Goal: Feedback & Contribution: Contribute content

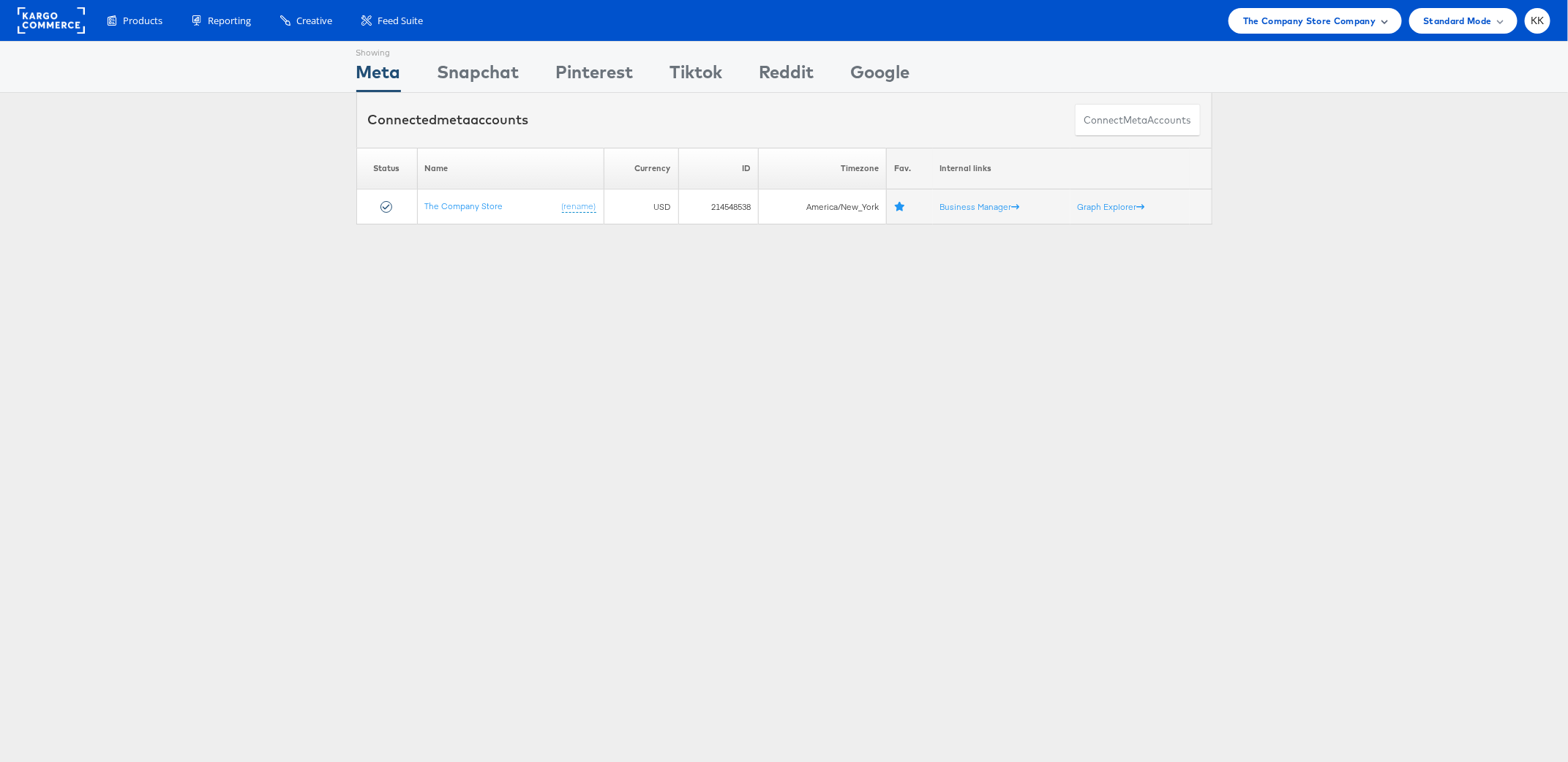
click at [1301, 8] on div "The Company Store Company" at bounding box center [1315, 21] width 174 height 26
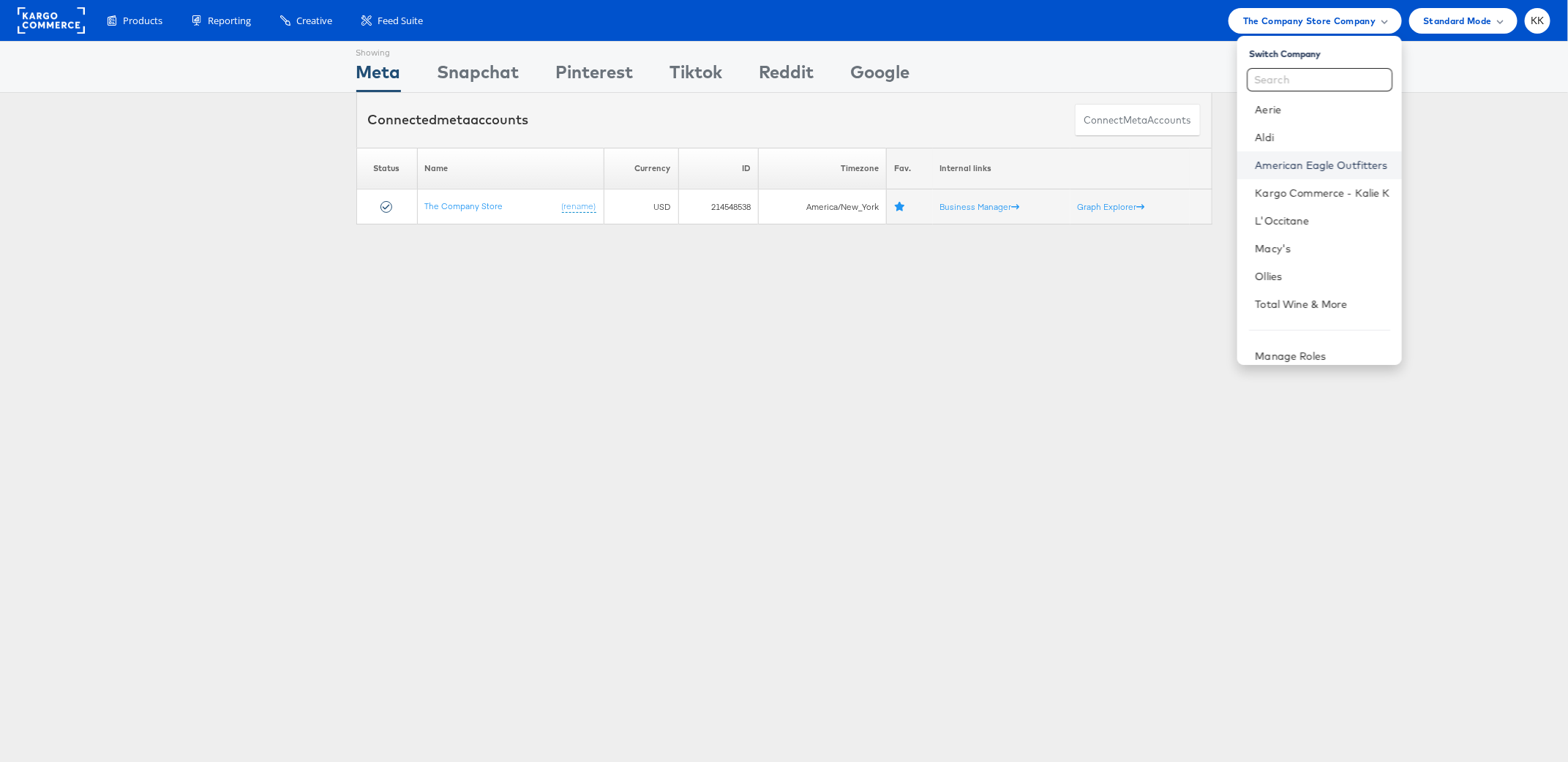
click at [1306, 172] on link "American Eagle Outfitters" at bounding box center [1322, 166] width 135 height 15
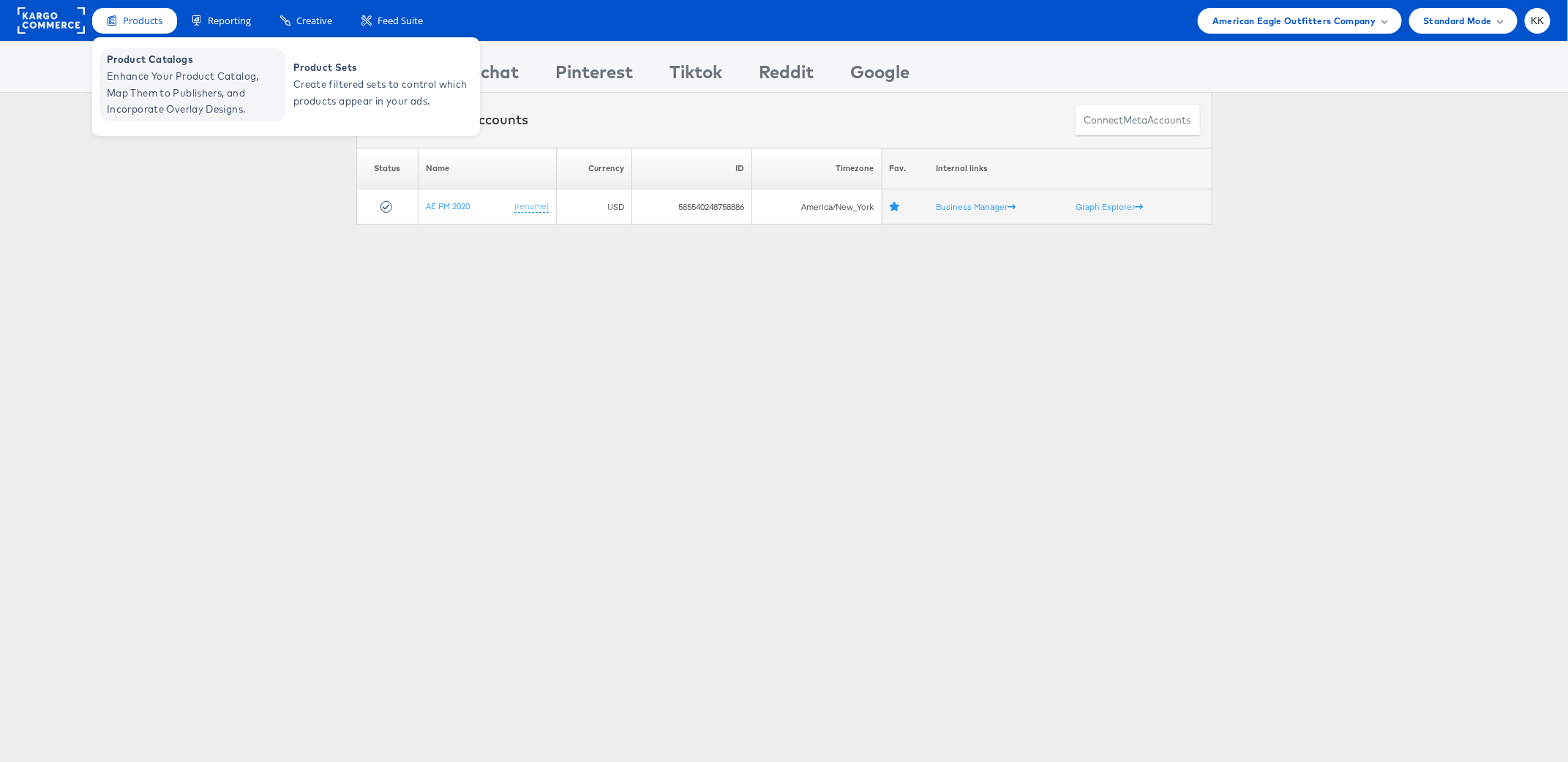
click at [136, 81] on span "Enhance Your Product Catalog, Map Them to Publishers, and Incorporate Overlay D…" at bounding box center [195, 93] width 175 height 50
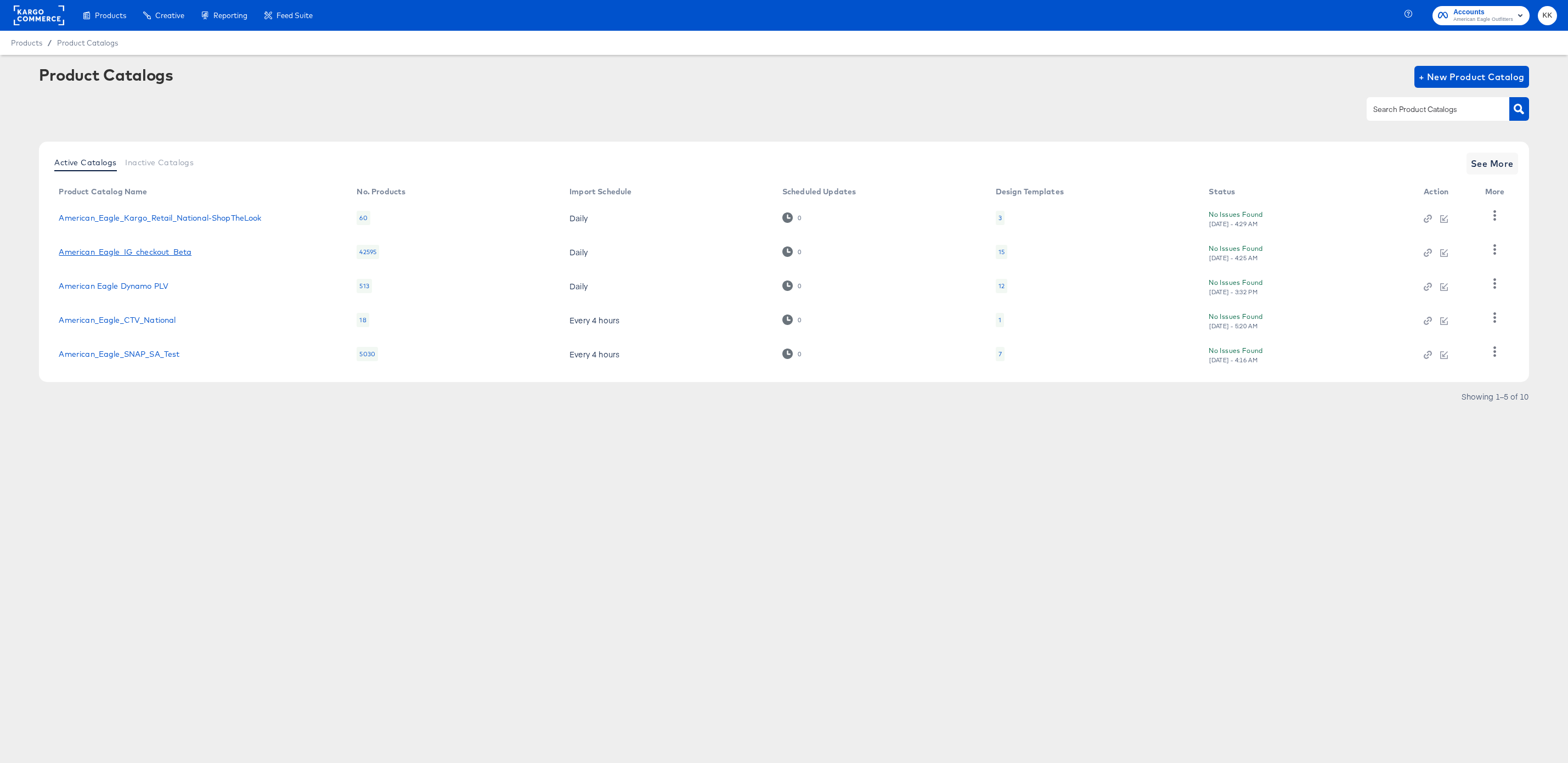
click at [157, 251] on link "American_Eagle_IG_checkout_Beta" at bounding box center [125, 251] width 133 height 9
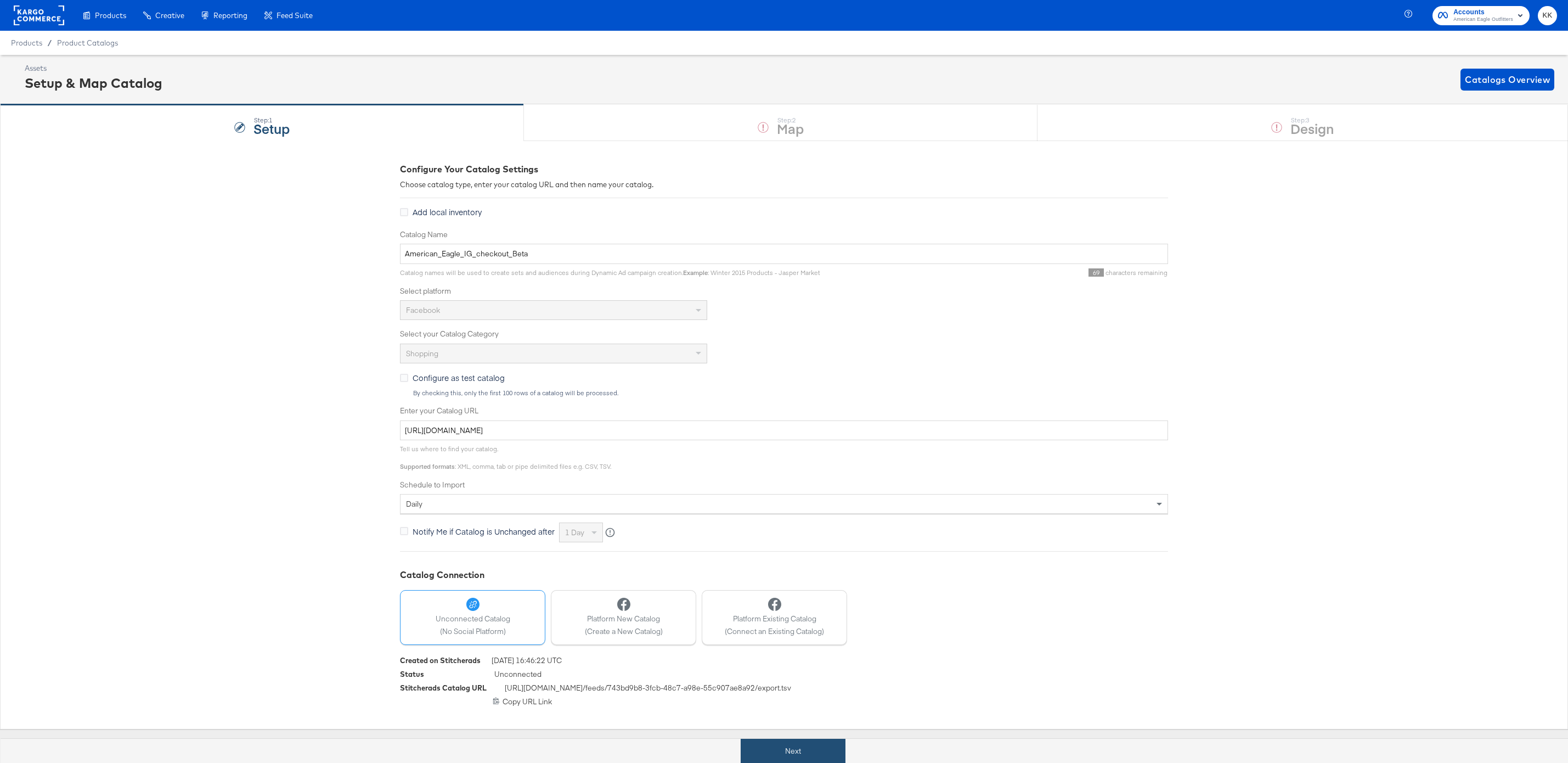
click at [796, 753] on button "Next" at bounding box center [793, 751] width 105 height 25
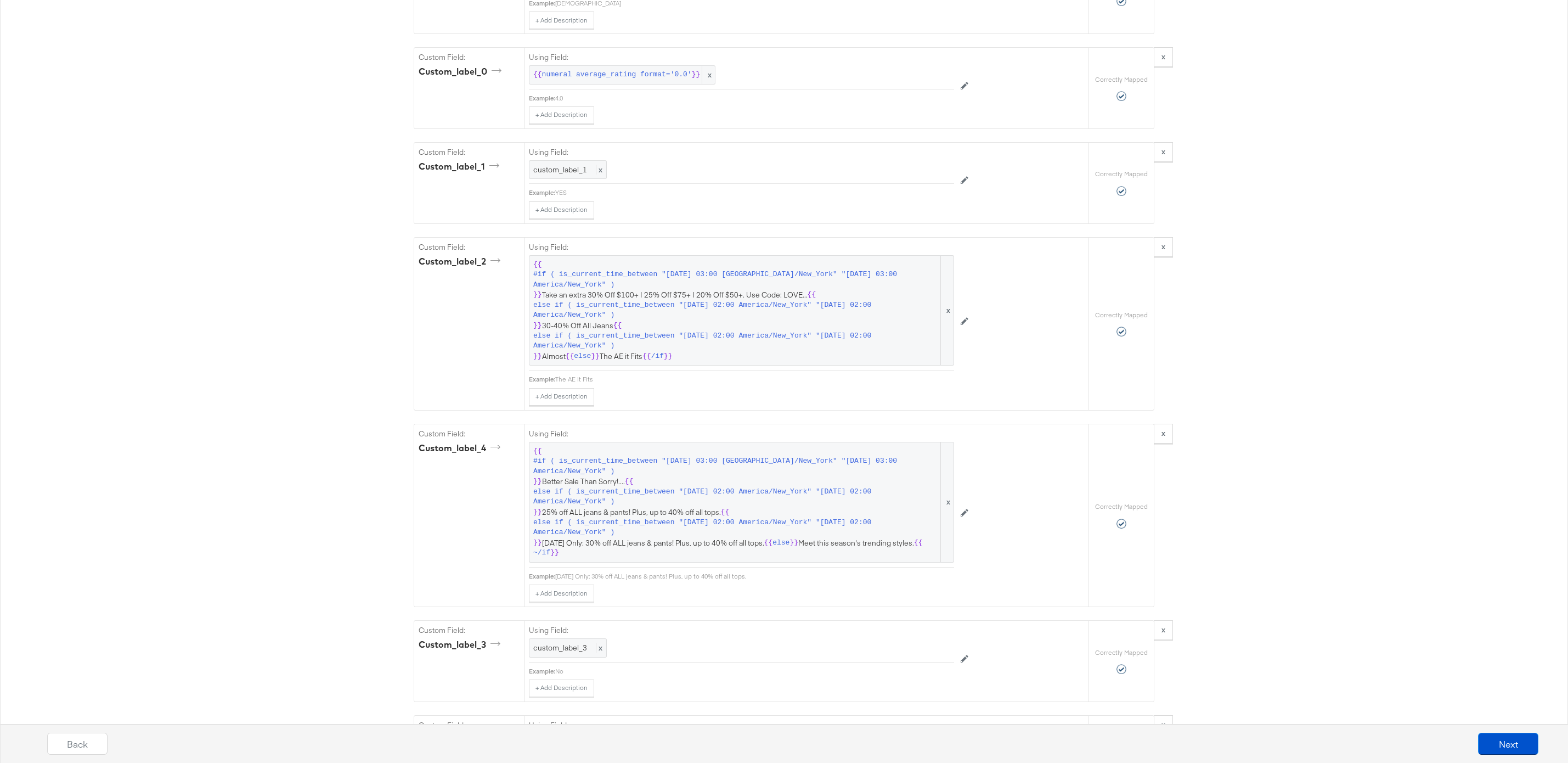
scroll to position [1439, 0]
click at [709, 474] on span "#if ( is_current_time_between "2024-06-11 03:00 America/New_York" "2024-06-14 0…" at bounding box center [736, 467] width 405 height 20
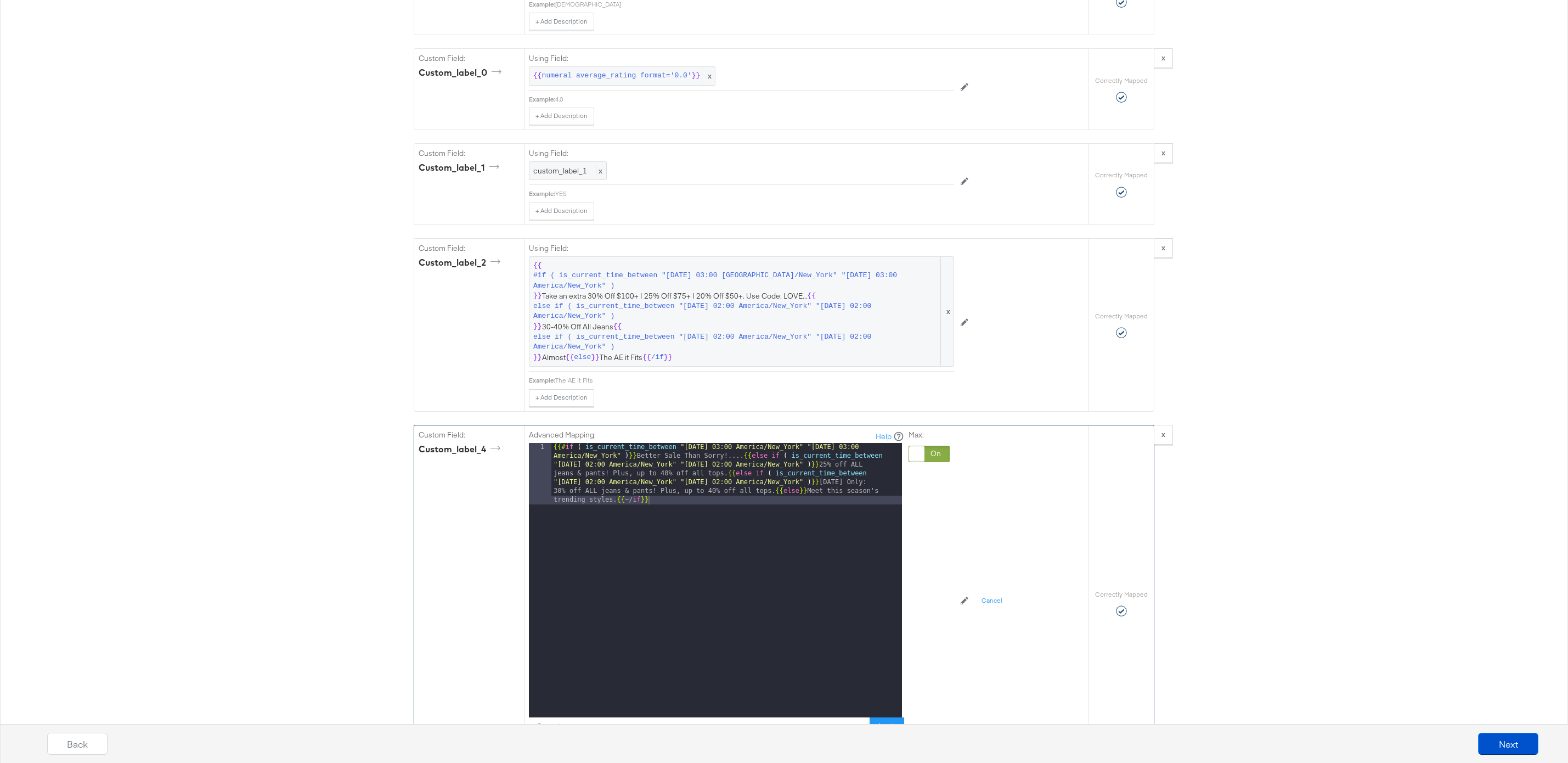
click at [775, 492] on div "{{# if ( is_current_time_between "2024-06-11 03:00 America/New_York" "2024-06-1…" at bounding box center [727, 641] width 351 height 398
click at [729, 476] on div "{{# if ( is_current_time_between "2024-06-11 03:00 America/New_York" "2024-06-1…" at bounding box center [727, 611] width 351 height 336
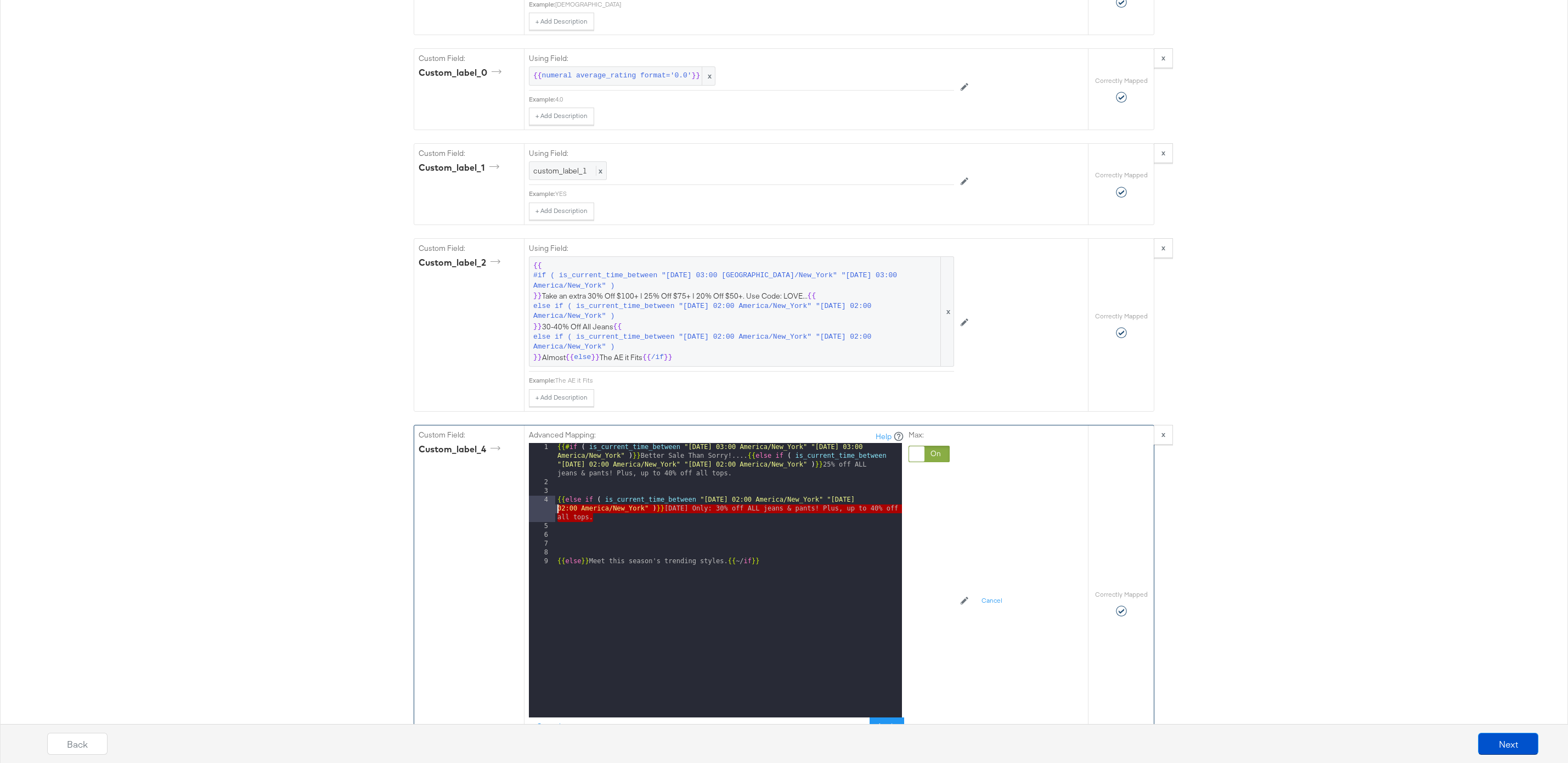
drag, startPoint x: 602, startPoint y: 516, endPoint x: 539, endPoint y: 497, distance: 65.8
click at [539, 497] on div "1 2 3 4 5 6 7 8 9 {{# if ( is_current_time_between "2024-06-11 03:00 America/Ne…" at bounding box center [715, 580] width 373 height 275
click at [575, 536] on div "{{# if ( is_current_time_between "2024-06-11 03:00 America/New_York" "2024-06-1…" at bounding box center [729, 602] width 347 height 318
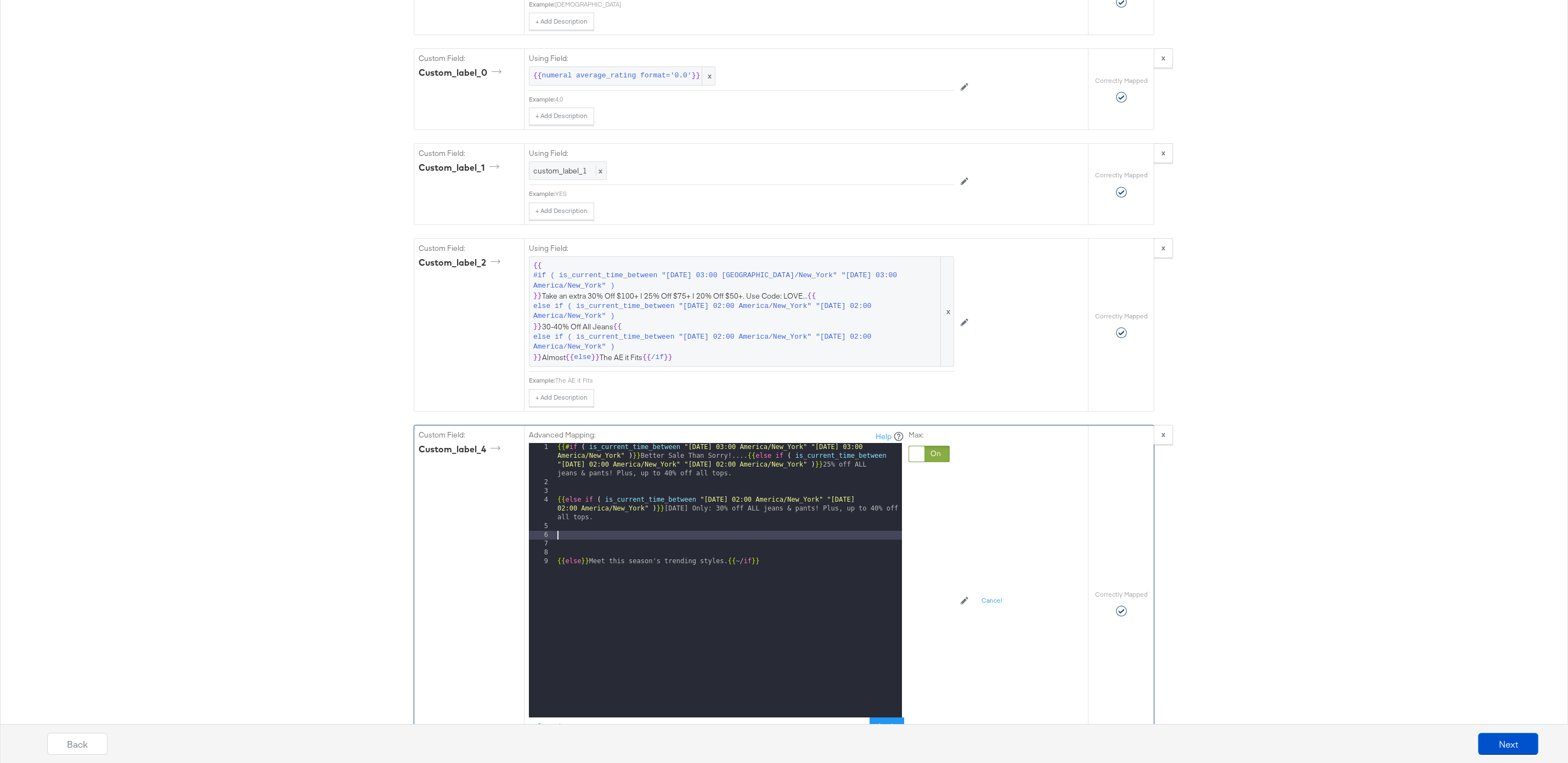
paste textarea
click at [741, 535] on div "{{# if ( is_current_time_between "2024-06-11 03:00 America/New_York" "2024-06-1…" at bounding box center [729, 602] width 347 height 318
click at [883, 538] on div "{{# if ( is_current_time_between "2024-06-11 03:00 America/New_York" "2024-06-1…" at bounding box center [729, 602] width 347 height 318
drag, startPoint x: 673, startPoint y: 557, endPoint x: 683, endPoint y: 547, distance: 14.1
click at [683, 547] on div "{{# if ( is_current_time_between "2024-06-11 03:00 America/New_York" "2024-06-1…" at bounding box center [729, 602] width 347 height 318
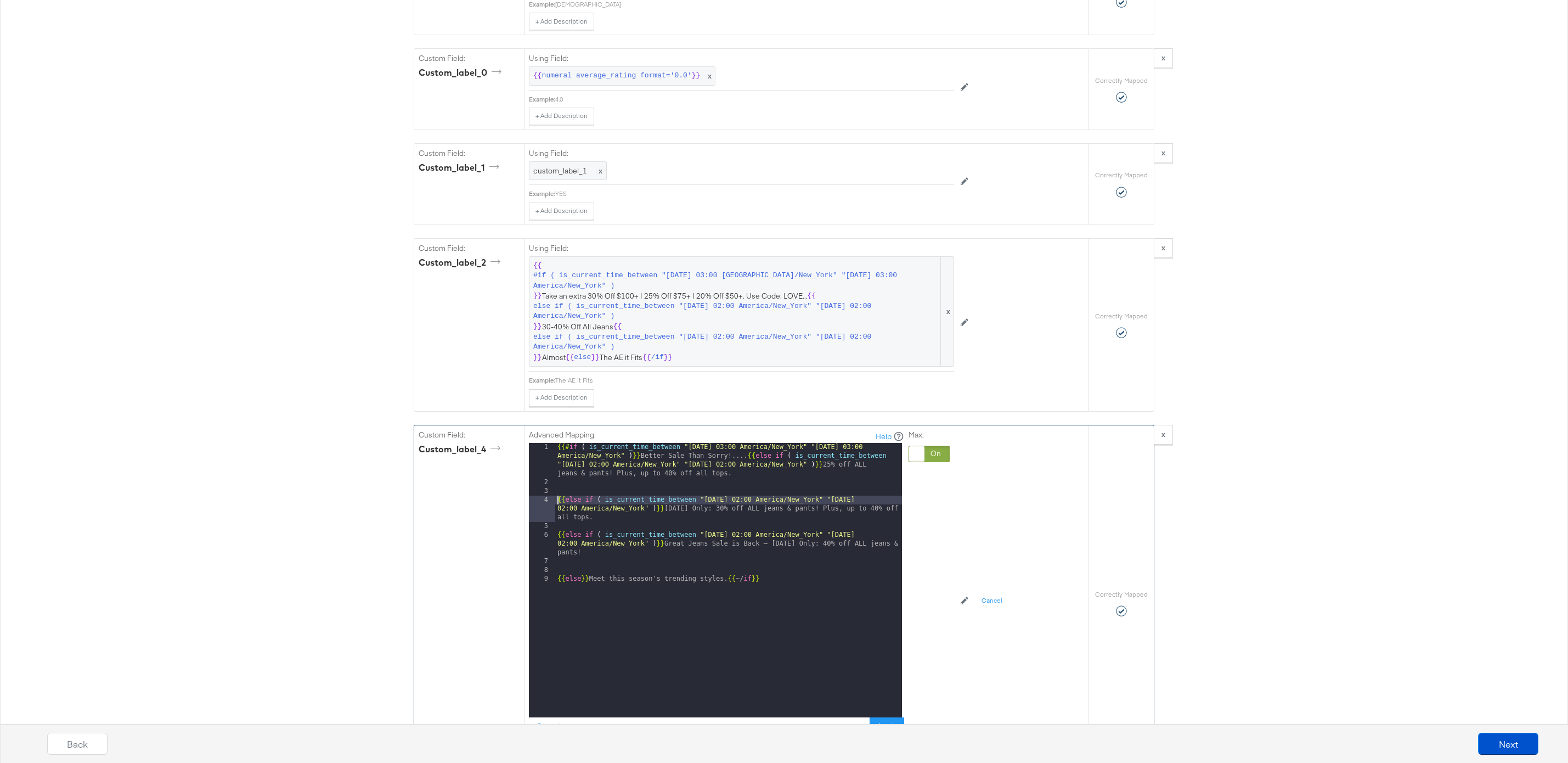
click at [559, 502] on div "{{# if ( is_current_time_between "2024-06-11 03:00 America/New_York" "2024-06-1…" at bounding box center [729, 602] width 347 height 318
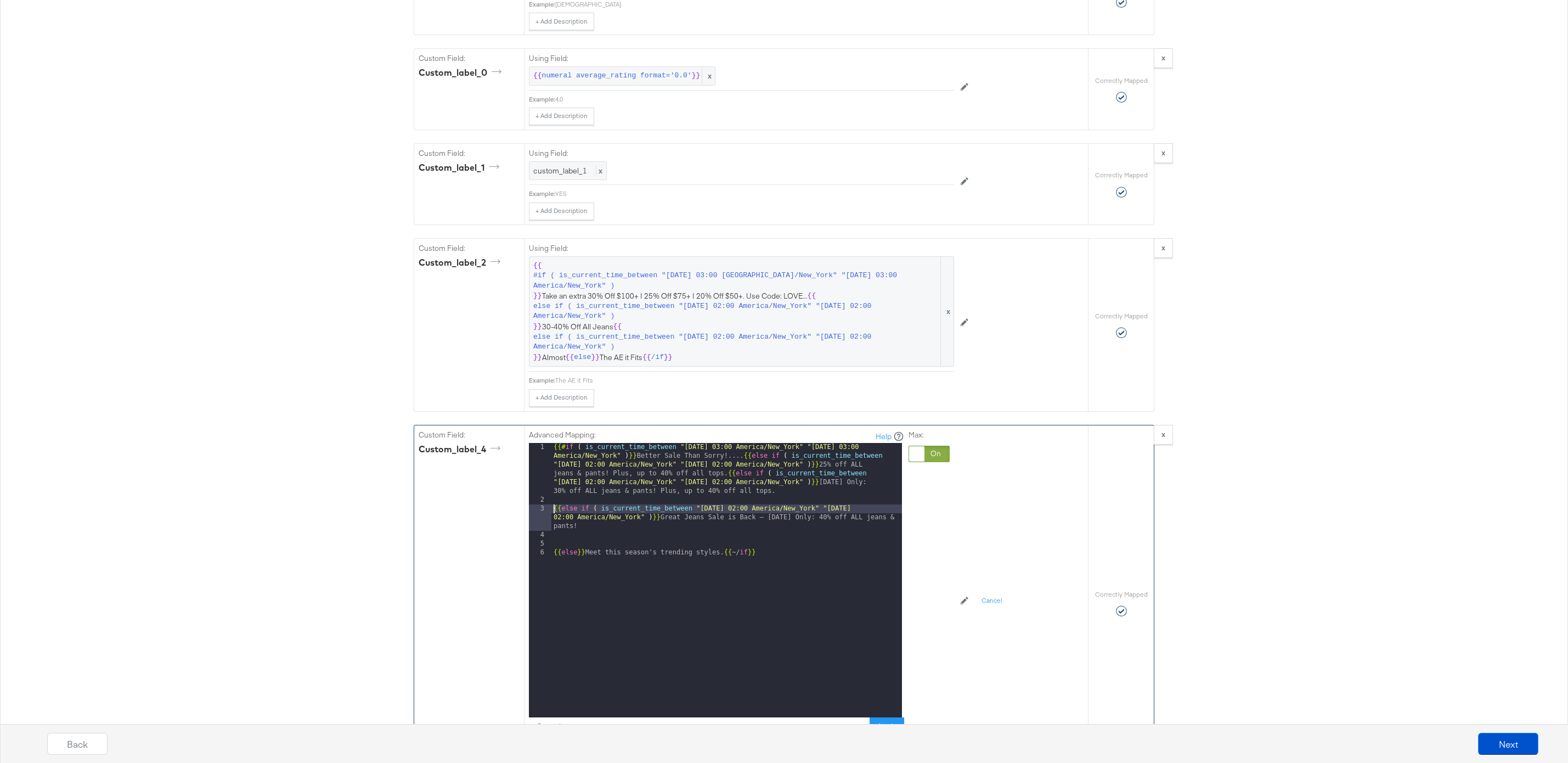
click at [554, 509] on div "{{# if ( is_current_time_between "2024-06-11 03:00 America/New_York" "2024-06-1…" at bounding box center [727, 611] width 351 height 336
click at [553, 538] on div "{{# if ( is_current_time_between "2024-06-11 03:00 America/New_York" "2024-06-1…" at bounding box center [727, 619] width 351 height 353
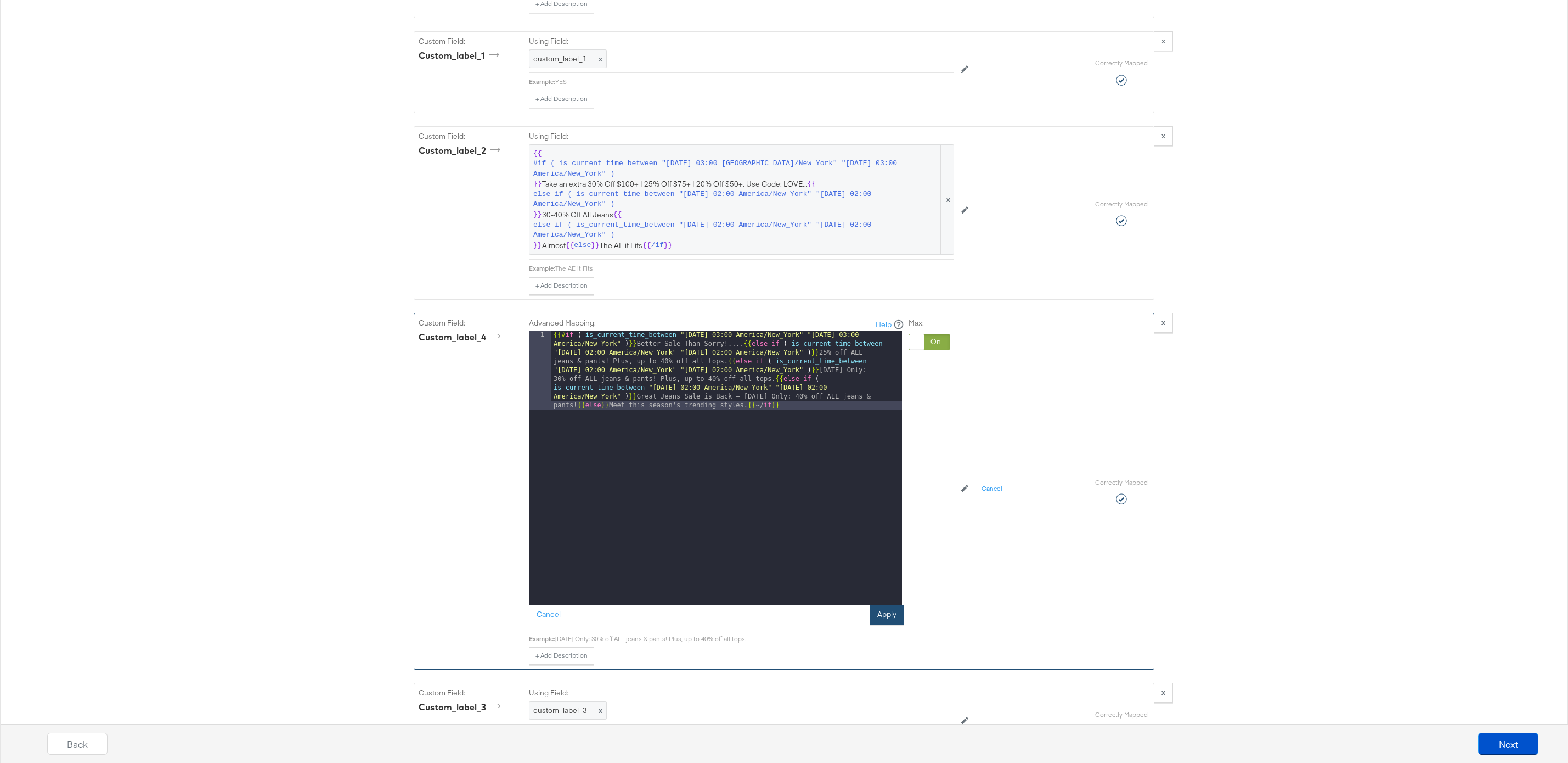
click at [894, 621] on button "Apply" at bounding box center [887, 615] width 35 height 19
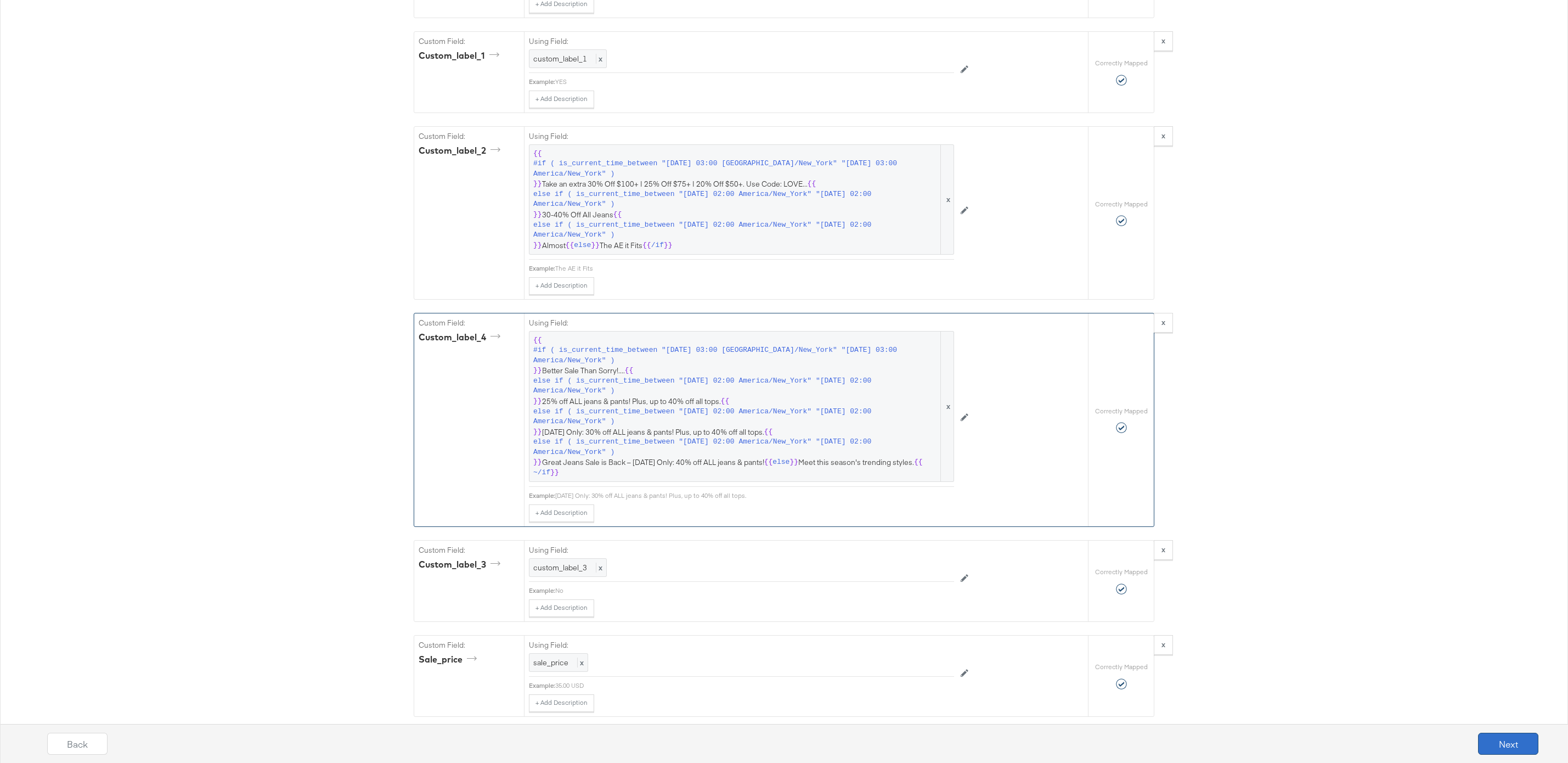
click at [1517, 745] on button "Next" at bounding box center [1508, 744] width 60 height 22
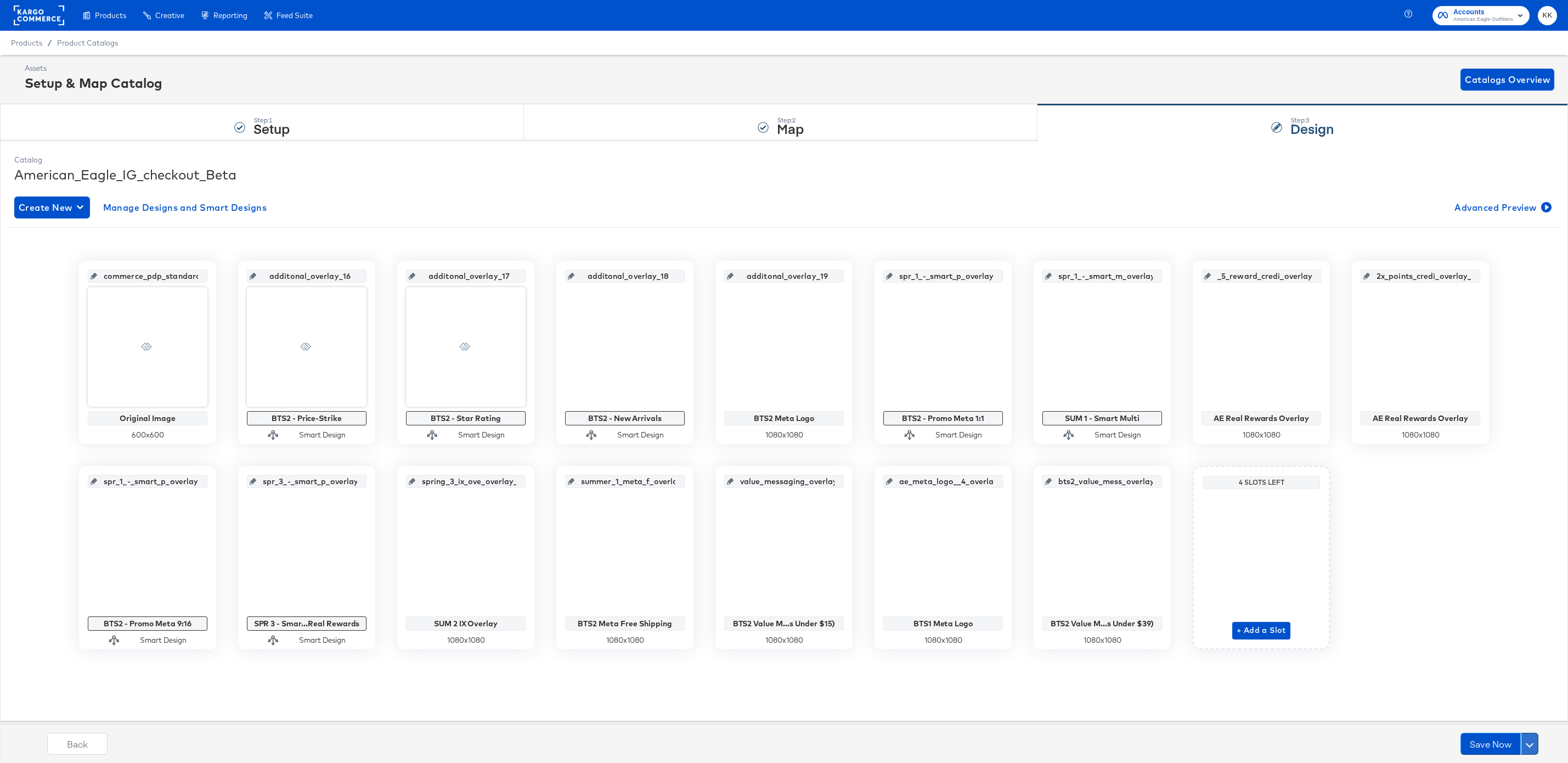
click at [1529, 745] on span at bounding box center [1530, 744] width 8 height 8
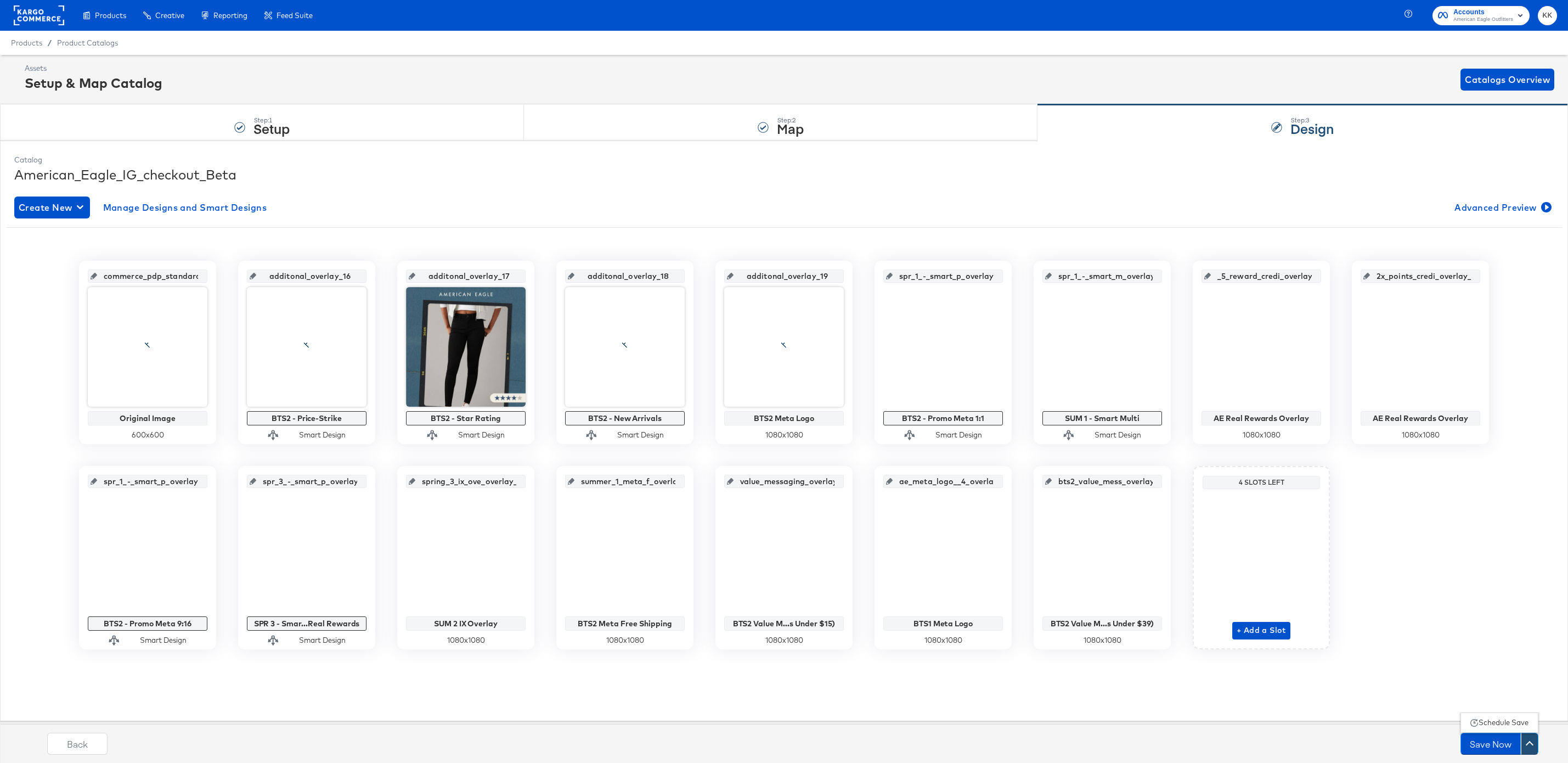
click at [1491, 719] on div "Schedule Save" at bounding box center [1503, 722] width 50 height 10
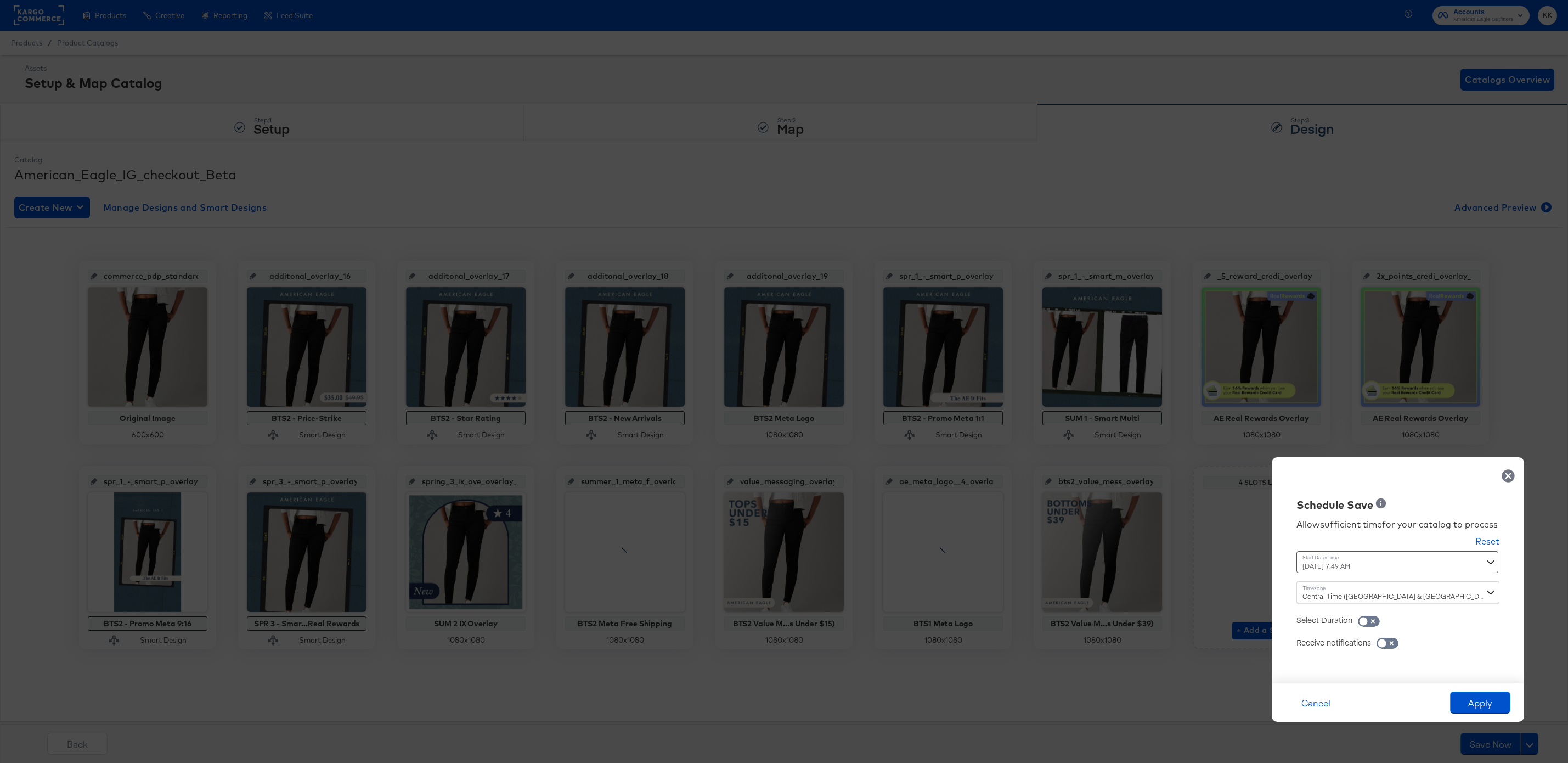
click at [1325, 564] on div "August 20th 2025 7:49 AM ‹ August 2025 › Su Mo Tu We Th Fr Sa 27 28 29 30 31 1 …" at bounding box center [1371, 562] width 149 height 22
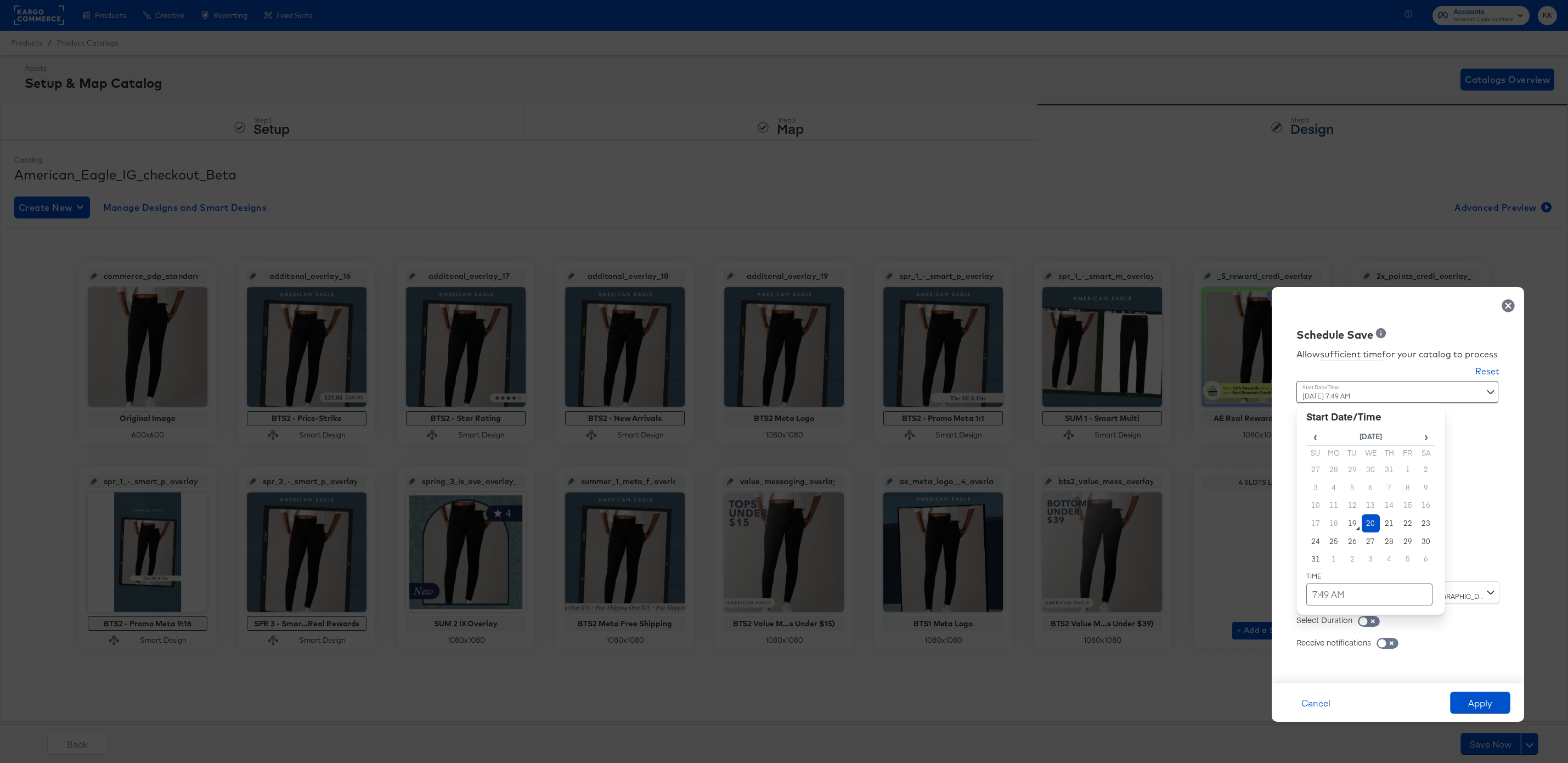
click at [1370, 531] on td "20" at bounding box center [1371, 524] width 19 height 18
click at [1359, 574] on table "‹ August 2025 › Su Mo Tu We Th Fr Sa 27 28 29 30 31 1 2 3 4 5 6 7 8 9 10 11 12 …" at bounding box center [1371, 516] width 129 height 177
click at [1359, 577] on table "‹ August 2025 › Su Mo Tu We Th Fr Sa 27 28 29 30 31 1 2 3 4 5 6 7 8 9 10 11 12 …" at bounding box center [1371, 516] width 129 height 177
click at [1359, 596] on td "7:49 AM" at bounding box center [1369, 594] width 126 height 22
click at [1349, 515] on span "▼" at bounding box center [1348, 512] width 22 height 22
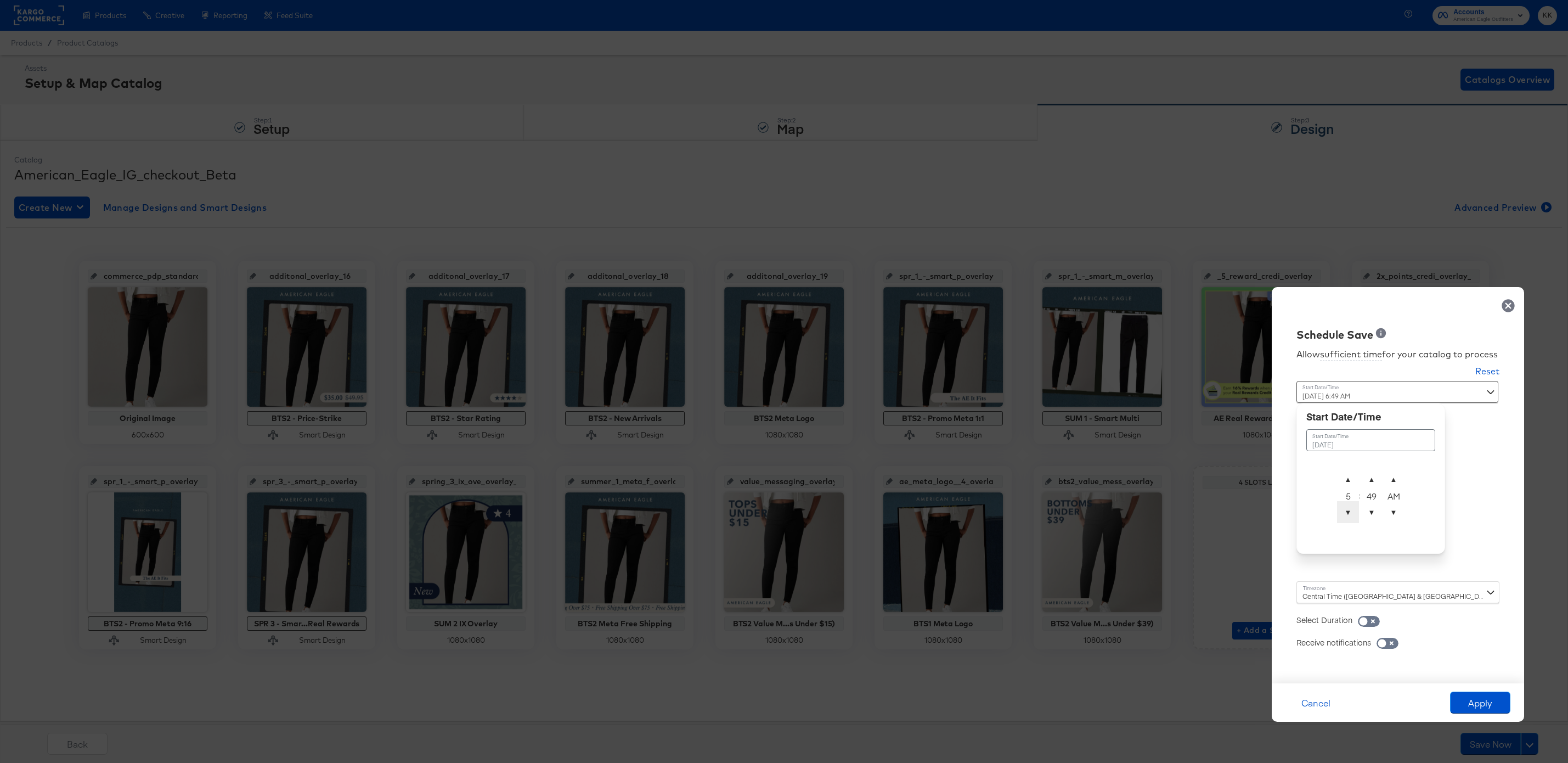
click at [1349, 515] on span "▼" at bounding box center [1348, 512] width 22 height 22
click at [1349, 513] on span "▼" at bounding box center [1348, 512] width 22 height 22
click at [1373, 468] on span "▲" at bounding box center [1371, 479] width 22 height 22
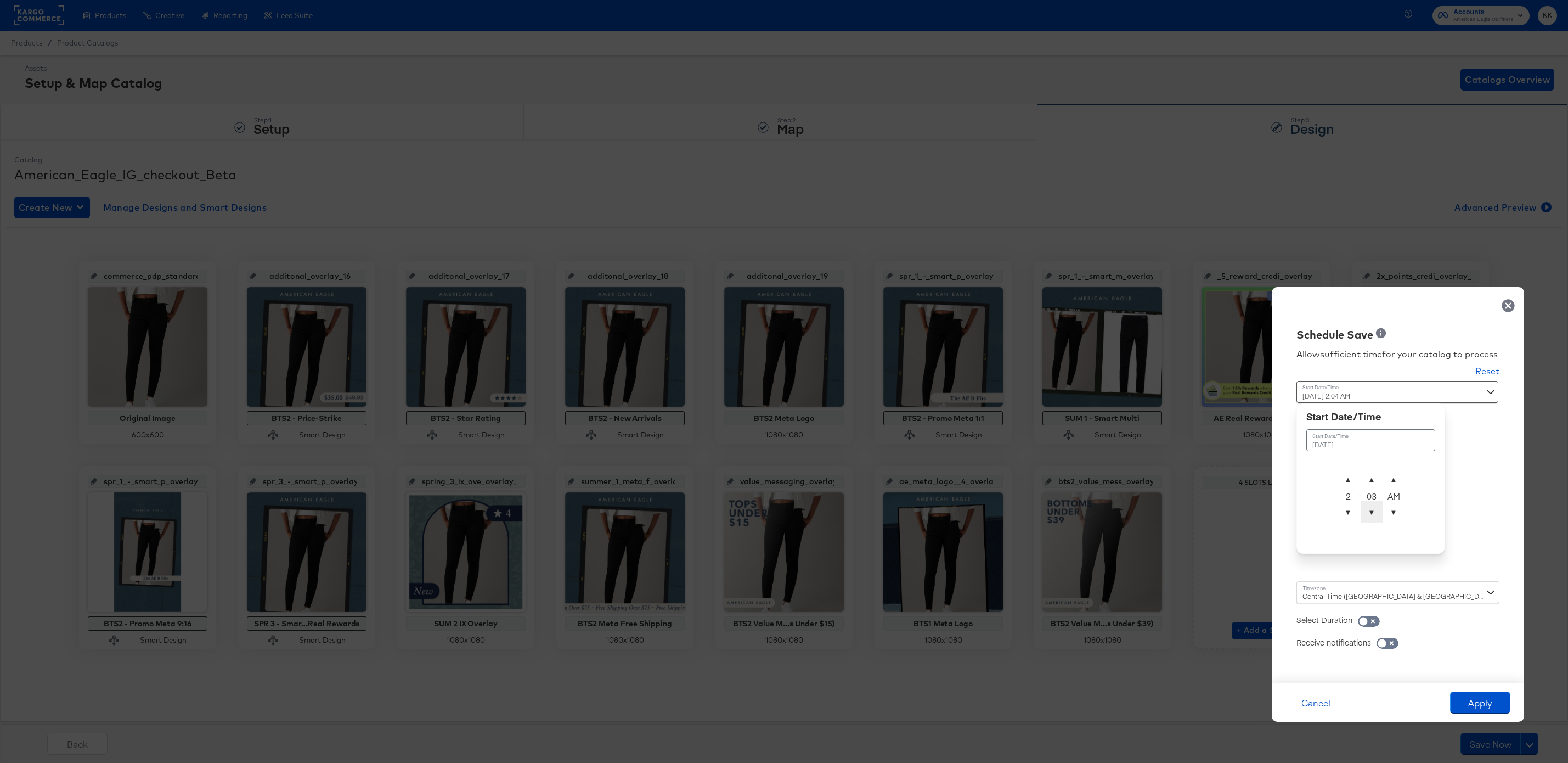
click at [1371, 519] on span "▼" at bounding box center [1371, 512] width 22 height 22
type input "August 20th 2025 2:00 AM"
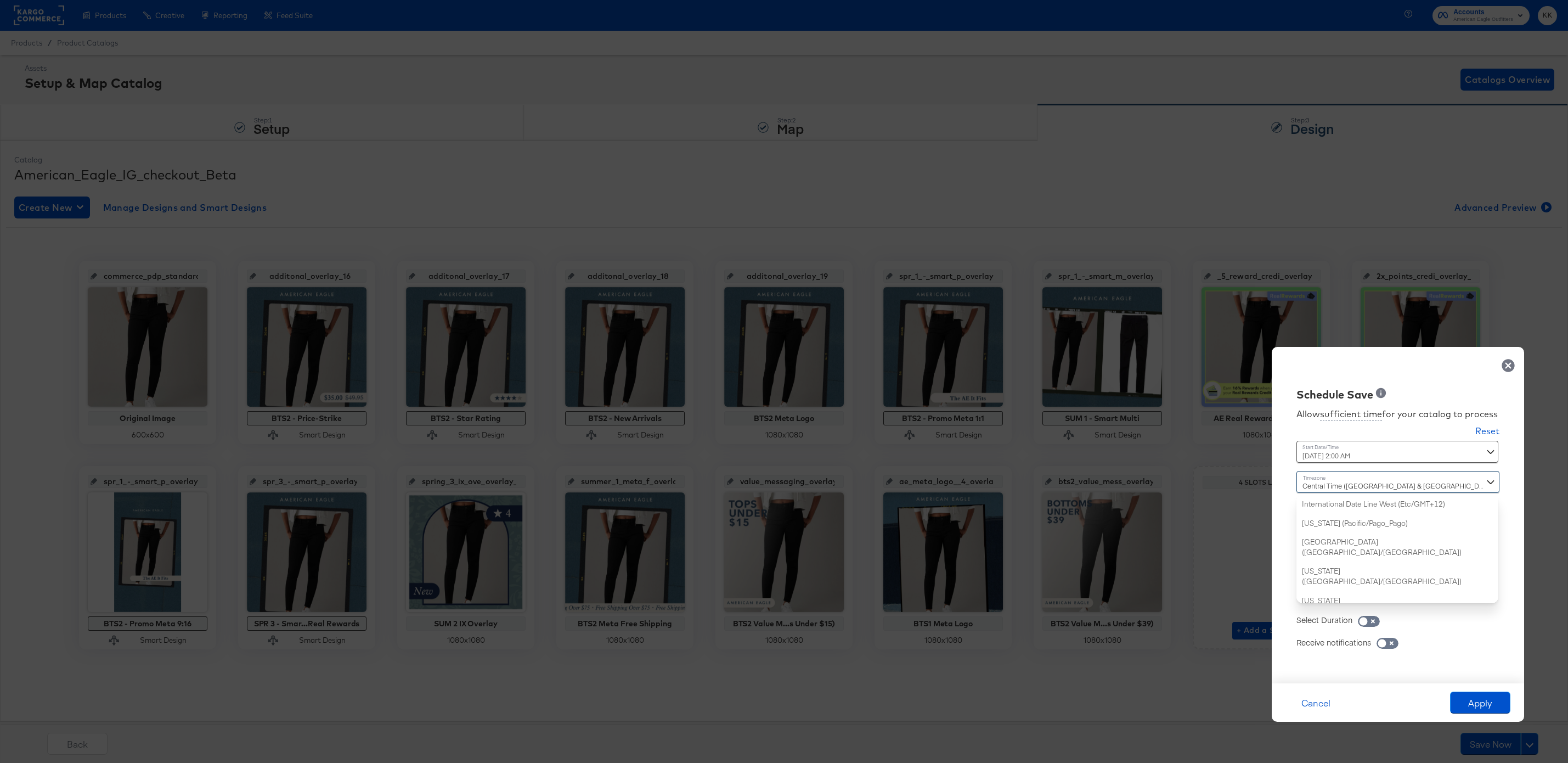
click at [1329, 598] on div "Central Time (US & Canada) (America/Chicago) International Date Line West (Etc/…" at bounding box center [1398, 536] width 203 height 132
type input "new"
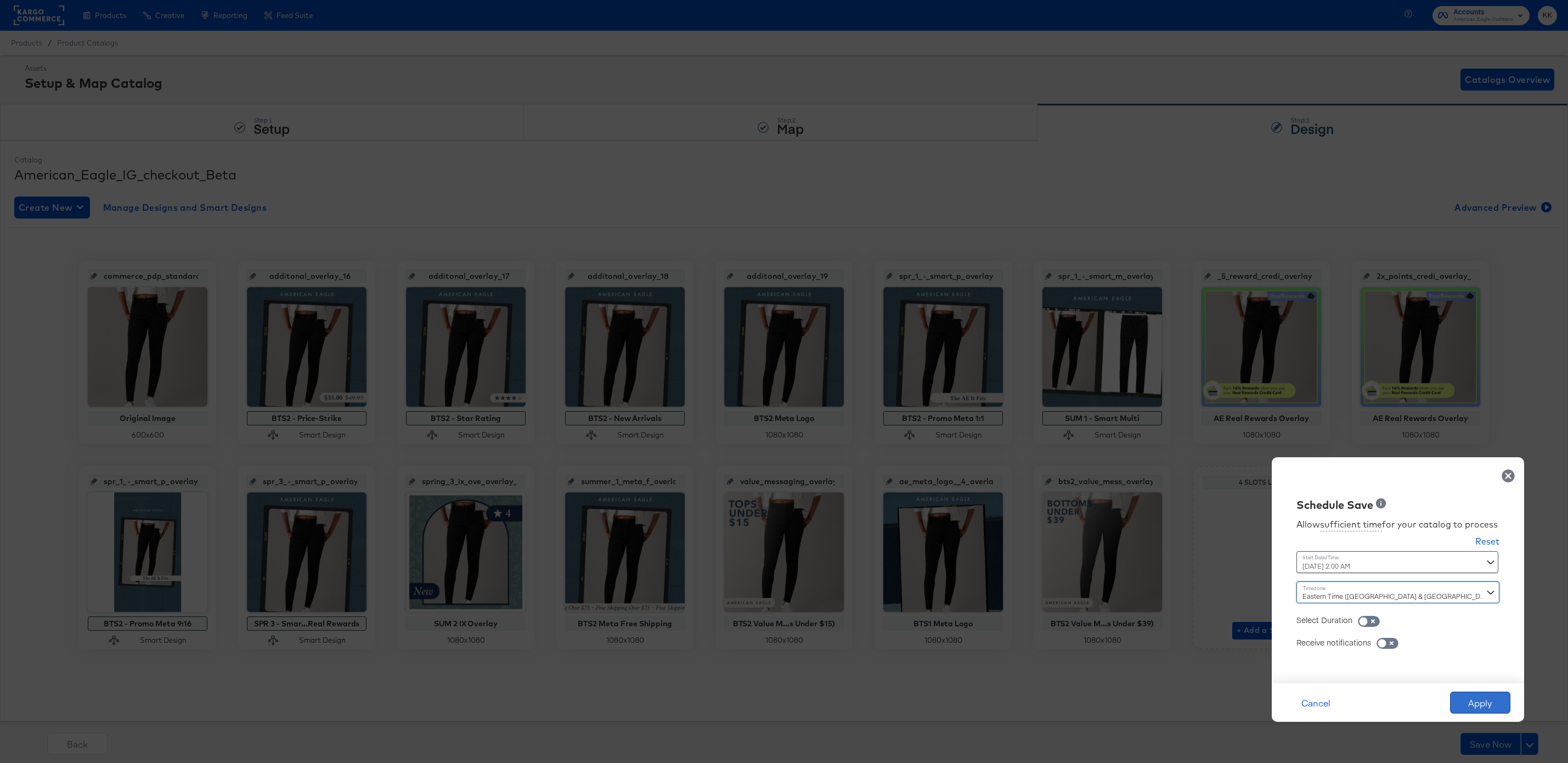
click at [1466, 694] on button "Apply" at bounding box center [1480, 703] width 60 height 22
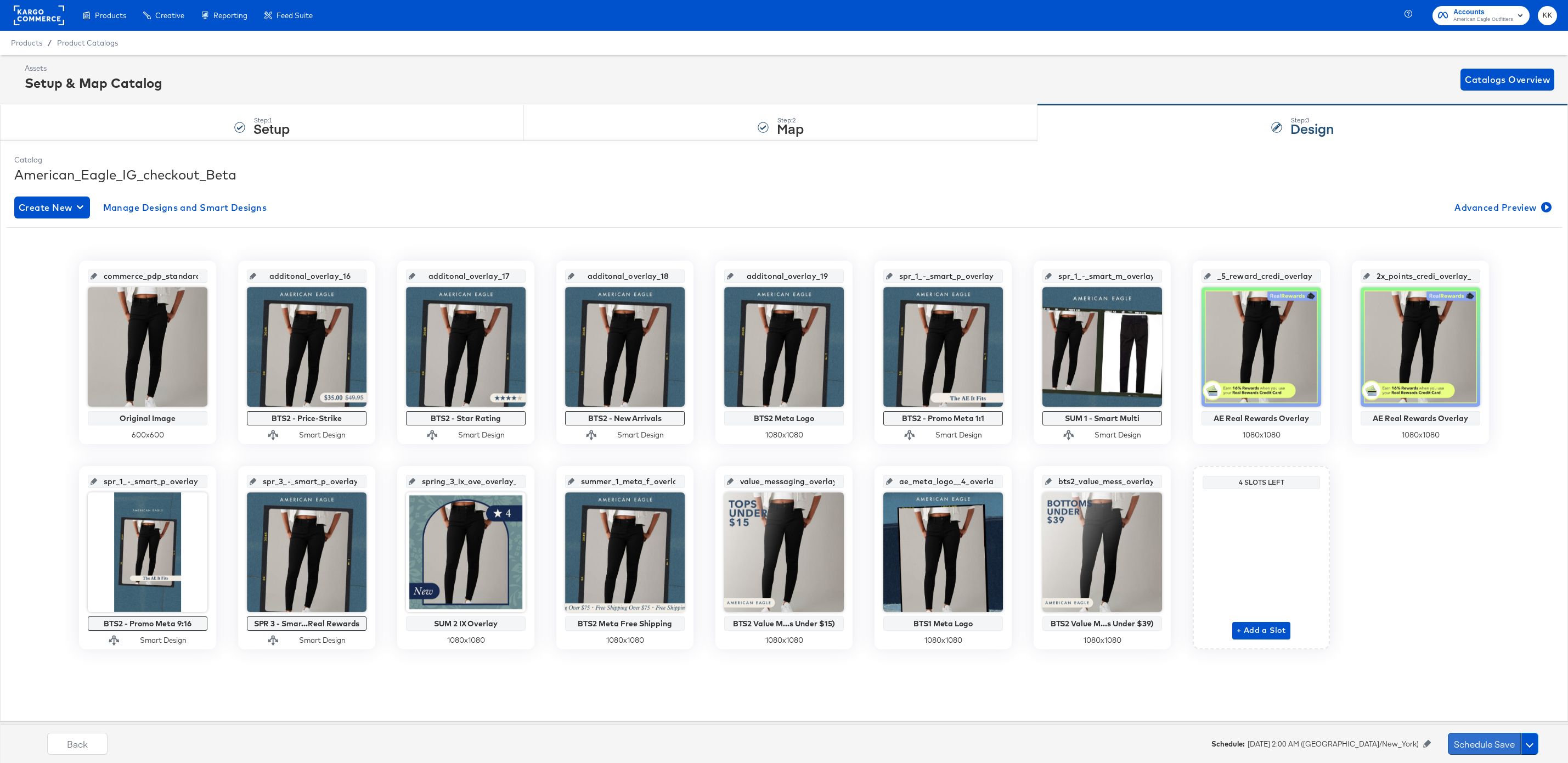
click at [1465, 739] on button "Schedule Save" at bounding box center [1485, 744] width 73 height 22
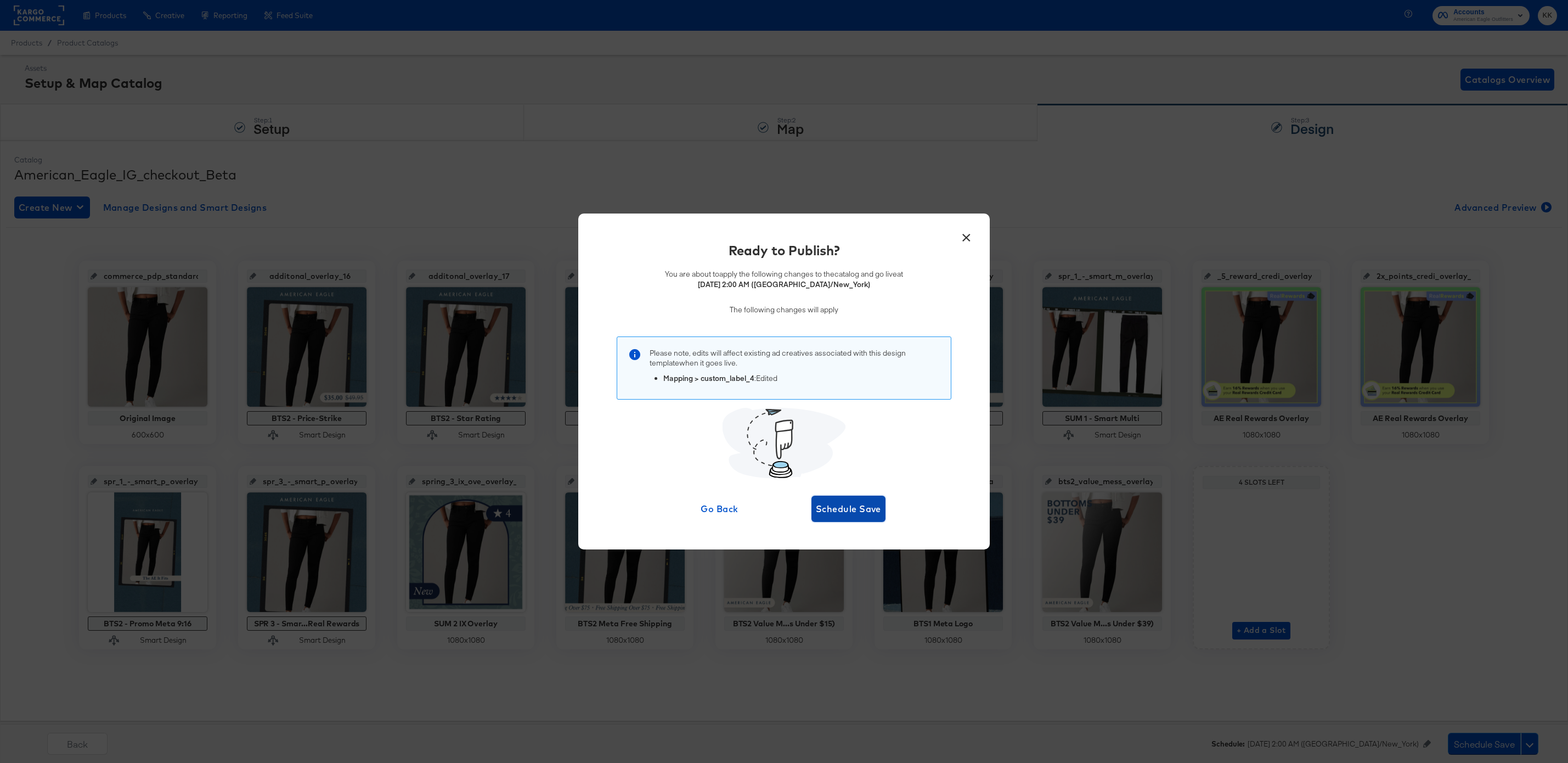
click at [852, 504] on span "Schedule Save" at bounding box center [848, 508] width 65 height 15
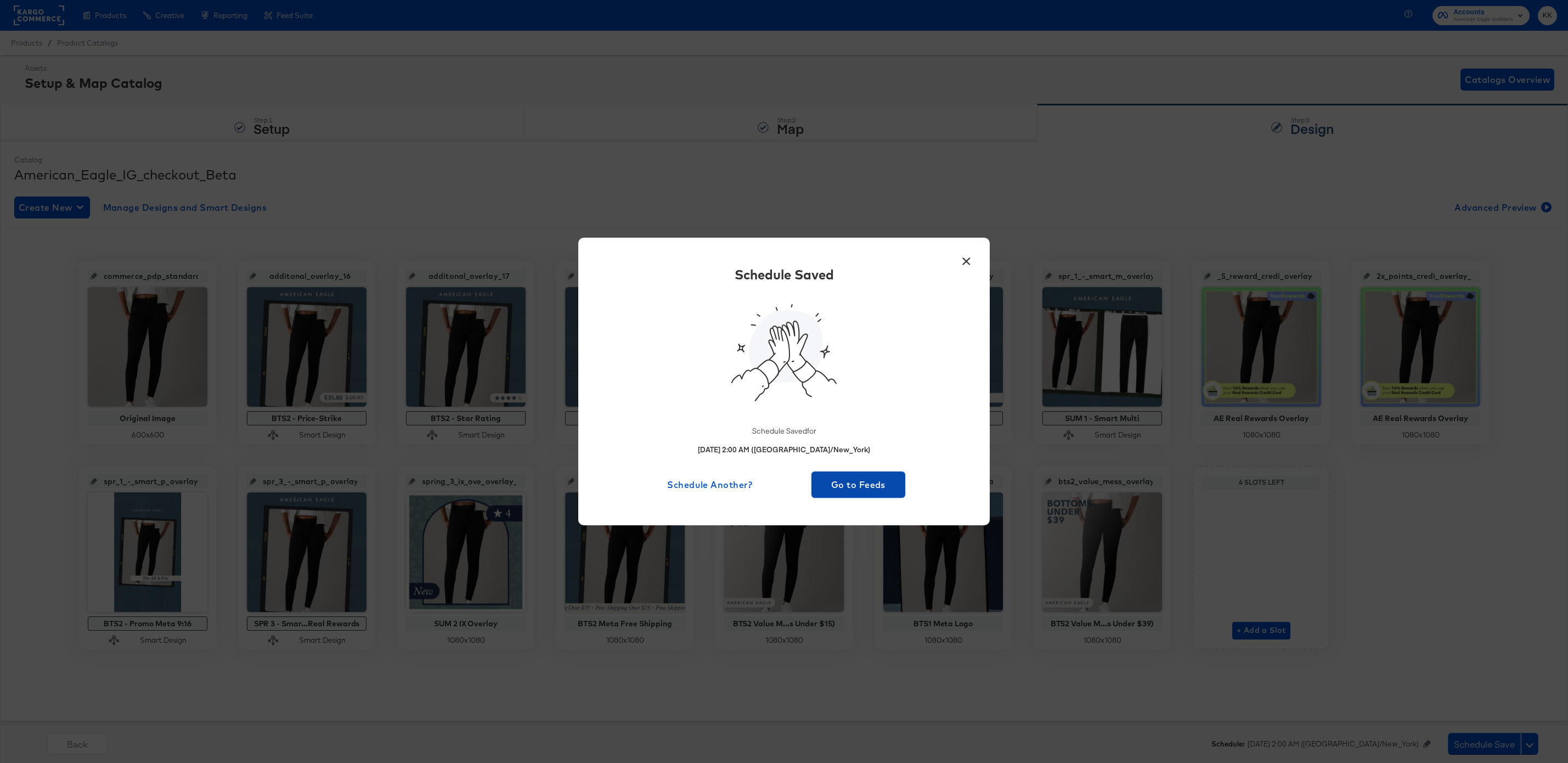
click at [853, 494] on button "Go to Feeds" at bounding box center [858, 484] width 94 height 26
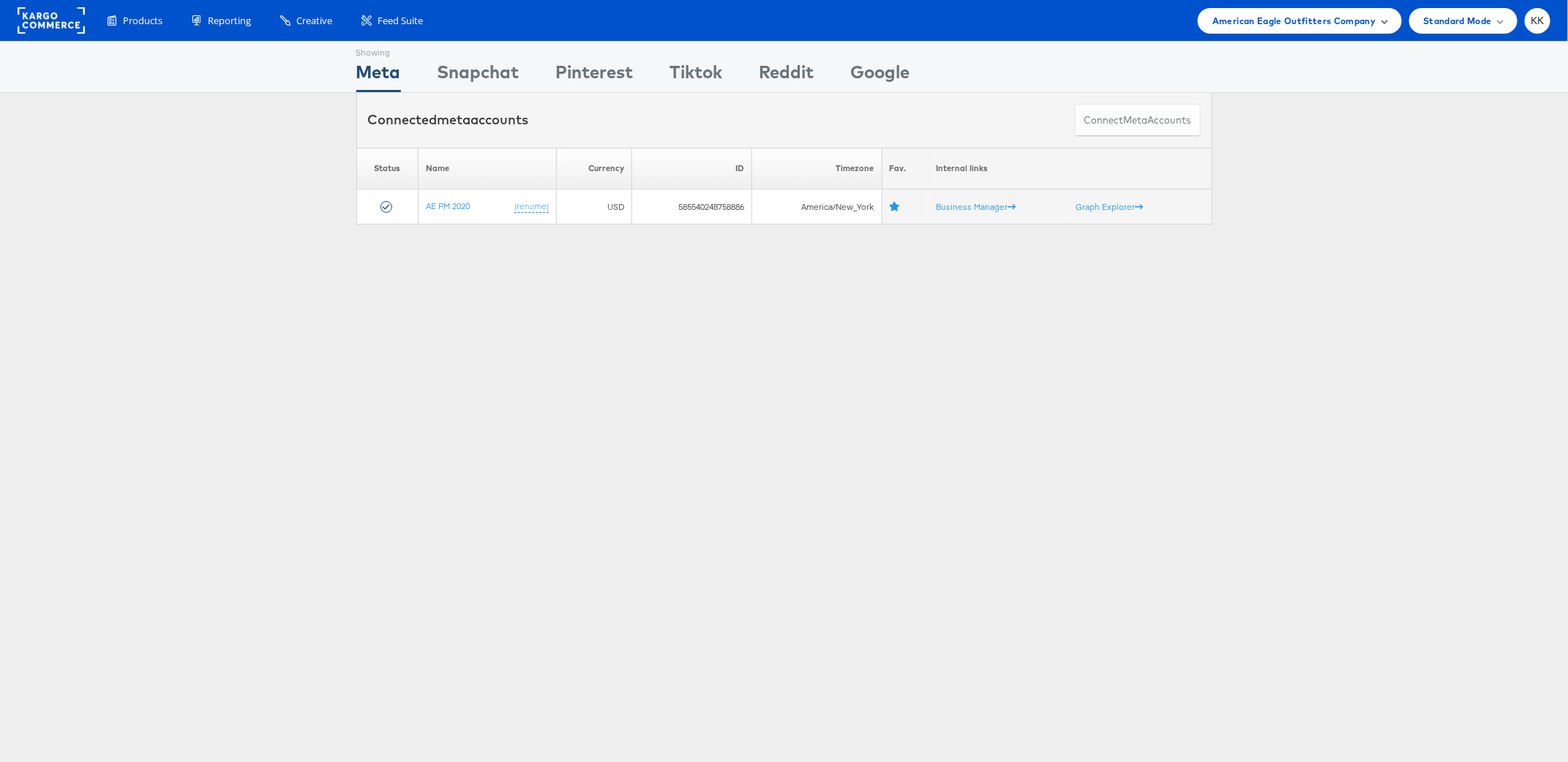
click at [1288, 26] on span "American Eagle Outfitters Company" at bounding box center [1294, 20] width 163 height 15
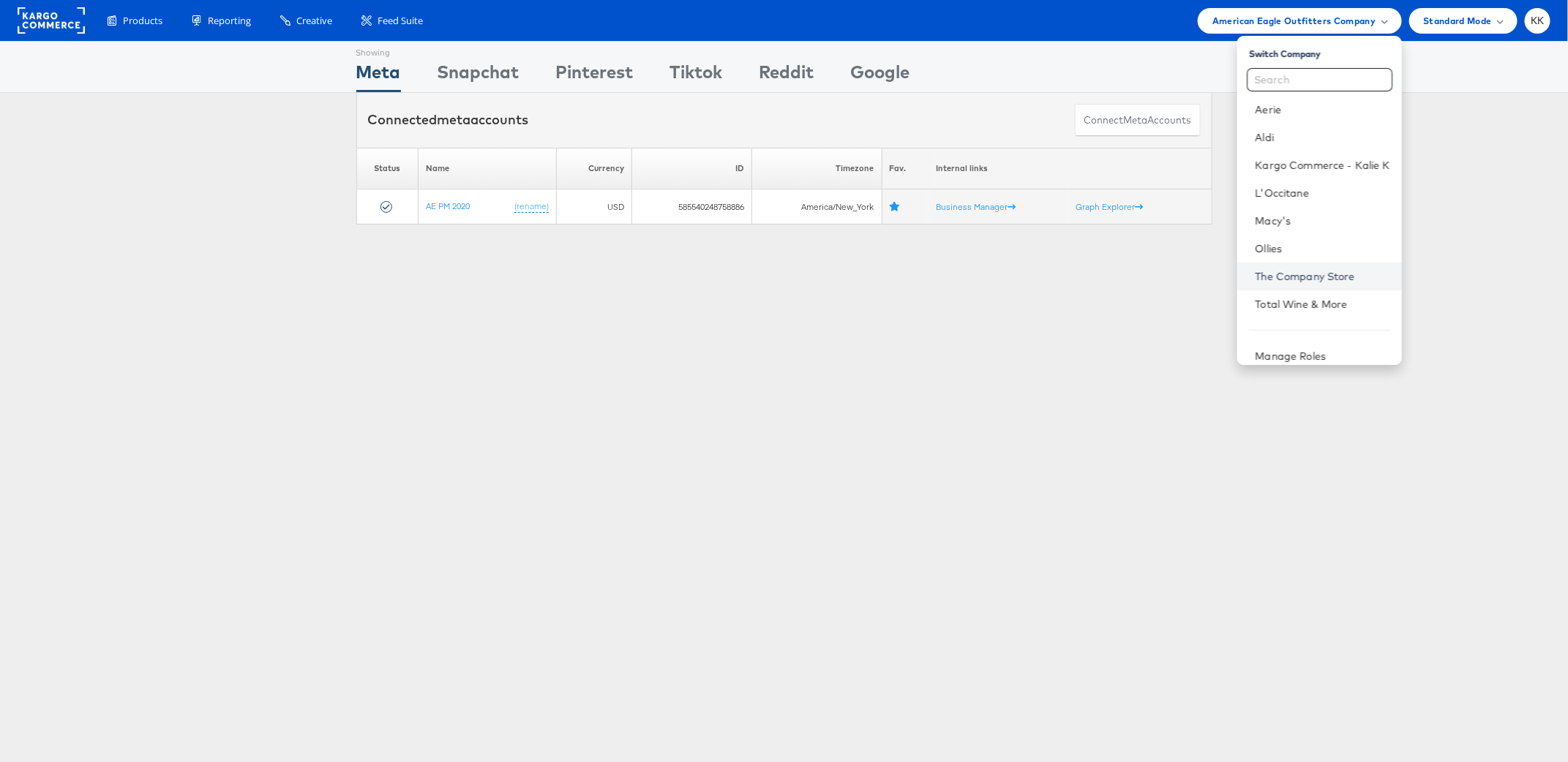
click at [1324, 282] on link "The Company Store" at bounding box center [1322, 277] width 135 height 15
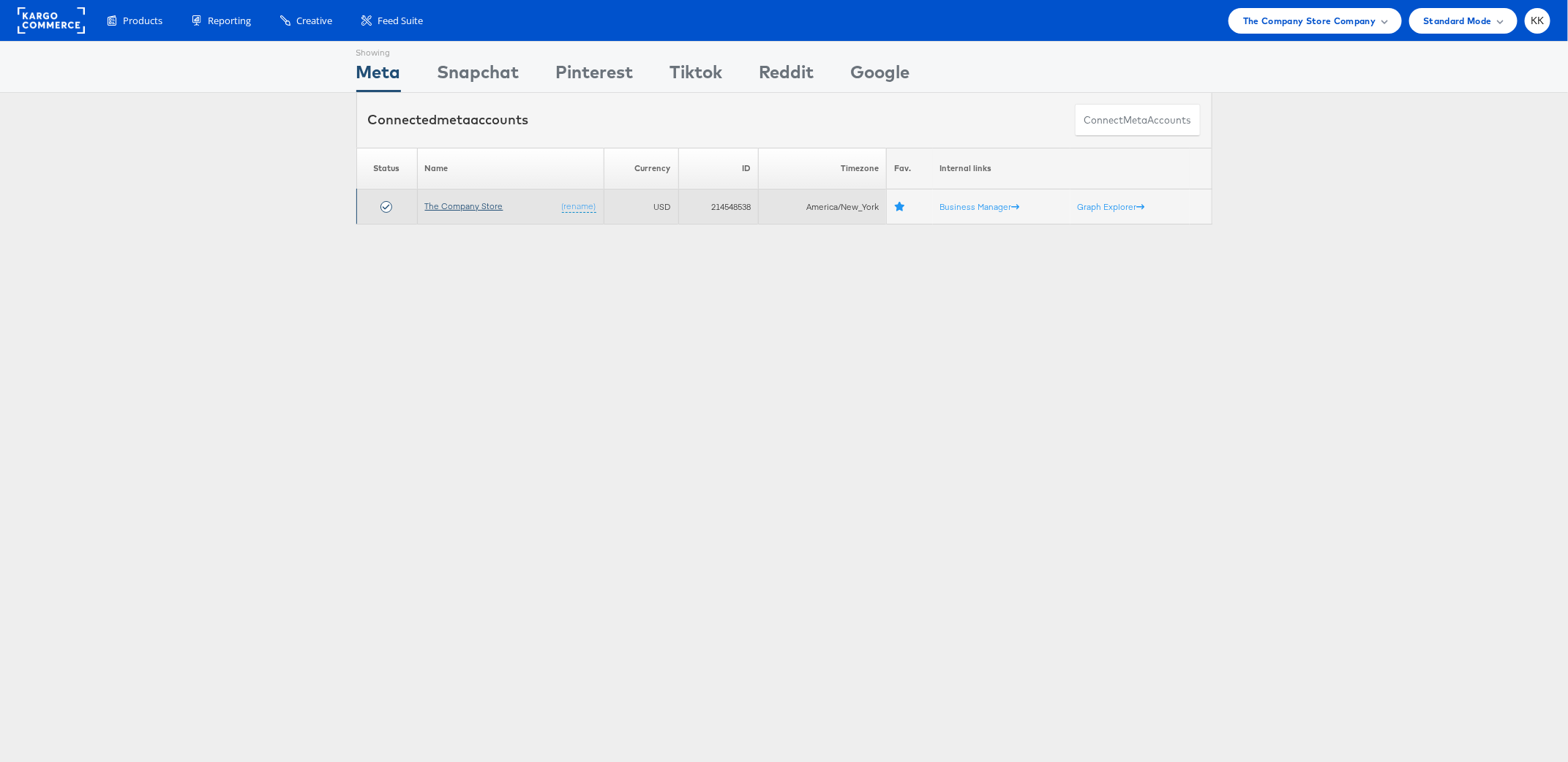
click at [447, 204] on link "The Company Store" at bounding box center [464, 206] width 78 height 11
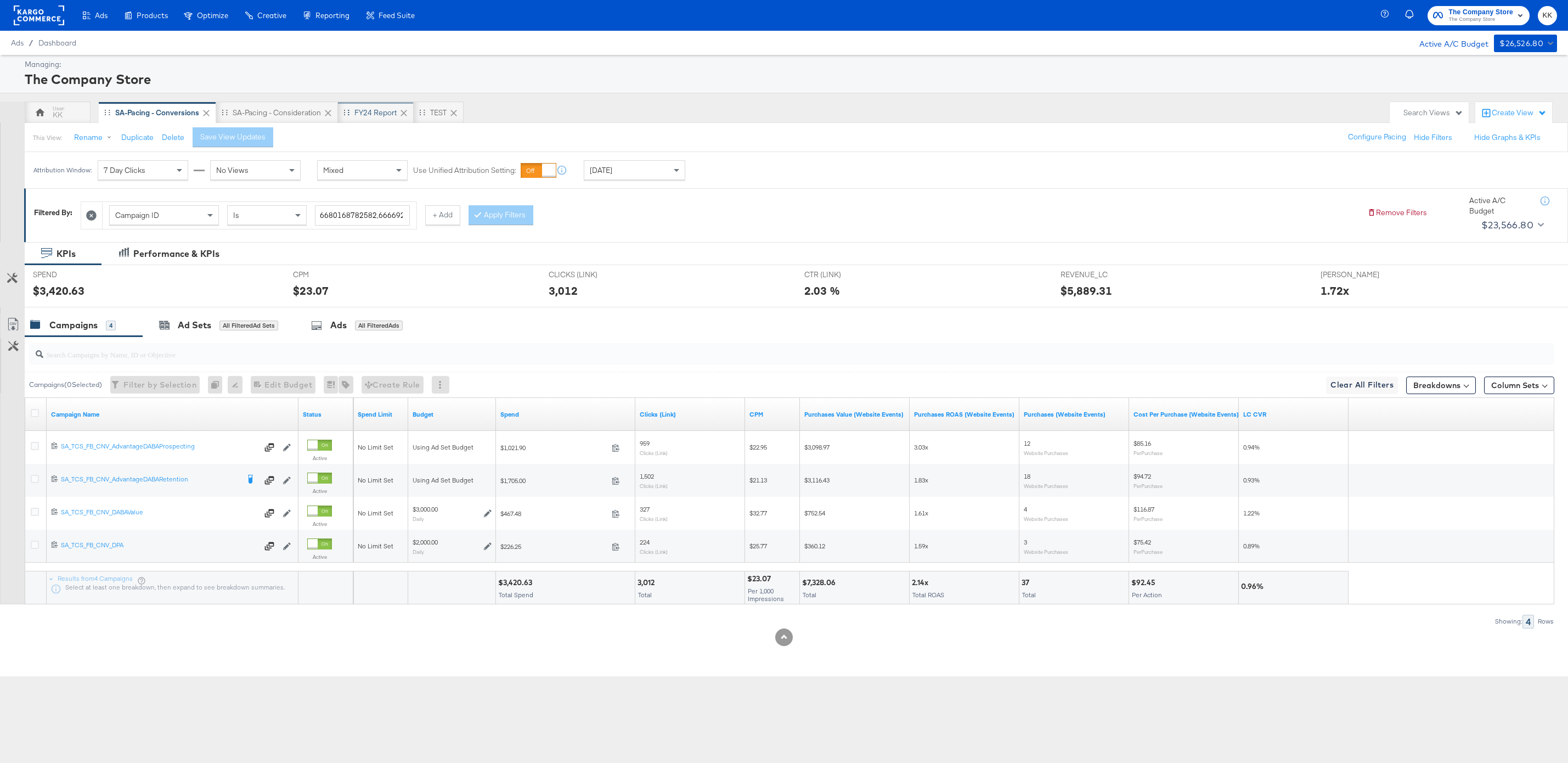
click at [365, 113] on div "FY24 Report" at bounding box center [375, 113] width 42 height 10
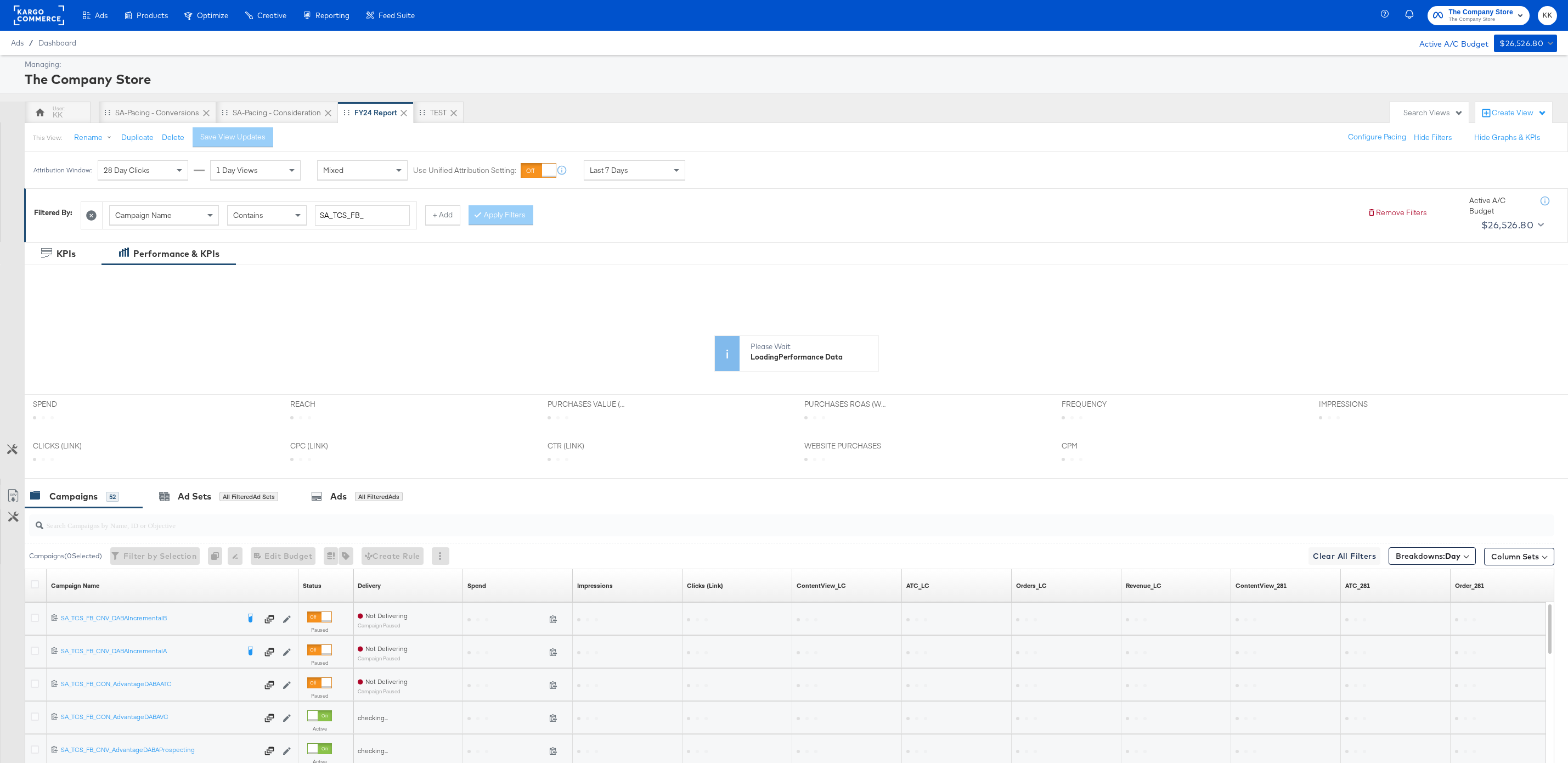
scroll to position [16, 0]
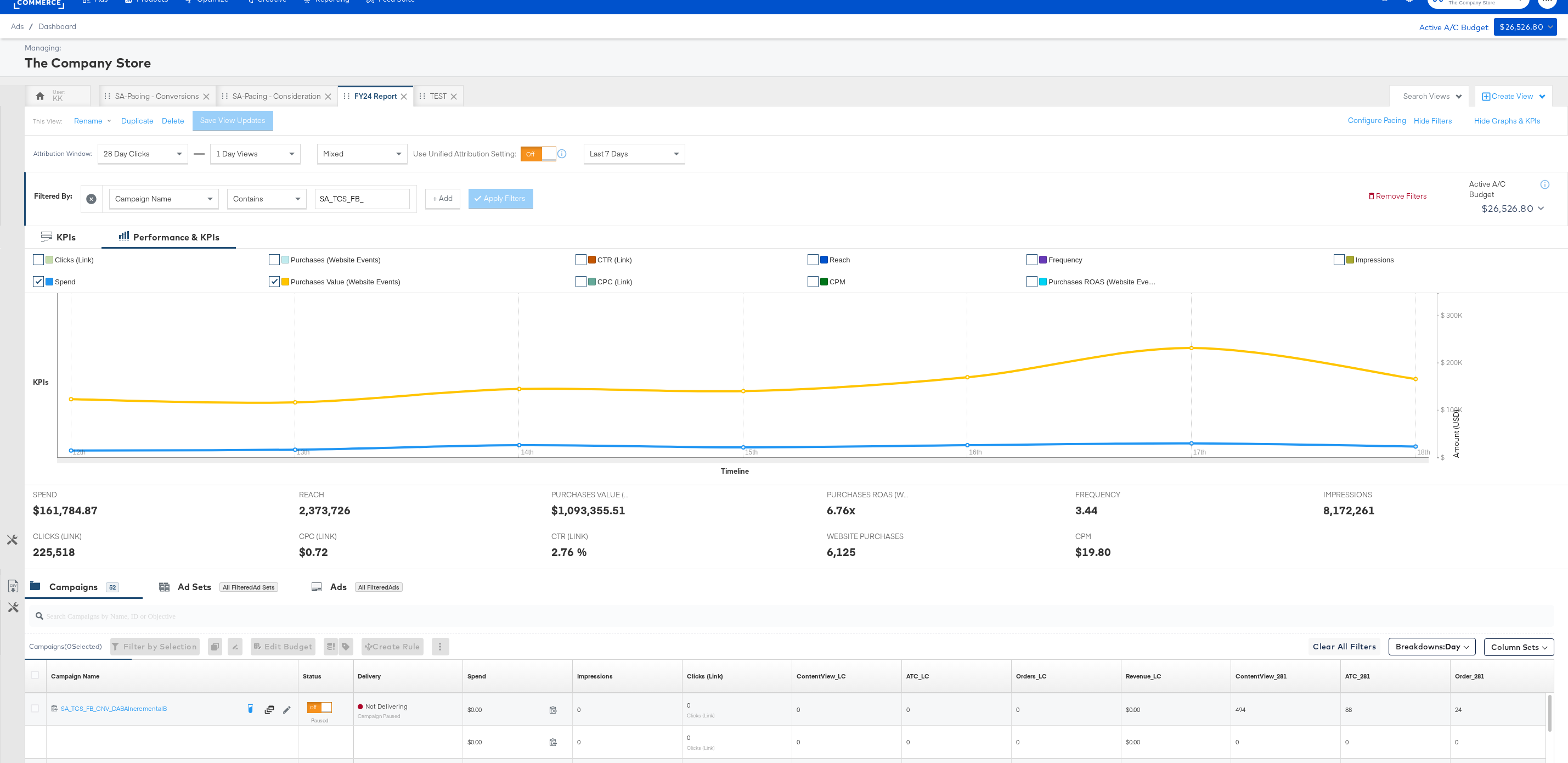
click at [242, 480] on div "✔ Clicks (Link) ✔ Purchases (Website Events) ✔ CTR (Link) ✔ Reach ✔ Frequency ✔…" at bounding box center [796, 366] width 1543 height 236
click at [209, 570] on div at bounding box center [784, 574] width 1568 height 9
click at [209, 580] on div "Ad Sets All Filtered Ad Sets" at bounding box center [219, 587] width 152 height 24
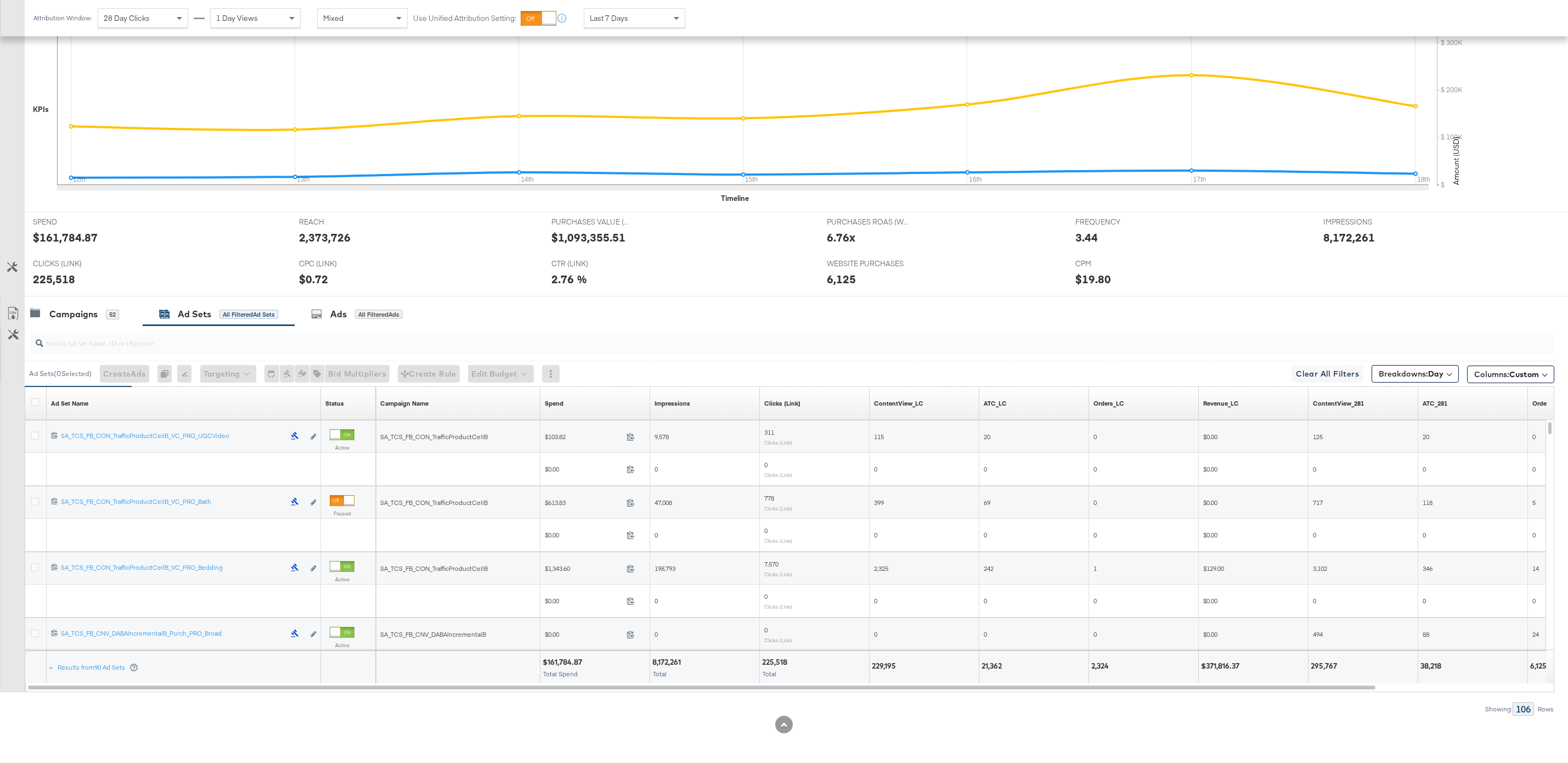
scroll to position [290, 0]
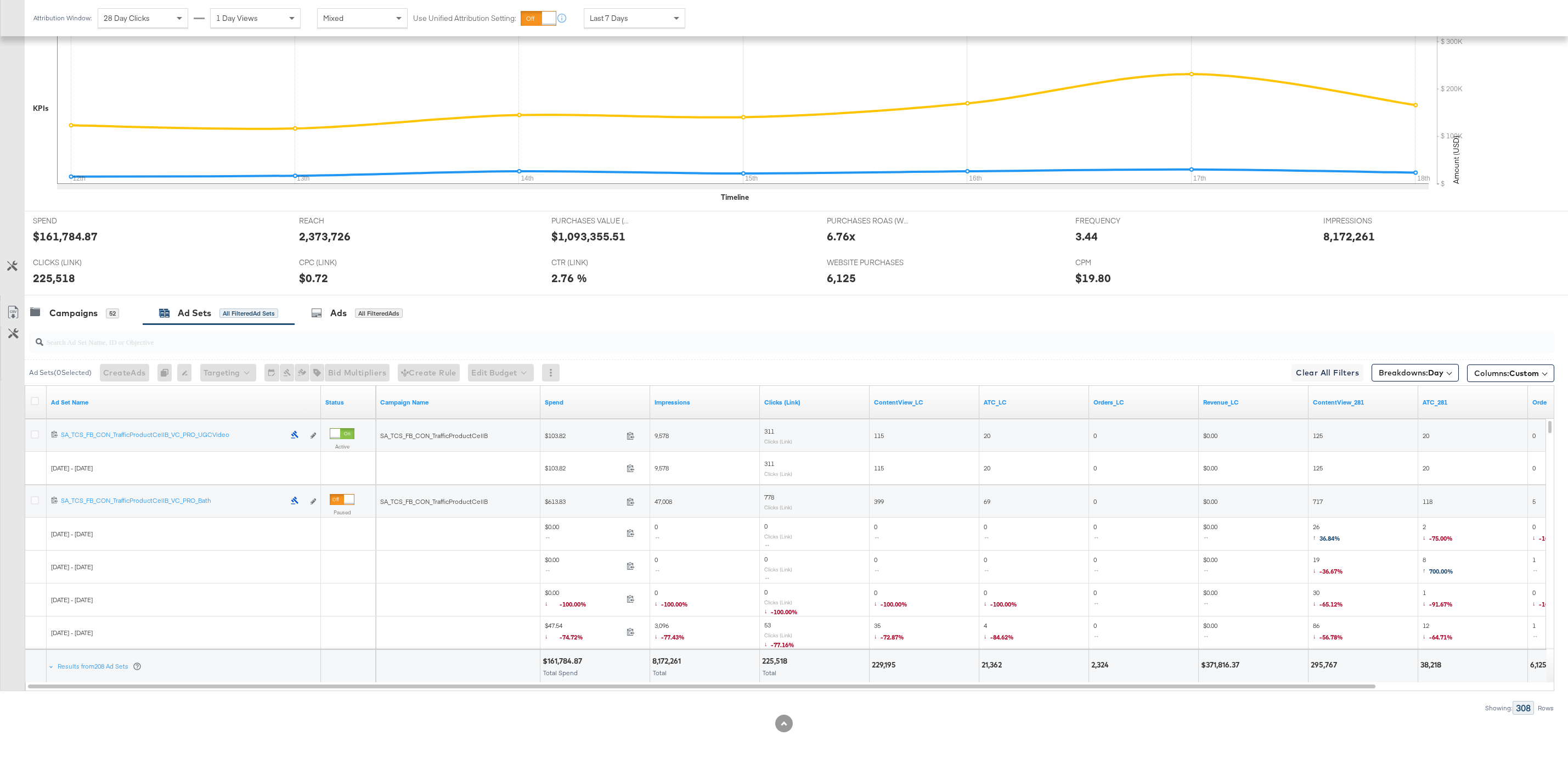
click at [39, 399] on div at bounding box center [36, 403] width 12 height 11
click at [38, 399] on icon at bounding box center [35, 401] width 9 height 9
click at [0, 0] on input "checkbox" at bounding box center [0, 0] width 0 height 0
click at [16, 314] on icon at bounding box center [13, 312] width 13 height 13
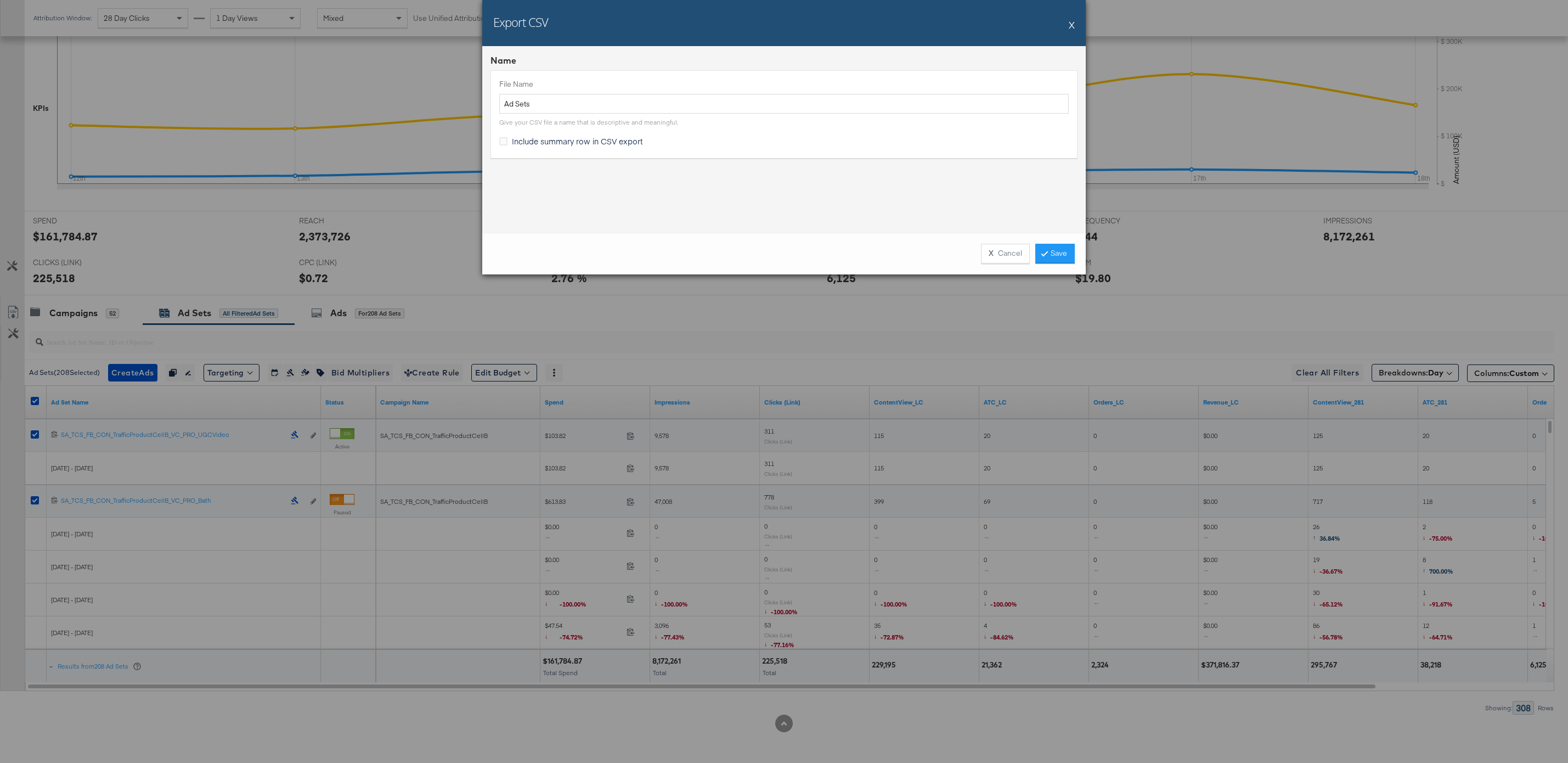
click at [1062, 267] on div "X Cancel Save" at bounding box center [783, 253] width 603 height 42
click at [1061, 255] on link "Save" at bounding box center [1055, 253] width 40 height 19
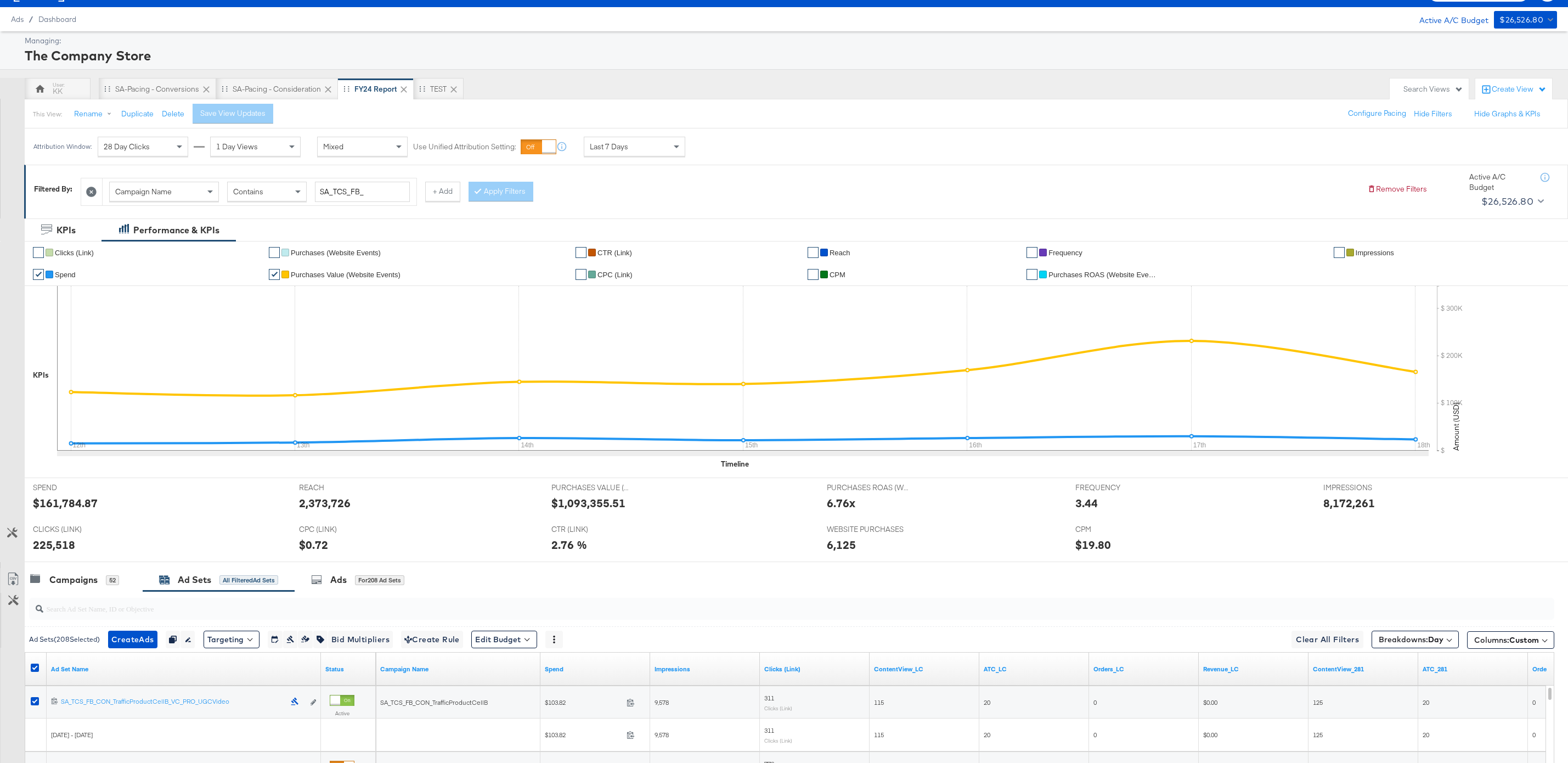
scroll to position [0, 0]
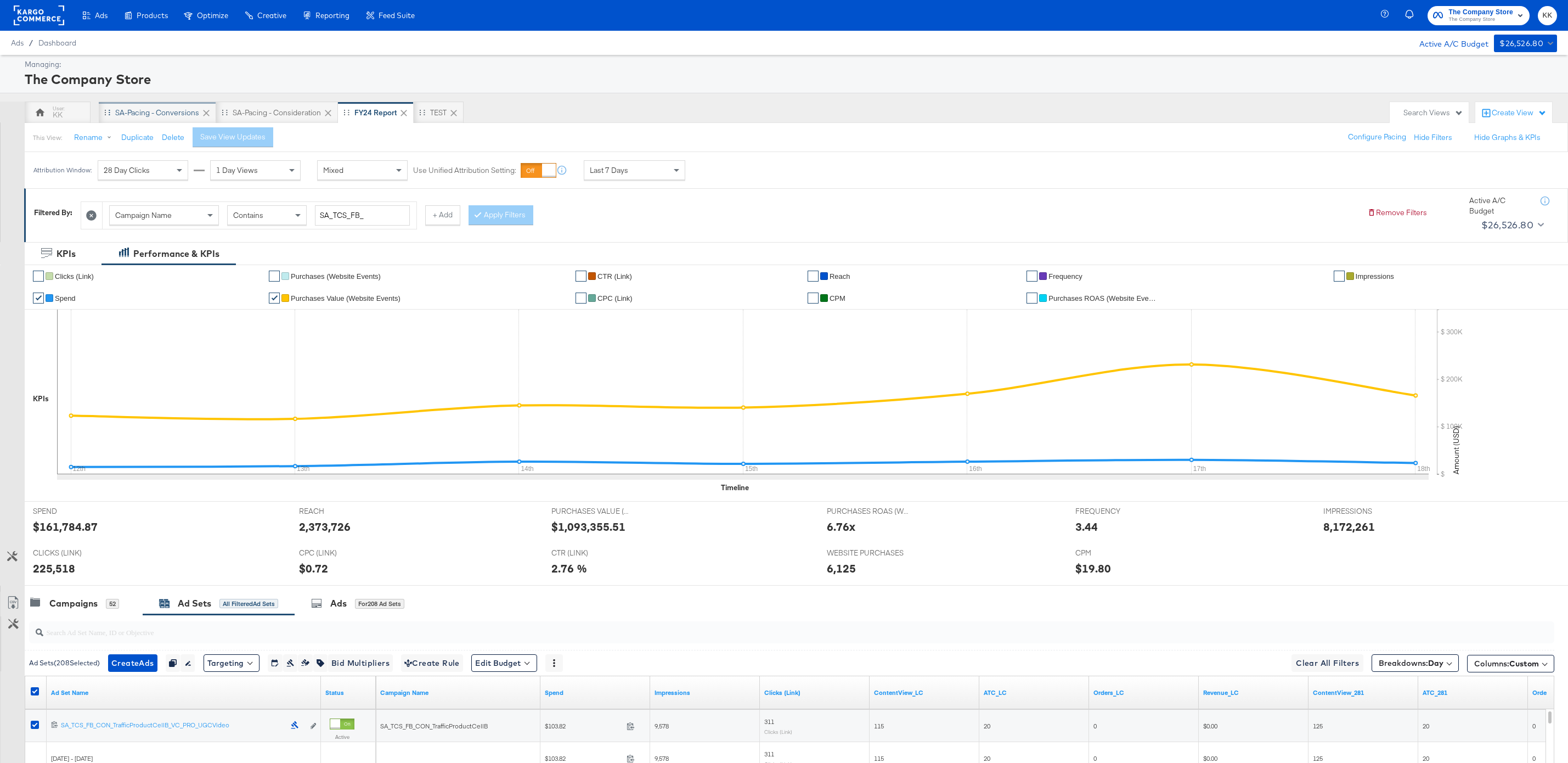
click at [147, 111] on div "SA-Pacing - Conversions" at bounding box center [157, 113] width 84 height 10
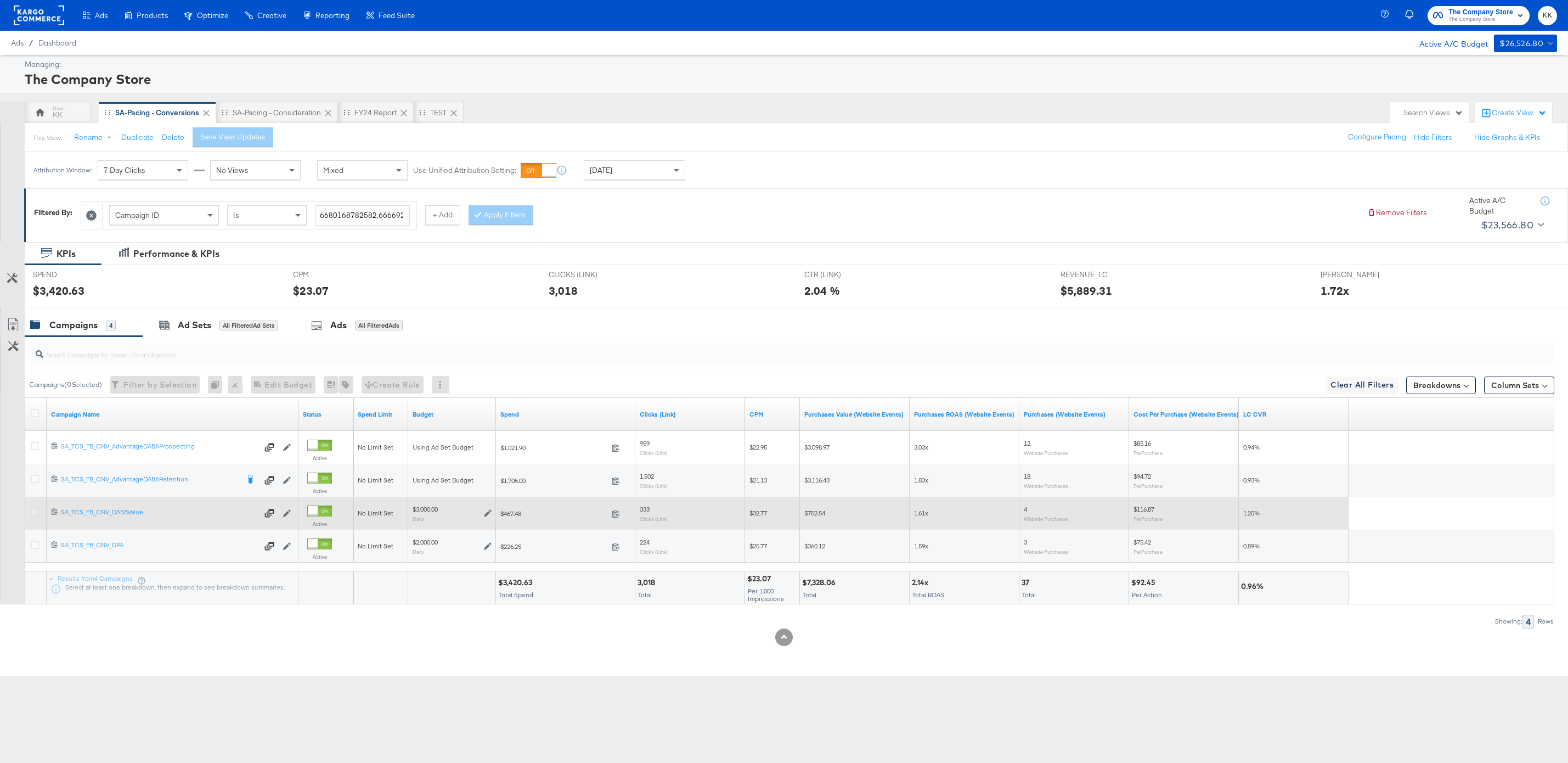
click at [36, 510] on icon at bounding box center [35, 512] width 9 height 9
click at [0, 0] on input "checkbox" at bounding box center [0, 0] width 0 height 0
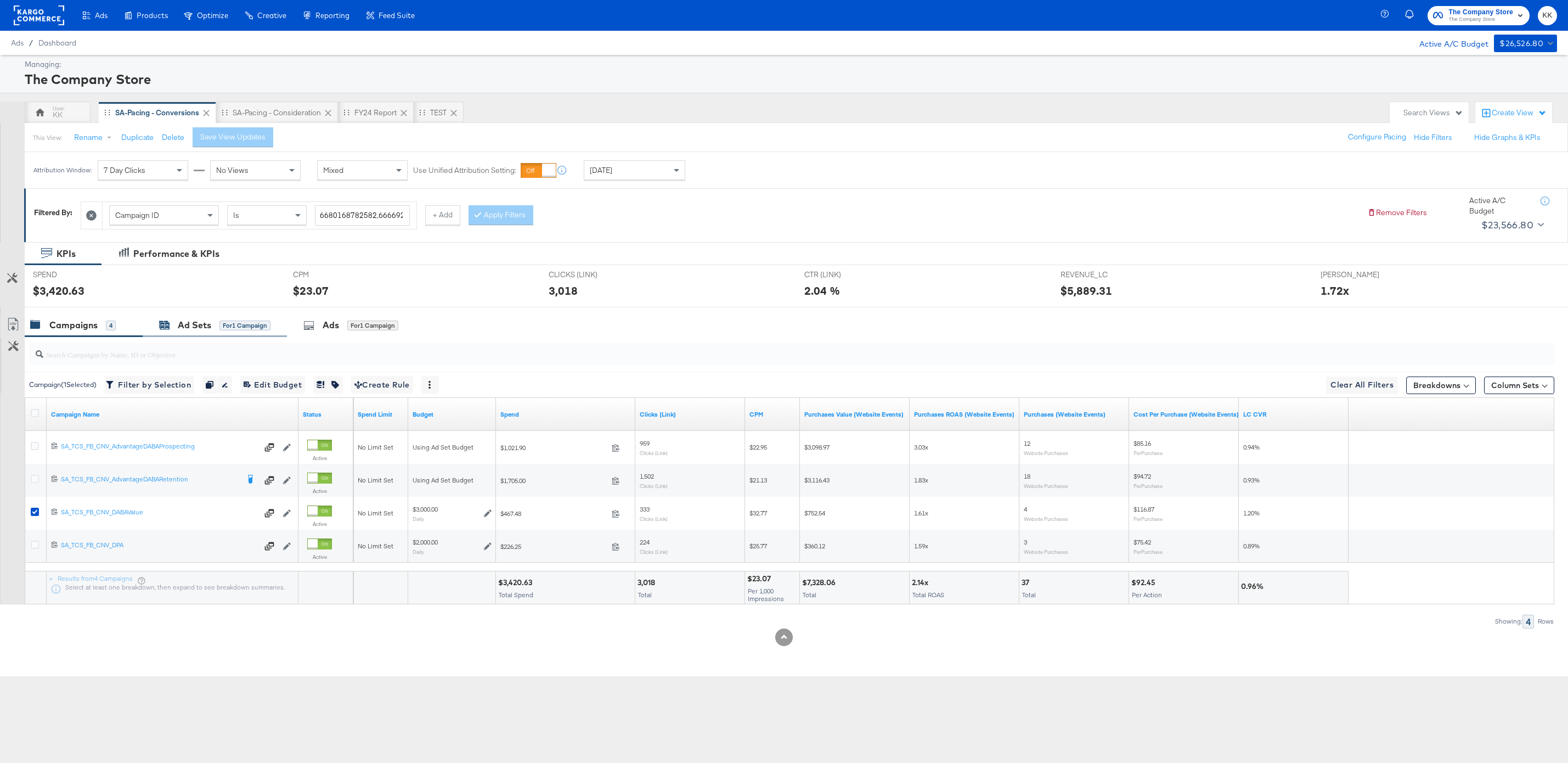
click at [211, 329] on div "Ad Sets for 1 Campaign" at bounding box center [214, 325] width 111 height 13
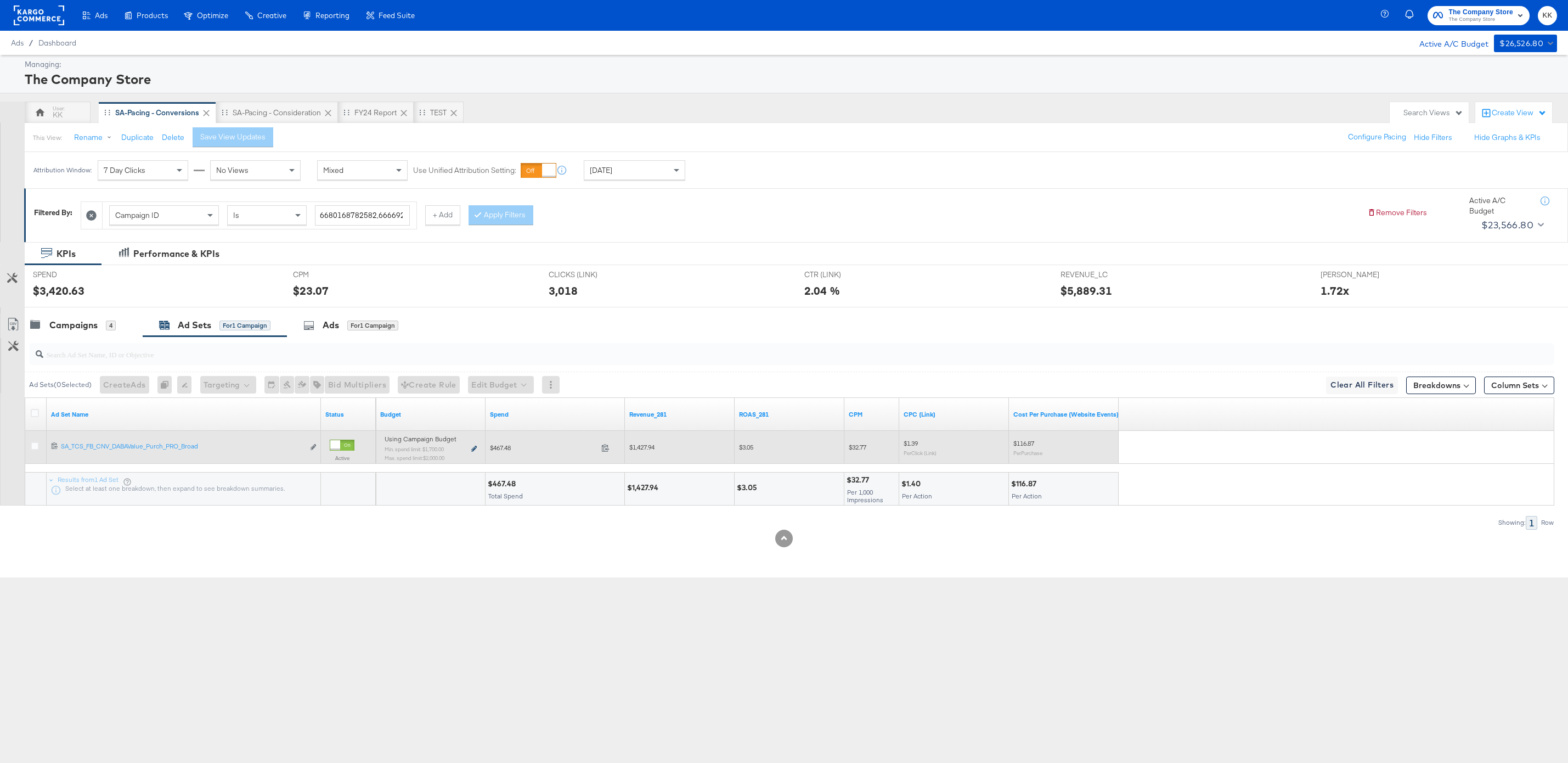
click at [475, 448] on icon at bounding box center [474, 449] width 5 height 6
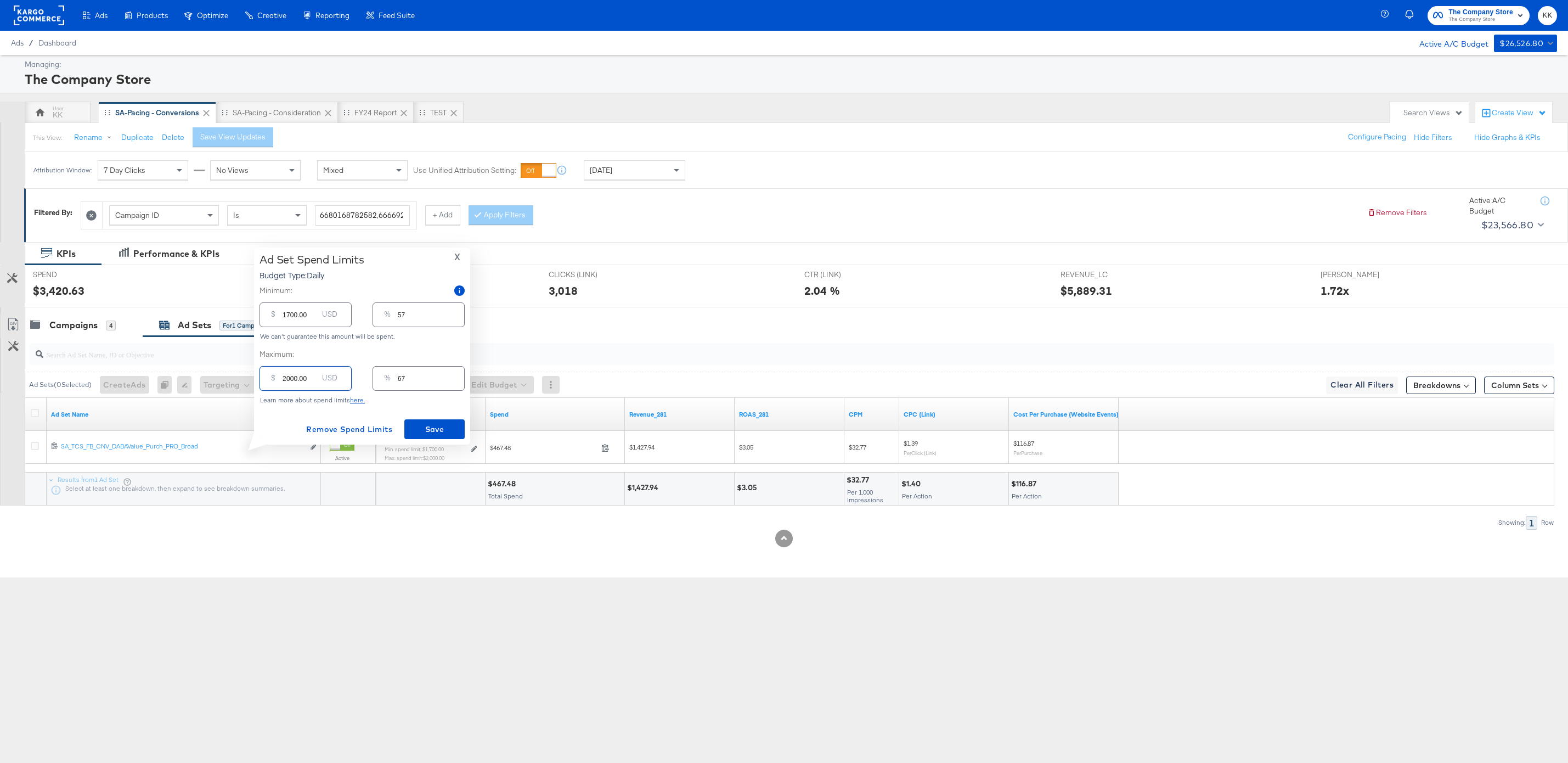
drag, startPoint x: 291, startPoint y: 380, endPoint x: 273, endPoint y: 379, distance: 18.0
click at [273, 379] on div "$ 2000.00 USD" at bounding box center [305, 378] width 92 height 25
type input "100.00"
type input "3"
type input "1700.00"
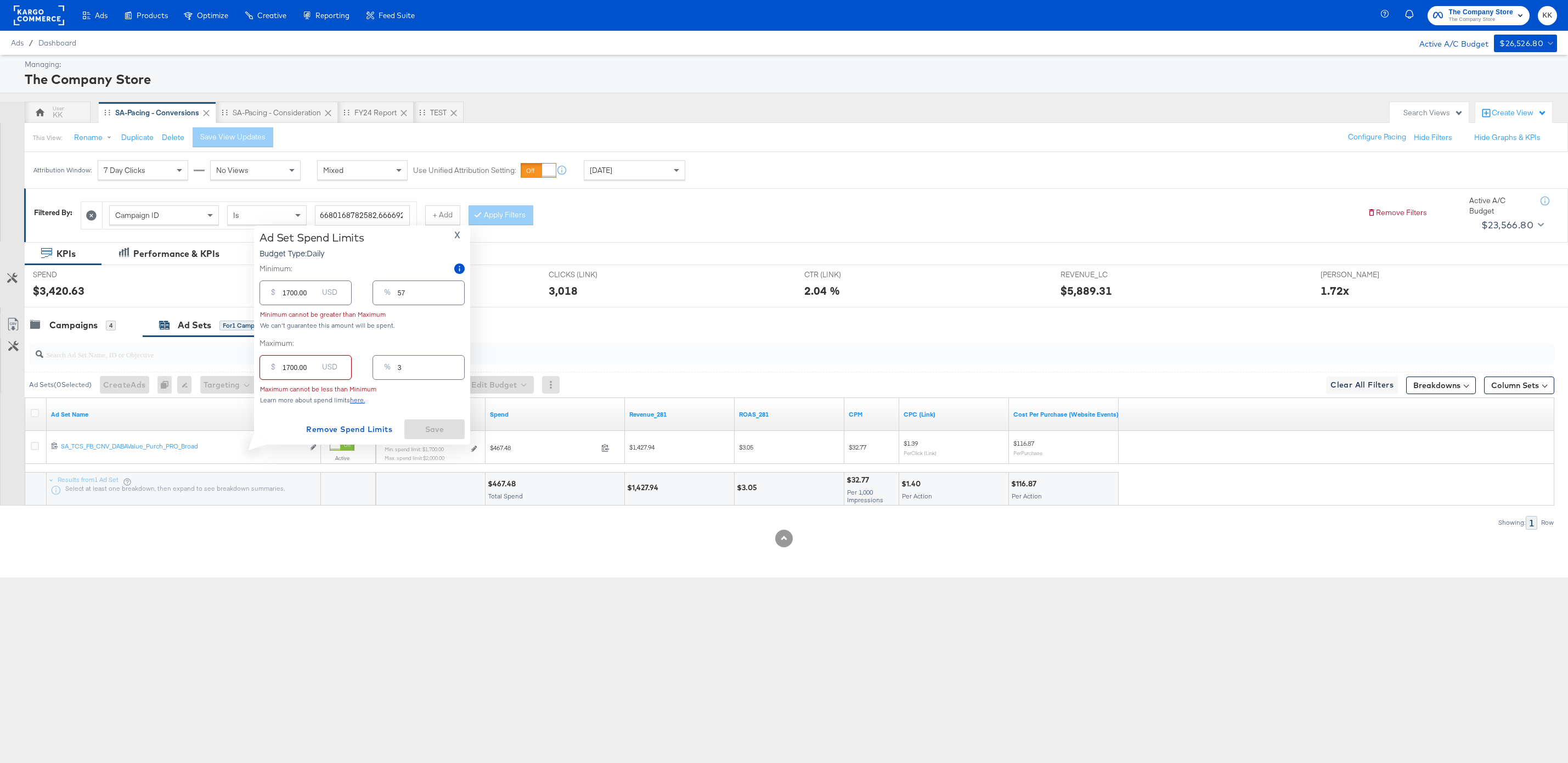
type input "57"
type input "1700.00"
click at [289, 314] on input "1700.00" at bounding box center [300, 310] width 35 height 24
type input "100.00"
type input "3"
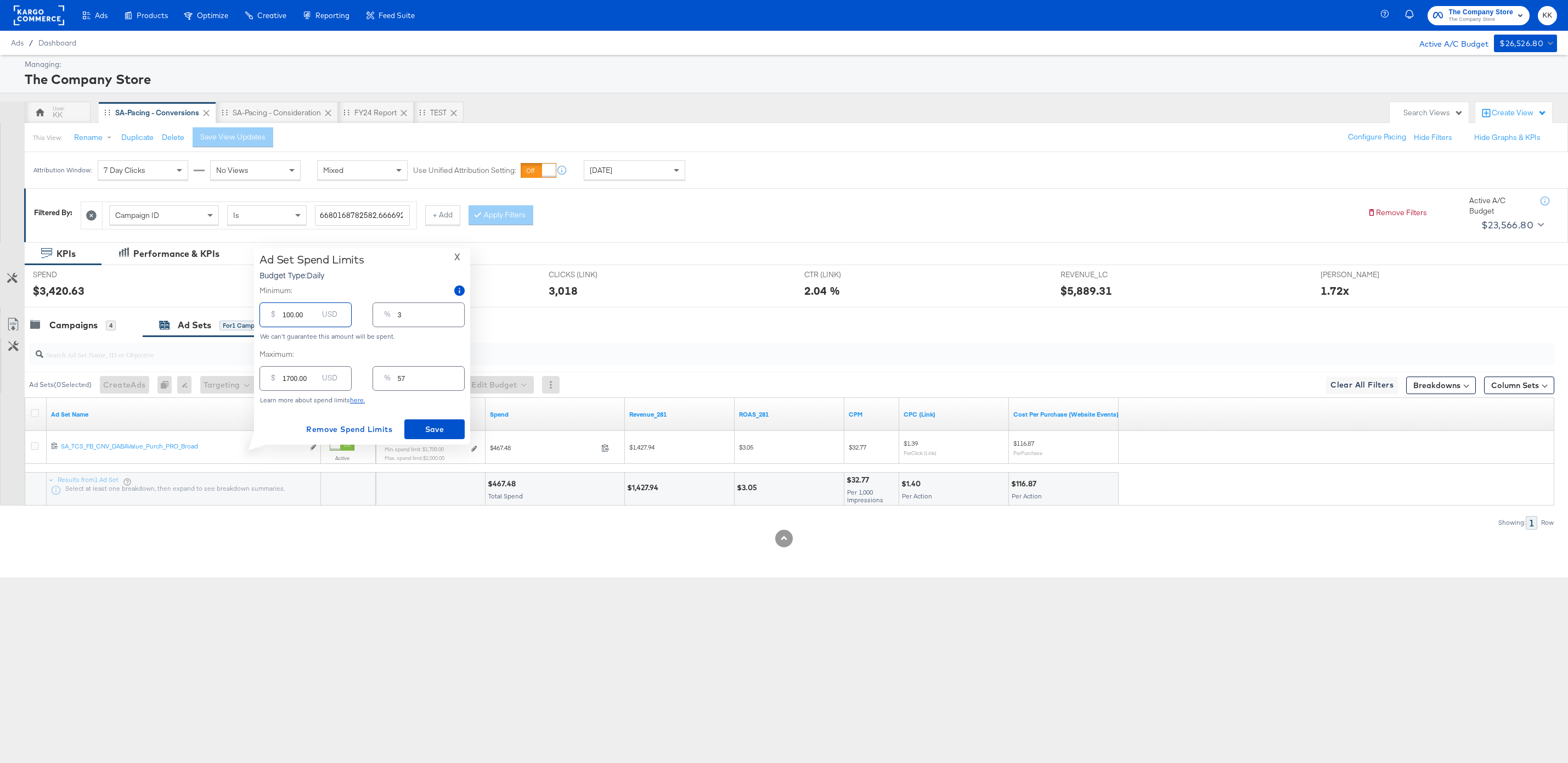
type input "1000.00"
type input "33"
type input "1000.00"
click at [447, 423] on span "Save" at bounding box center [434, 429] width 52 height 14
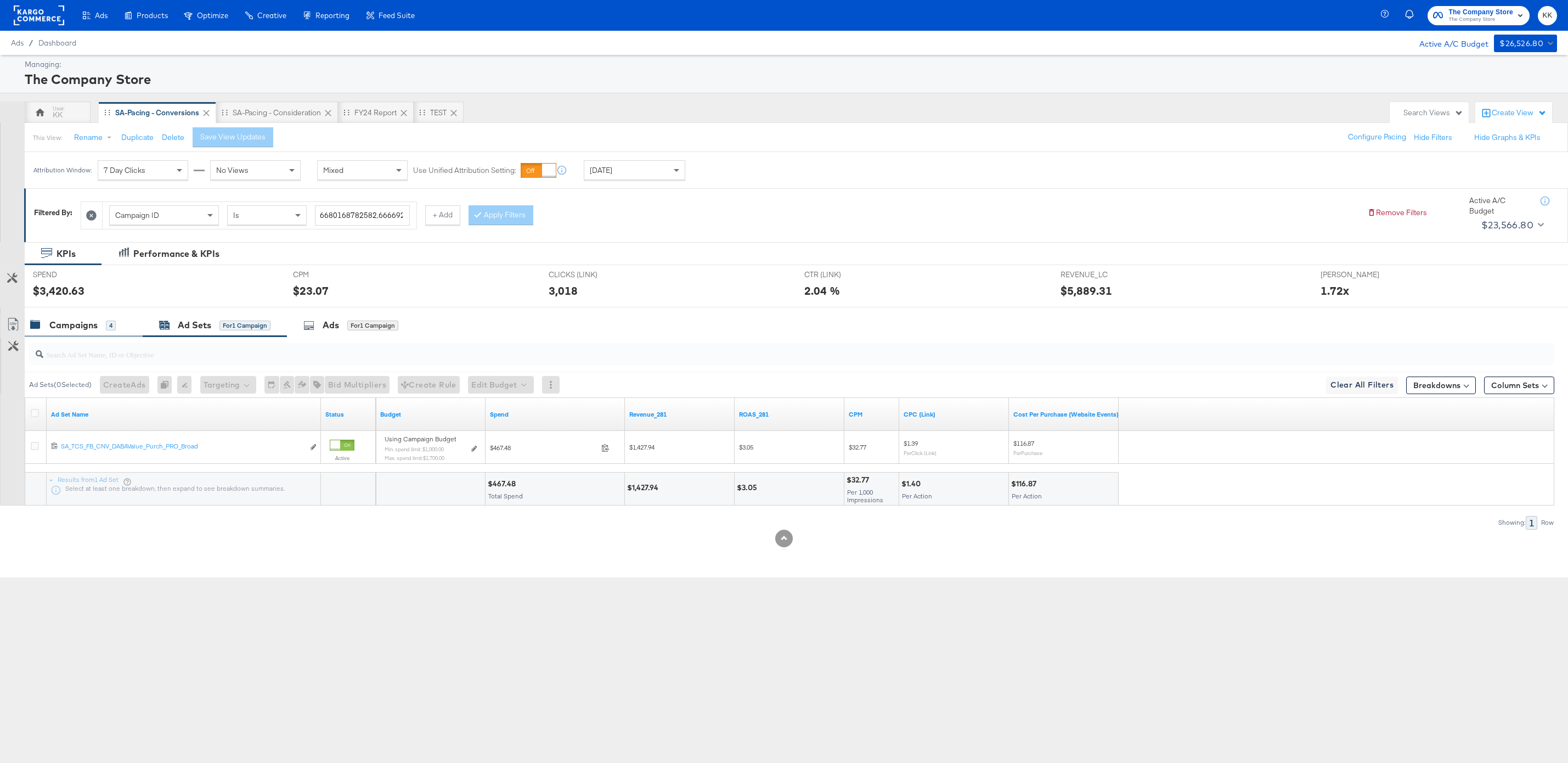
click at [100, 336] on div "Campaigns 4" at bounding box center [84, 325] width 118 height 24
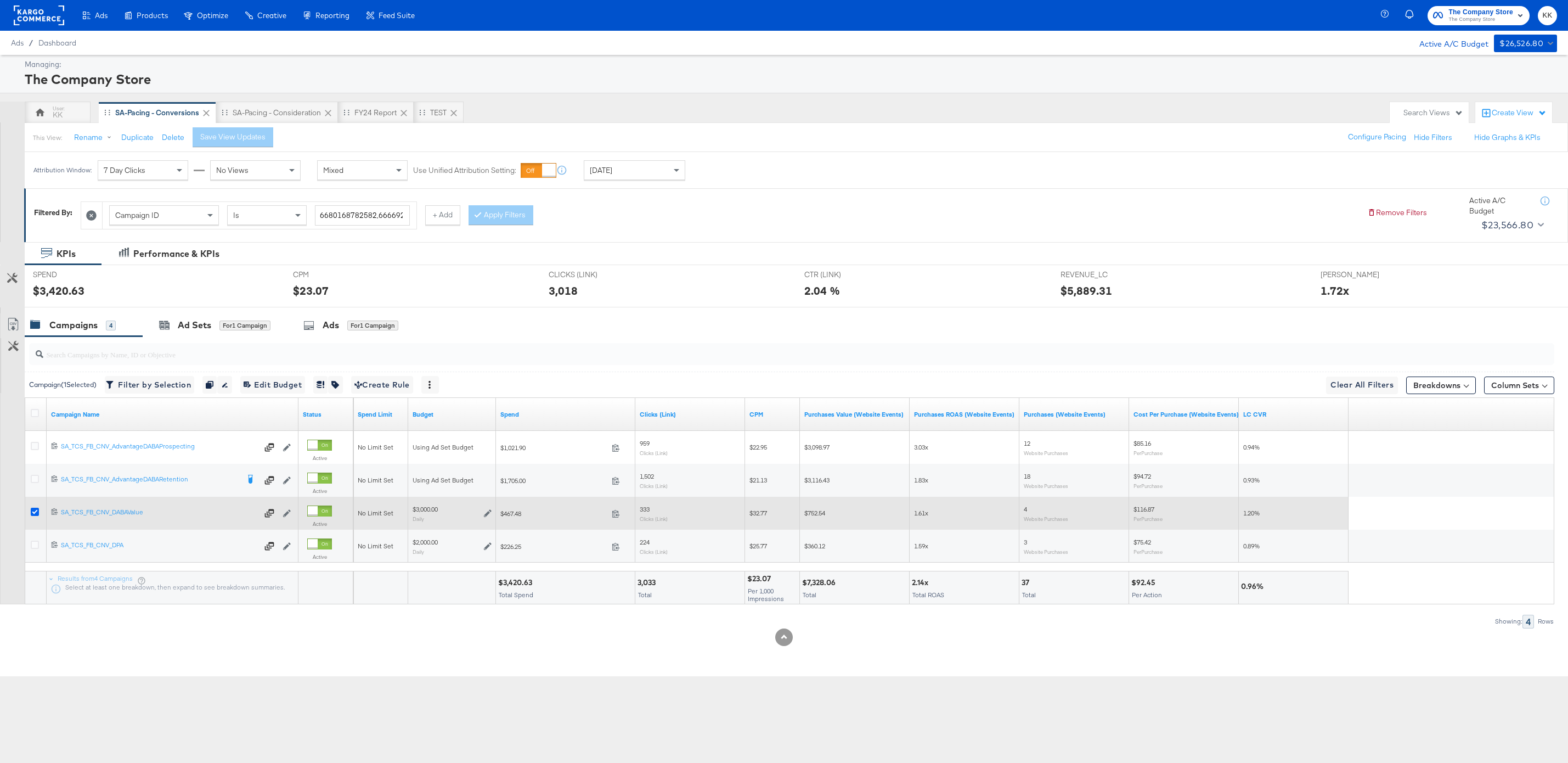
click at [34, 510] on icon at bounding box center [35, 512] width 9 height 9
click at [0, 0] on input "checkbox" at bounding box center [0, 0] width 0 height 0
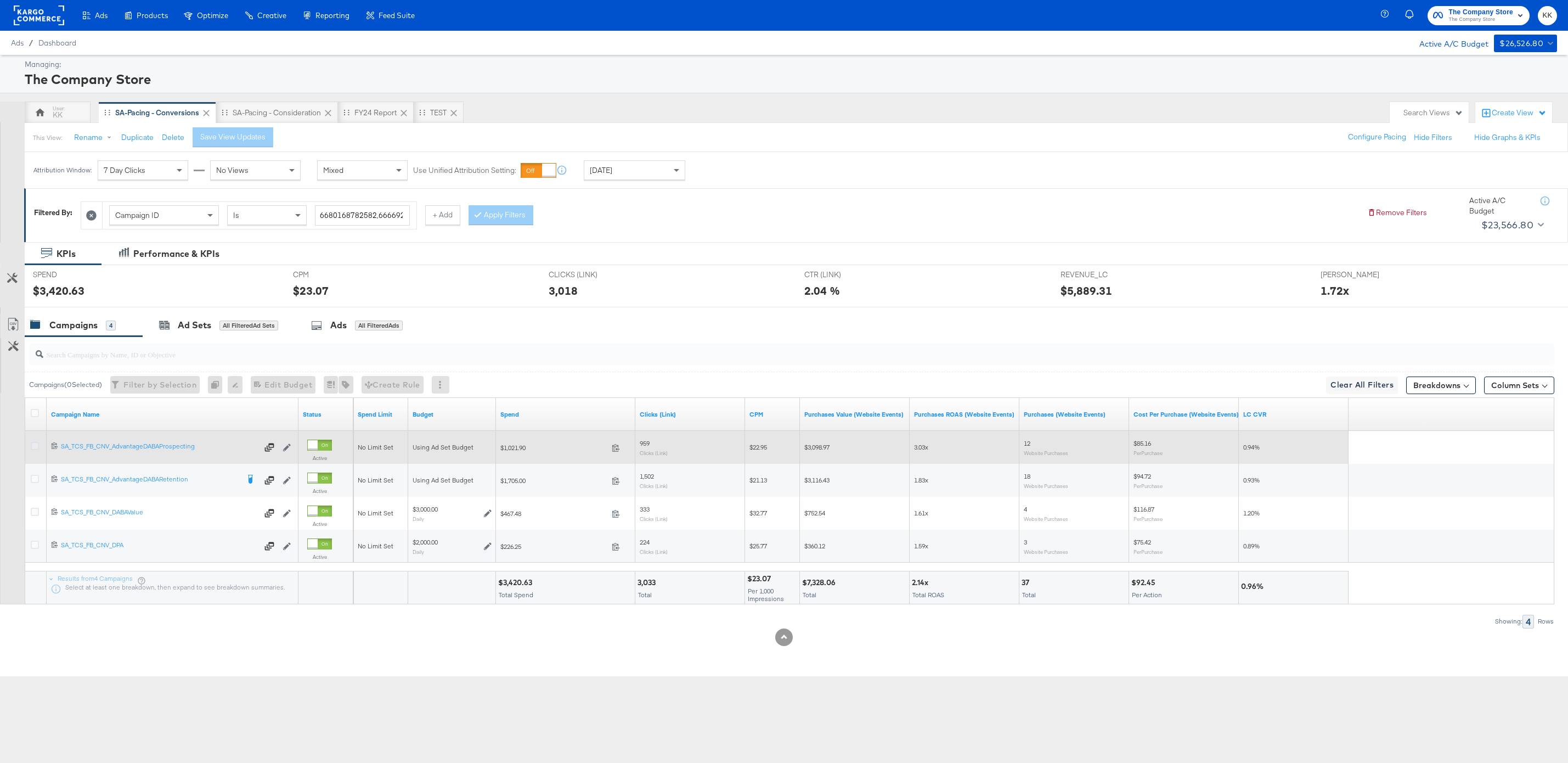
click at [34, 443] on icon at bounding box center [35, 446] width 9 height 9
click at [0, 0] on input "checkbox" at bounding box center [0, 0] width 0 height 0
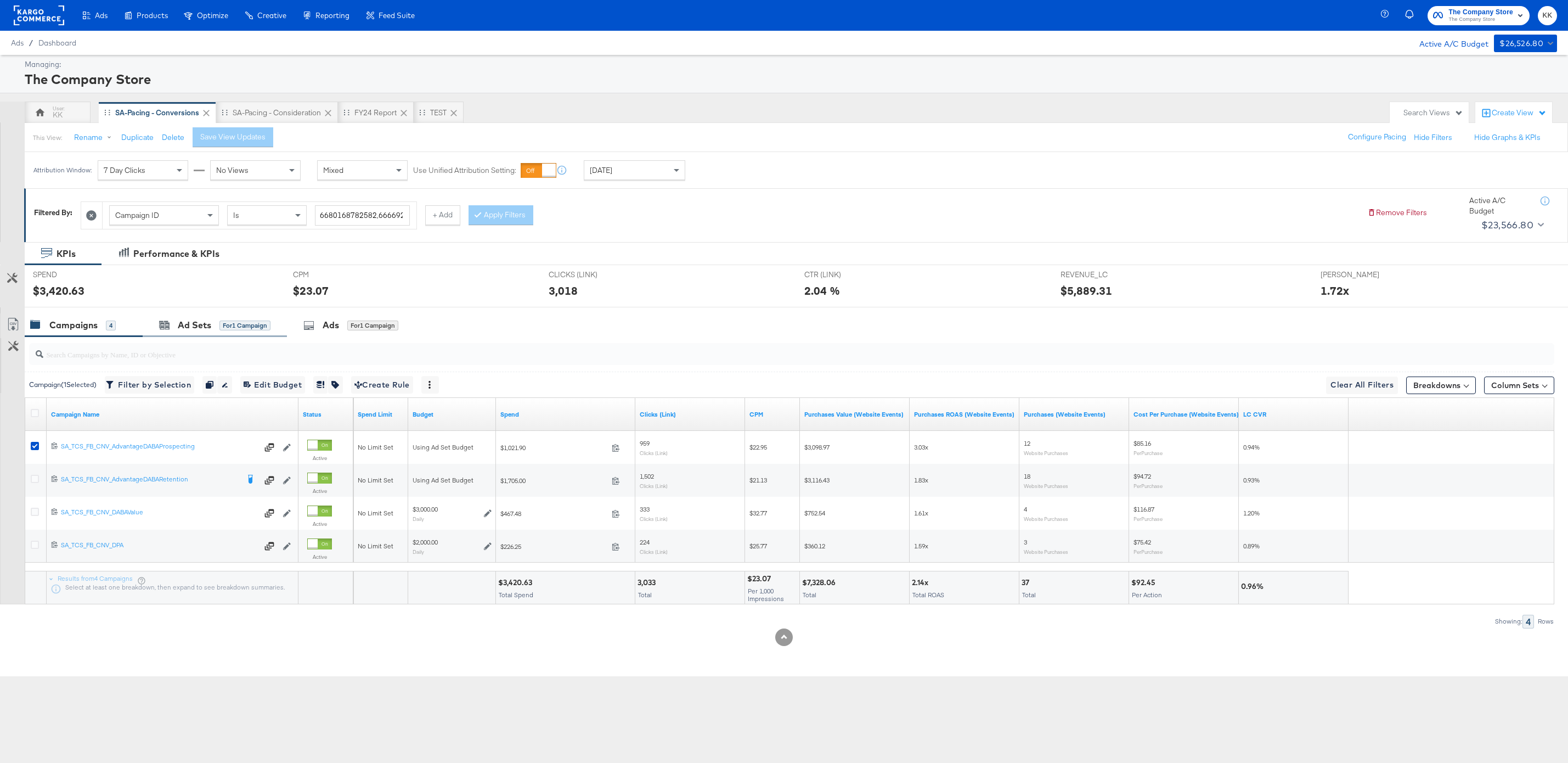
click at [209, 332] on div "Ad Sets for 1 Campaign" at bounding box center [214, 325] width 144 height 24
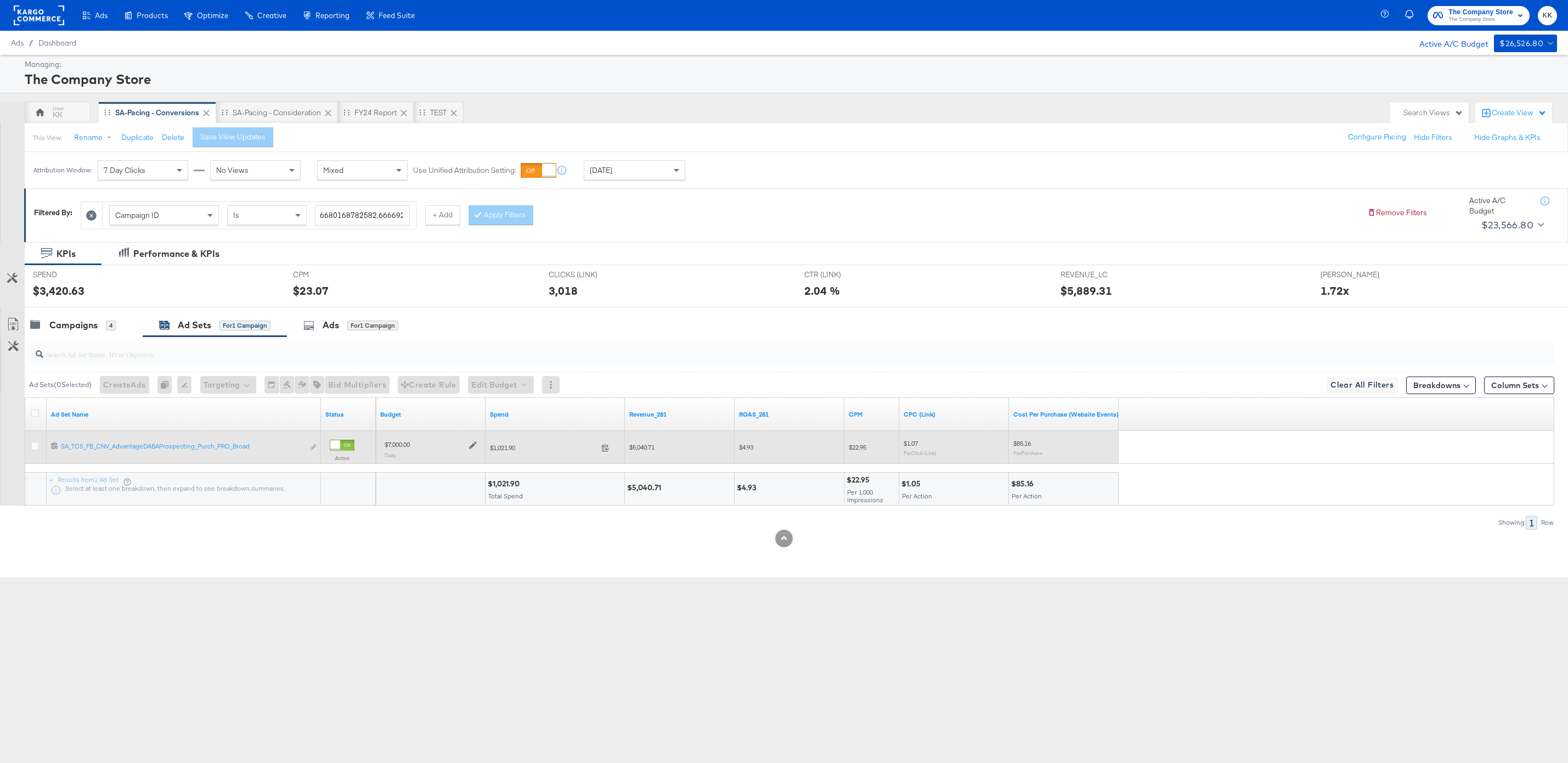
click at [477, 444] on div "$7,000.00 Daily" at bounding box center [431, 449] width 101 height 27
click at [469, 446] on icon at bounding box center [473, 445] width 8 height 8
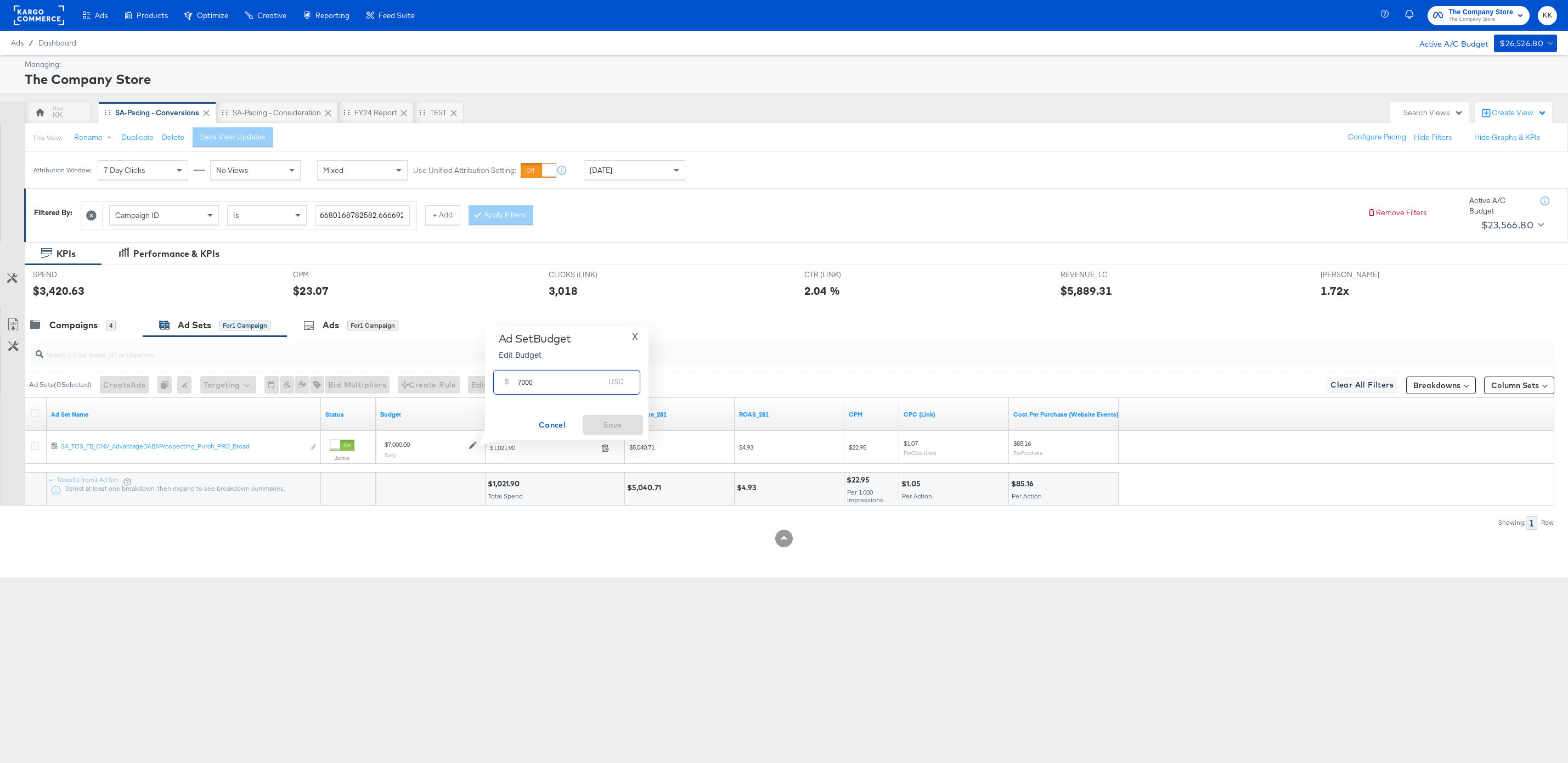
drag, startPoint x: 524, startPoint y: 382, endPoint x: 504, endPoint y: 382, distance: 20.0
click at [504, 382] on div "$ 7000 USD" at bounding box center [567, 382] width 147 height 25
type input "6400"
click at [603, 418] on span "Save" at bounding box center [612, 425] width 52 height 14
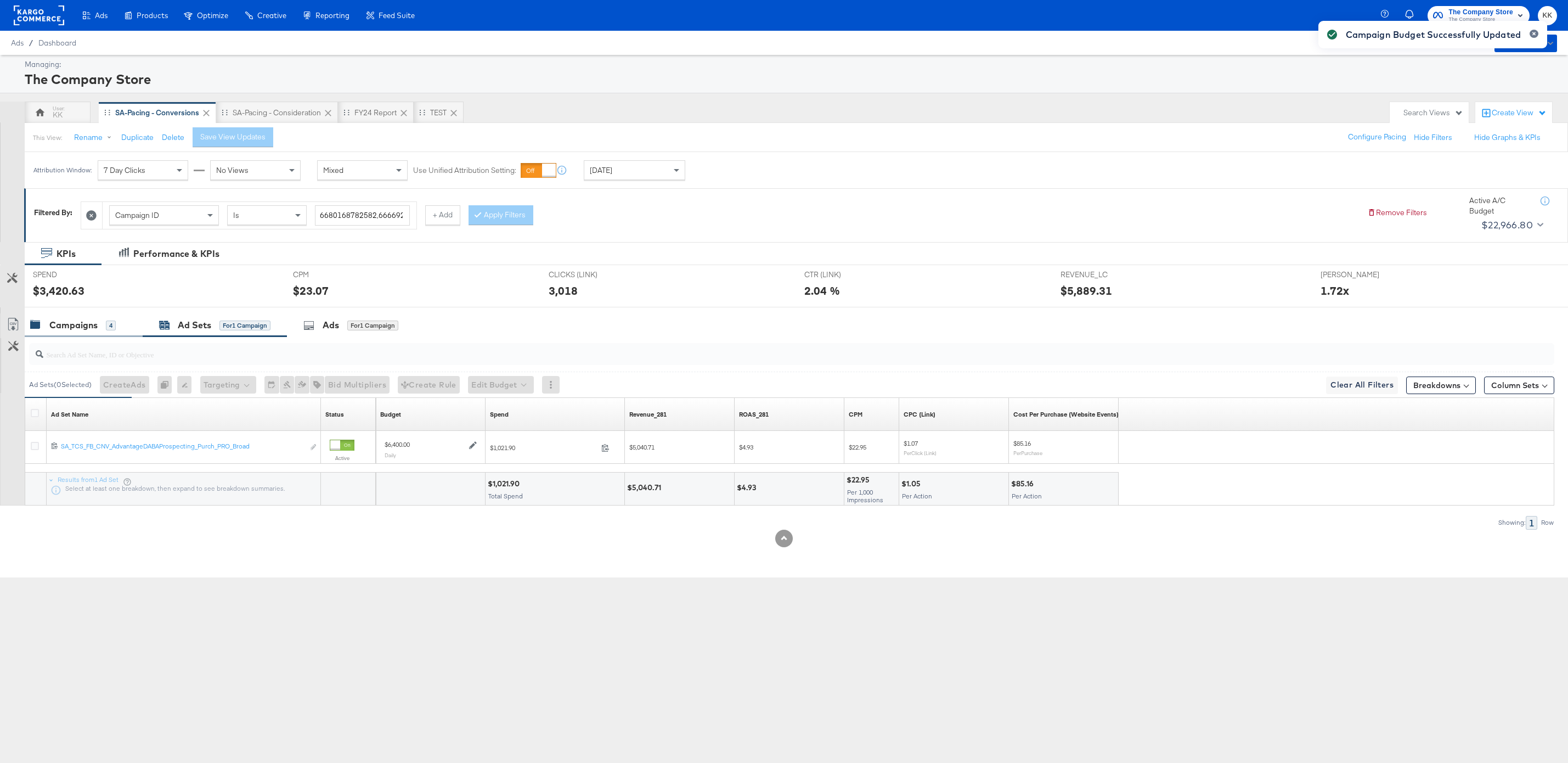
click at [97, 332] on div "Campaigns 4" at bounding box center [84, 325] width 118 height 24
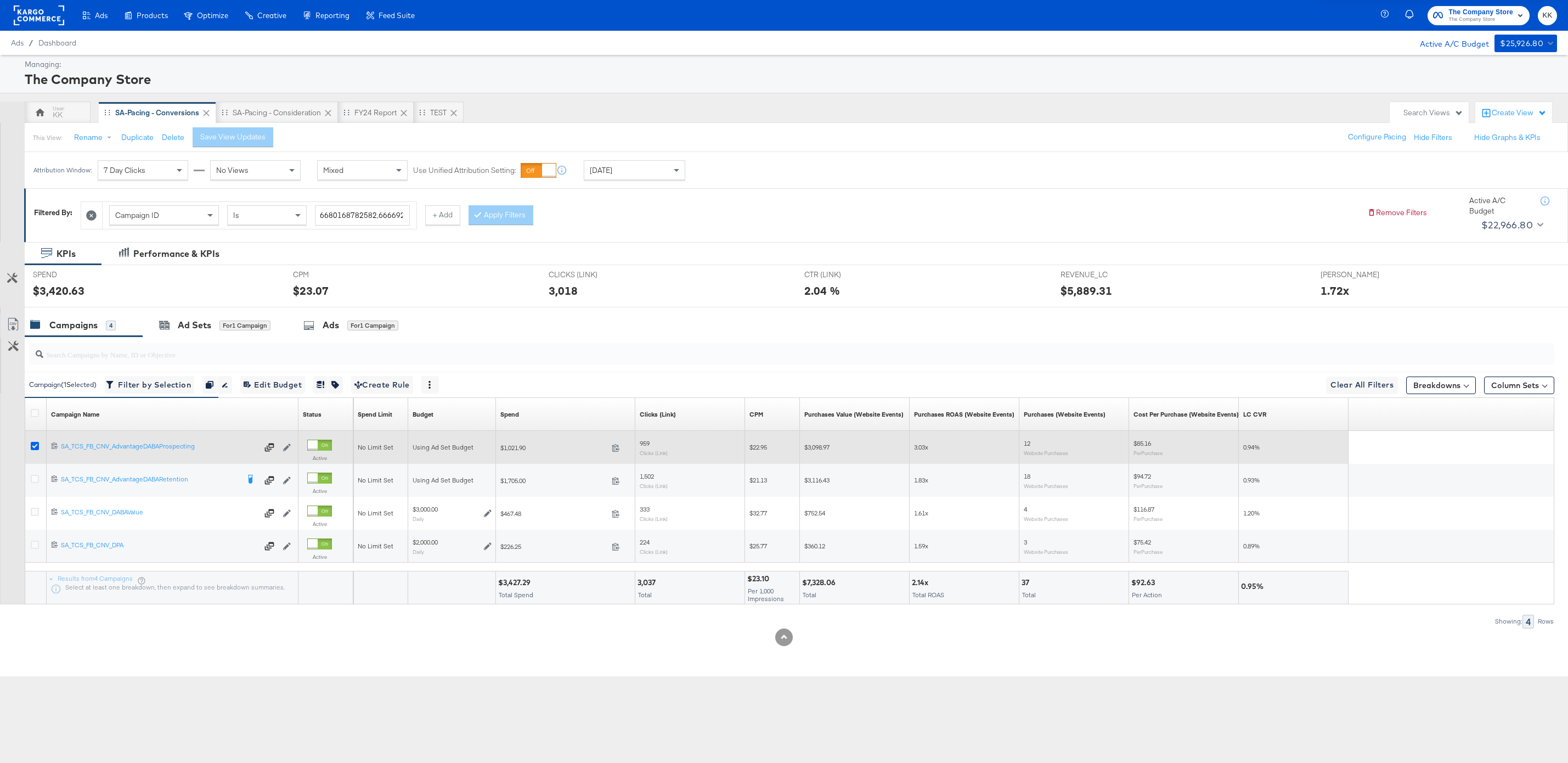
click at [33, 446] on icon at bounding box center [35, 446] width 9 height 9
click at [0, 0] on input "checkbox" at bounding box center [0, 0] width 0 height 0
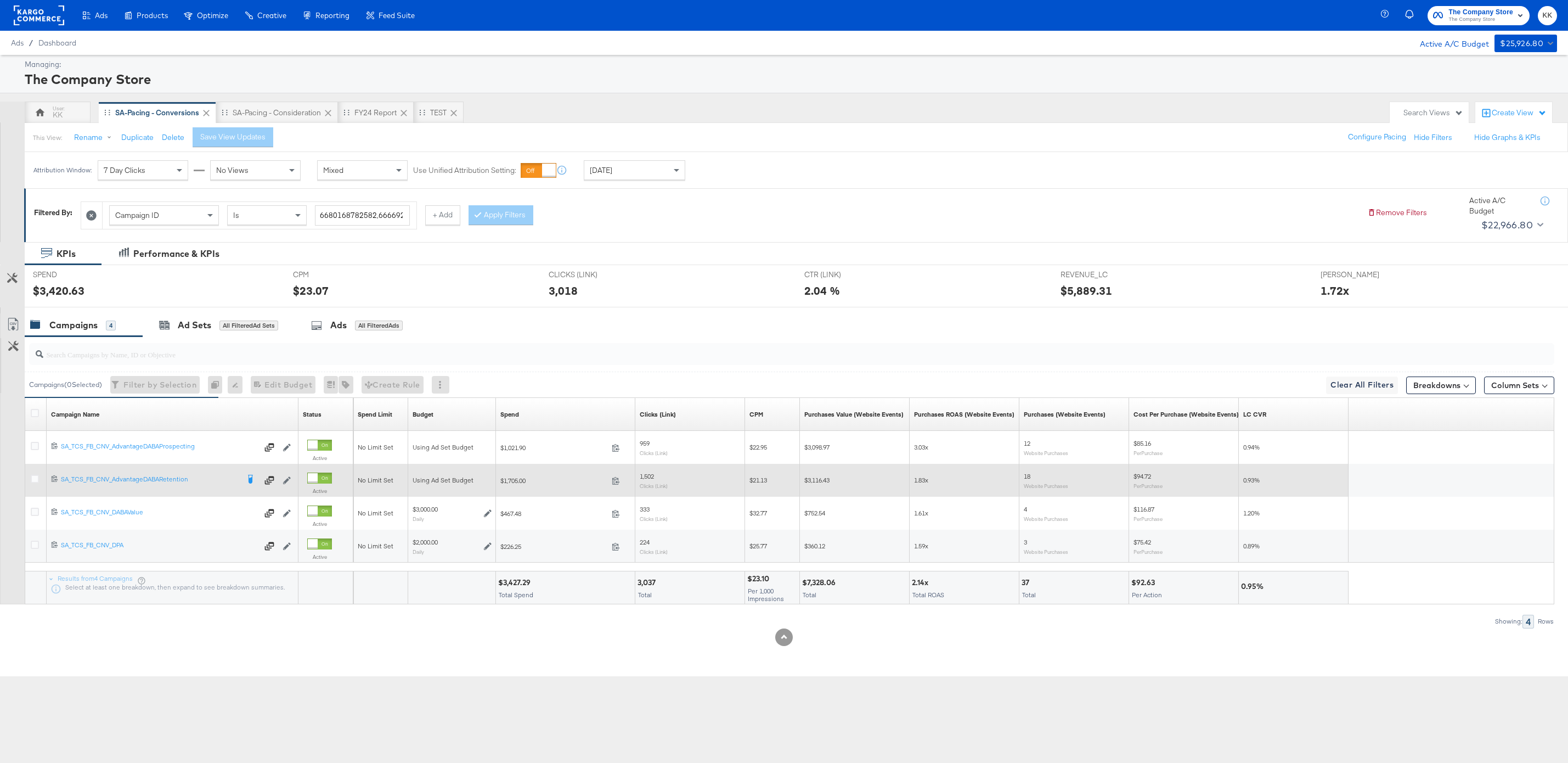
click at [33, 472] on div at bounding box center [36, 480] width 20 height 19
click at [33, 475] on icon at bounding box center [35, 479] width 9 height 9
click at [0, 0] on input "checkbox" at bounding box center [0, 0] width 0 height 0
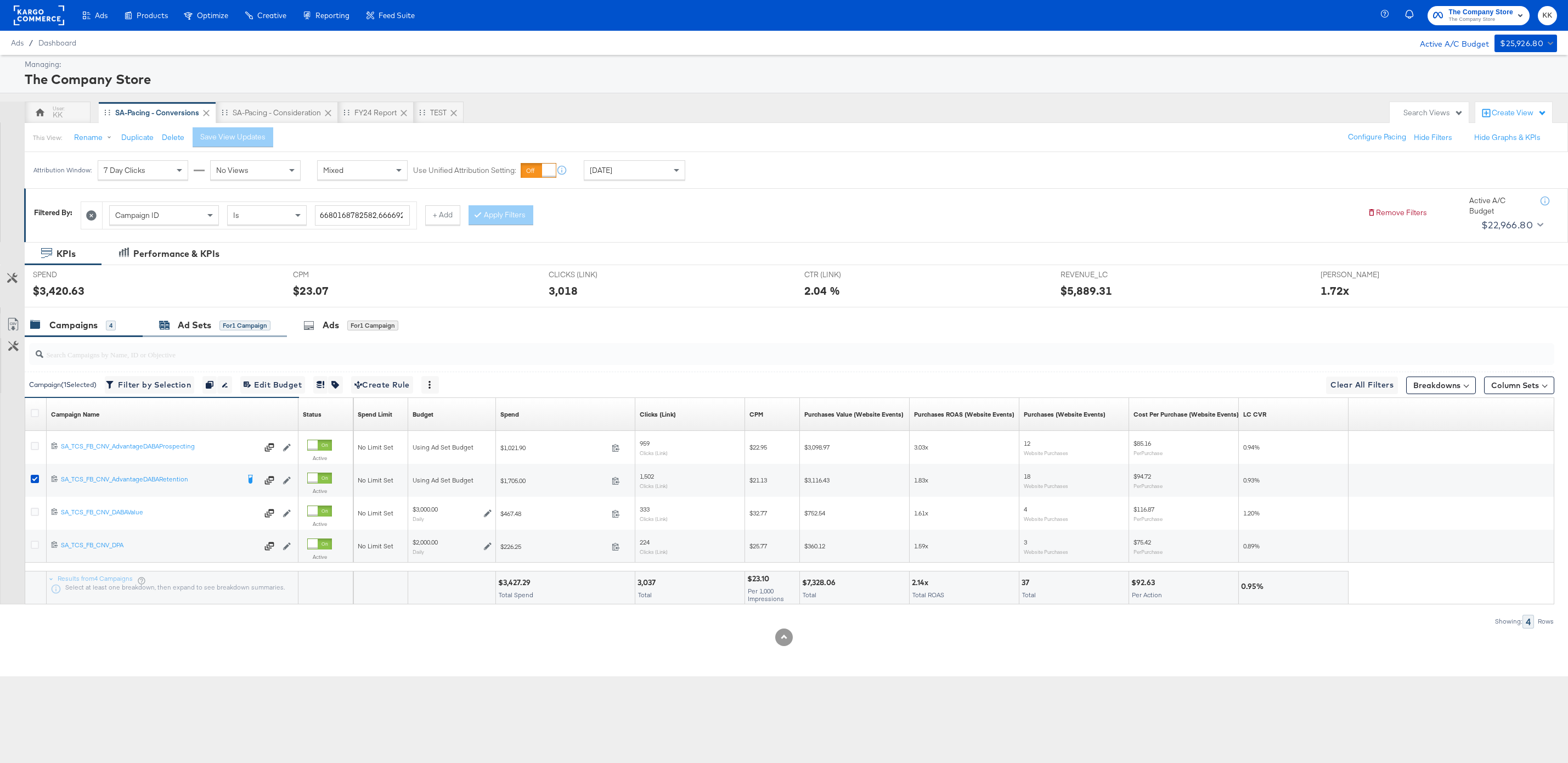
click at [192, 326] on div "Ad Sets" at bounding box center [194, 325] width 33 height 13
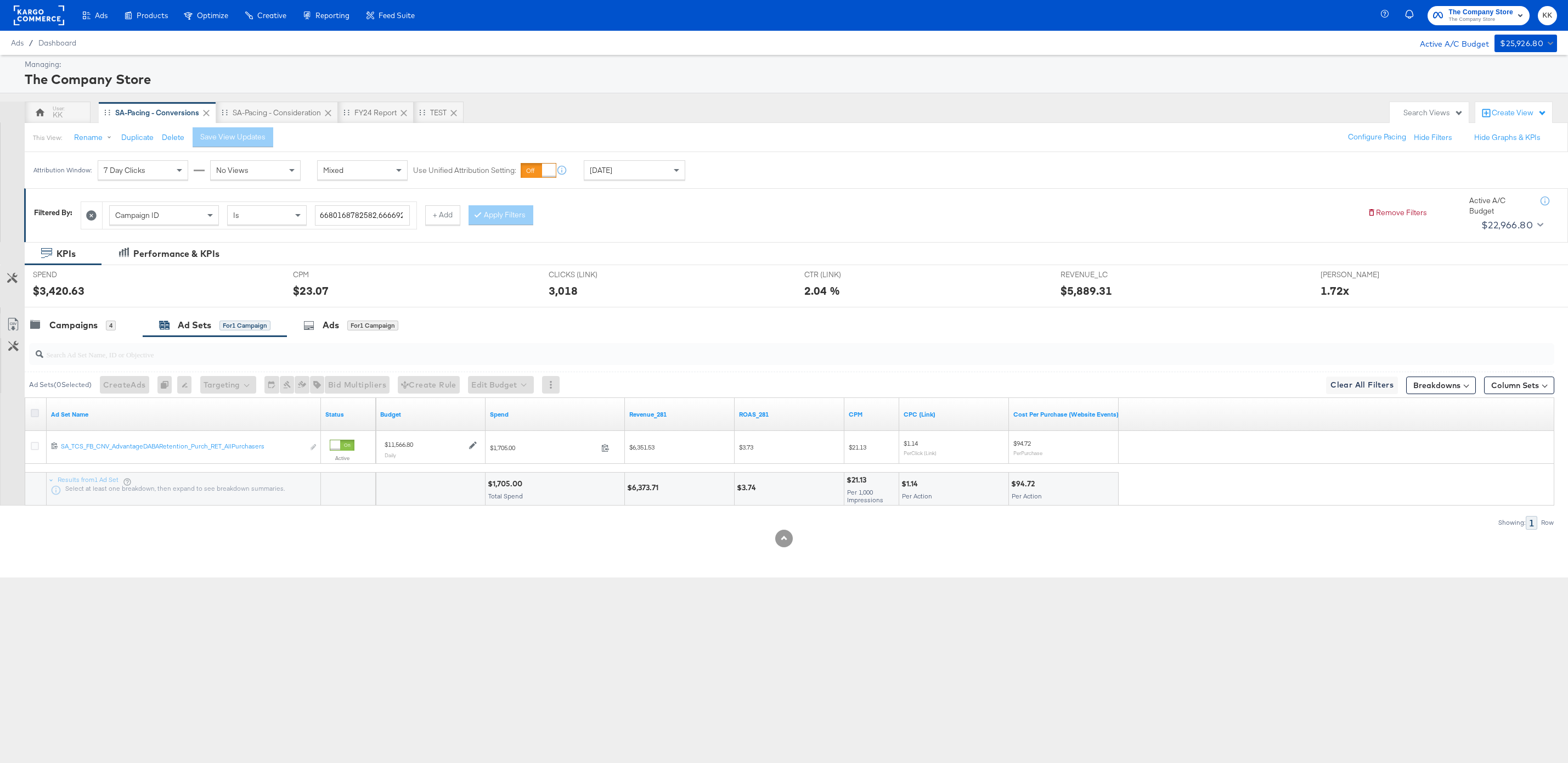
click at [35, 413] on icon at bounding box center [35, 413] width 9 height 9
click at [0, 0] on input "checkbox" at bounding box center [0, 0] width 0 height 0
click at [504, 376] on button "Edit Budget" at bounding box center [486, 384] width 66 height 18
click at [506, 415] on span "Edit Ad Set Budget" at bounding box center [489, 413] width 63 height 14
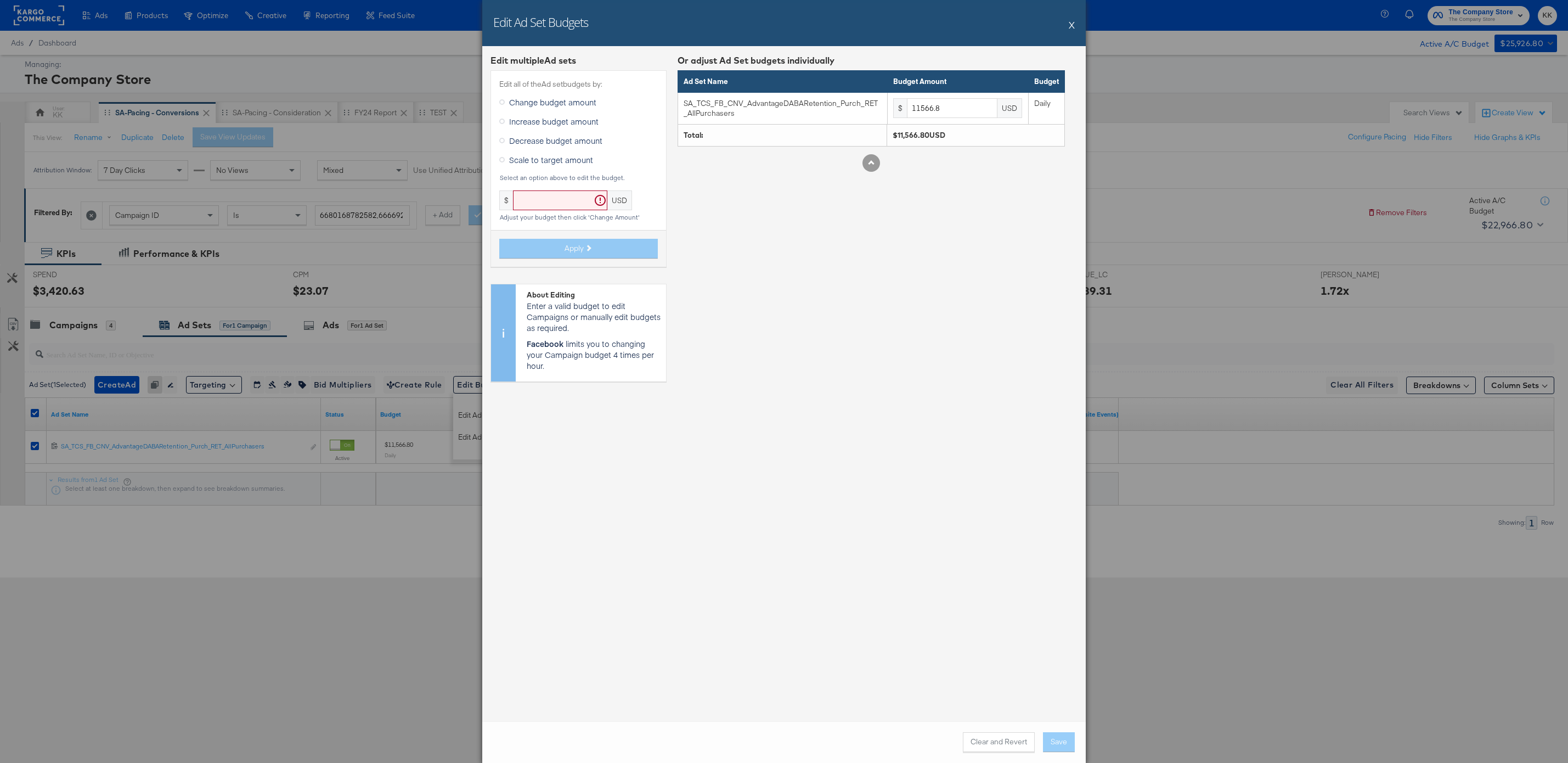
click at [541, 142] on span "Decrease budget amount" at bounding box center [555, 141] width 93 height 11
click at [0, 0] on input "Decrease budget amount" at bounding box center [0, 0] width 0 height 0
click at [564, 197] on input "text" at bounding box center [595, 200] width 94 height 20
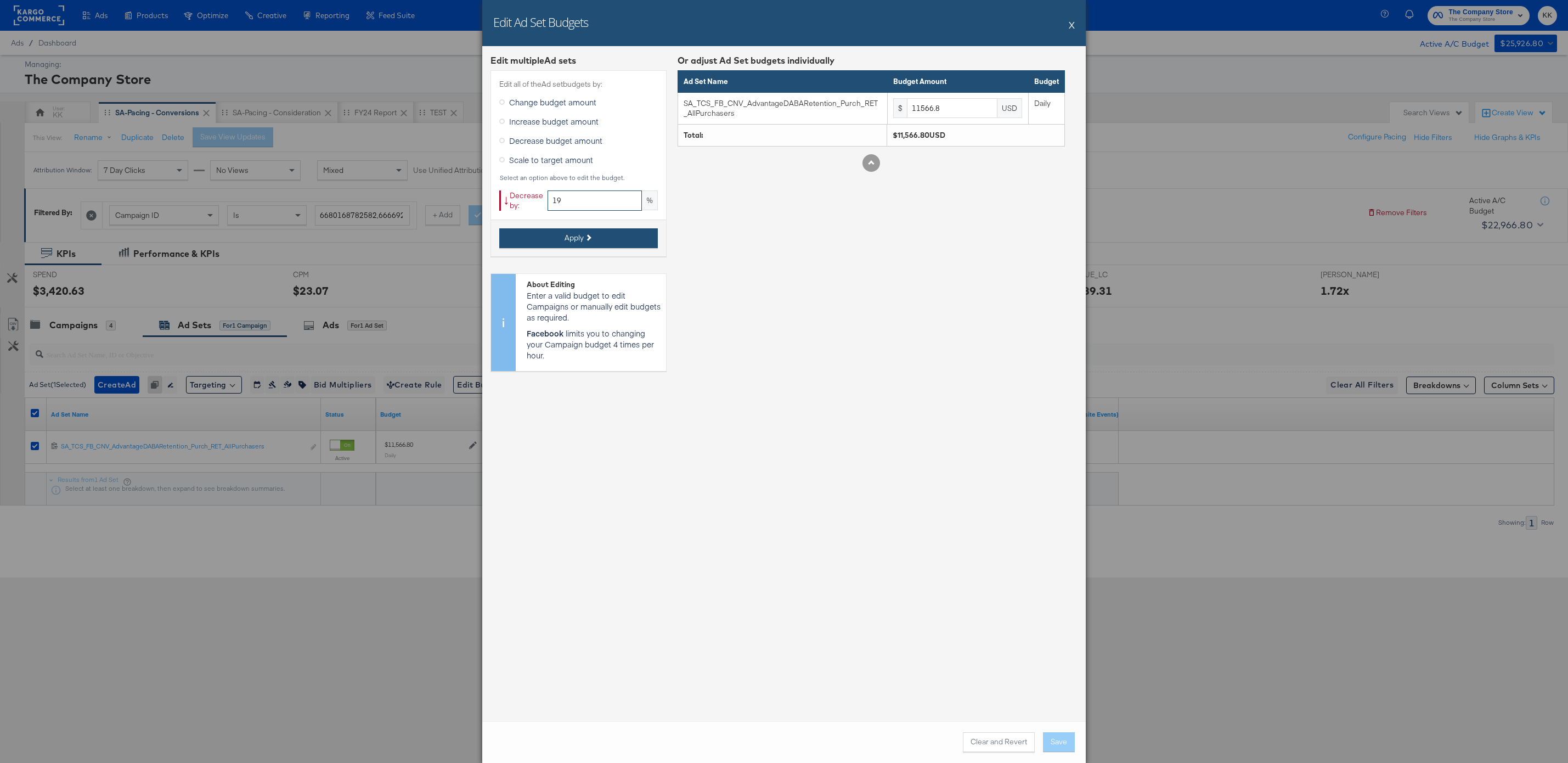
type input "19"
click at [549, 239] on button "Apply" at bounding box center [578, 238] width 158 height 19
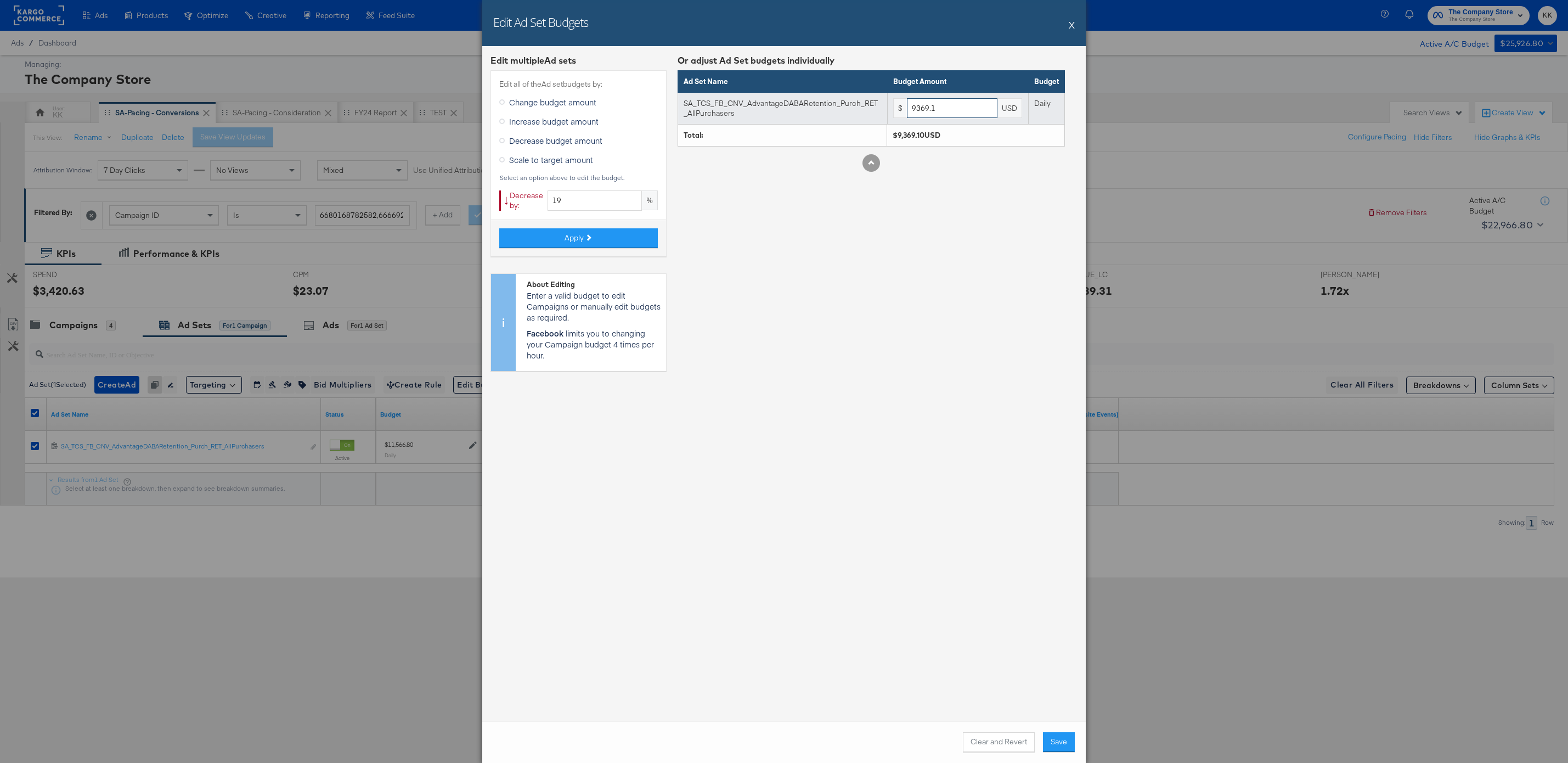
drag, startPoint x: 958, startPoint y: 107, endPoint x: 870, endPoint y: 107, distance: 88.0
click at [870, 107] on tr "SA_TCS_FB_CNV_AdvantageDABARetention_Purch_RET_AllPurchasers $ 9369.1 USD Daily" at bounding box center [871, 108] width 387 height 32
type input "9000"
click at [882, 243] on div "Or adjust Ad Set budgets individually Ad Set Name Budget Amount Budget SA_TCS_F…" at bounding box center [871, 217] width 387 height 325
click at [1057, 737] on button "Save" at bounding box center [1059, 742] width 32 height 19
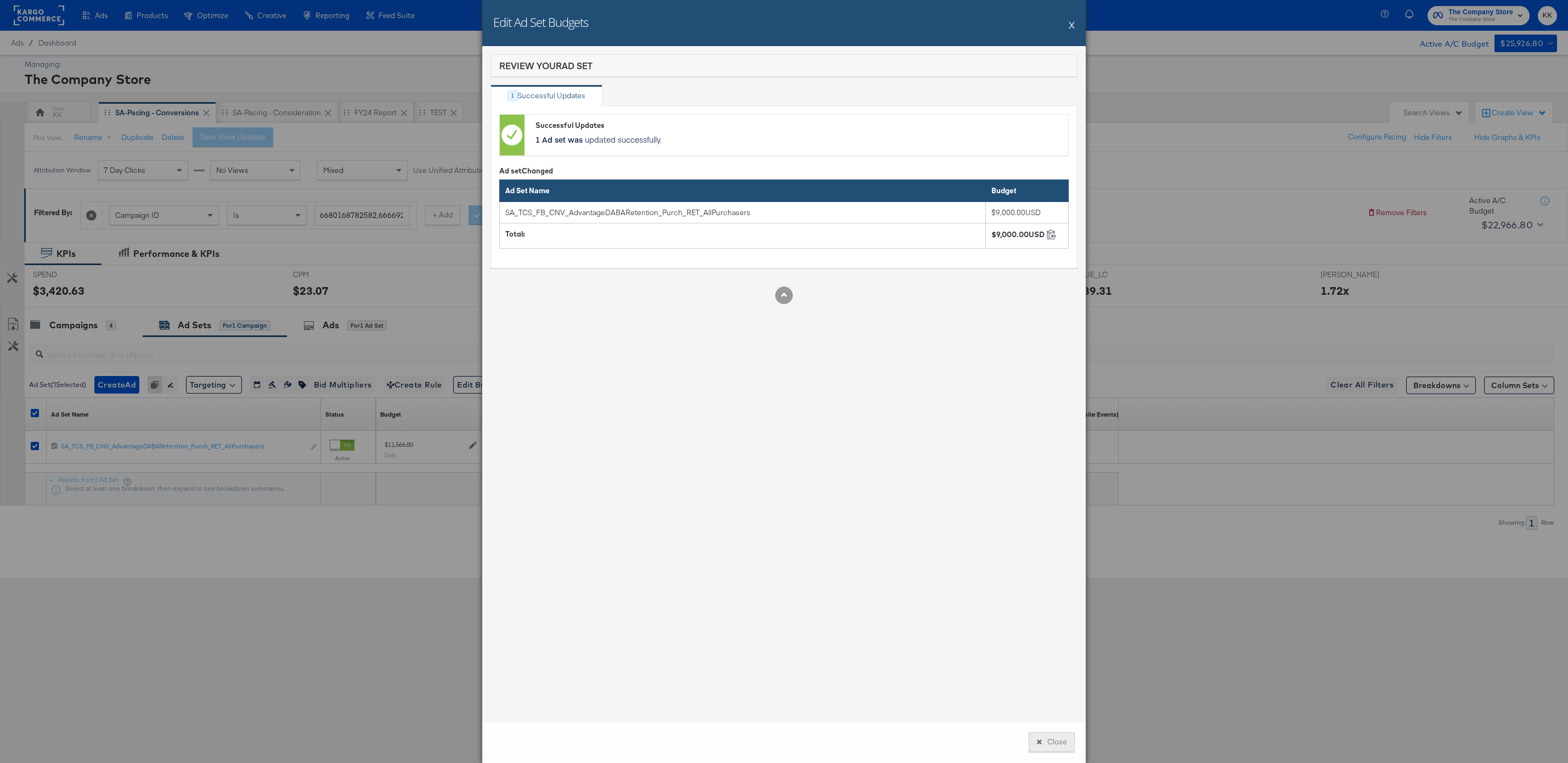
click at [1057, 738] on button "Close" at bounding box center [1052, 742] width 46 height 19
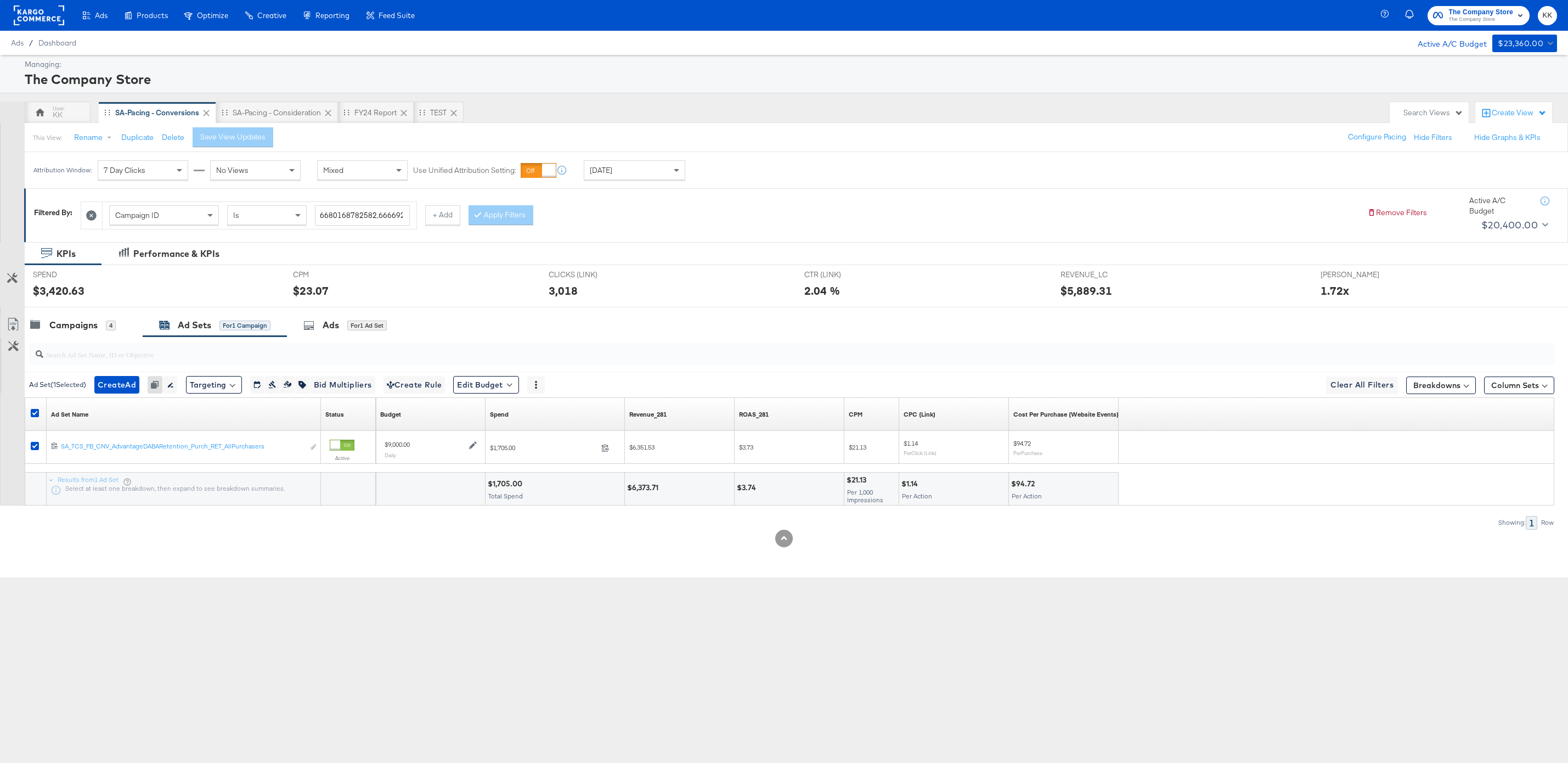
click at [76, 309] on div at bounding box center [784, 312] width 1568 height 9
click at [76, 321] on div "Campaigns" at bounding box center [73, 325] width 48 height 13
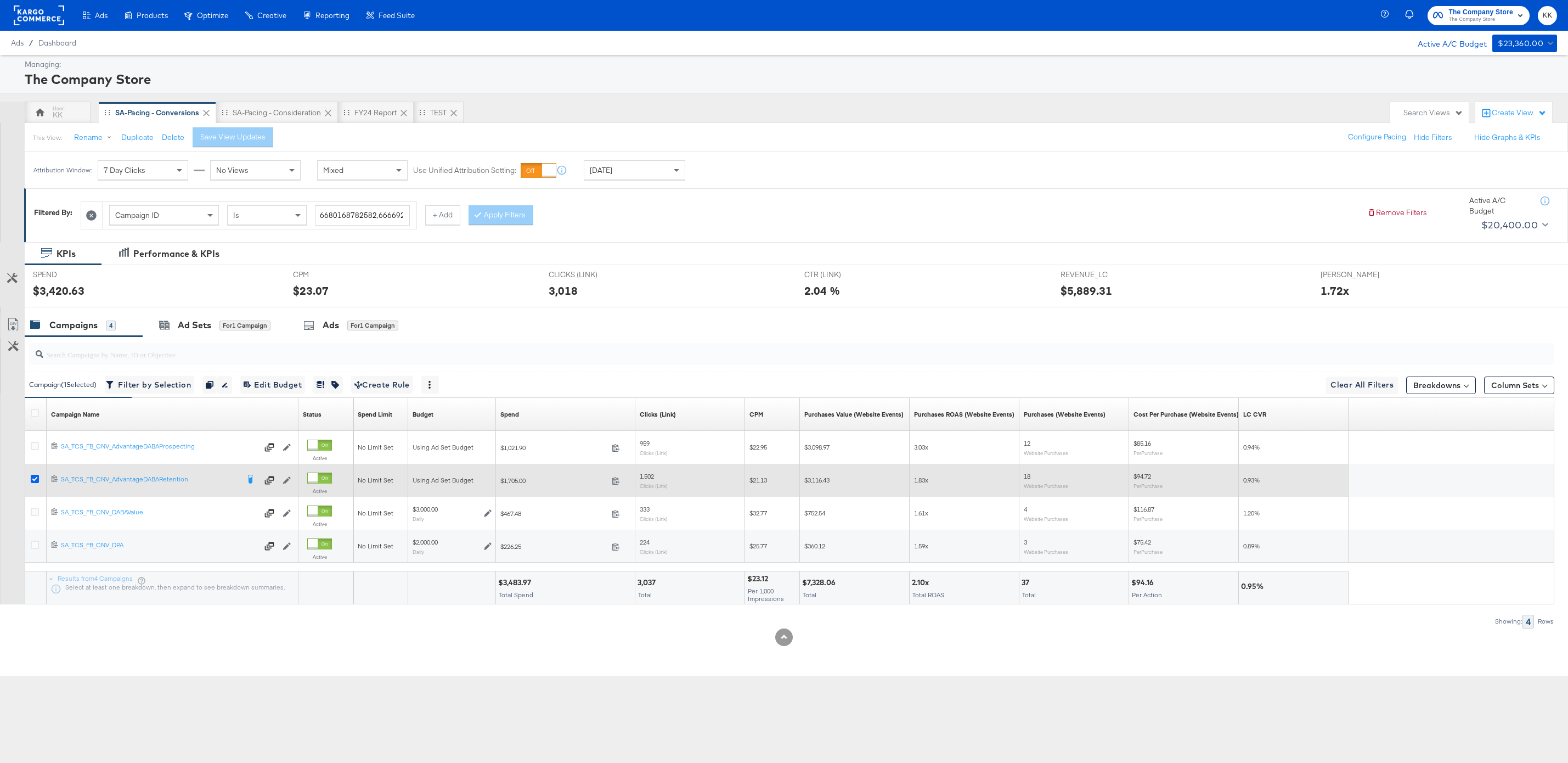
click at [36, 476] on icon at bounding box center [35, 479] width 9 height 9
click at [0, 0] on input "checkbox" at bounding box center [0, 0] width 0 height 0
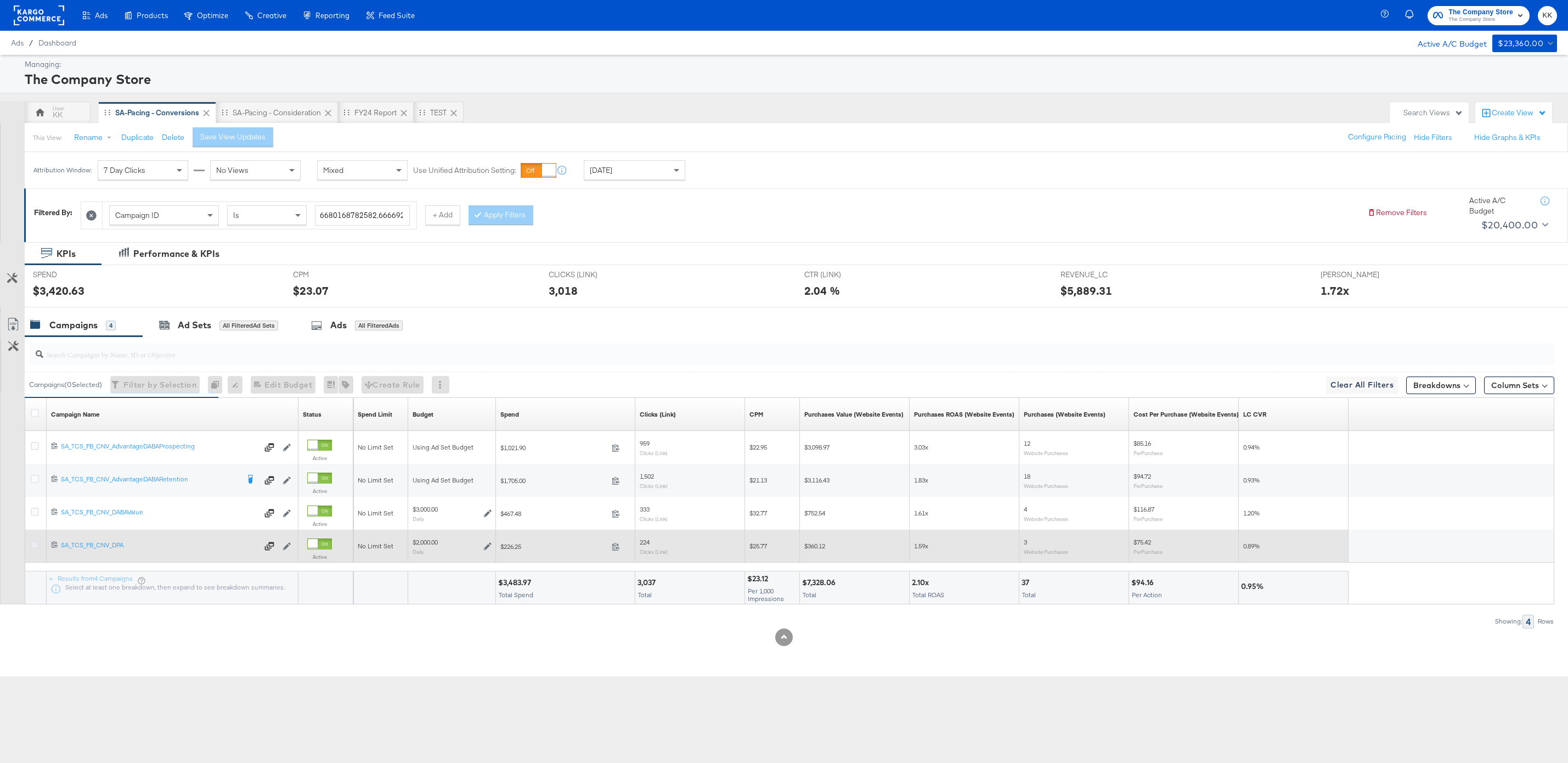
click at [36, 542] on icon at bounding box center [35, 545] width 9 height 9
click at [0, 0] on input "checkbox" at bounding box center [0, 0] width 0 height 0
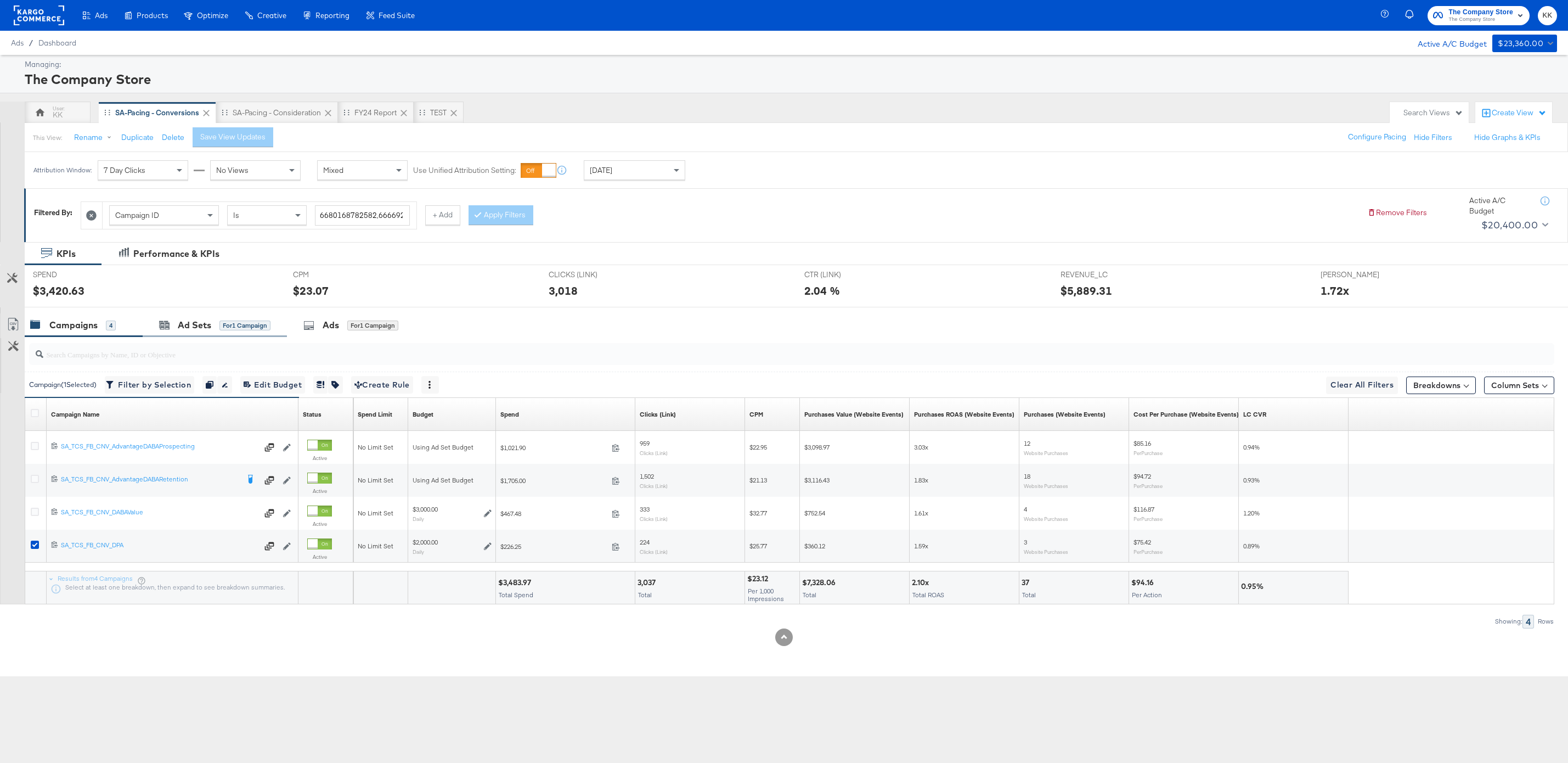
click at [225, 318] on div "Ad Sets for 1 Campaign" at bounding box center [214, 325] width 144 height 24
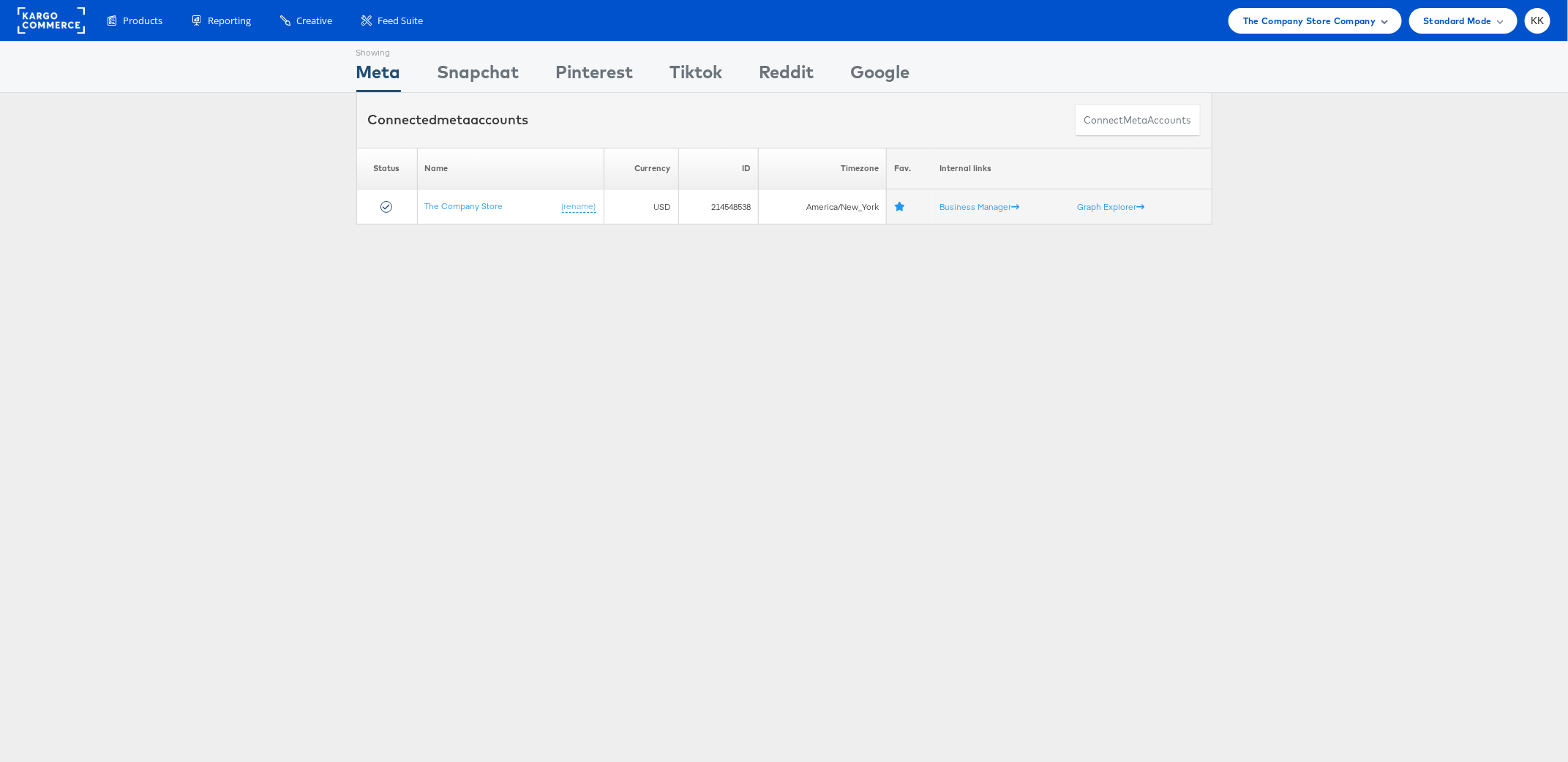
click at [1306, 26] on span "The Company Store Company" at bounding box center [1309, 20] width 133 height 15
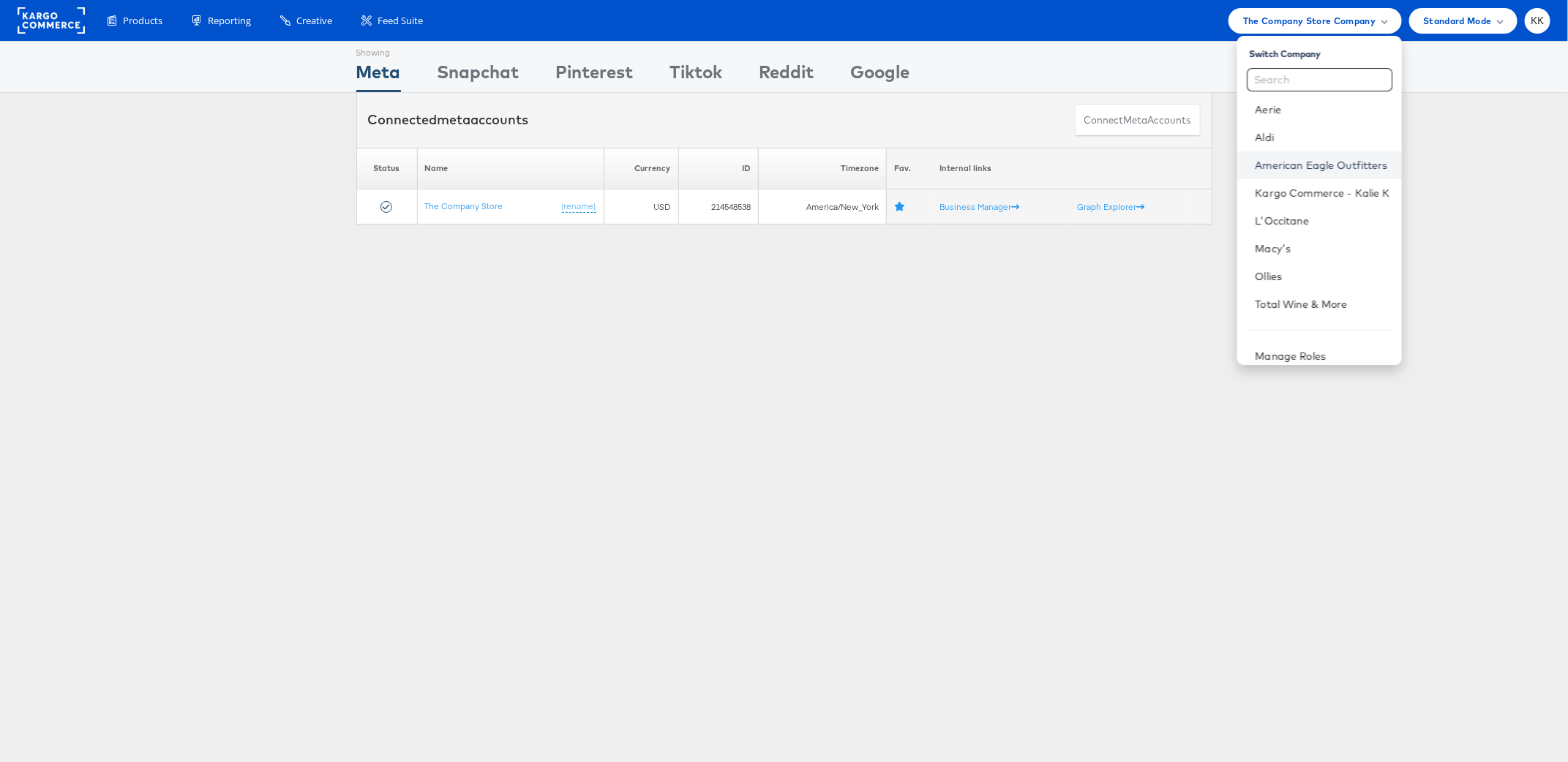
click at [1306, 161] on link "American Eagle Outfitters" at bounding box center [1322, 166] width 135 height 15
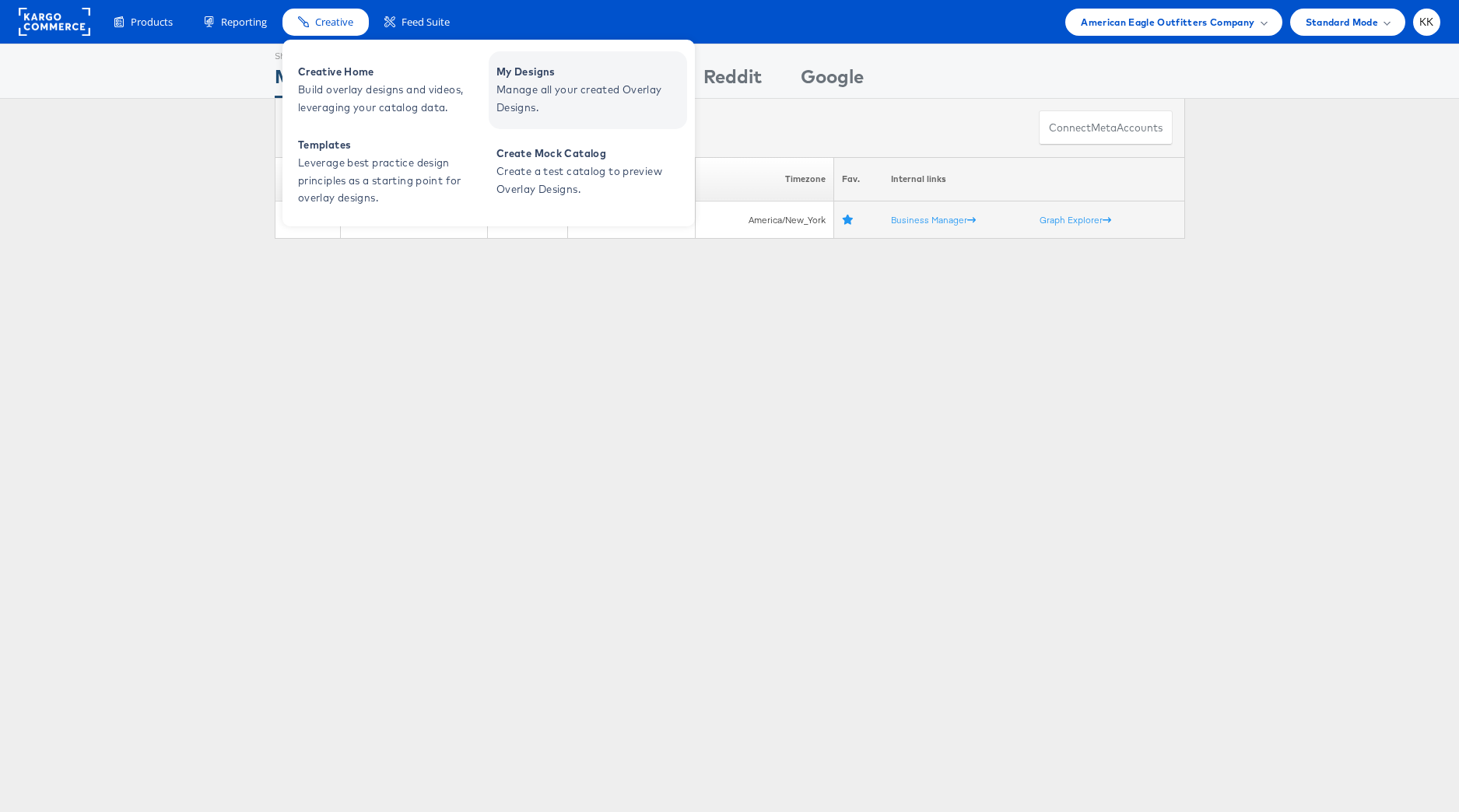
click at [578, 87] on span "Manage all your created Overlay Designs." at bounding box center [590, 98] width 186 height 35
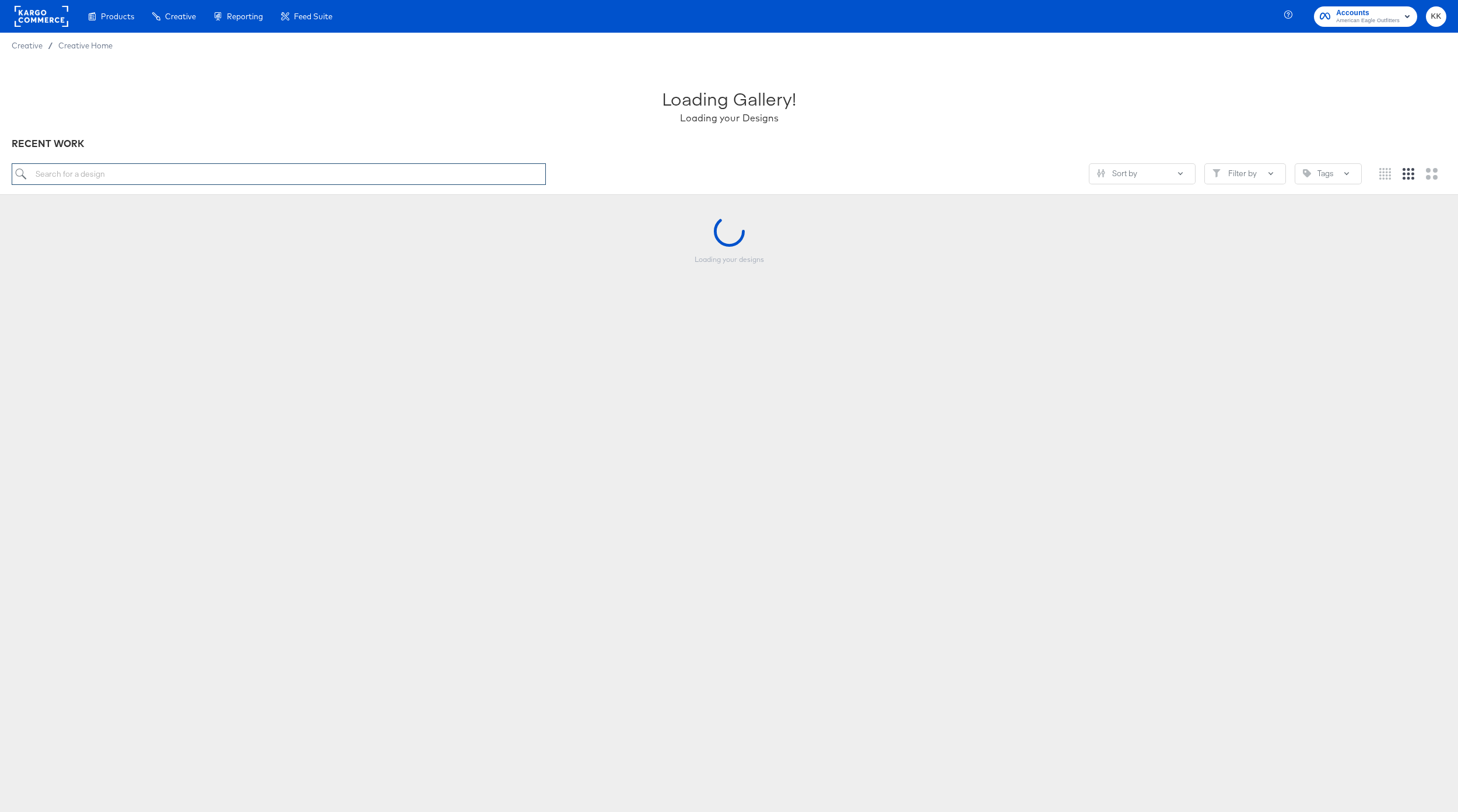
click at [132, 174] on input "search" at bounding box center [279, 173] width 535 height 21
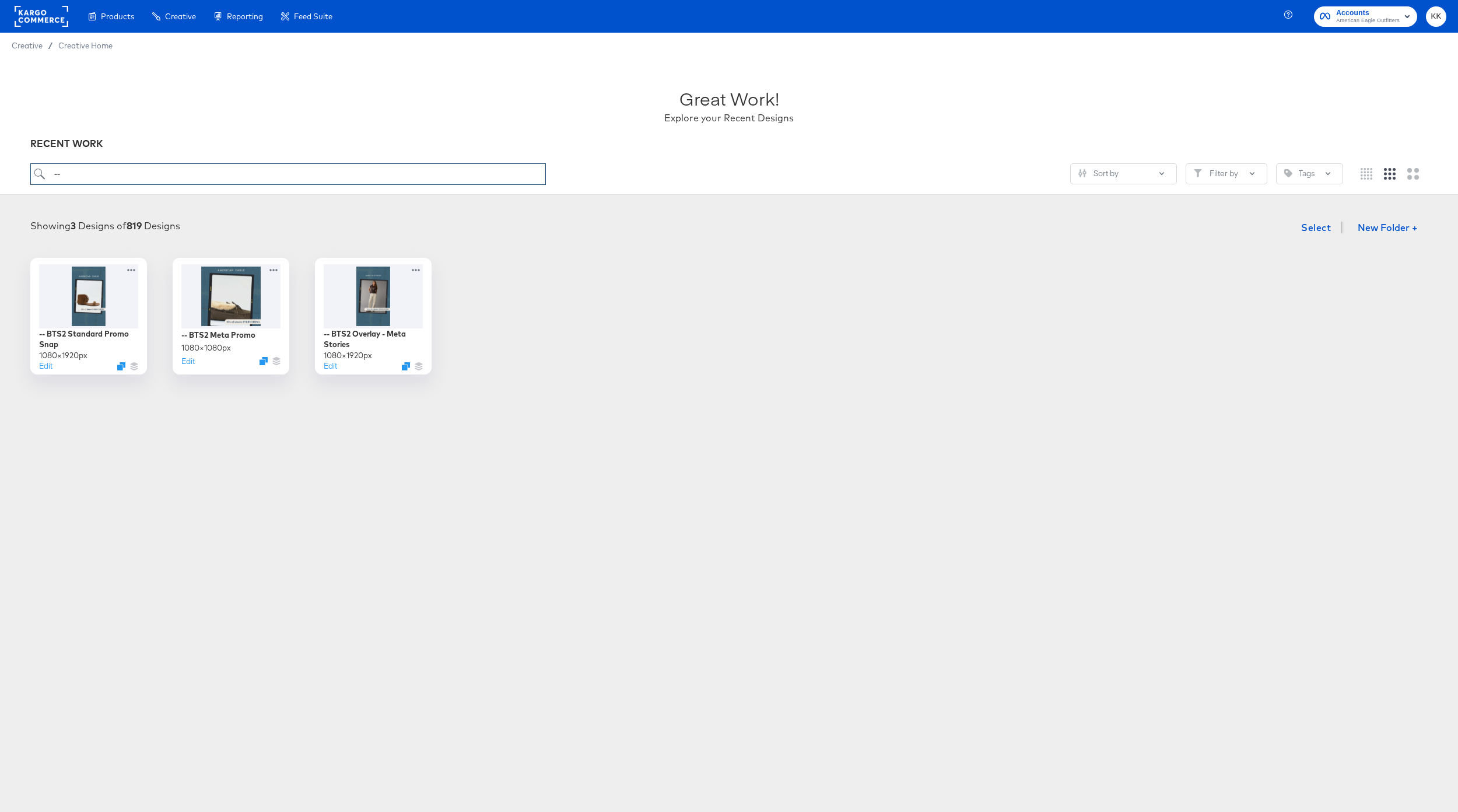
type input "-"
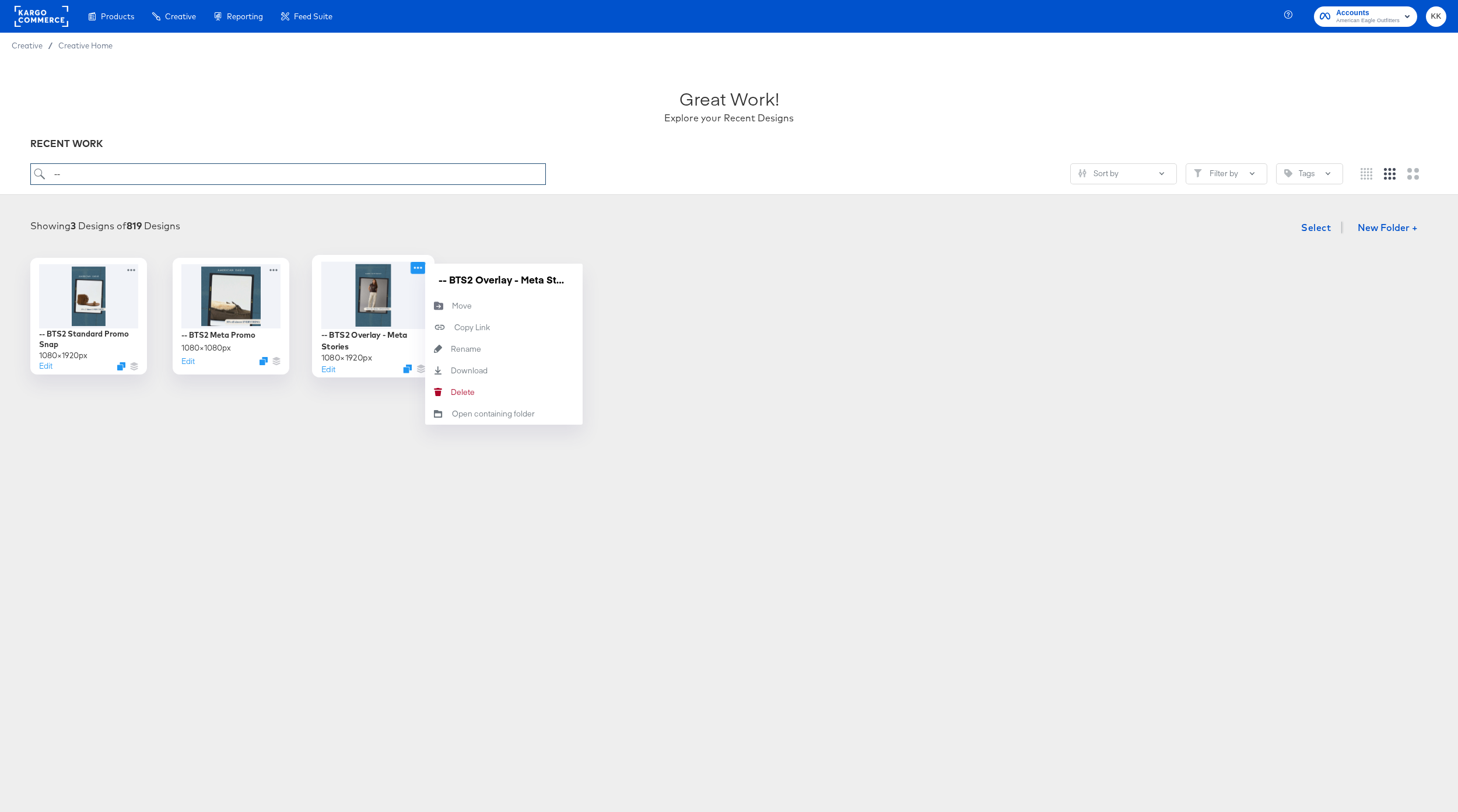
click at [423, 269] on icon at bounding box center [418, 267] width 15 height 12
click at [451, 392] on div "Delete Delete" at bounding box center [451, 392] width 0 height 0
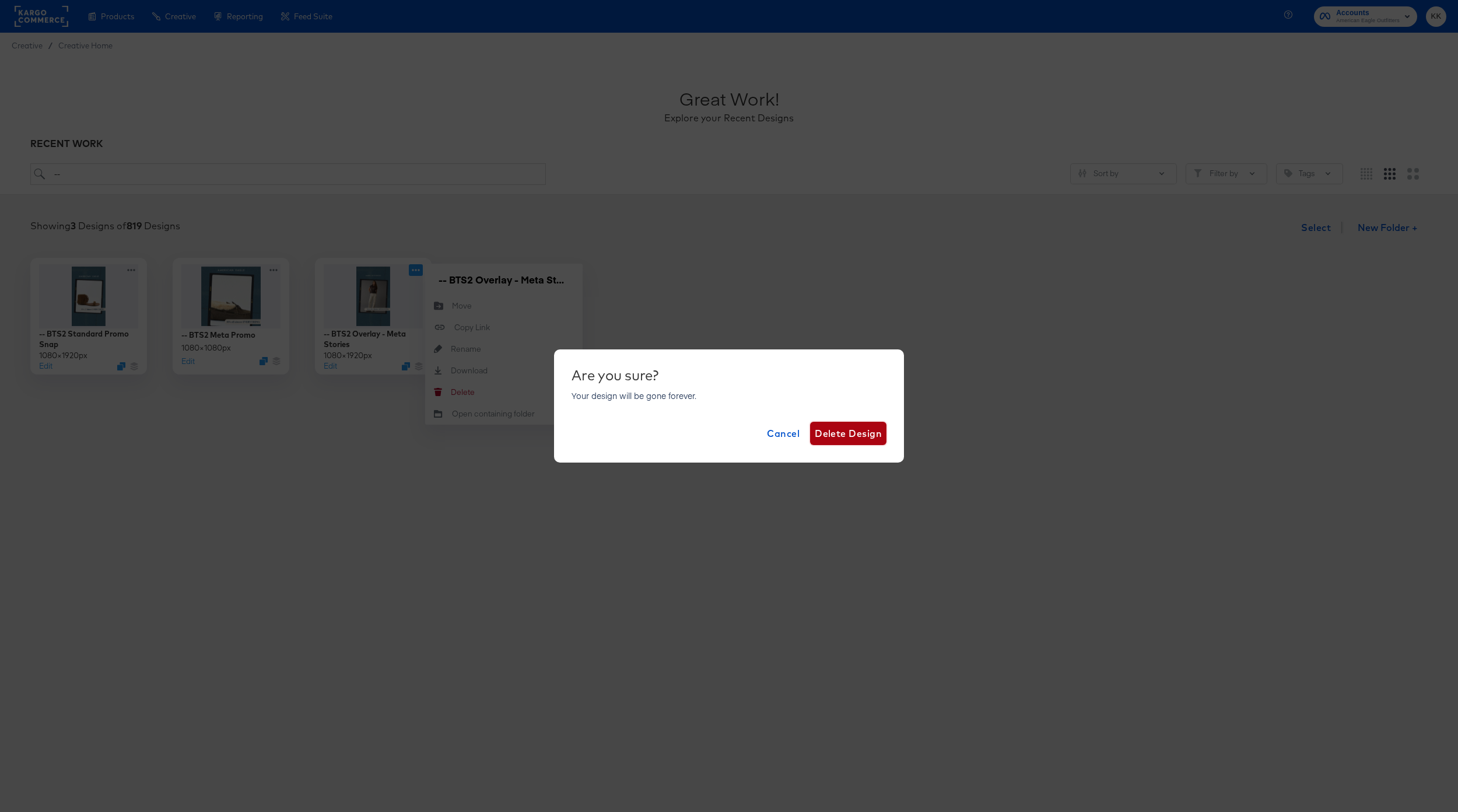
click at [832, 425] on span "Delete Design" at bounding box center [848, 433] width 67 height 16
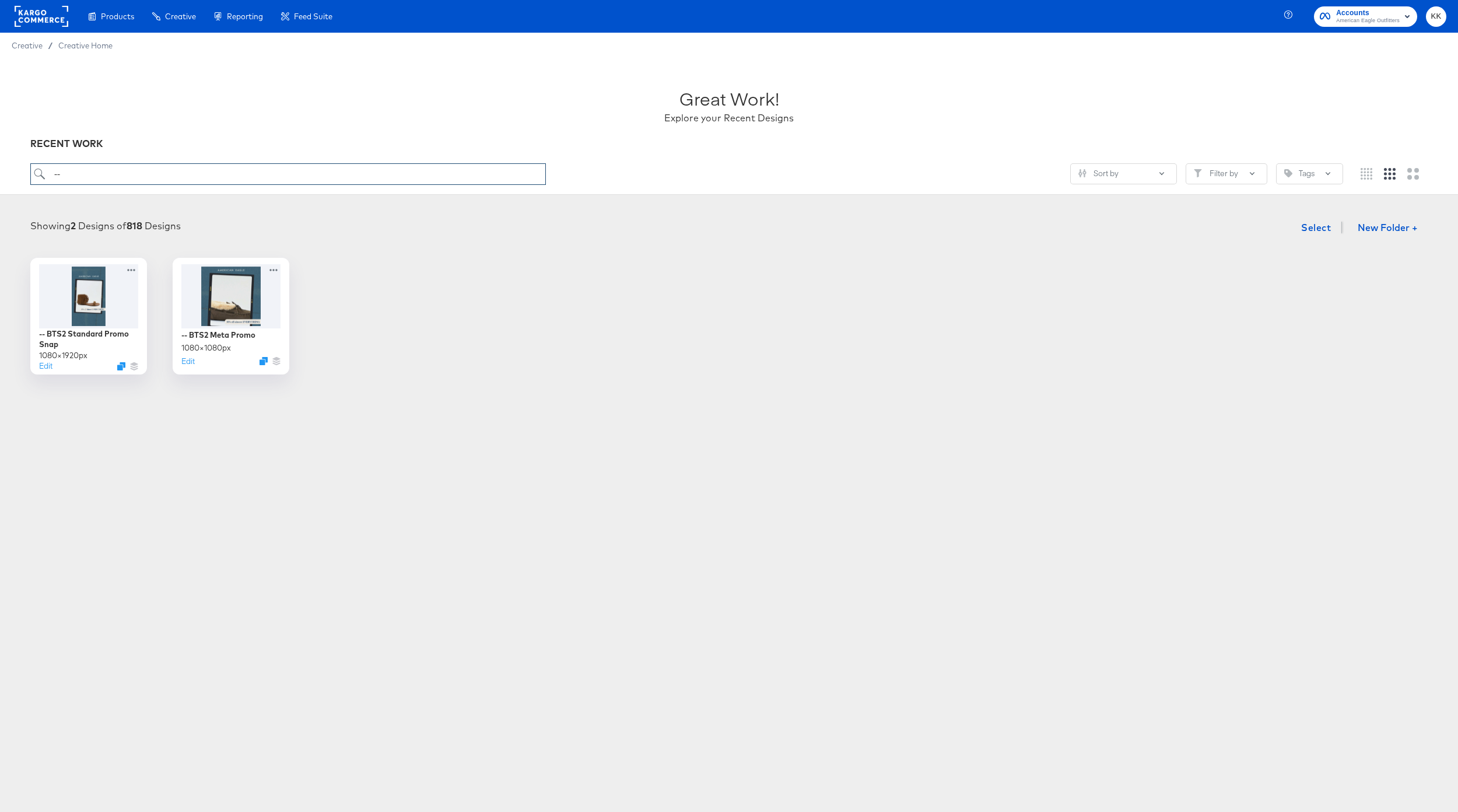
click at [83, 171] on input "--" at bounding box center [288, 173] width 516 height 21
type input "-"
type input "K"
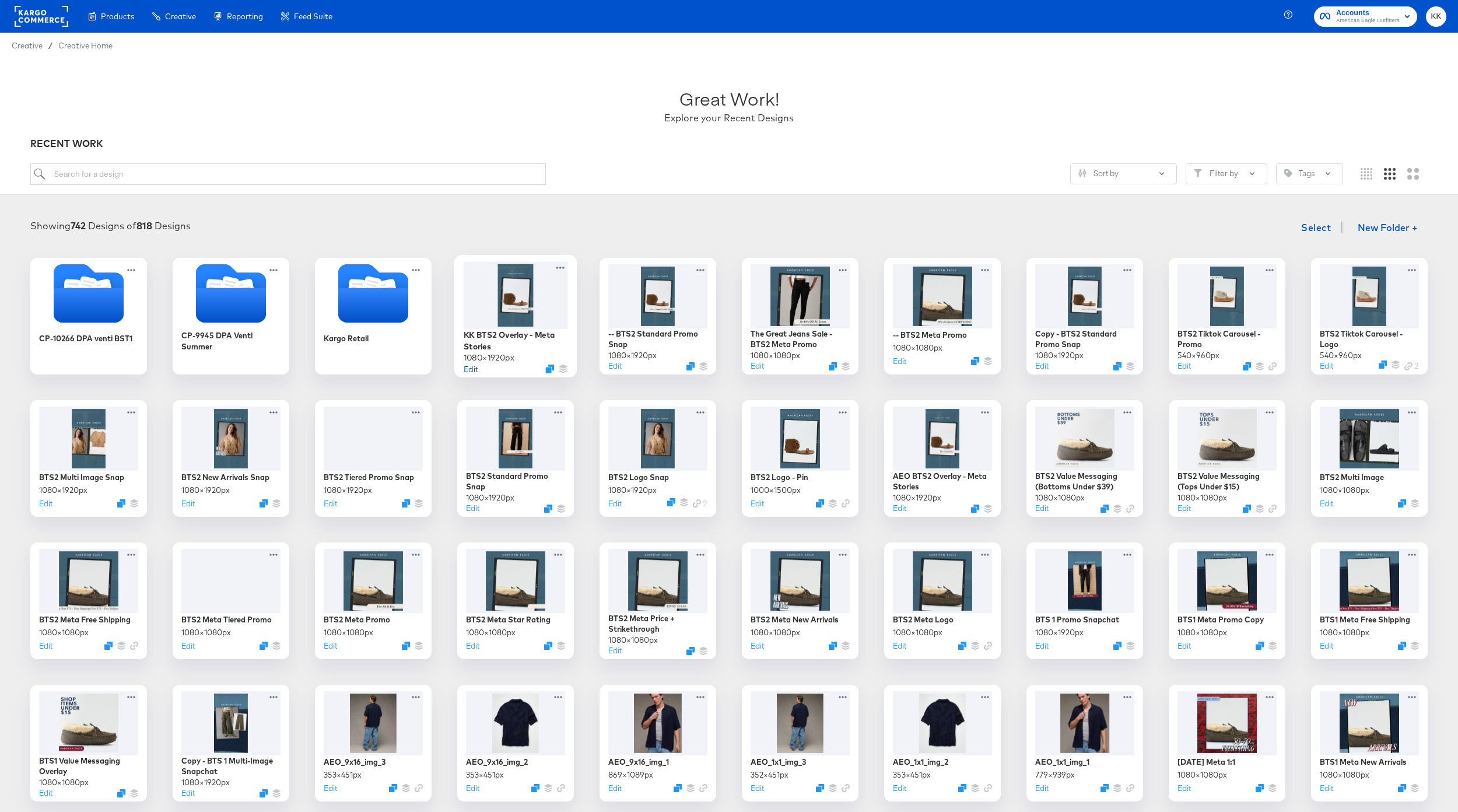
click at [470, 373] on button "Edit" at bounding box center [471, 368] width 14 height 11
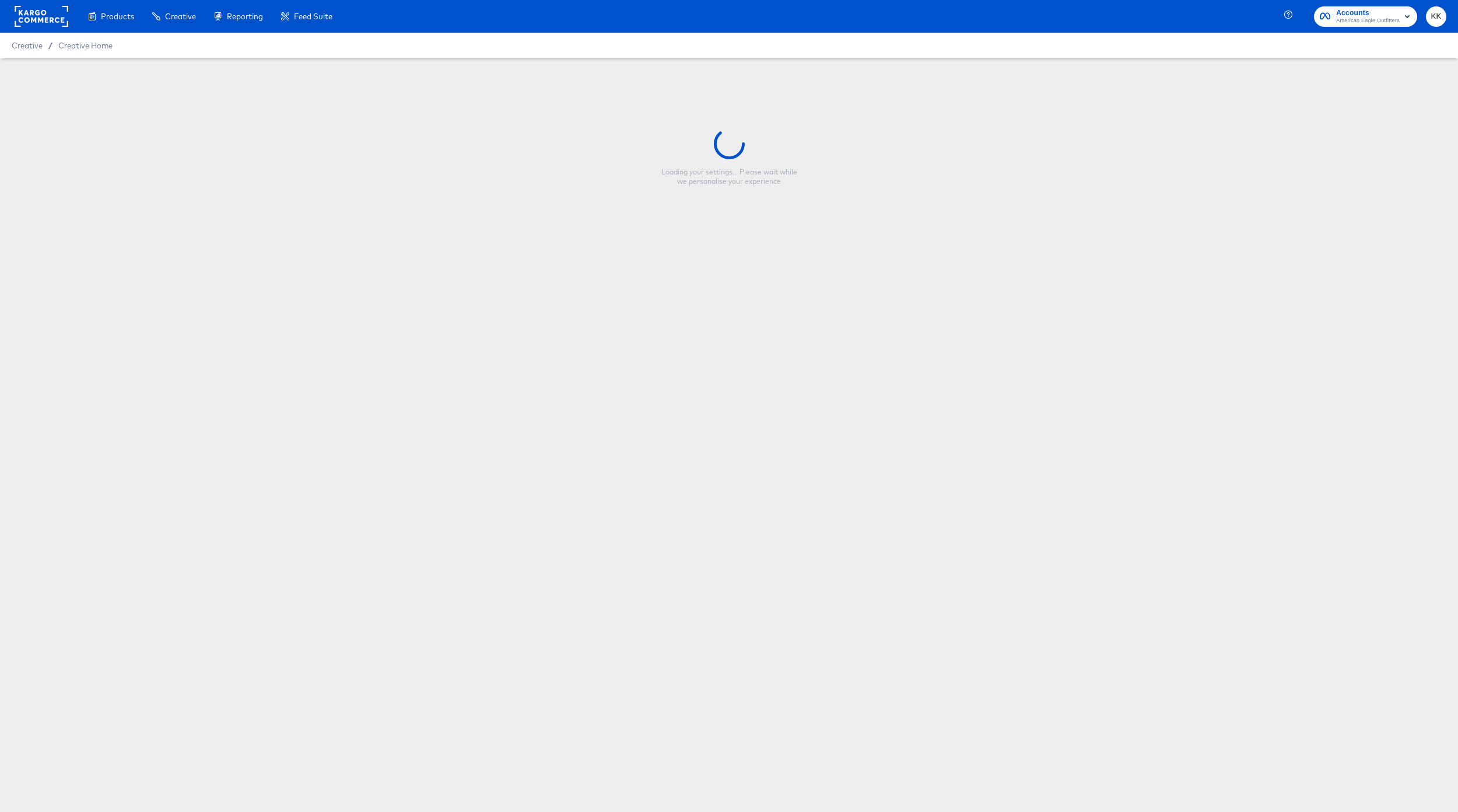
type input "KK BTS2 Overlay - Meta Stories"
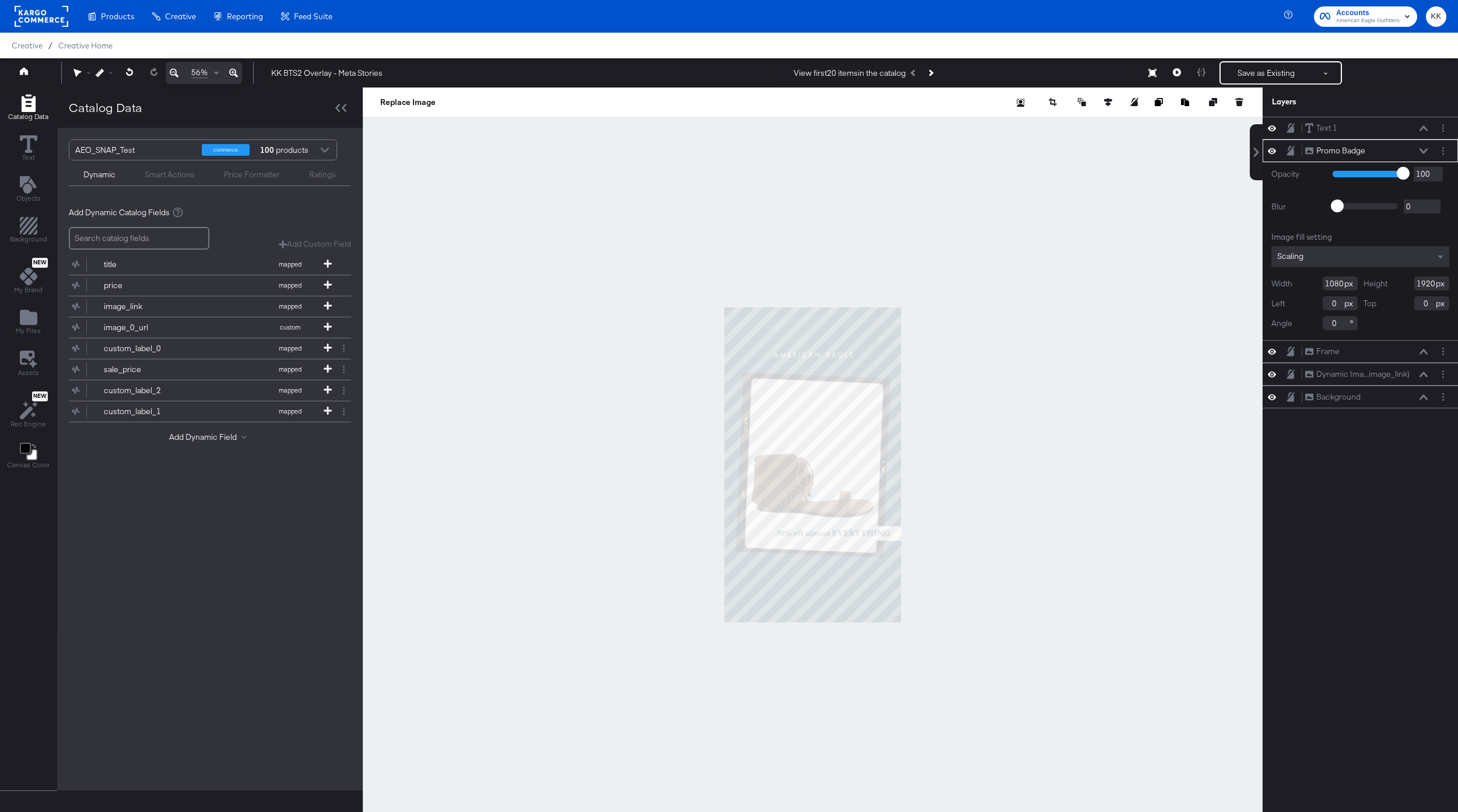
click at [234, 70] on icon at bounding box center [234, 73] width 9 height 14
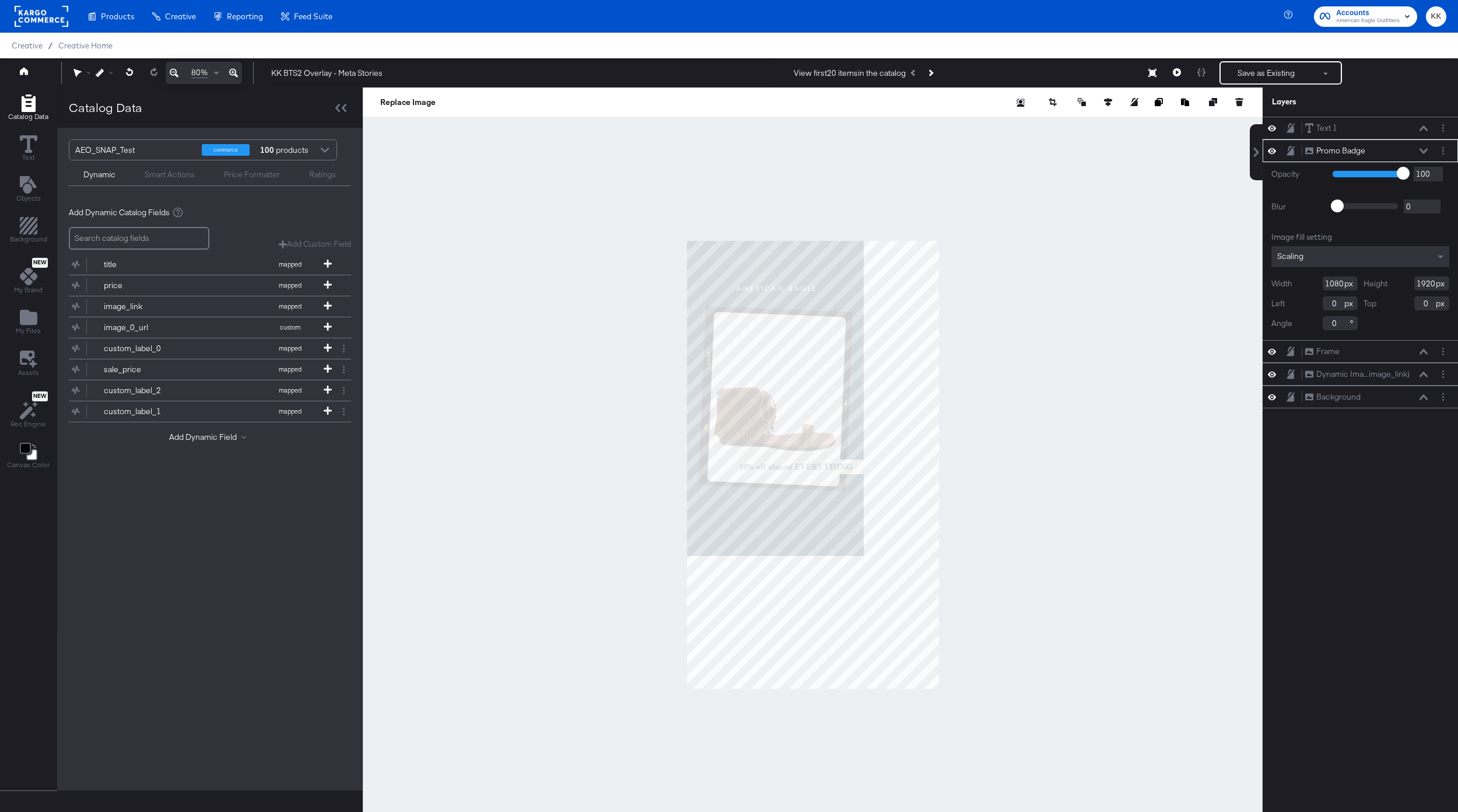
click at [234, 70] on icon at bounding box center [234, 73] width 9 height 14
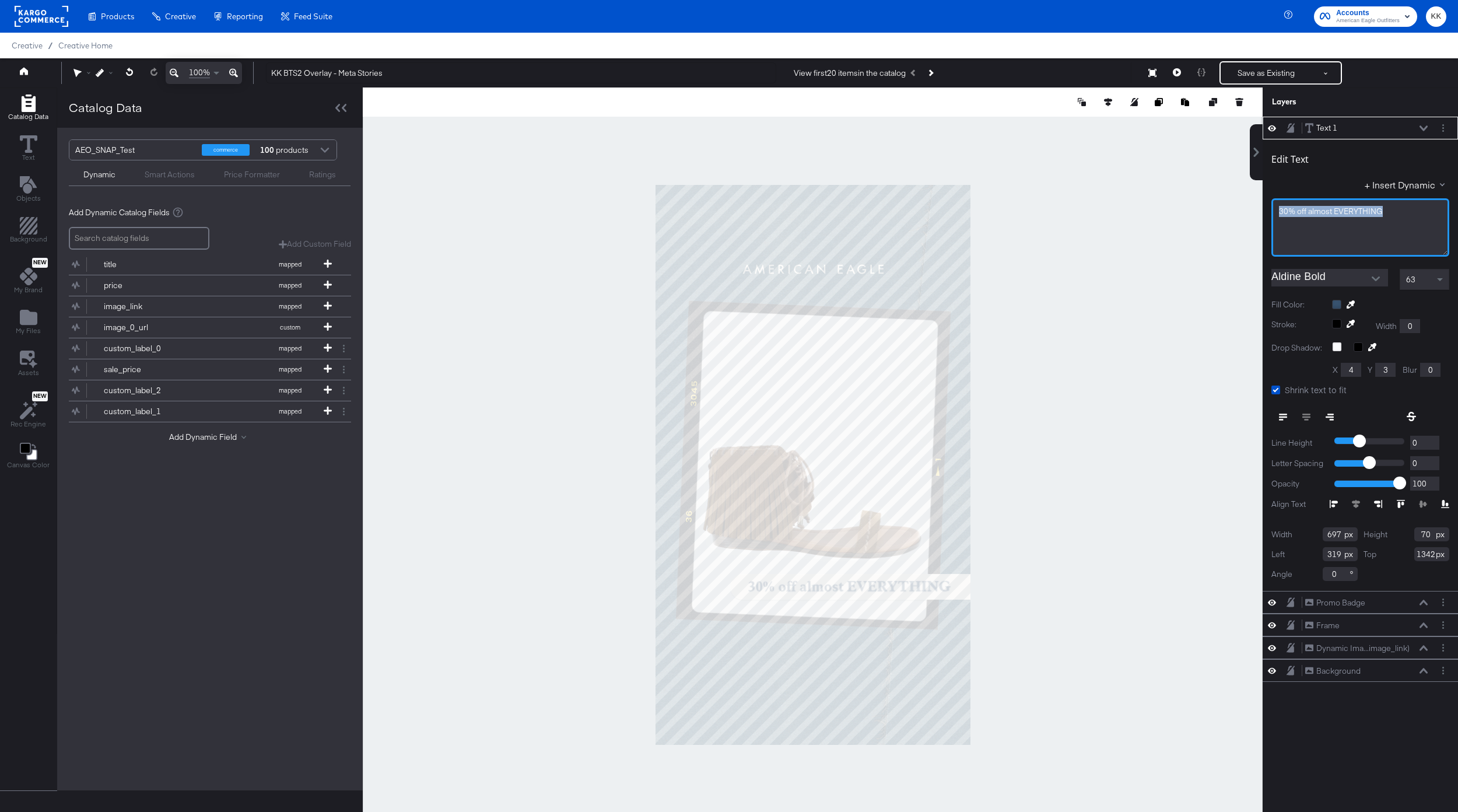
drag, startPoint x: 1389, startPoint y: 211, endPoint x: 1268, endPoint y: 210, distance: 121.0
click at [1268, 210] on div "Edit Text + Insert Dynamic 30% off almost EVERYTHING Aldine Bold 63 Fill Color:…" at bounding box center [1360, 365] width 195 height 452
click at [1321, 212] on span "Everything ﻿on sale" at bounding box center [1312, 211] width 66 height 10
click at [1362, 214] on div "Everything ﻿On Sale" at bounding box center [1360, 211] width 162 height 11
click at [1353, 210] on span "Everything ﻿On Sale: Starting at 35% Off" at bounding box center [1349, 211] width 138 height 10
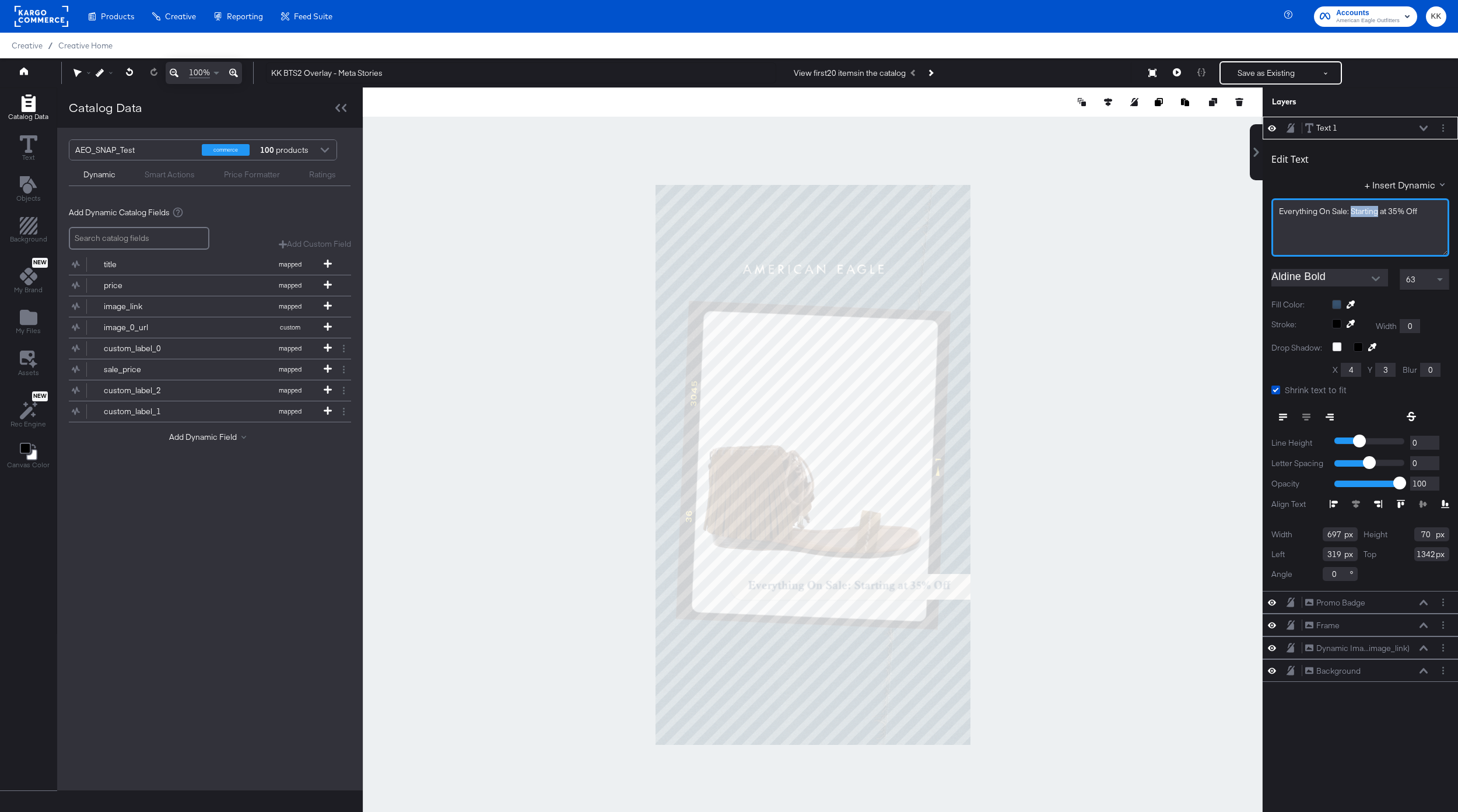
click at [1353, 210] on span "Everything ﻿On Sale: Starting at 35% Off" at bounding box center [1349, 211] width 138 height 10
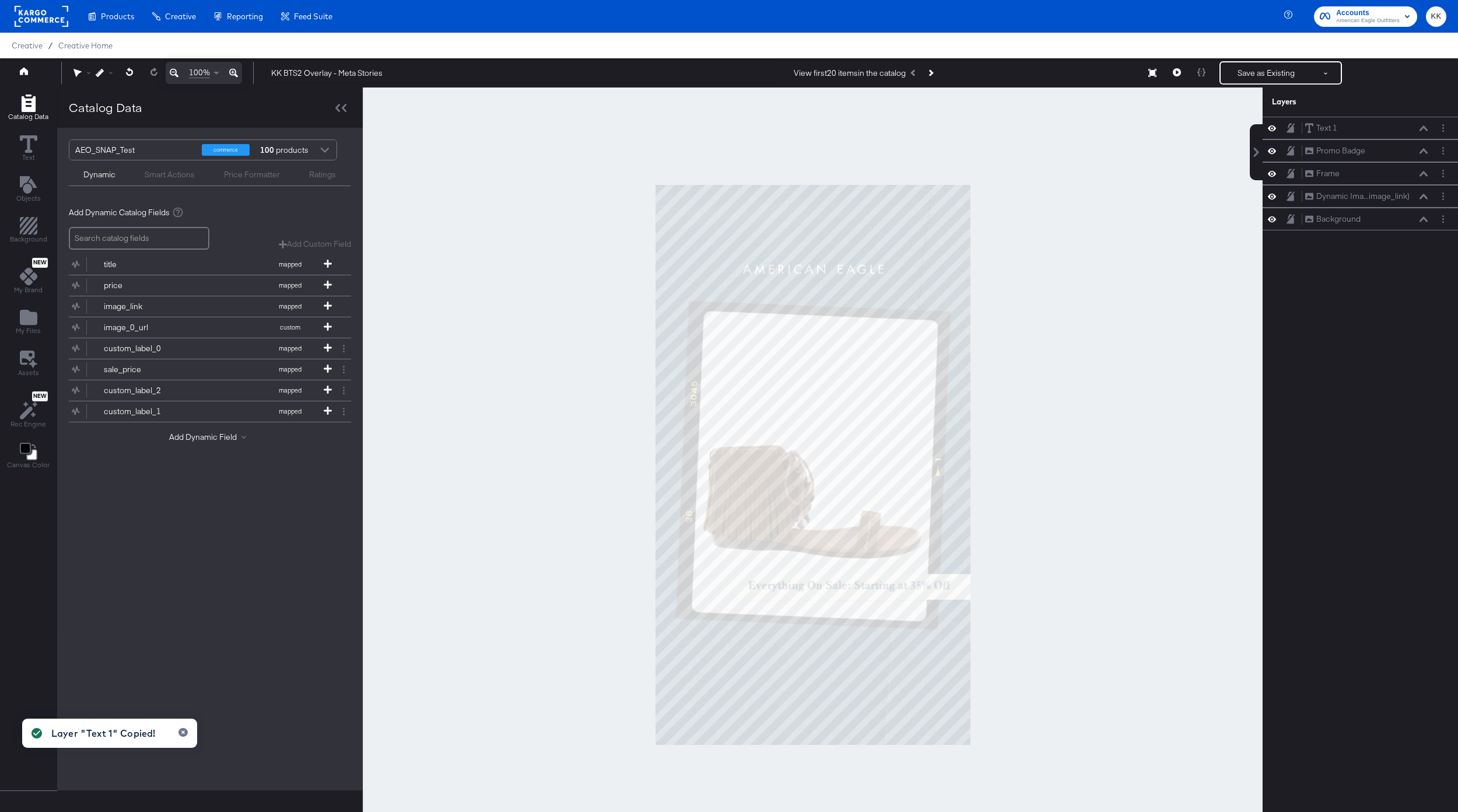
click at [1111, 274] on div at bounding box center [813, 464] width 900 height 754
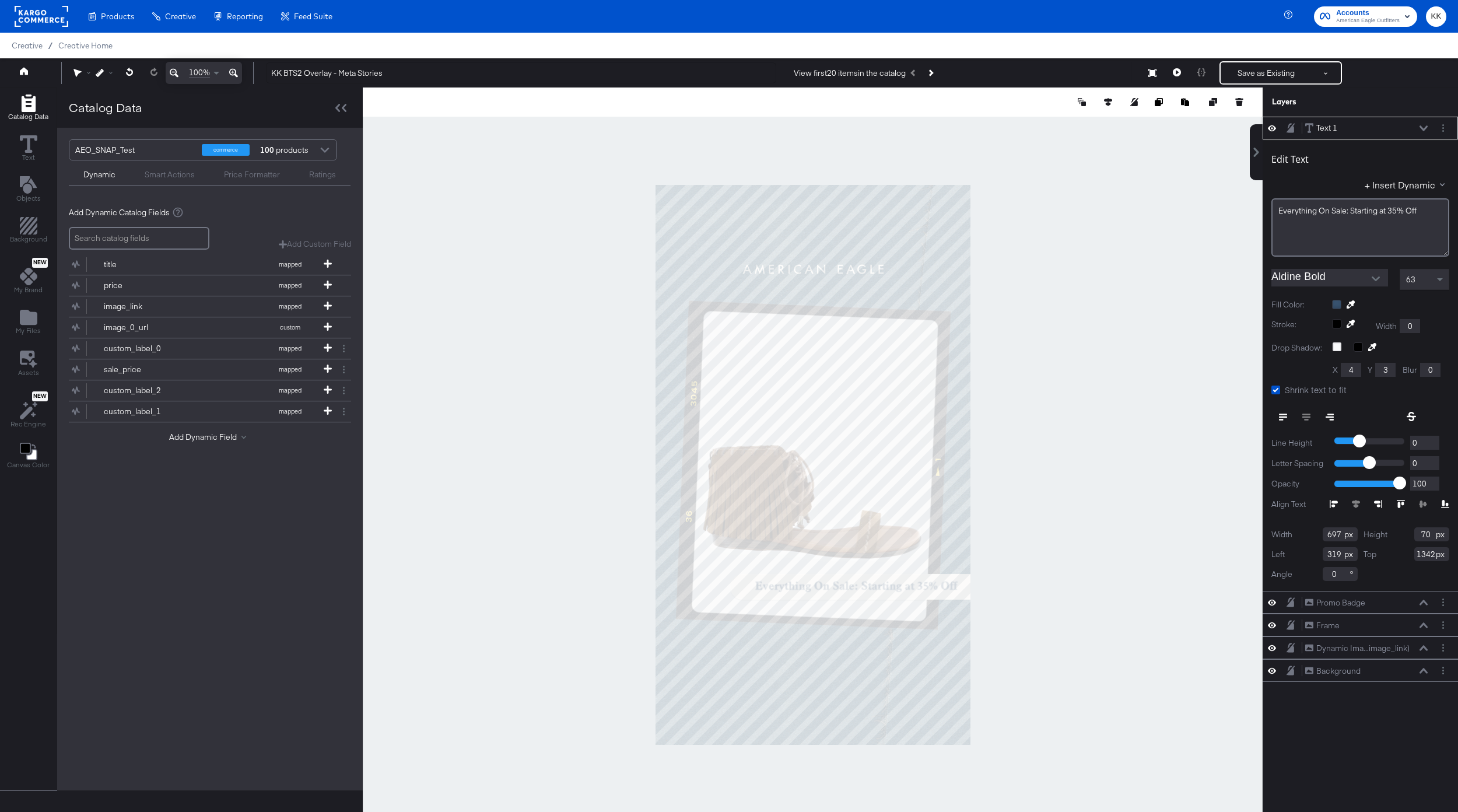
type input "343"
type input "1344"
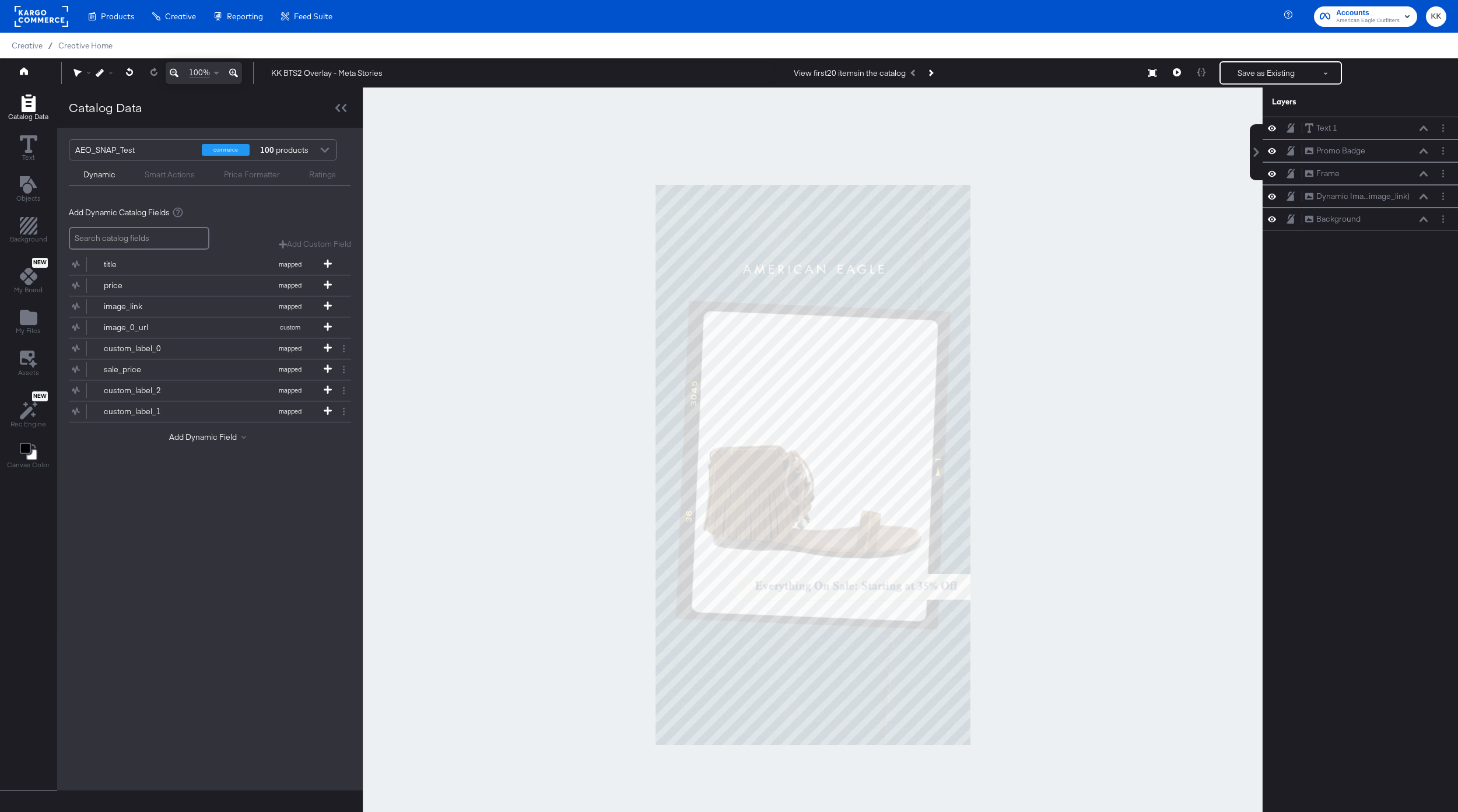
click at [1037, 569] on div at bounding box center [813, 464] width 900 height 754
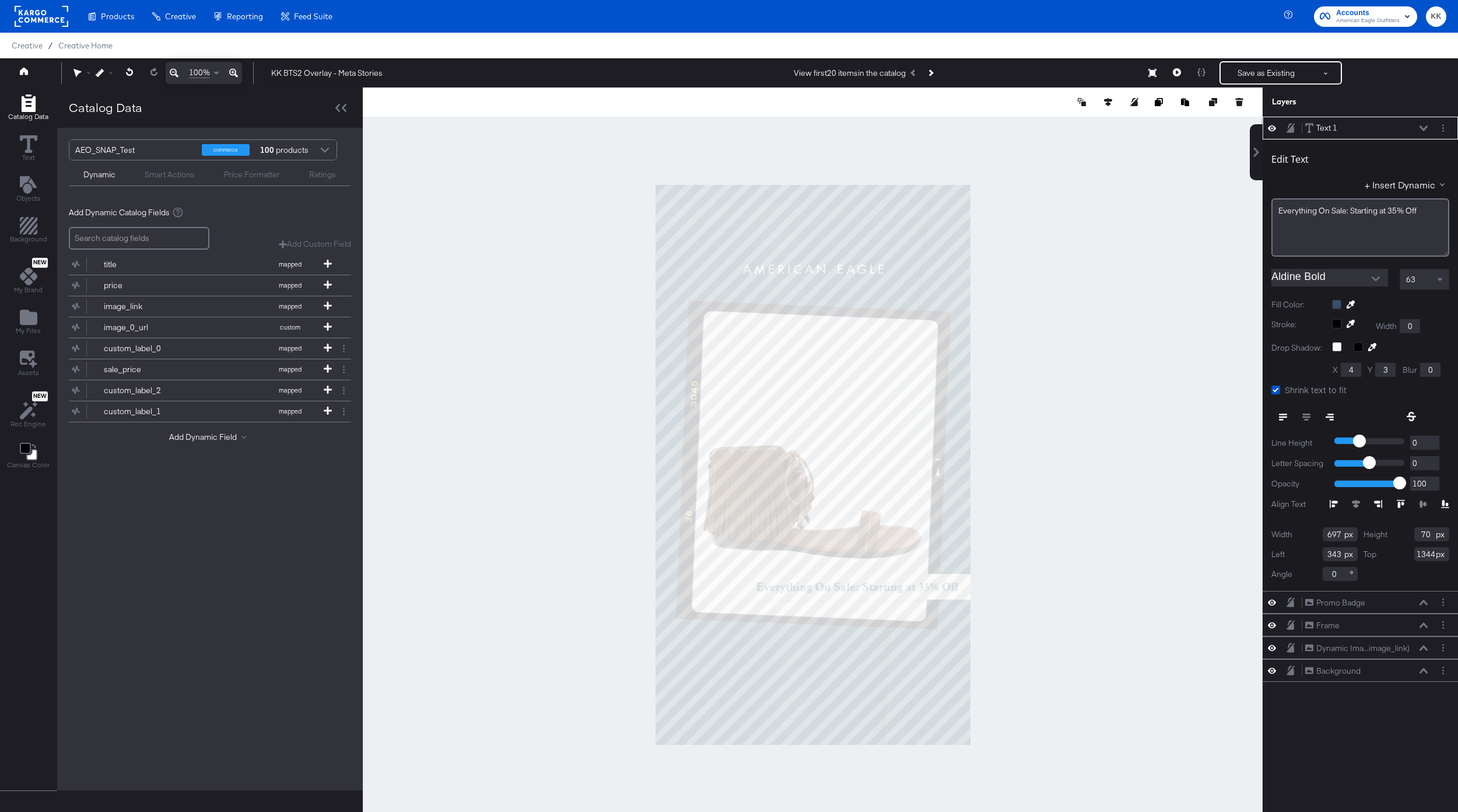
type input "347"
type input "1348"
click at [1433, 283] on div "63" at bounding box center [1424, 279] width 49 height 20
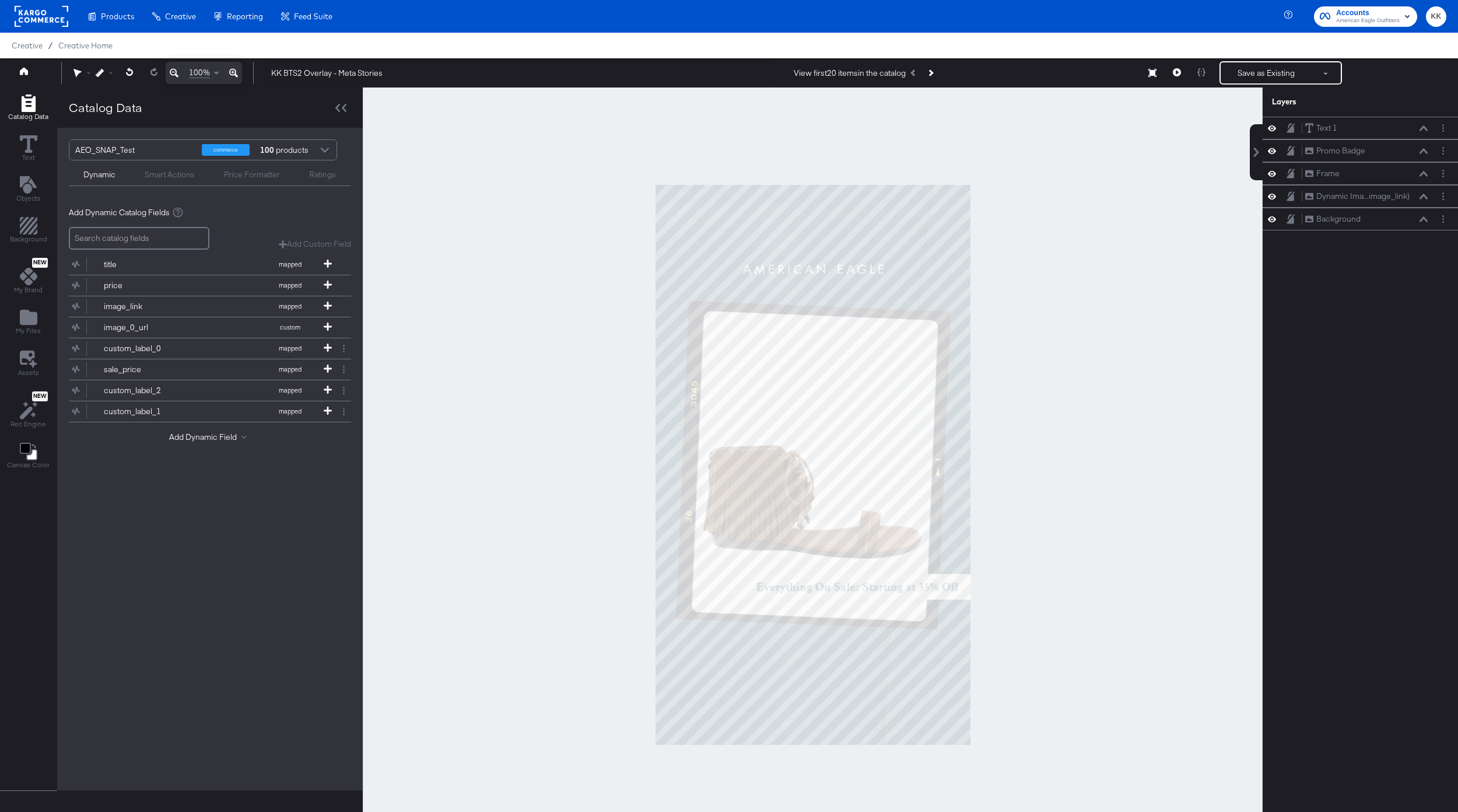
click at [1244, 426] on div at bounding box center [813, 464] width 900 height 754
click at [1282, 70] on button "Save as Existing" at bounding box center [1266, 72] width 91 height 21
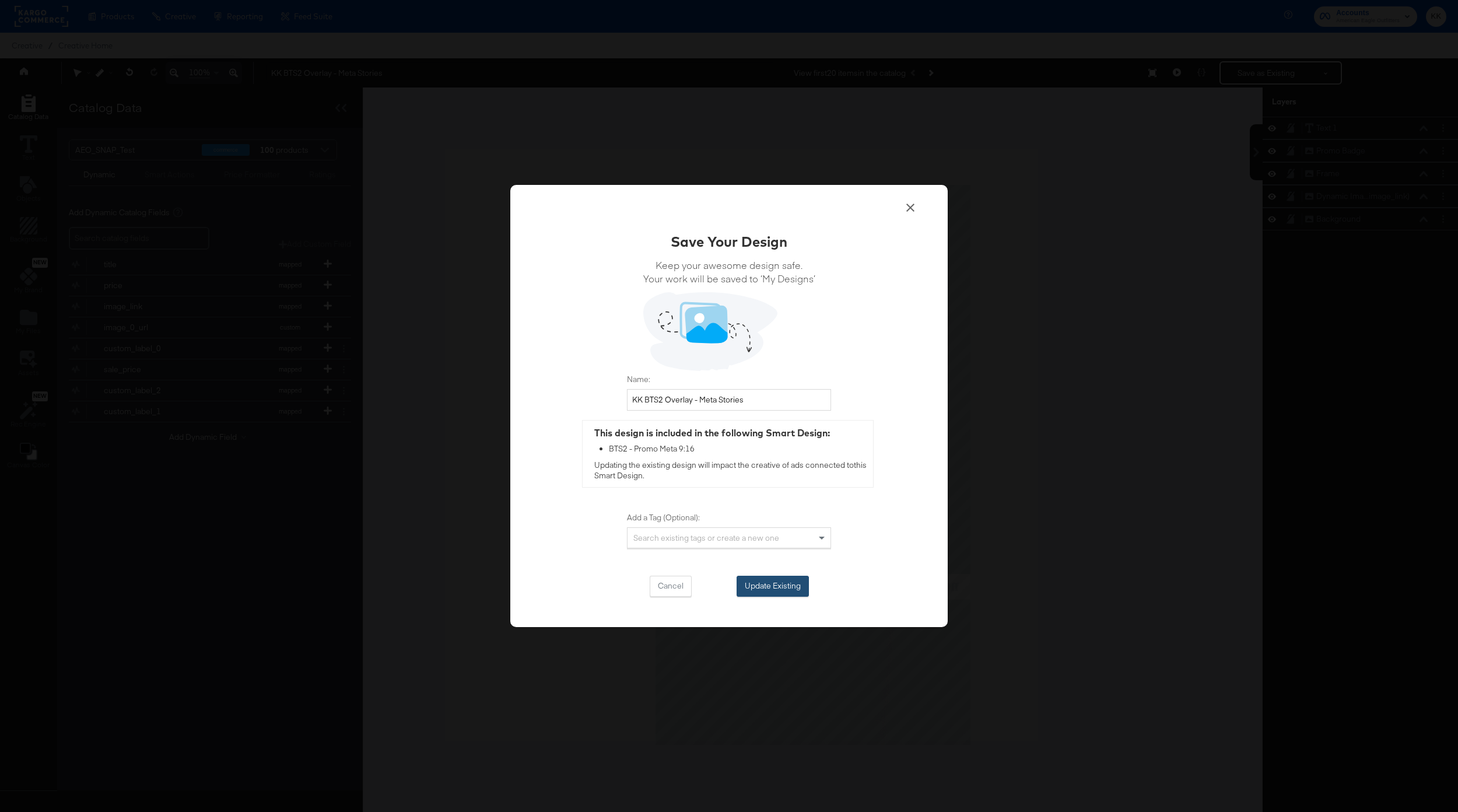
click at [790, 580] on button "Update Existing" at bounding box center [773, 586] width 72 height 21
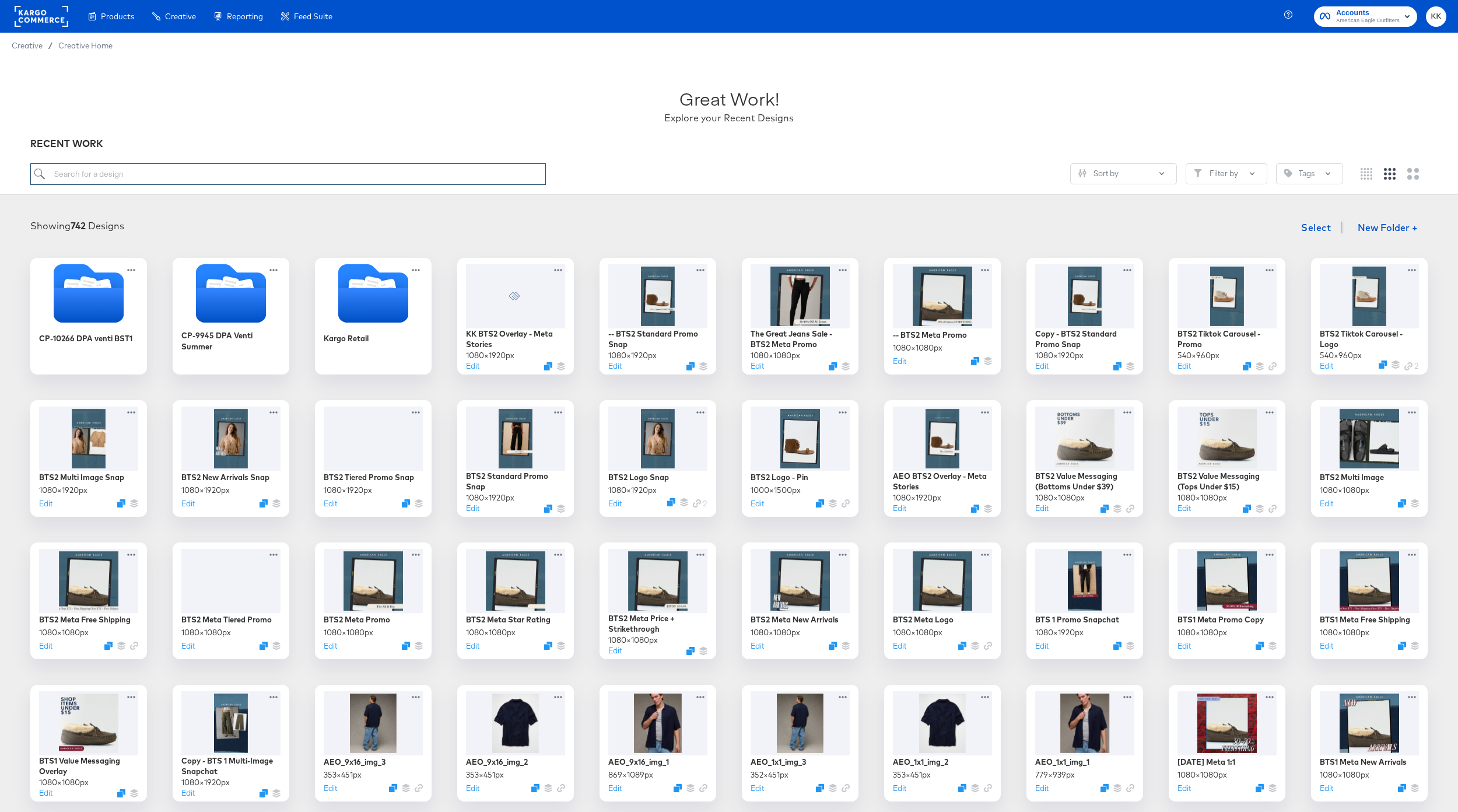
click at [197, 177] on input "search" at bounding box center [288, 173] width 516 height 21
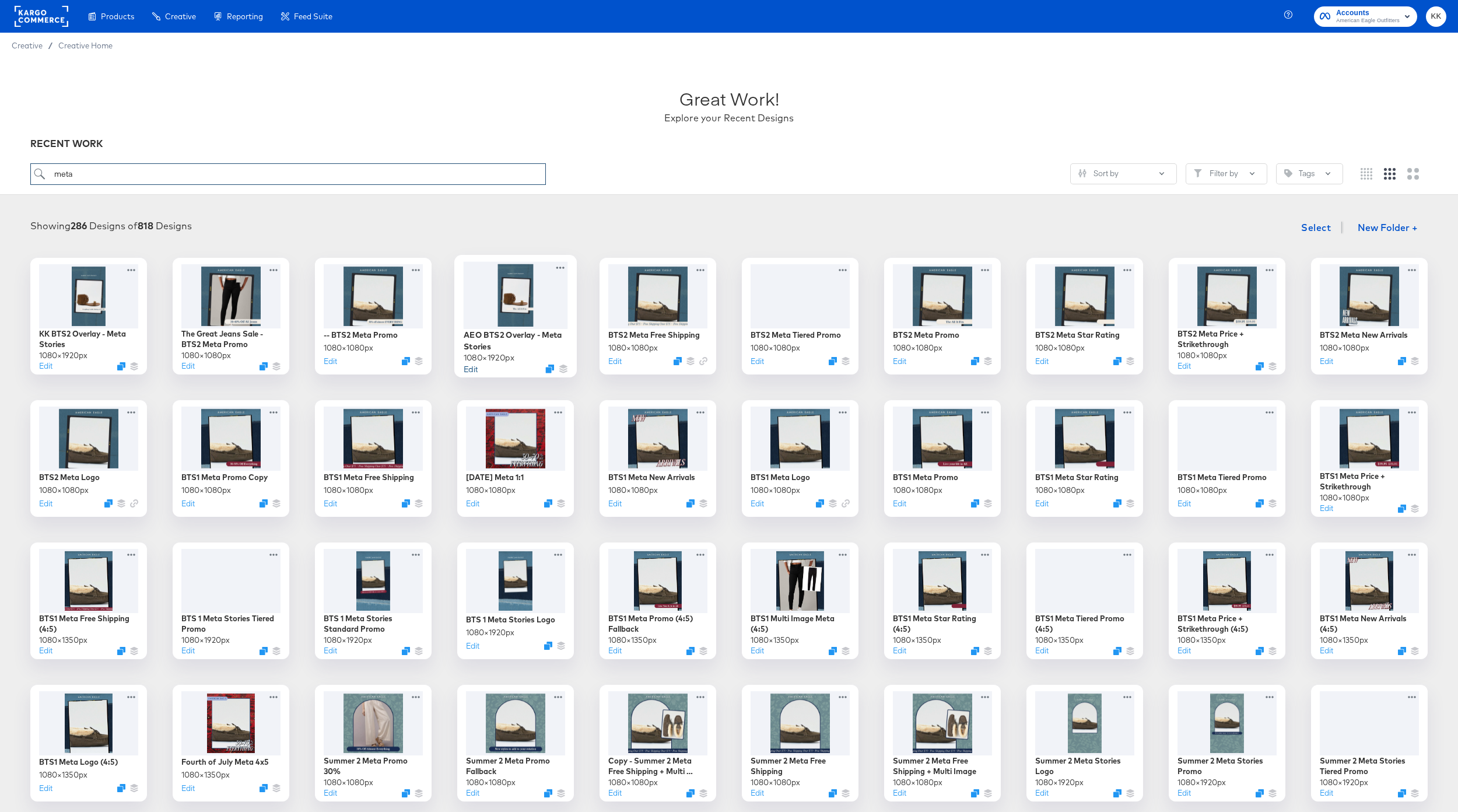
type input "meta"
click at [474, 368] on button "Edit" at bounding box center [471, 368] width 14 height 11
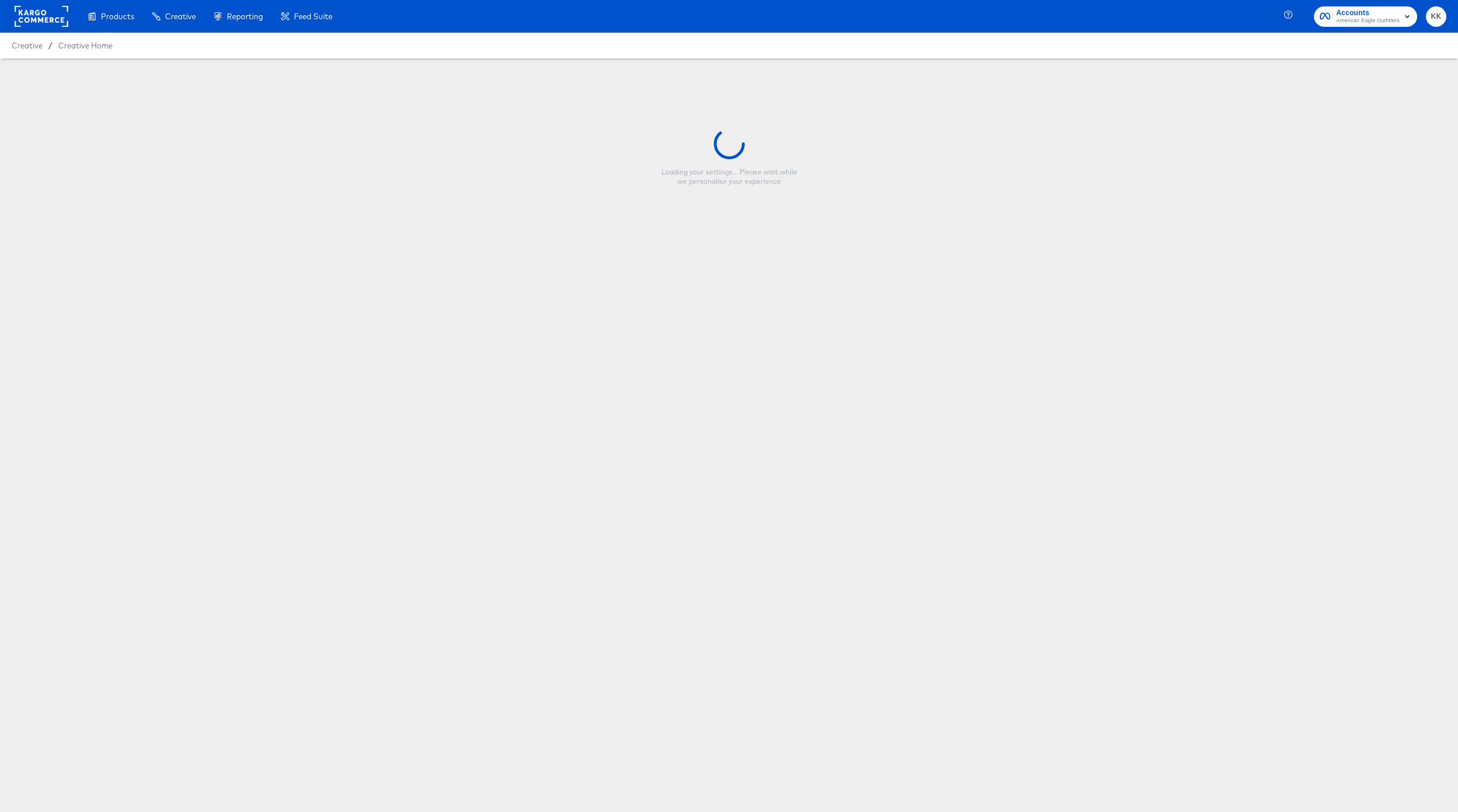
type input "AEO BTS2 Overlay - Meta Stories"
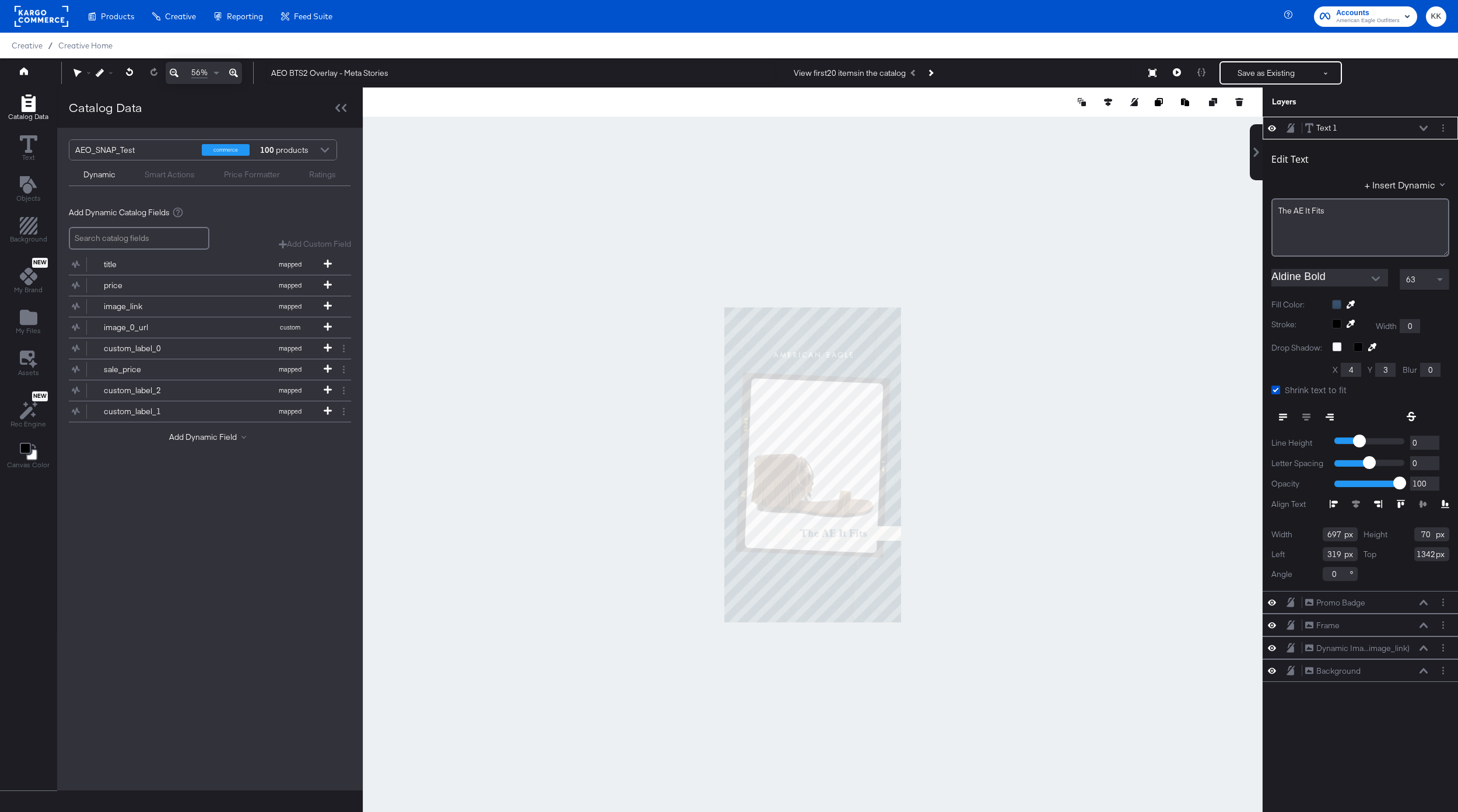
click at [1151, 493] on div at bounding box center [813, 464] width 900 height 754
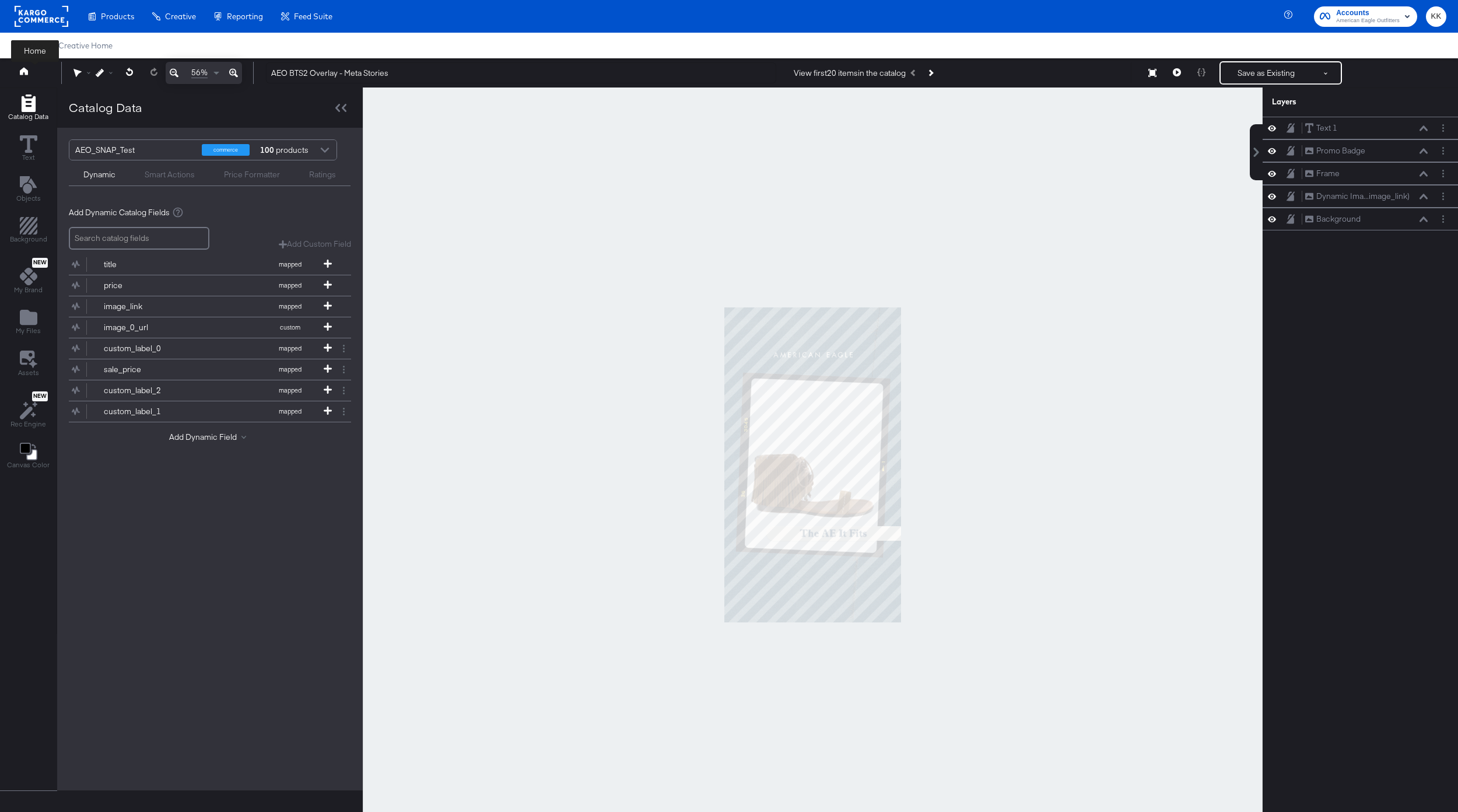
drag, startPoint x: 0, startPoint y: 0, endPoint x: 27, endPoint y: 72, distance: 76.9
click at [27, 72] on icon at bounding box center [24, 71] width 8 height 8
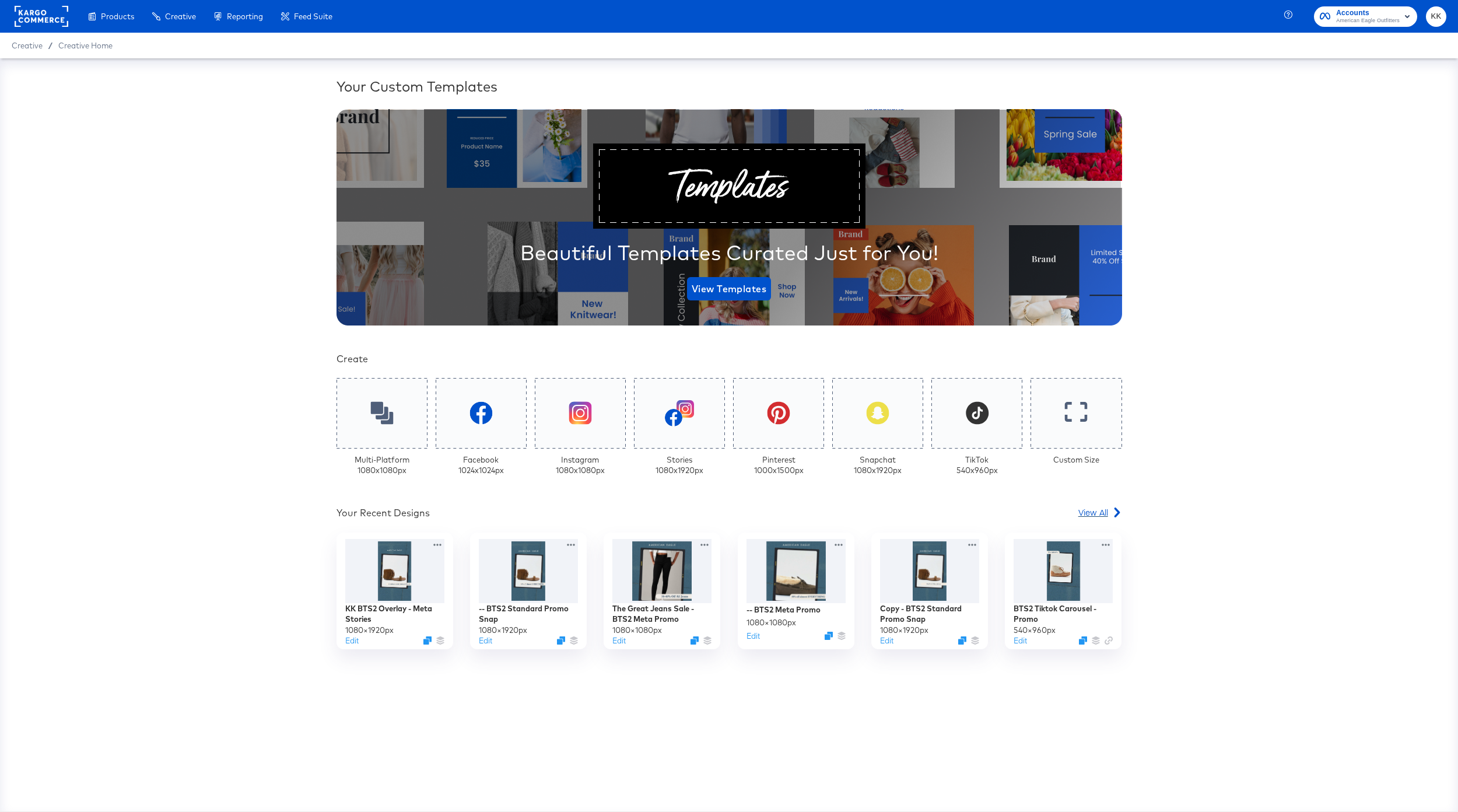
click at [1107, 507] on span "View All" at bounding box center [1094, 512] width 30 height 12
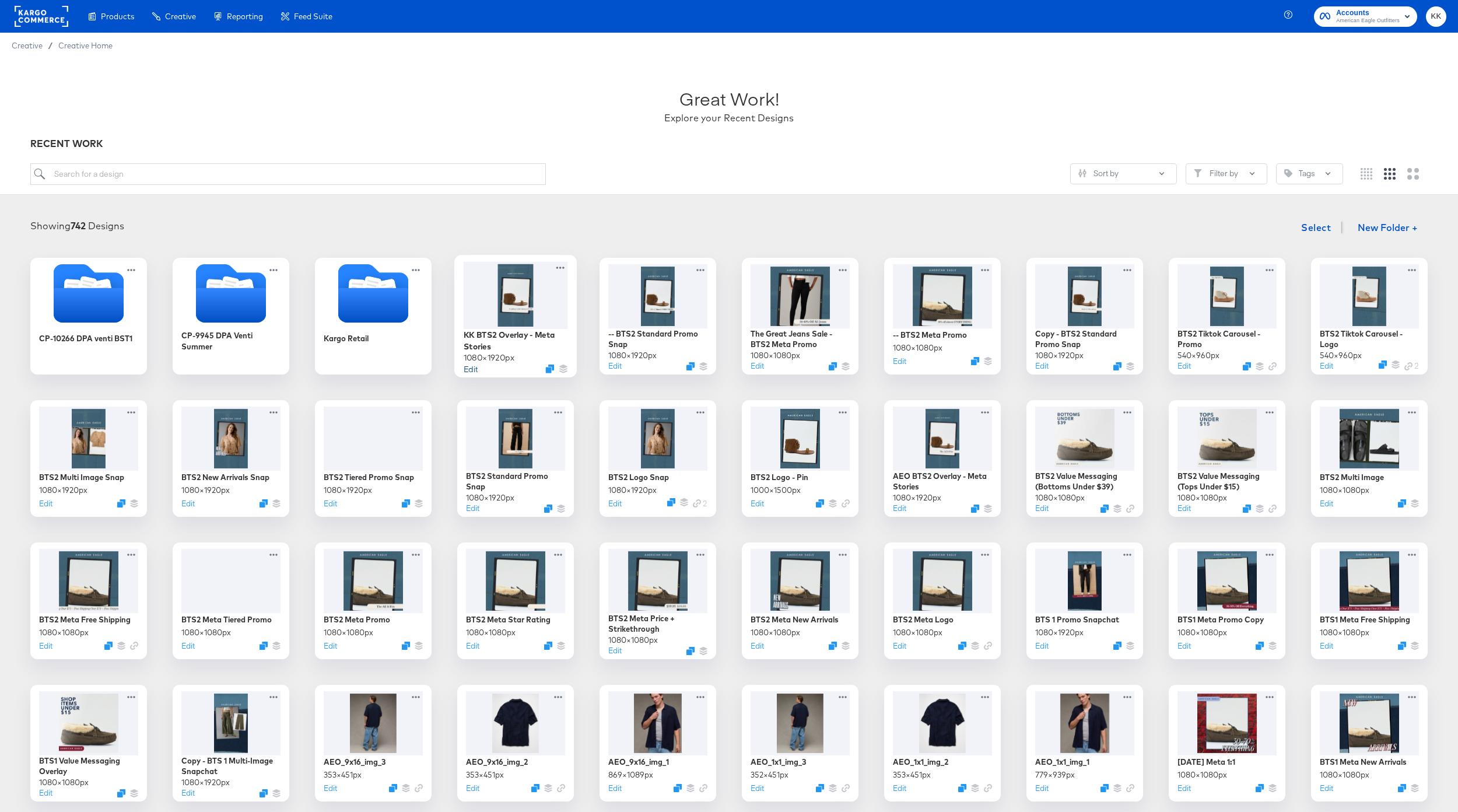
click at [470, 369] on button "Edit" at bounding box center [471, 368] width 14 height 11
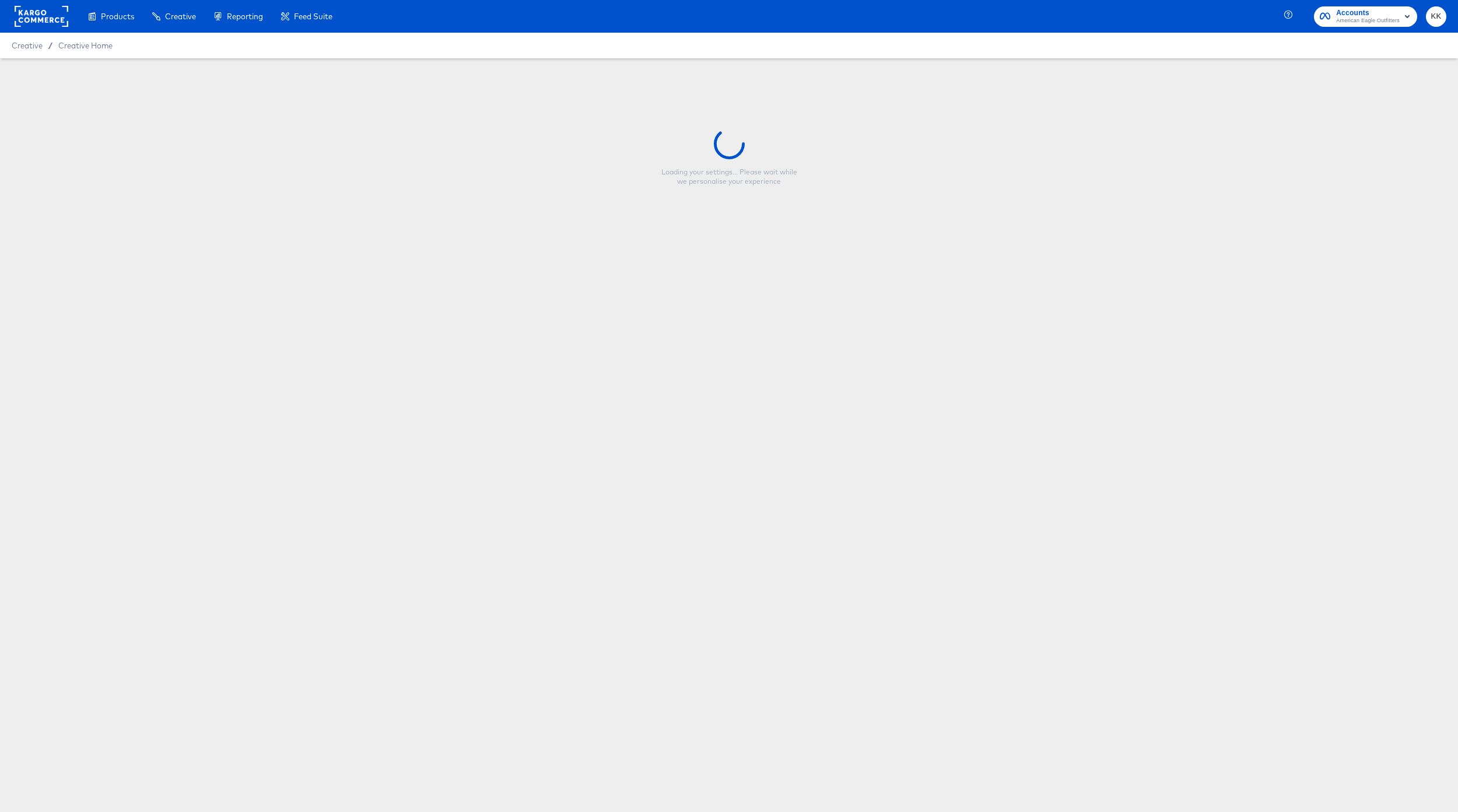
type input "KK BTS2 Overlay - Meta Stories"
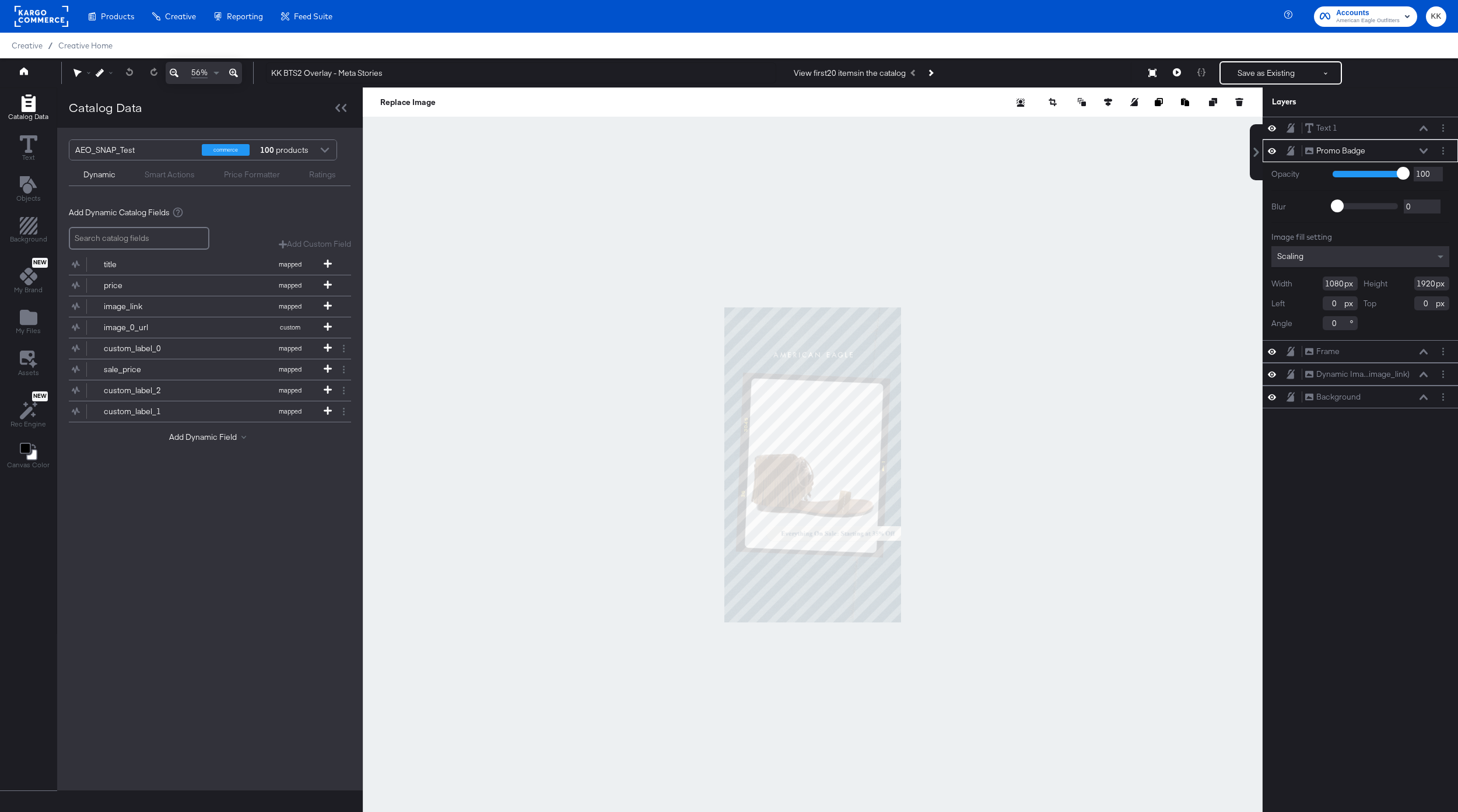
click at [234, 71] on icon at bounding box center [234, 73] width 9 height 14
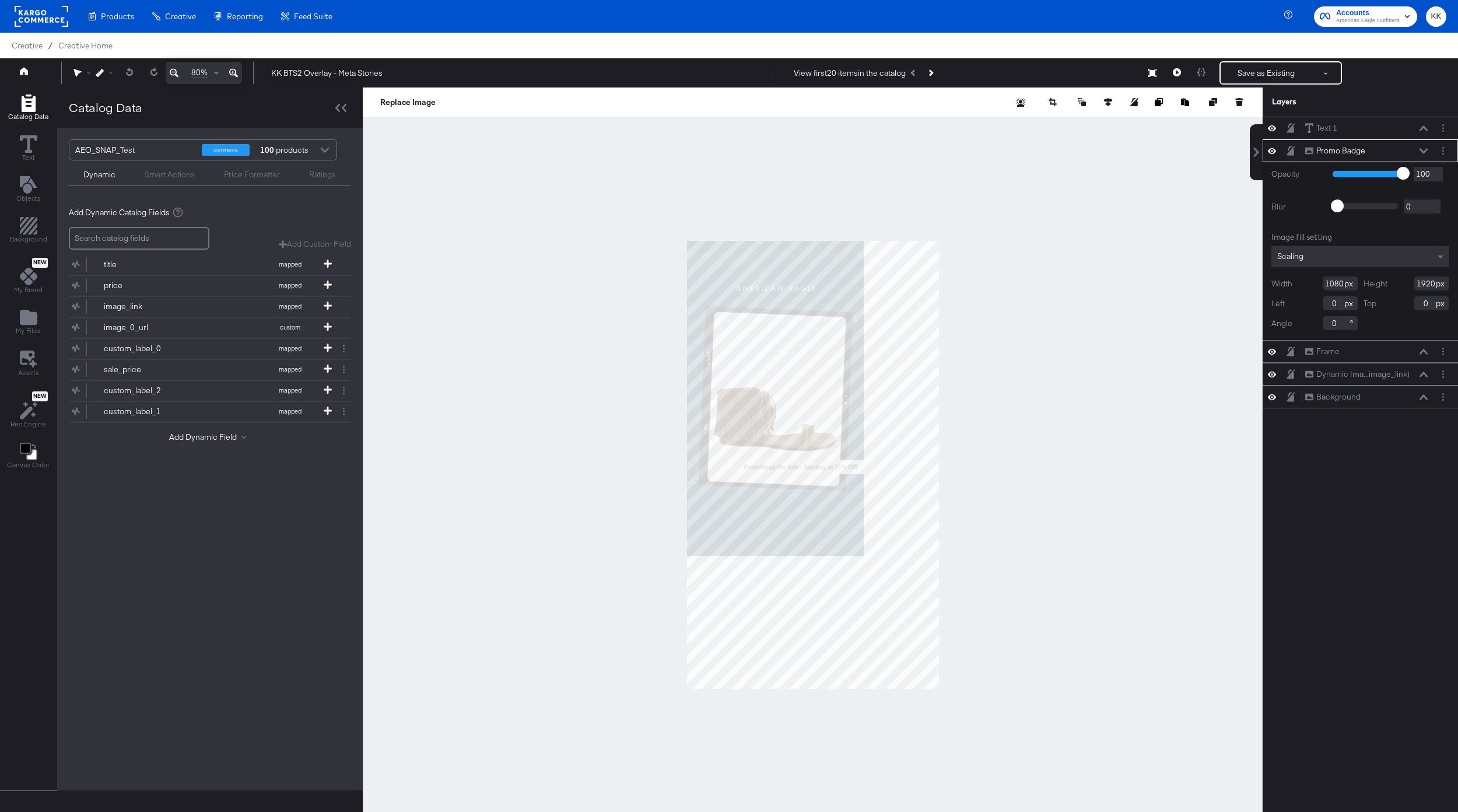
click at [234, 71] on icon at bounding box center [234, 73] width 9 height 14
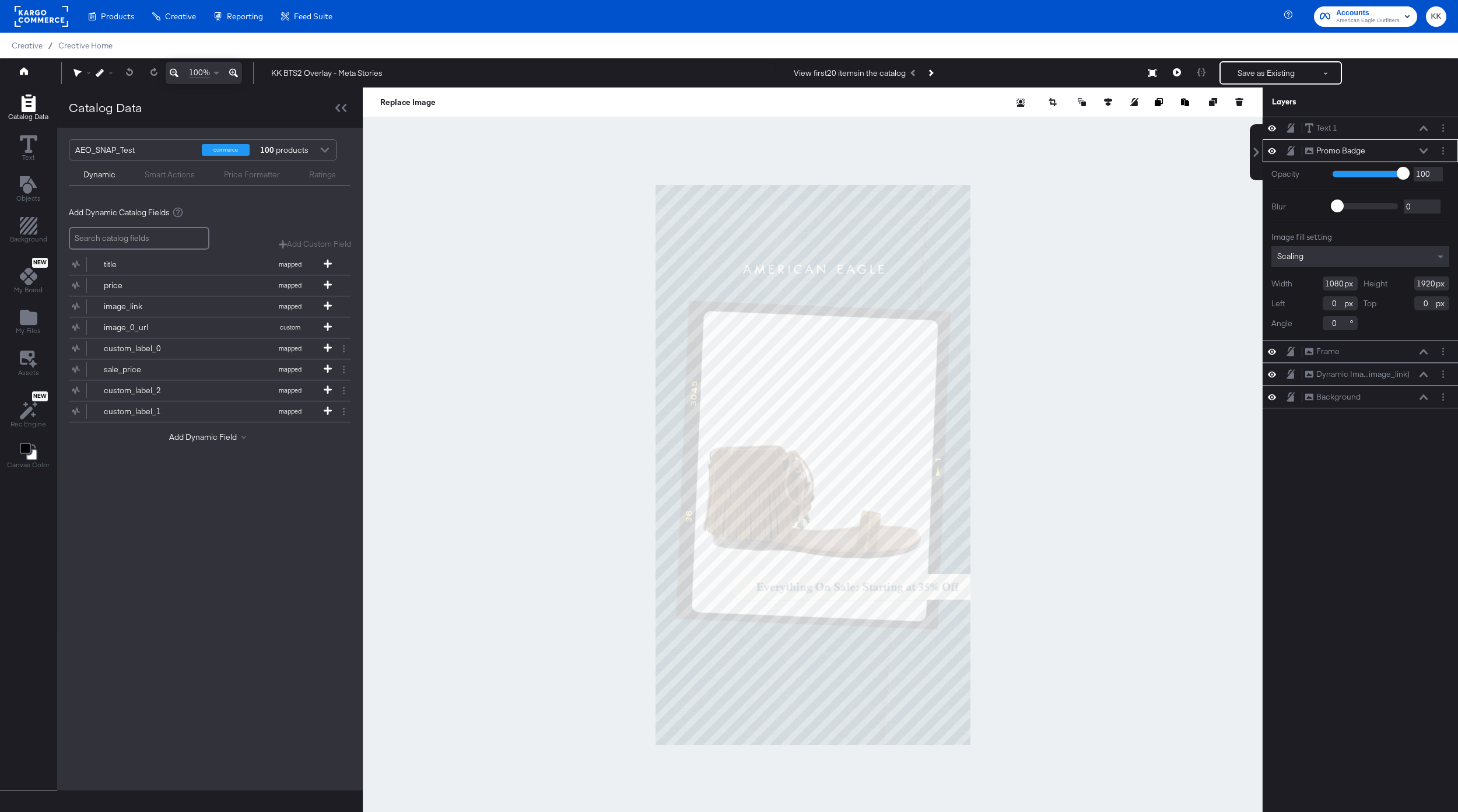
click at [234, 71] on icon at bounding box center [234, 73] width 9 height 14
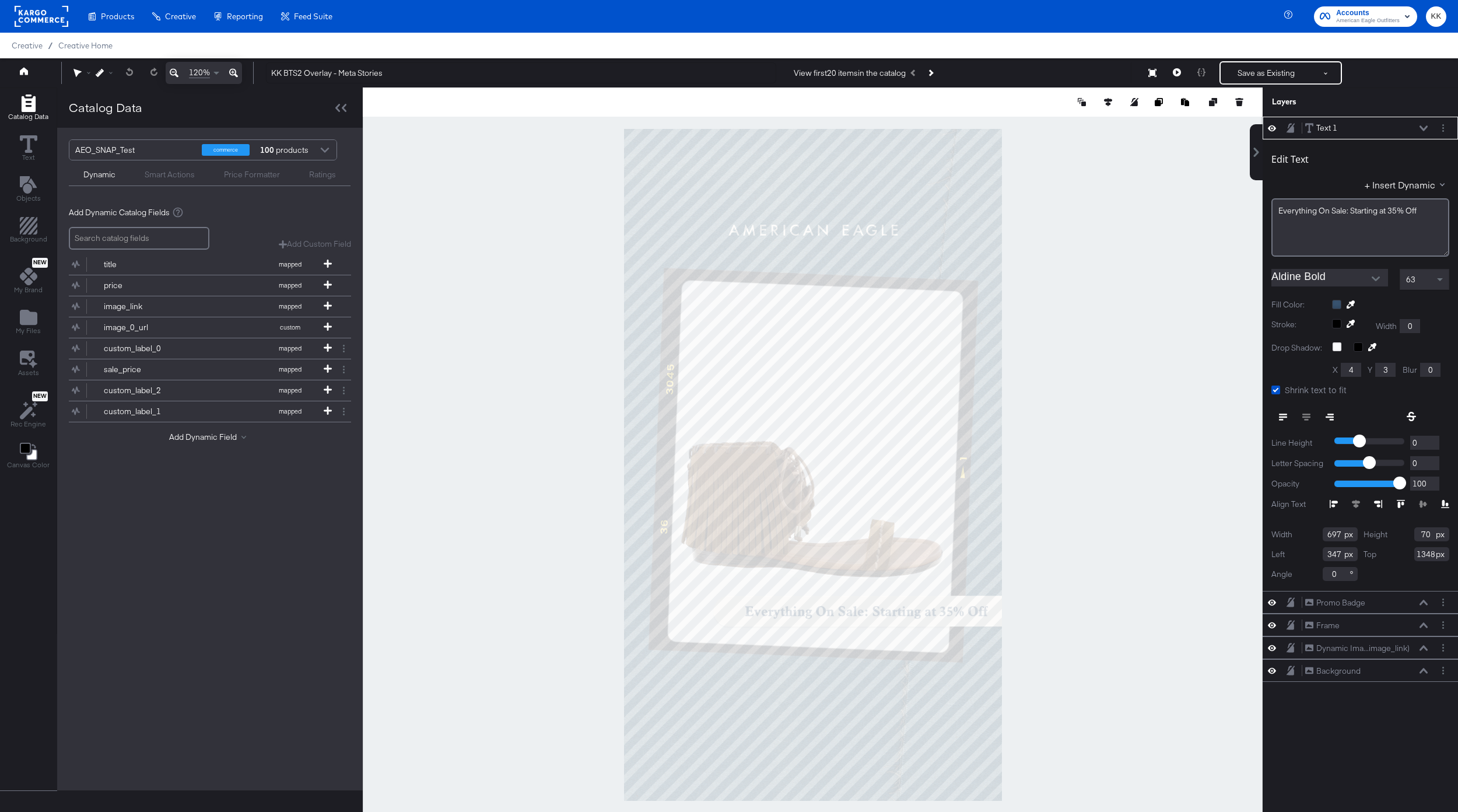
click at [1342, 554] on input "347" at bounding box center [1340, 554] width 35 height 14
type input "319"
click at [1432, 553] on input "1348" at bounding box center [1432, 554] width 35 height 14
type input "1342"
click at [1154, 620] on div at bounding box center [813, 464] width 900 height 754
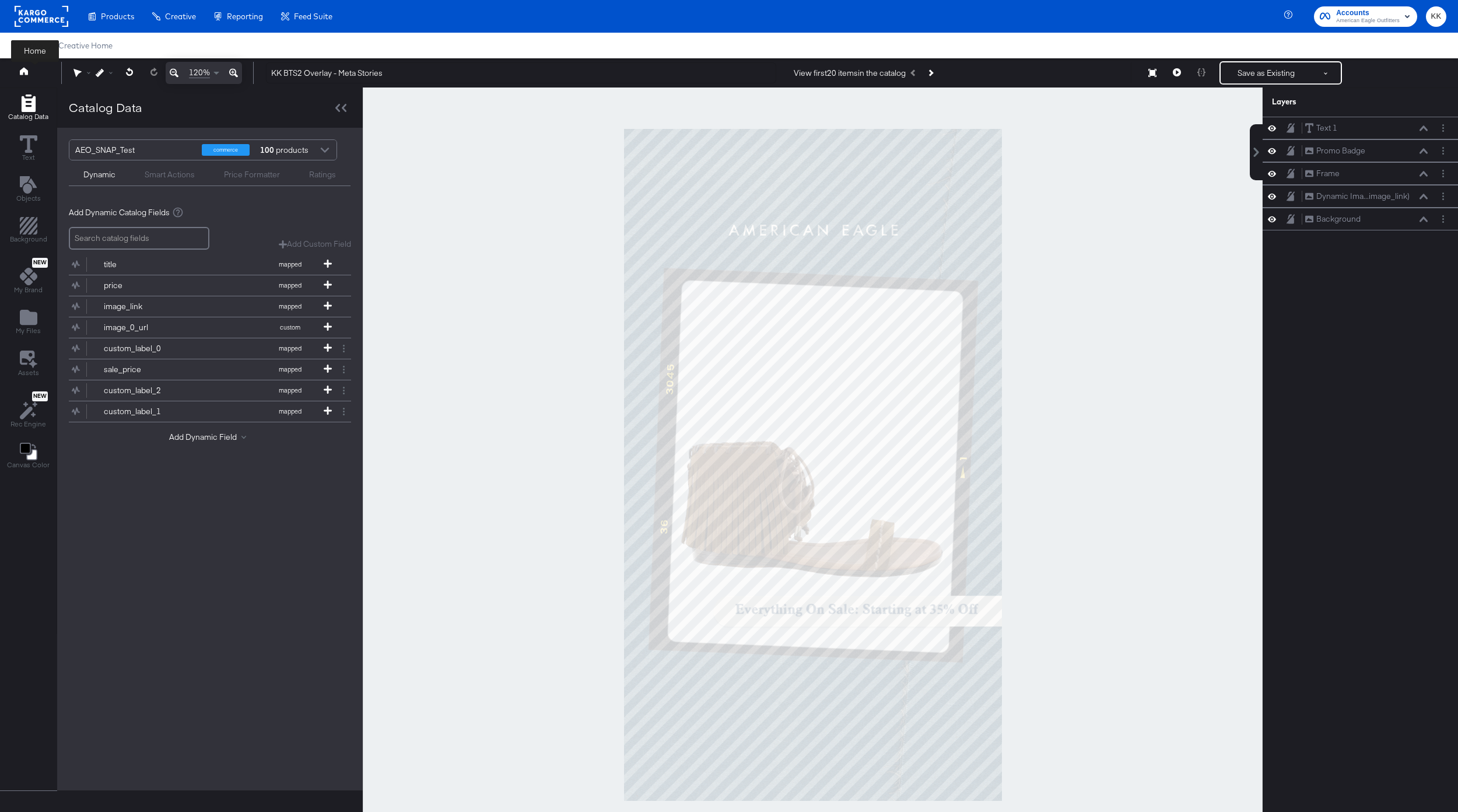
click at [21, 69] on icon at bounding box center [24, 71] width 8 height 8
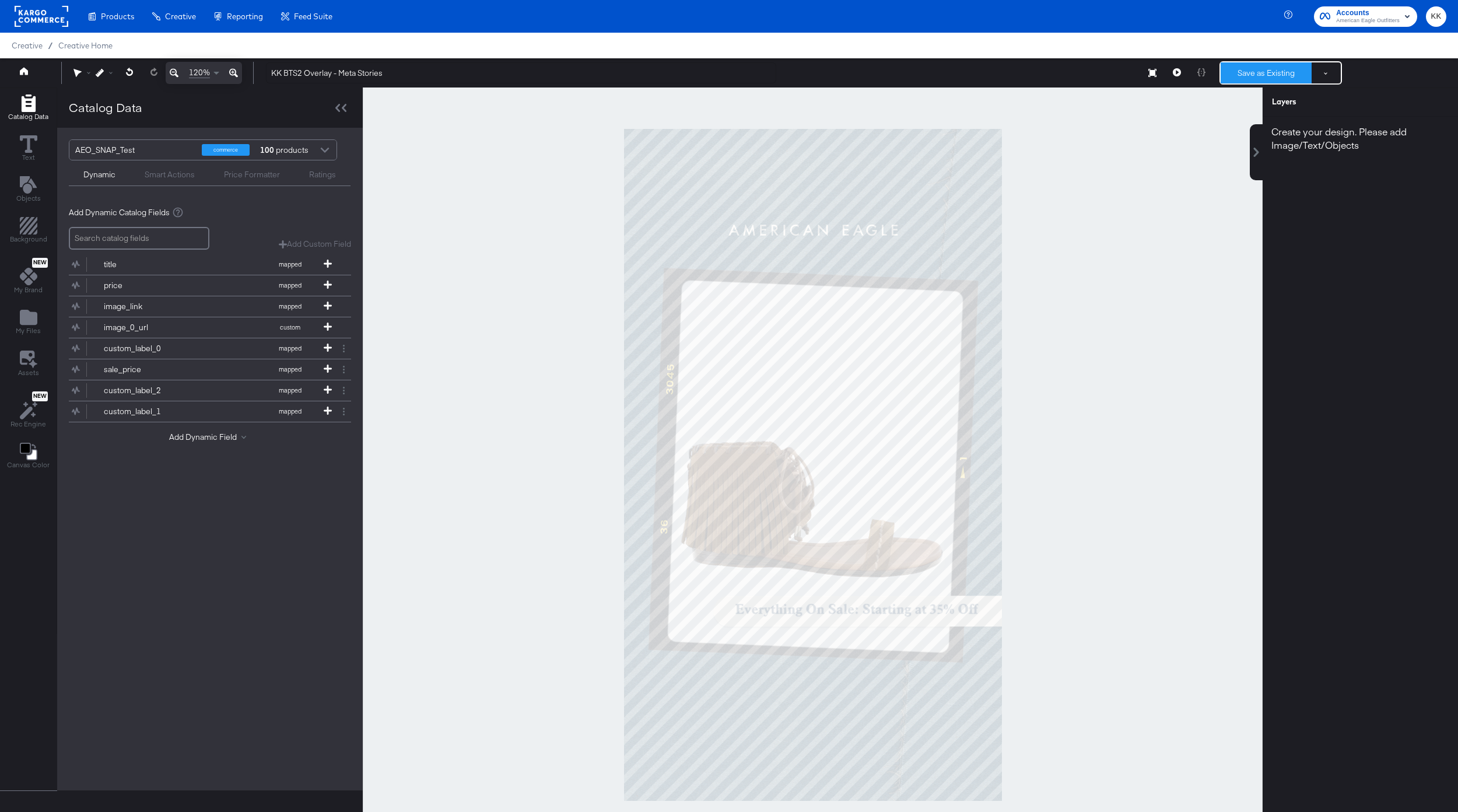
click at [1267, 69] on button "Save as Existing" at bounding box center [1266, 72] width 91 height 21
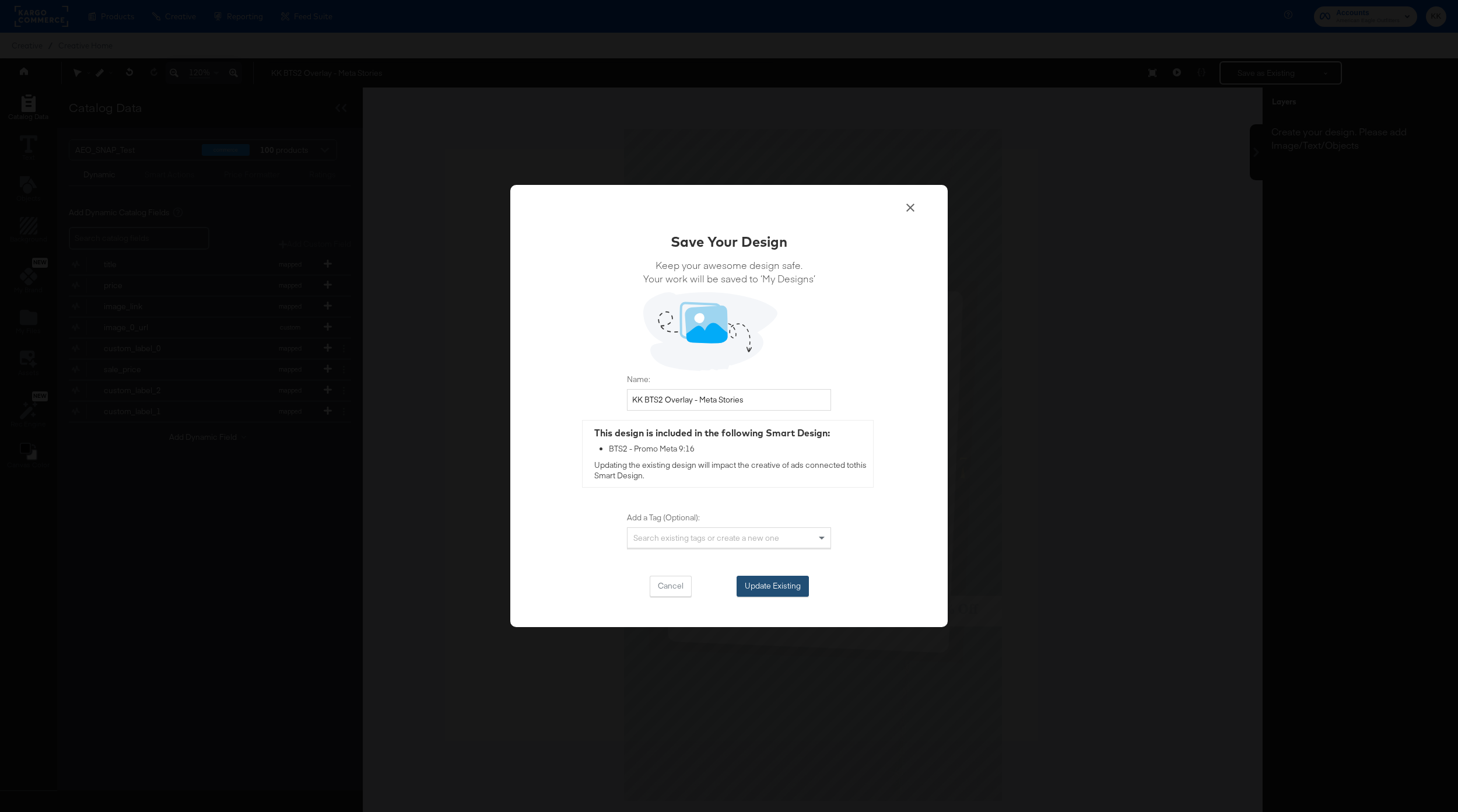
click at [755, 589] on button "Update Existing" at bounding box center [773, 586] width 72 height 21
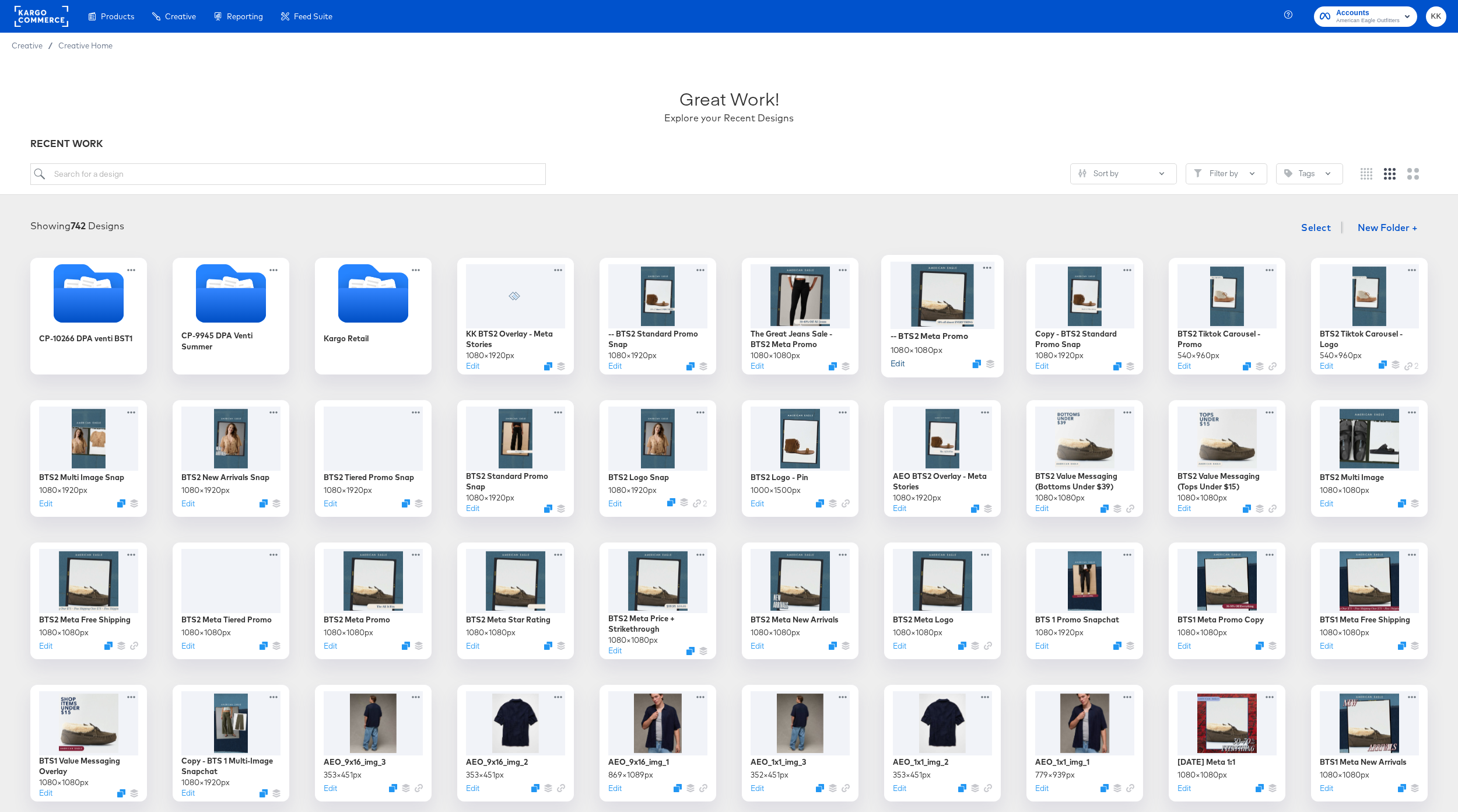
click at [896, 364] on button "Edit" at bounding box center [898, 363] width 14 height 11
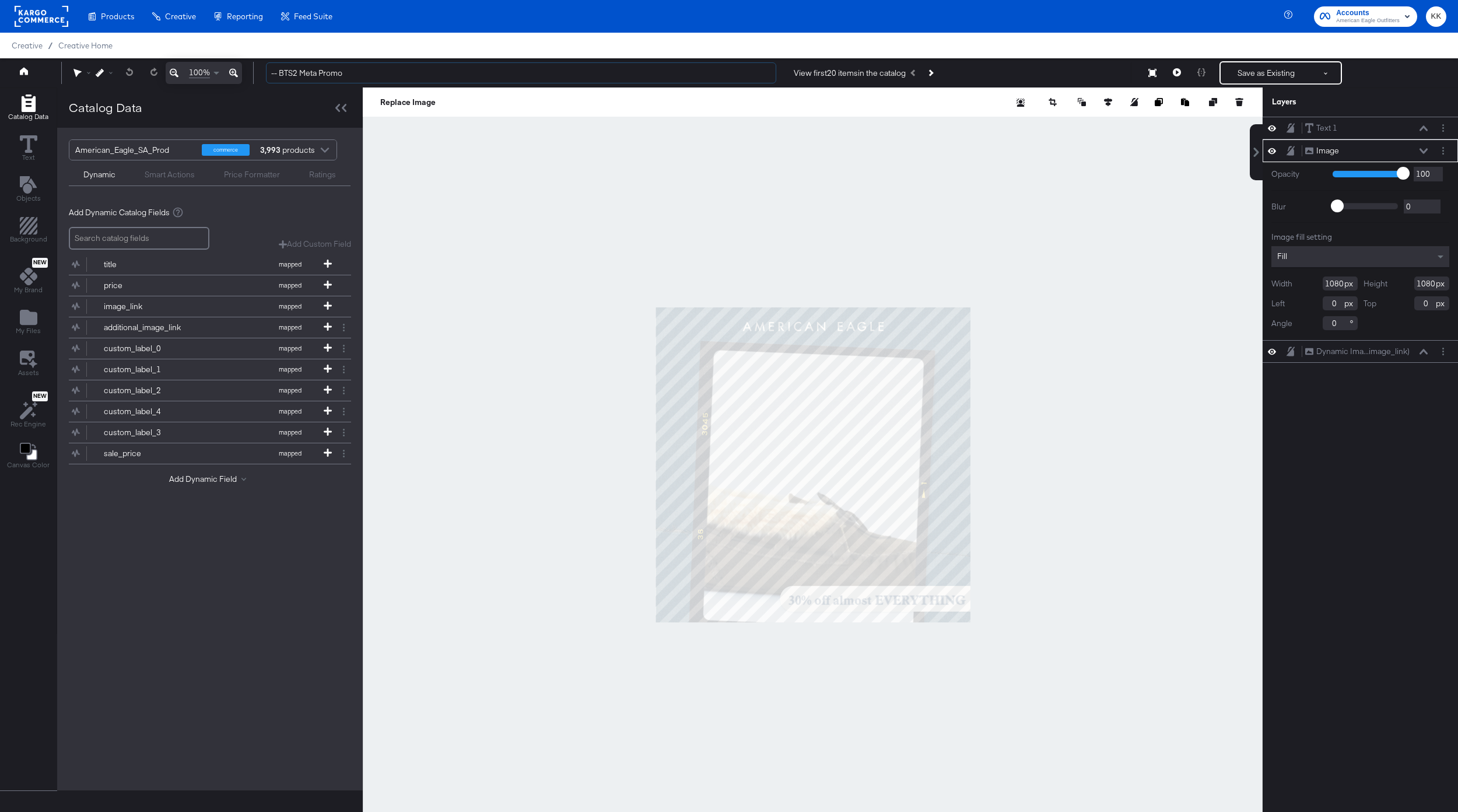
drag, startPoint x: 280, startPoint y: 77, endPoint x: 252, endPoint y: 77, distance: 28.0
click at [252, 77] on div "100% -- BTS2 Meta Promo View first 20 items in the catalog Save as Existing See…" at bounding box center [729, 72] width 1458 height 29
type input "KK BTS2 Meta Promo"
click at [234, 67] on icon at bounding box center [234, 73] width 9 height 14
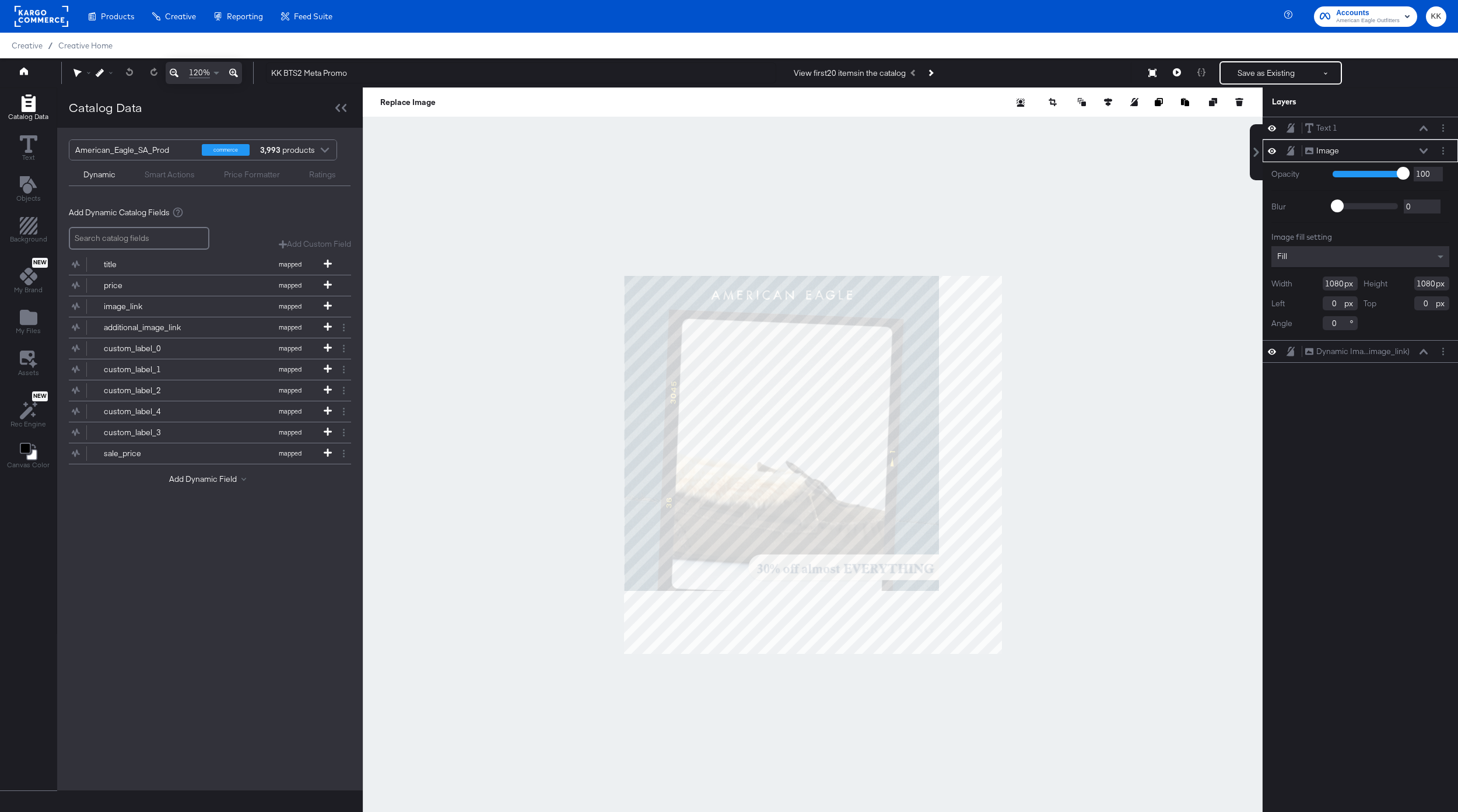
click at [234, 67] on icon at bounding box center [234, 73] width 9 height 14
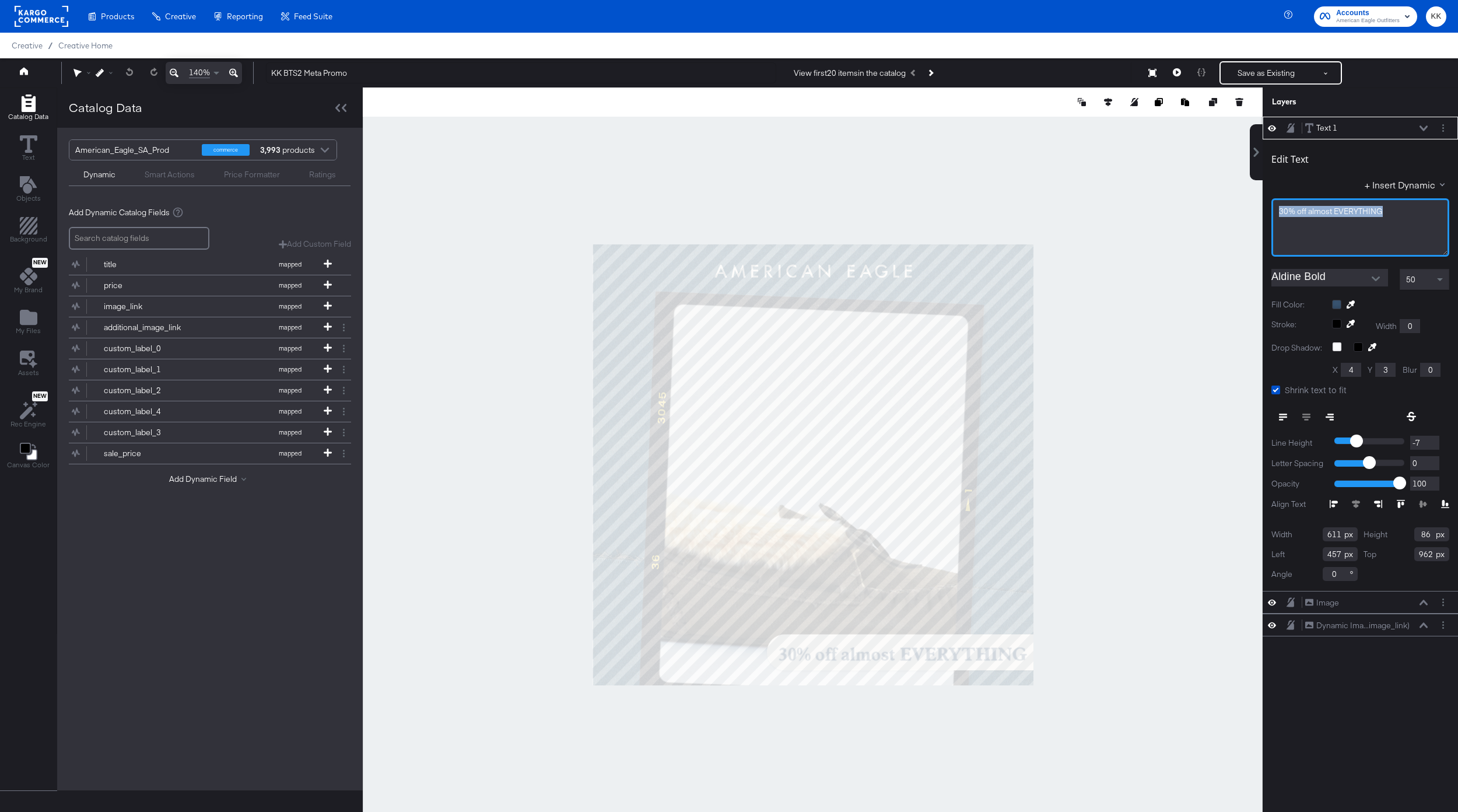
drag, startPoint x: 1389, startPoint y: 212, endPoint x: 1246, endPoint y: 212, distance: 143.0
click at [1246, 116] on div "Catalog Data Text Objects Background New My Brand My Files Assets New Rec Engin…" at bounding box center [729, 102] width 1458 height 29
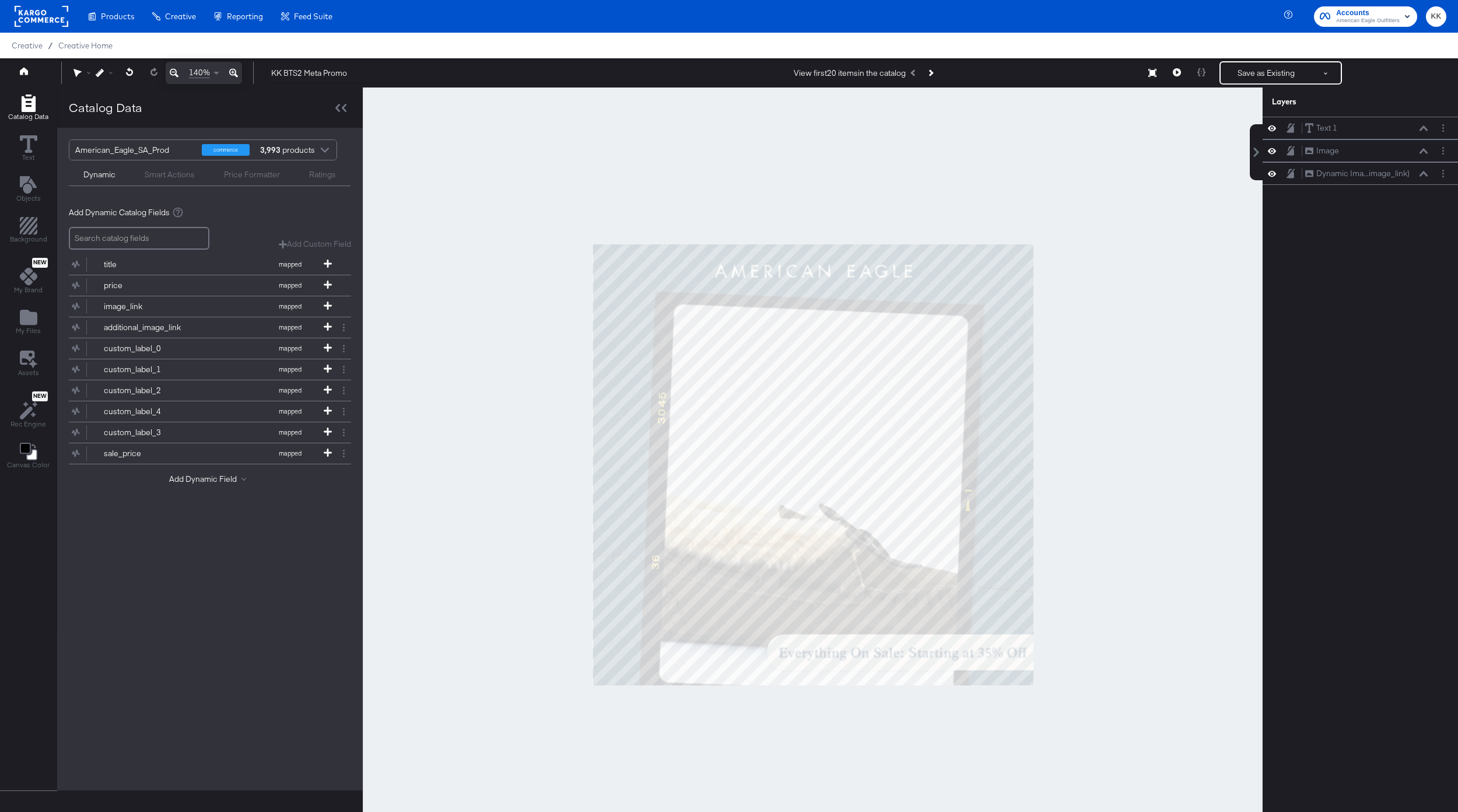
click at [1113, 464] on div at bounding box center [813, 464] width 900 height 754
click at [1268, 61] on div "Save as Existing See more options" at bounding box center [1281, 73] width 122 height 23
click at [1268, 79] on button "Save as Existing" at bounding box center [1266, 72] width 91 height 21
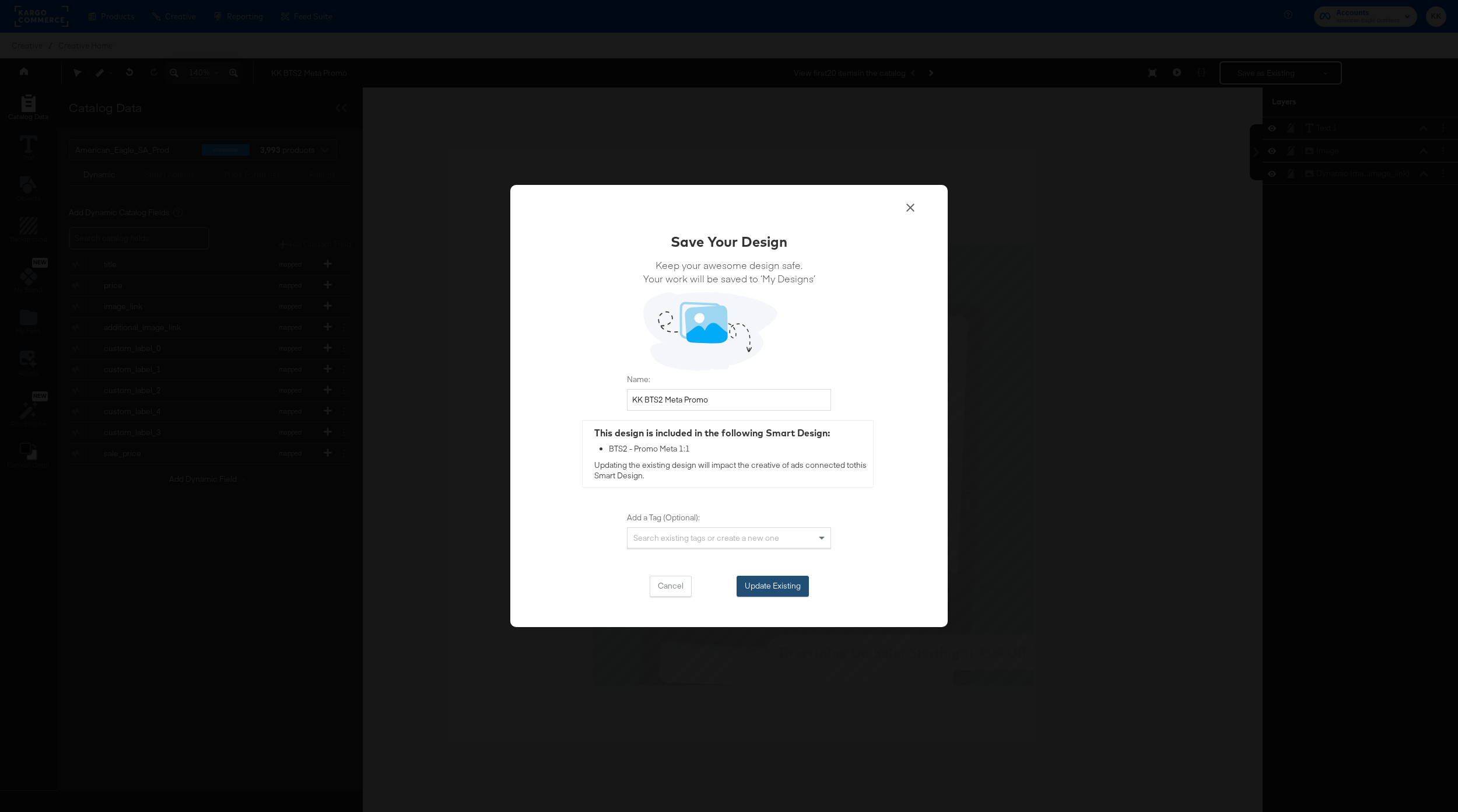
click at [782, 578] on button "Update Existing" at bounding box center [773, 586] width 72 height 21
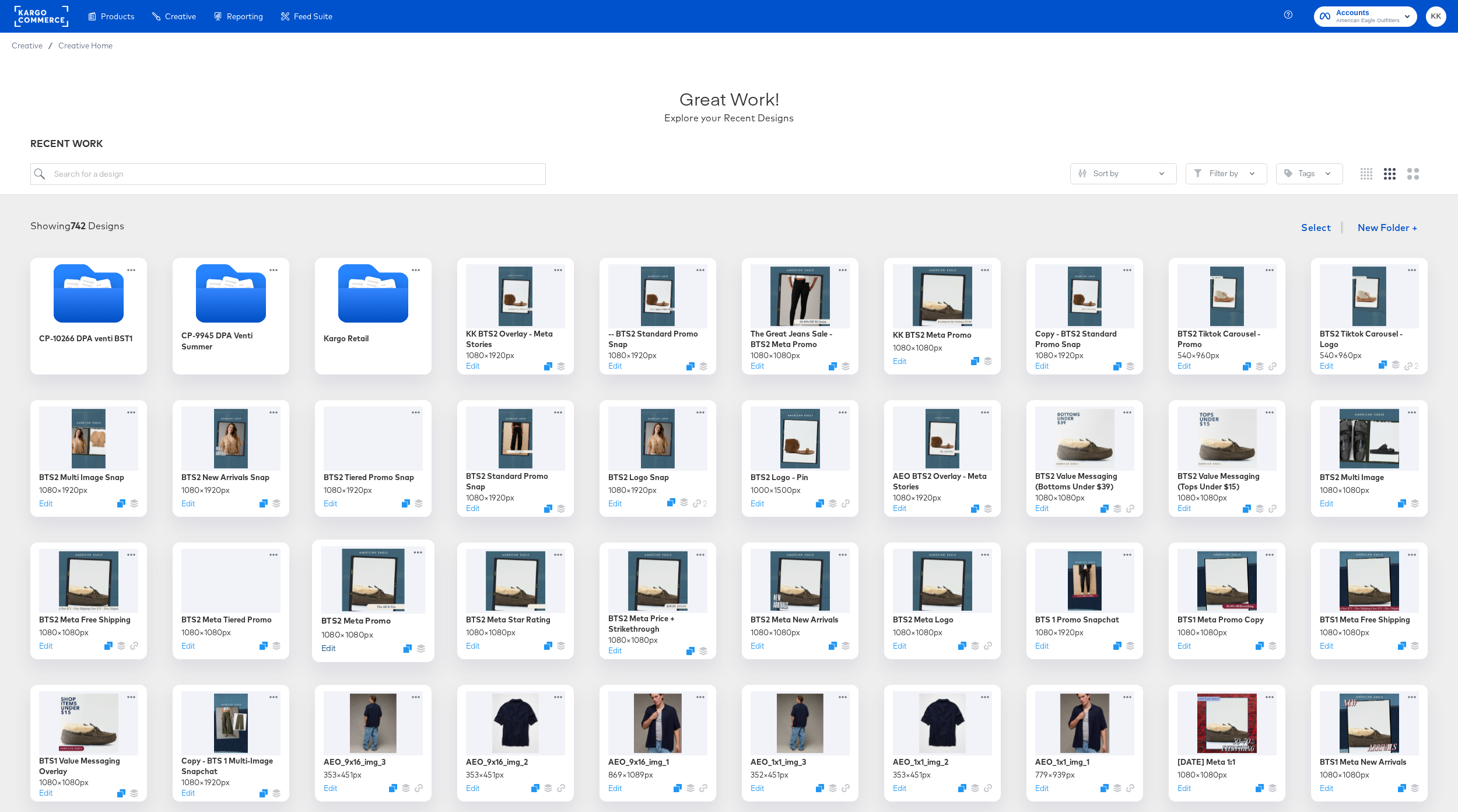
click at [327, 649] on button "Edit" at bounding box center [329, 647] width 14 height 11
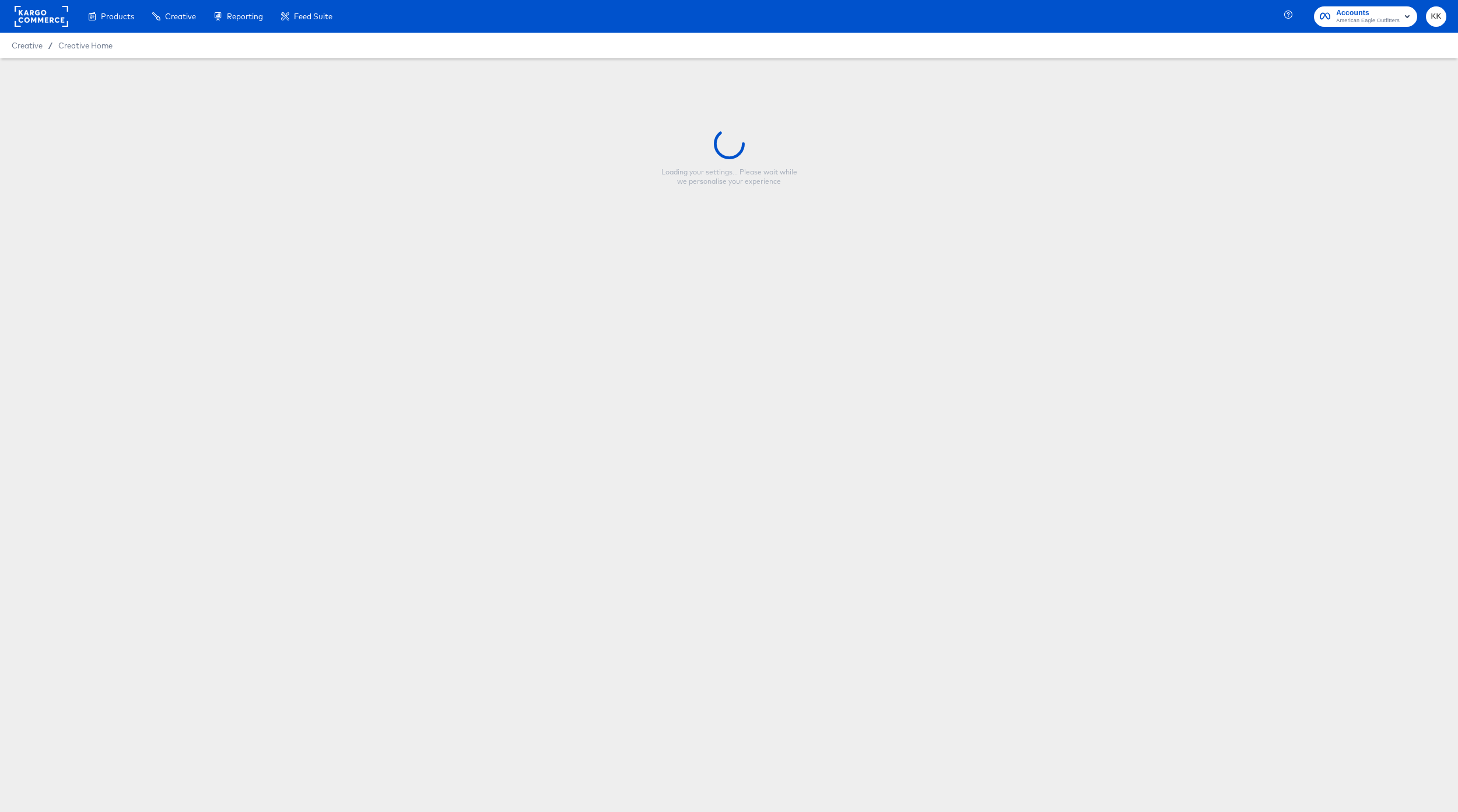
type input "BTS2 Meta Promo"
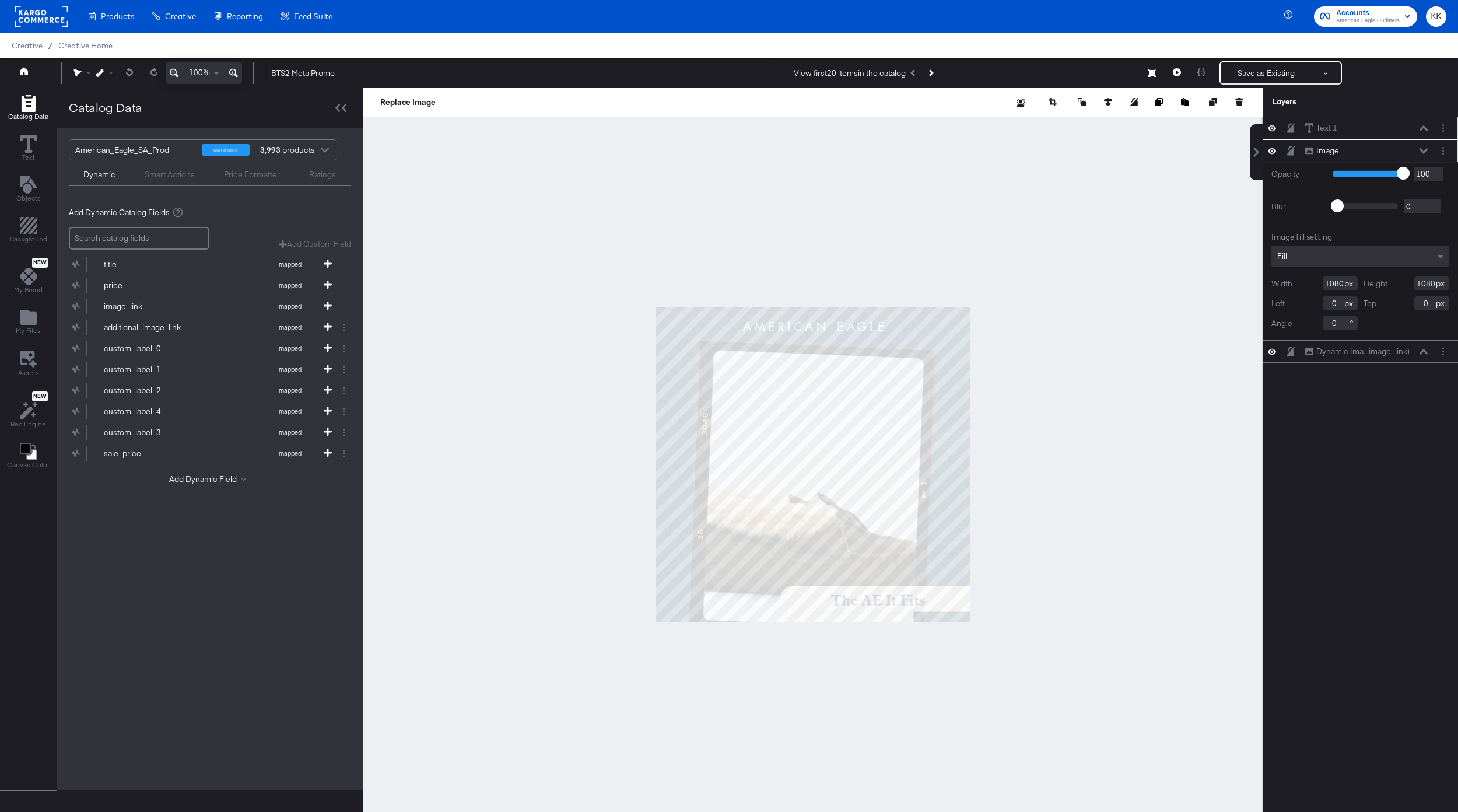
click at [1422, 127] on icon at bounding box center [1424, 128] width 8 height 5
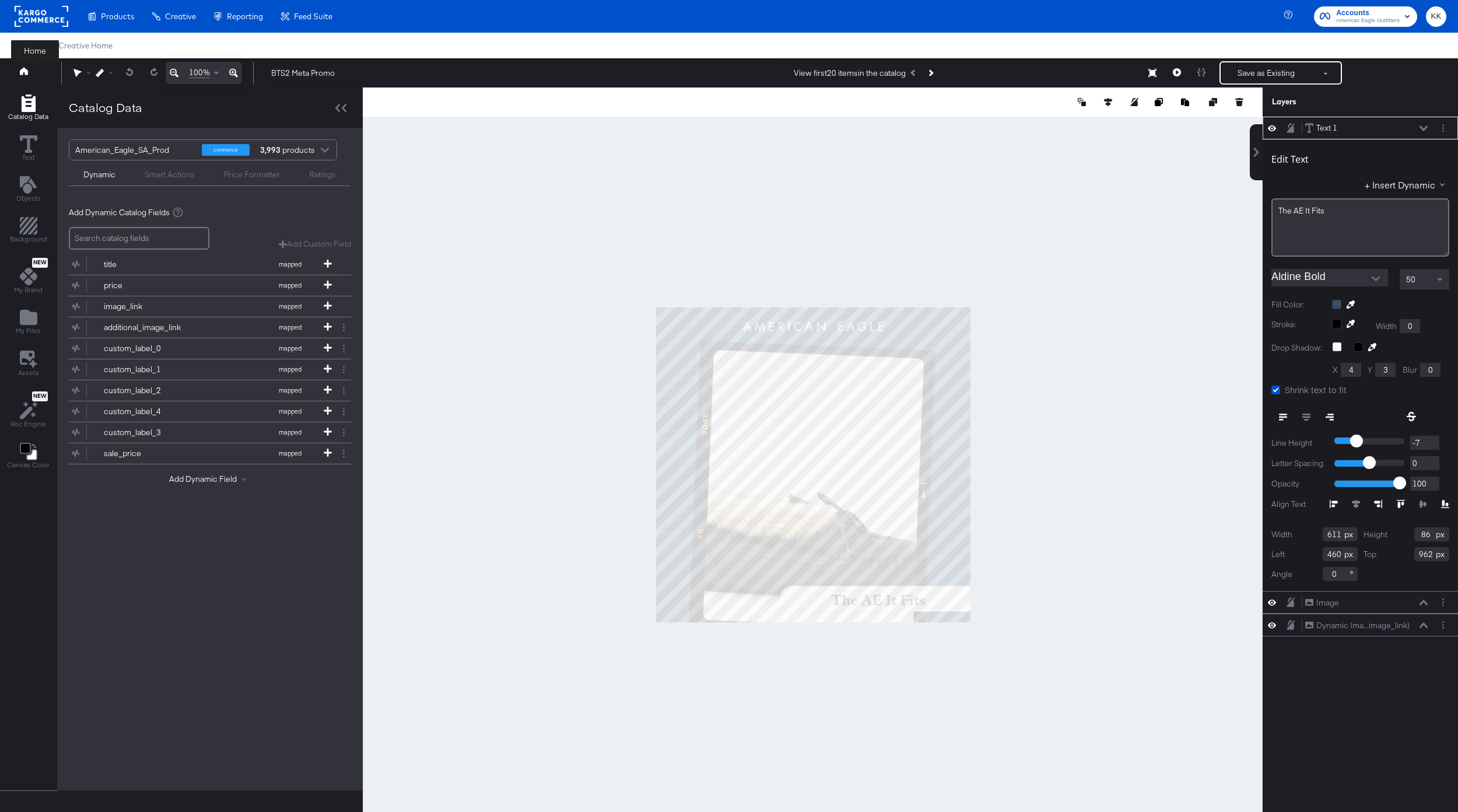
click at [20, 68] on icon at bounding box center [24, 71] width 8 height 8
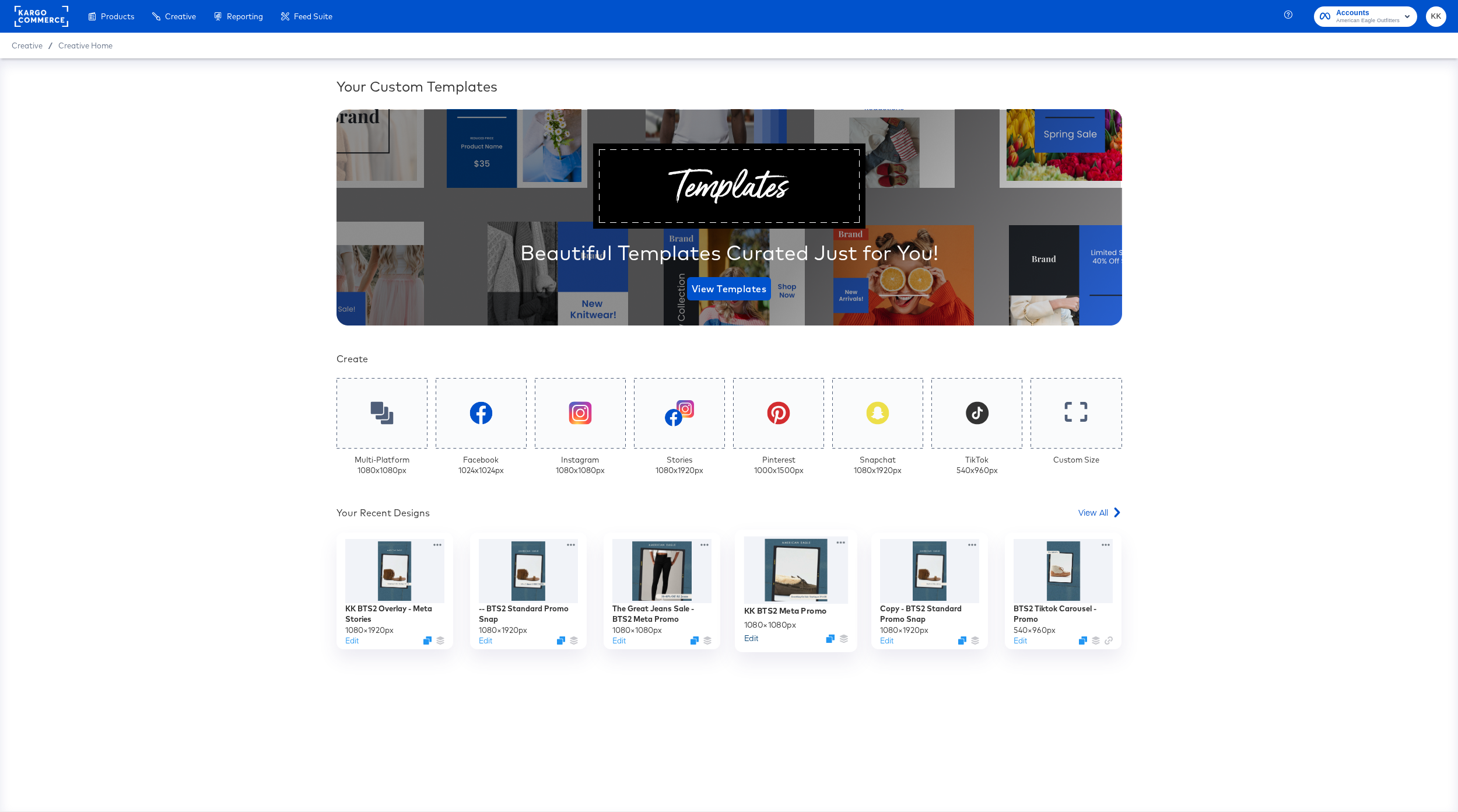
click at [751, 639] on button "Edit" at bounding box center [751, 637] width 14 height 11
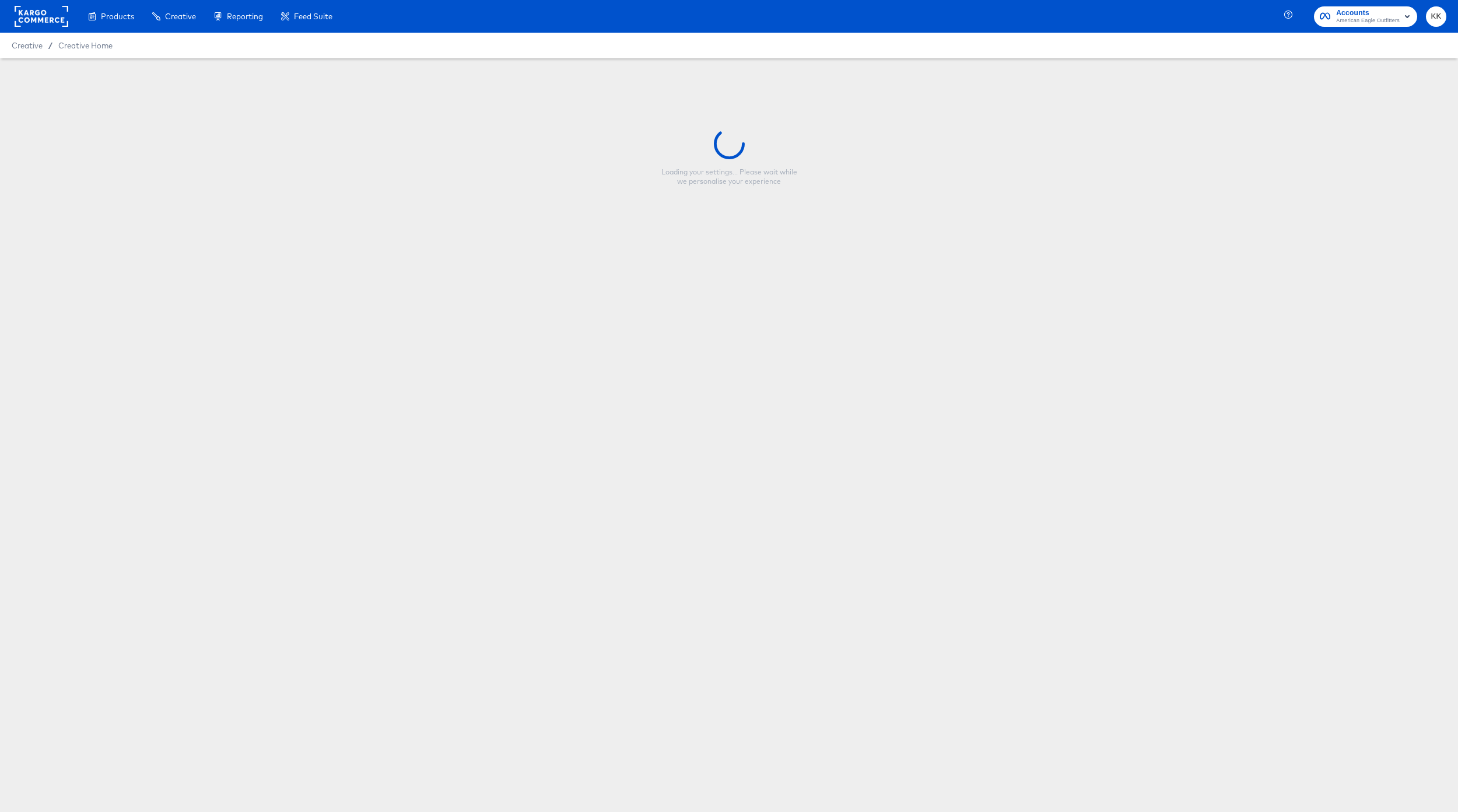
type input "KK BTS2 Meta Promo"
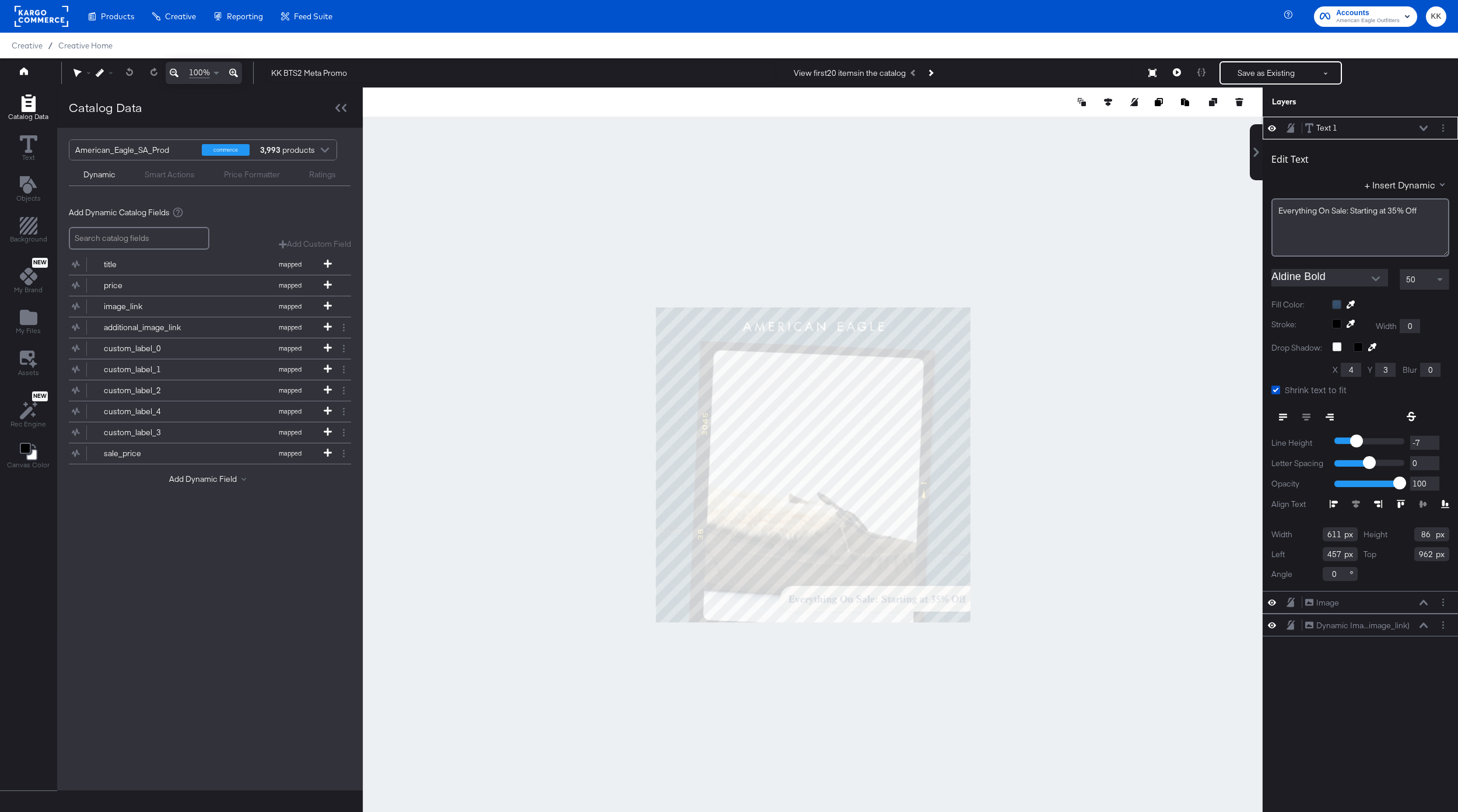
click at [1338, 553] on input "457" at bounding box center [1340, 554] width 35 height 14
type input "460"
click at [1411, 680] on div "Text 1 Text 1 Edit Text + Insert Dynamic Everything ﻿On Sale: Starting at 35% O…" at bounding box center [1360, 470] width 195 height 707
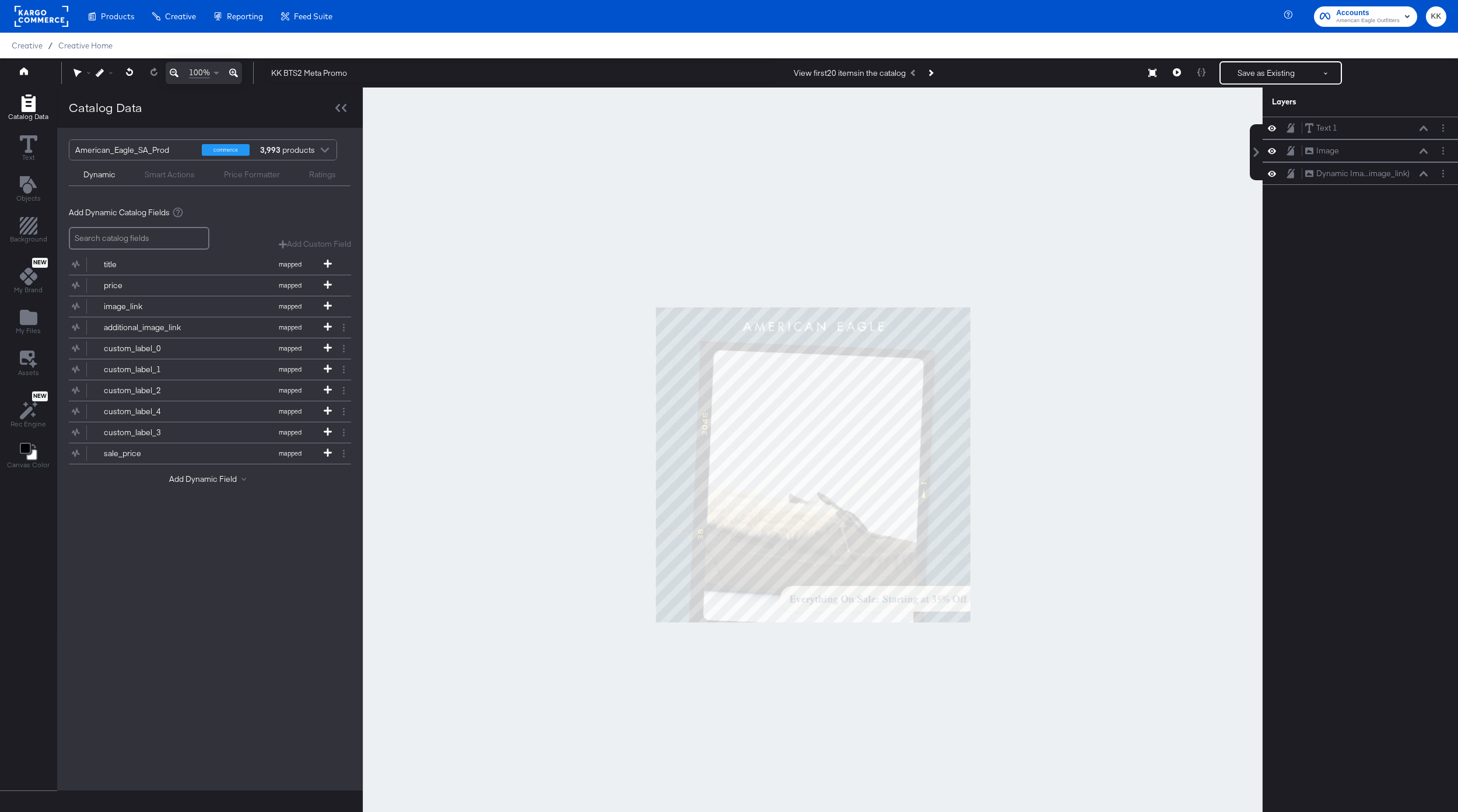
click at [1173, 593] on div at bounding box center [813, 464] width 900 height 754
click at [230, 71] on icon at bounding box center [234, 73] width 9 height 14
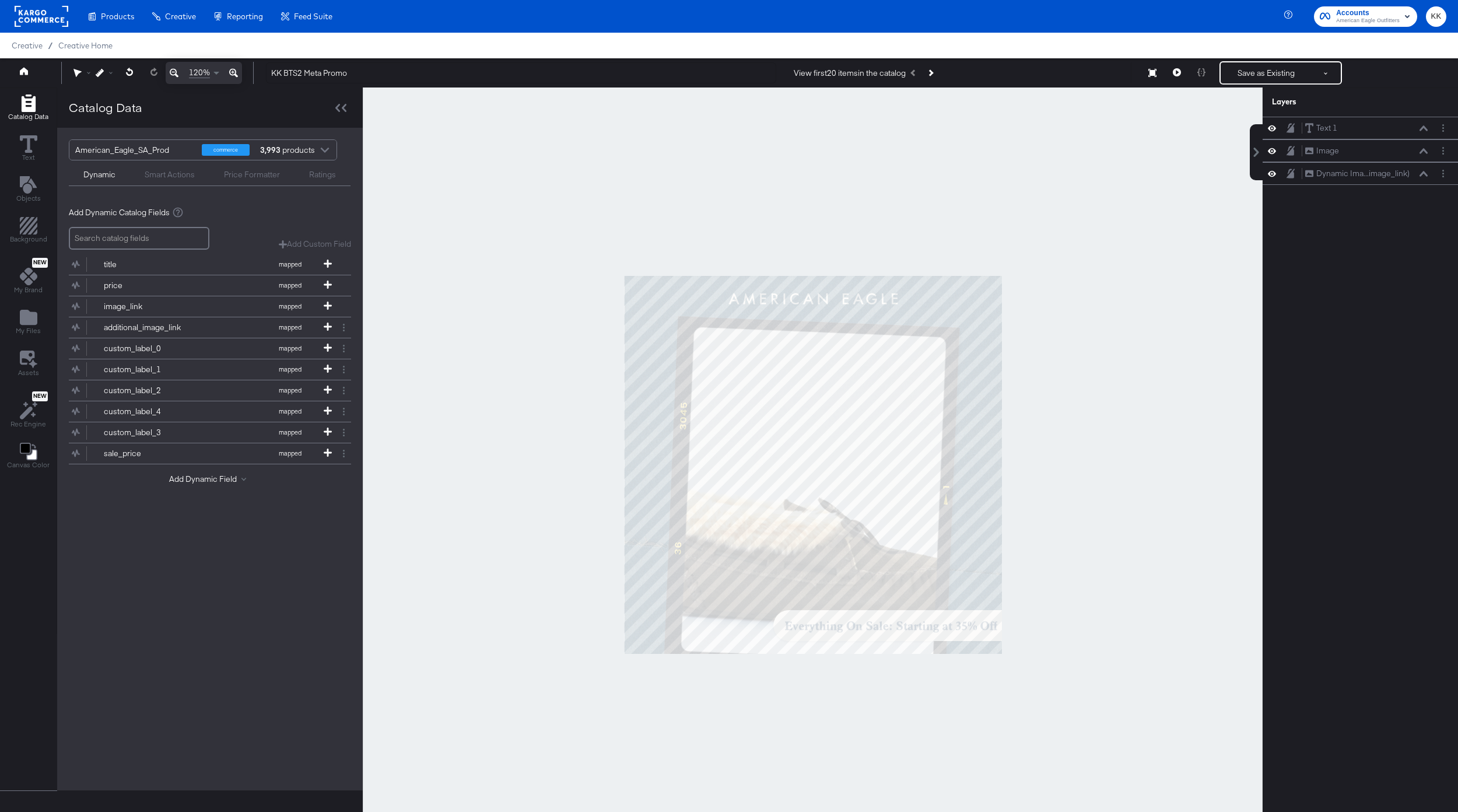
click at [230, 71] on icon at bounding box center [234, 73] width 9 height 14
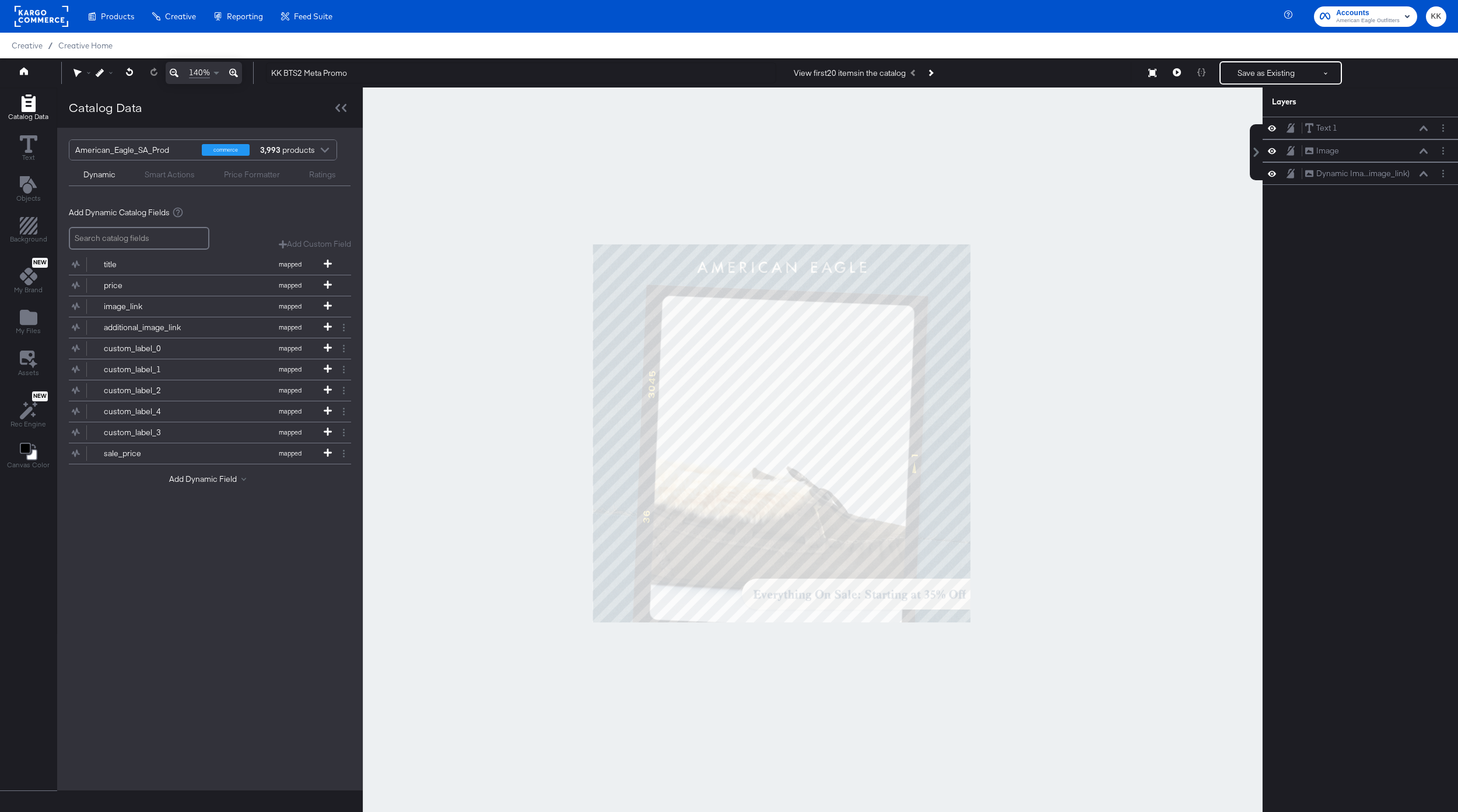
click at [230, 71] on icon at bounding box center [234, 73] width 9 height 14
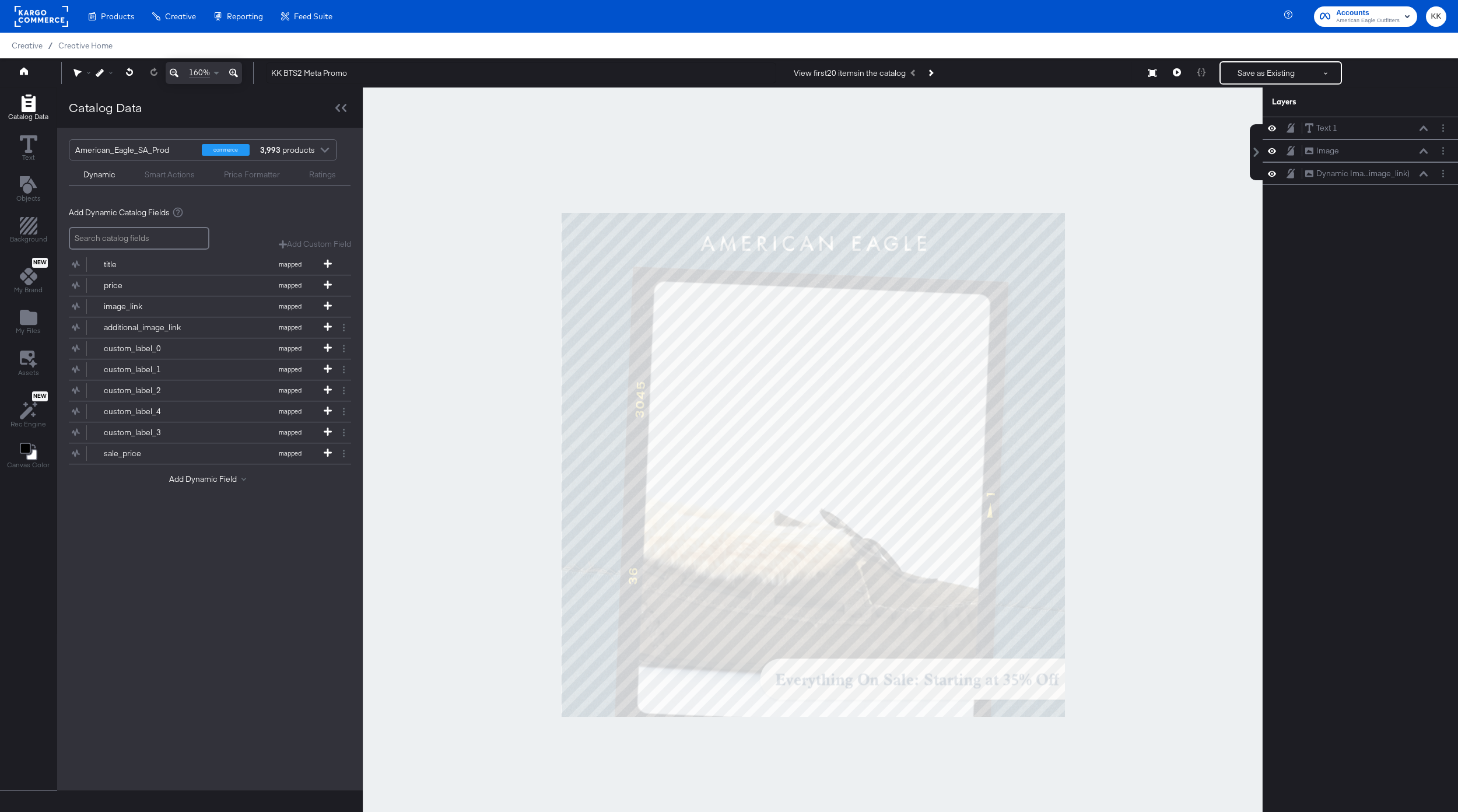
click at [764, 759] on div at bounding box center [813, 464] width 900 height 754
click at [1256, 67] on button "Save as Existing" at bounding box center [1266, 72] width 91 height 21
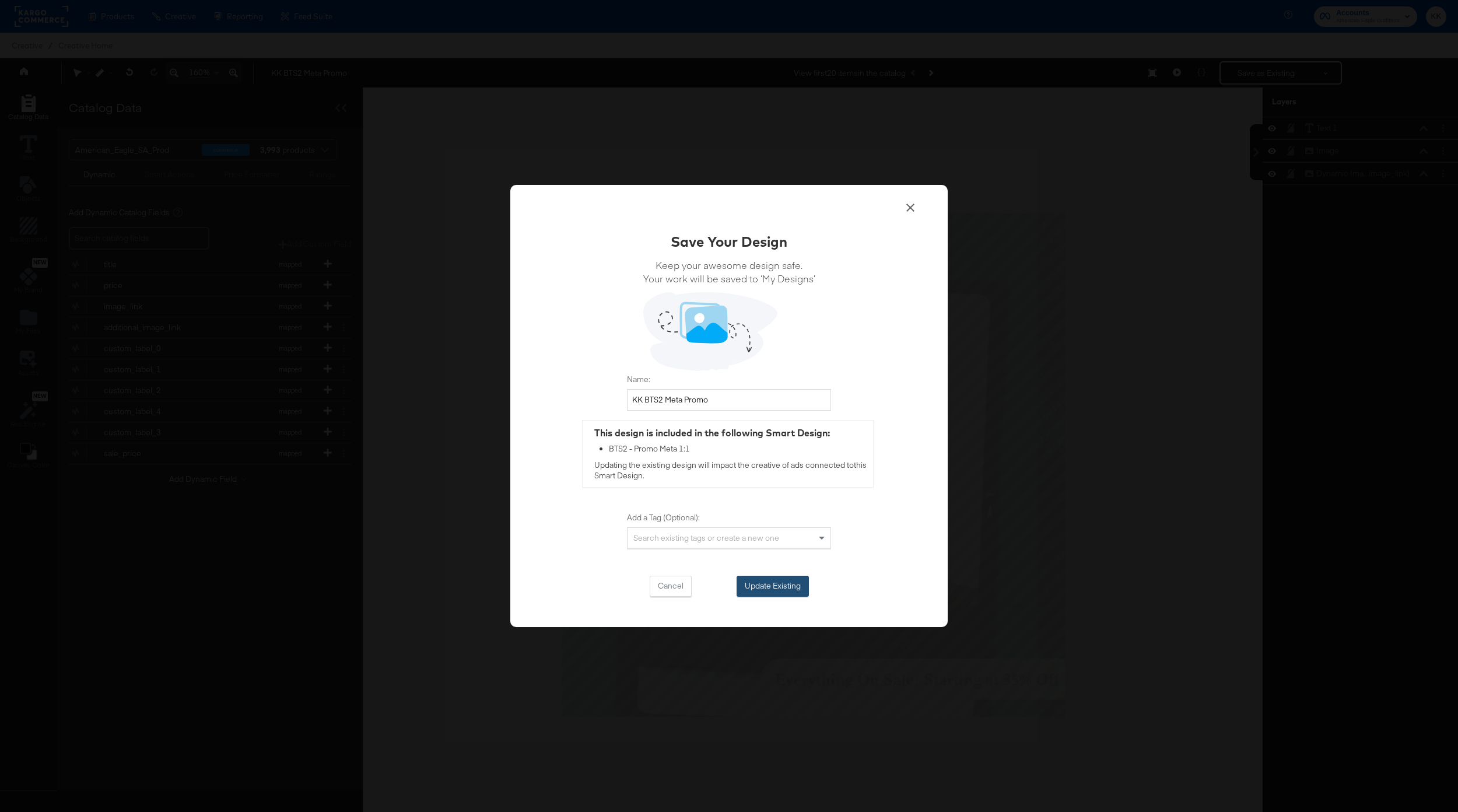
click at [799, 587] on button "Update Existing" at bounding box center [773, 586] width 72 height 21
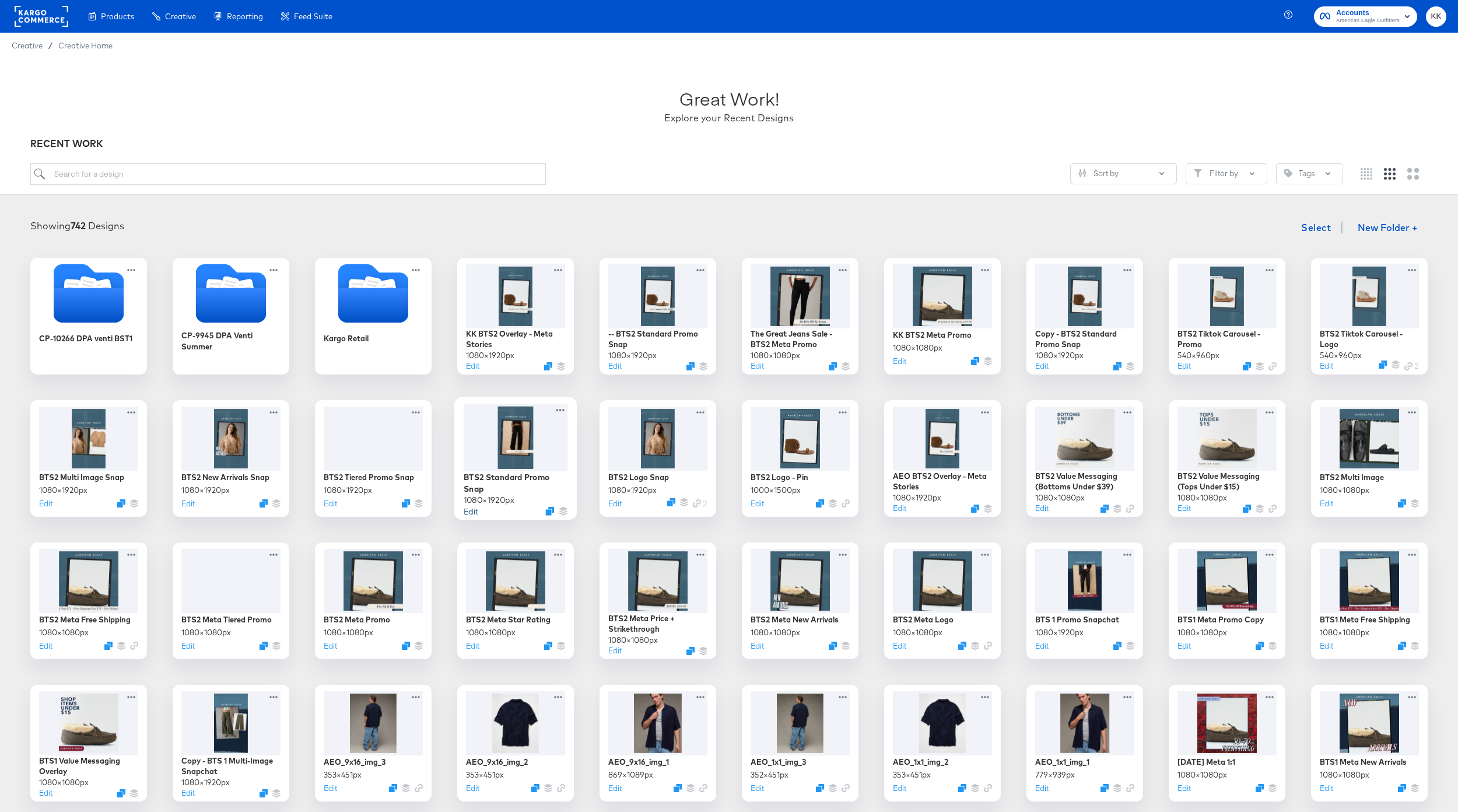
click at [473, 511] on button "Edit" at bounding box center [471, 510] width 14 height 11
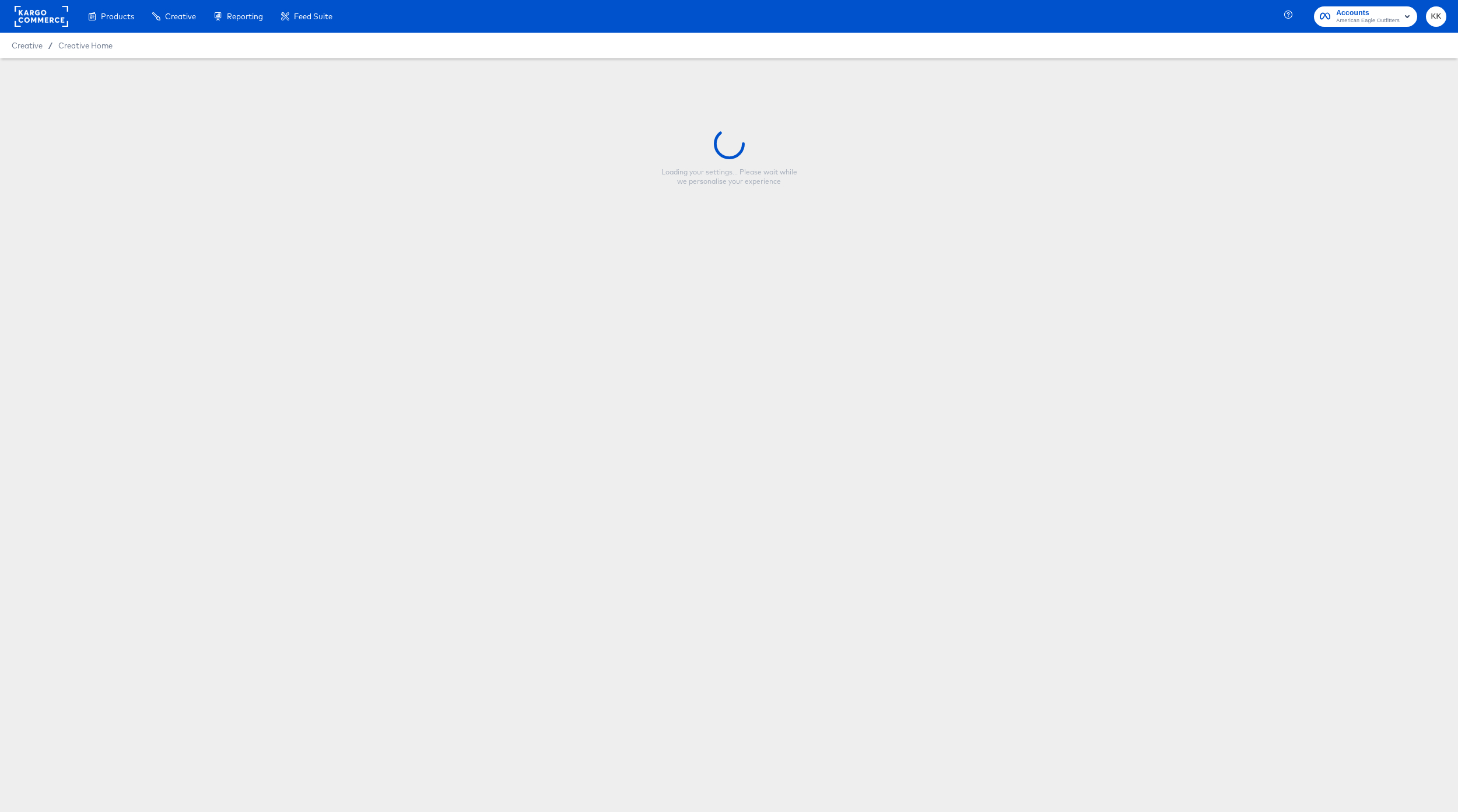
type input "BTS2 Standard Promo Snap"
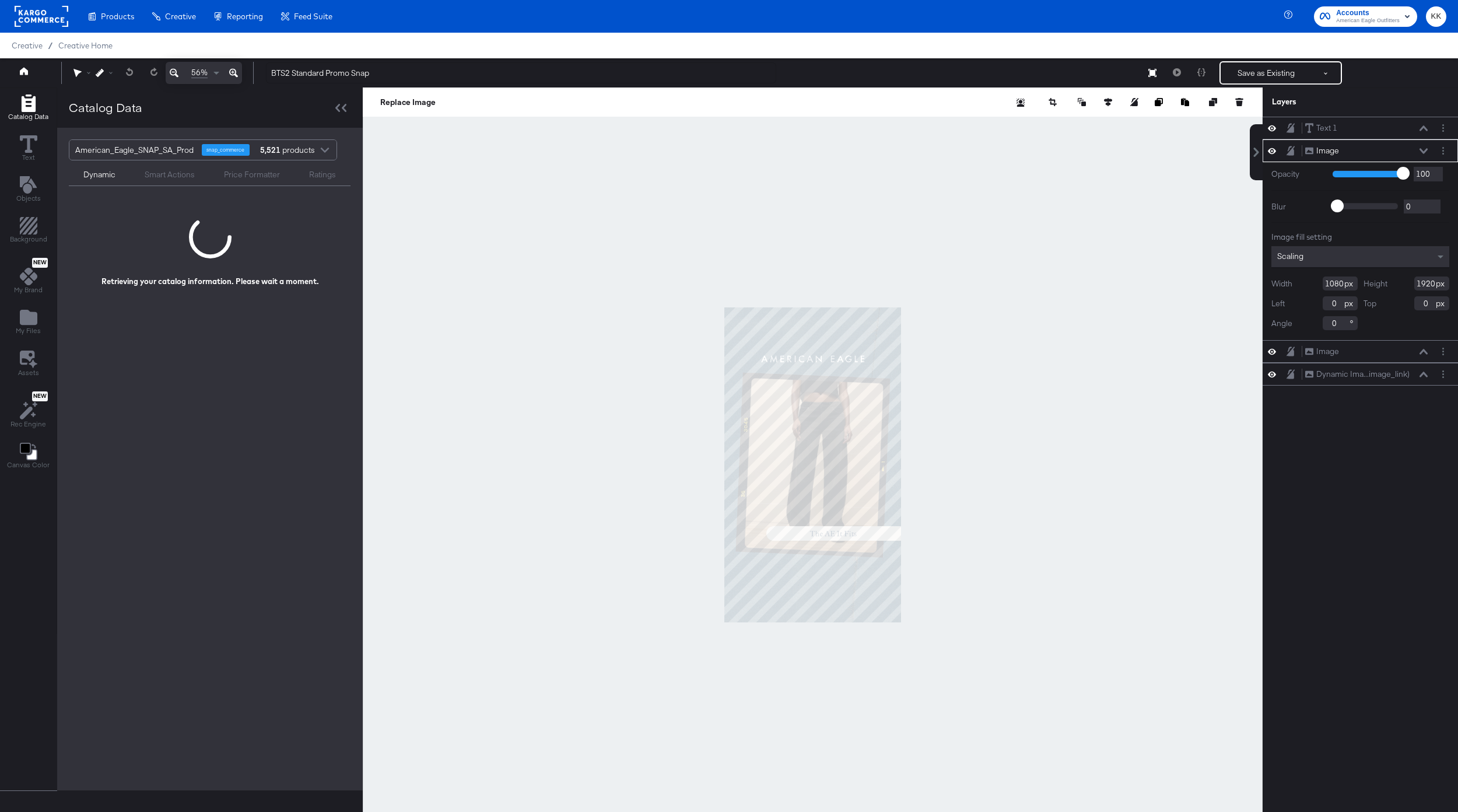
click at [234, 71] on icon at bounding box center [234, 73] width 9 height 14
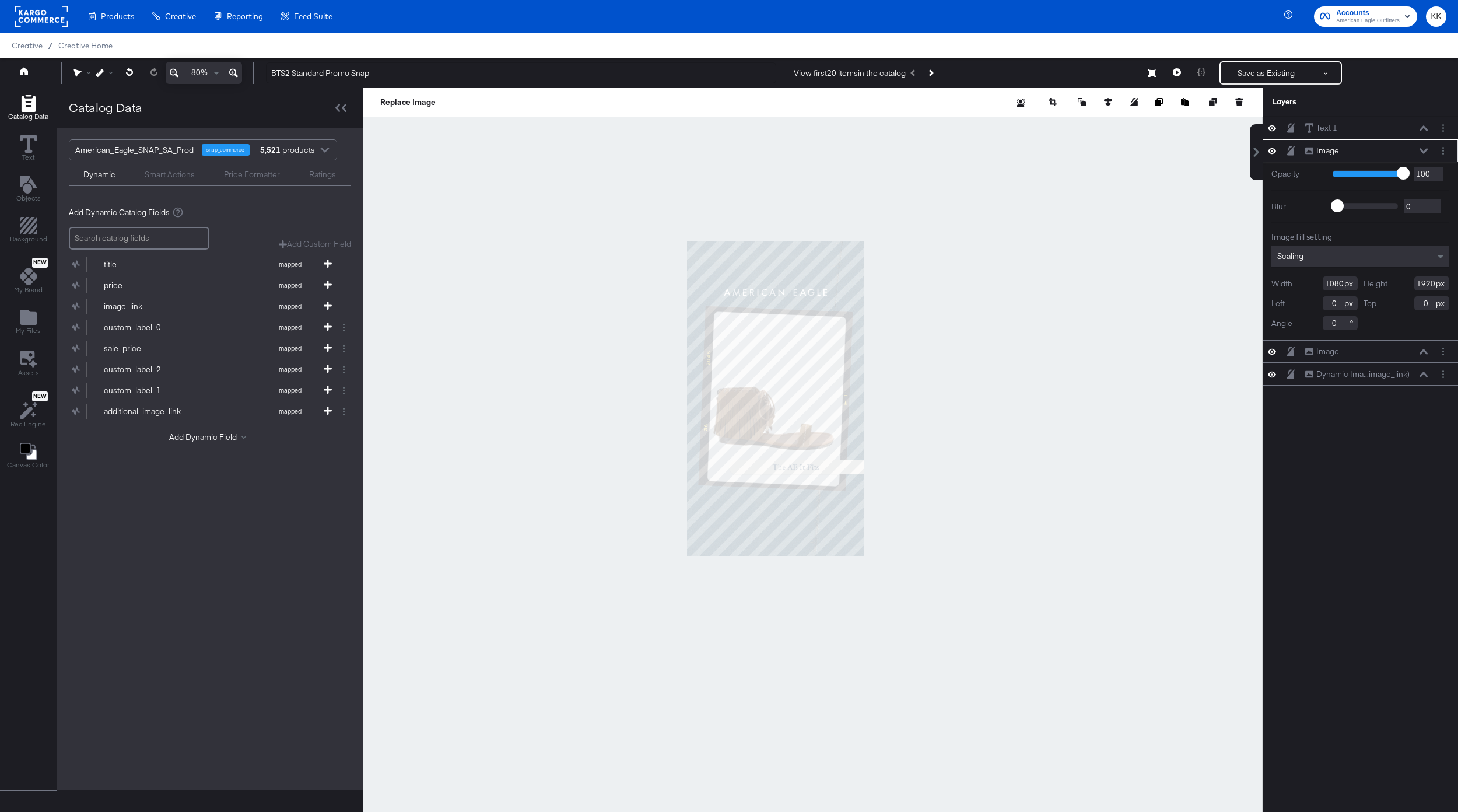
click at [234, 71] on icon at bounding box center [234, 73] width 9 height 14
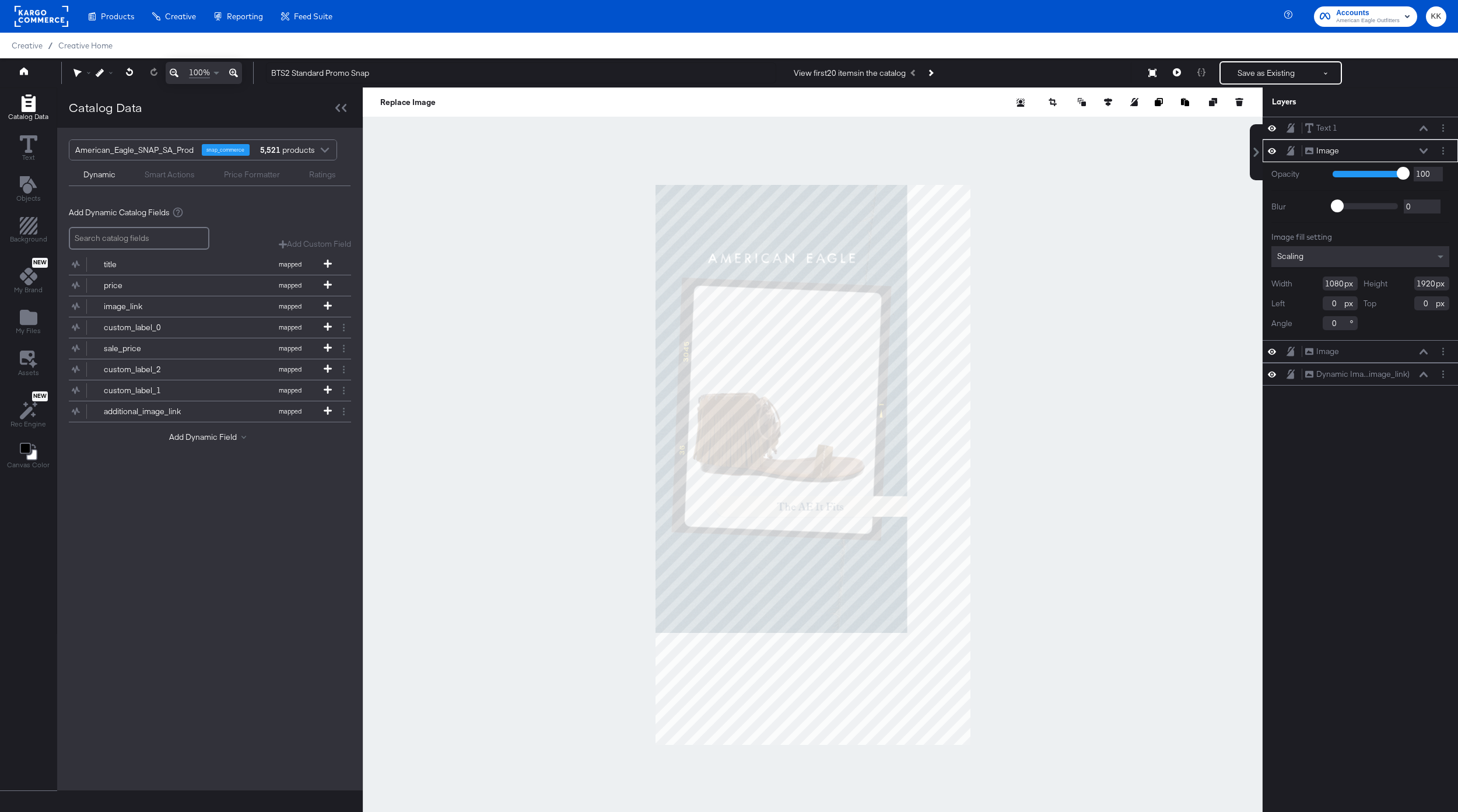
click at [234, 71] on icon at bounding box center [234, 73] width 9 height 14
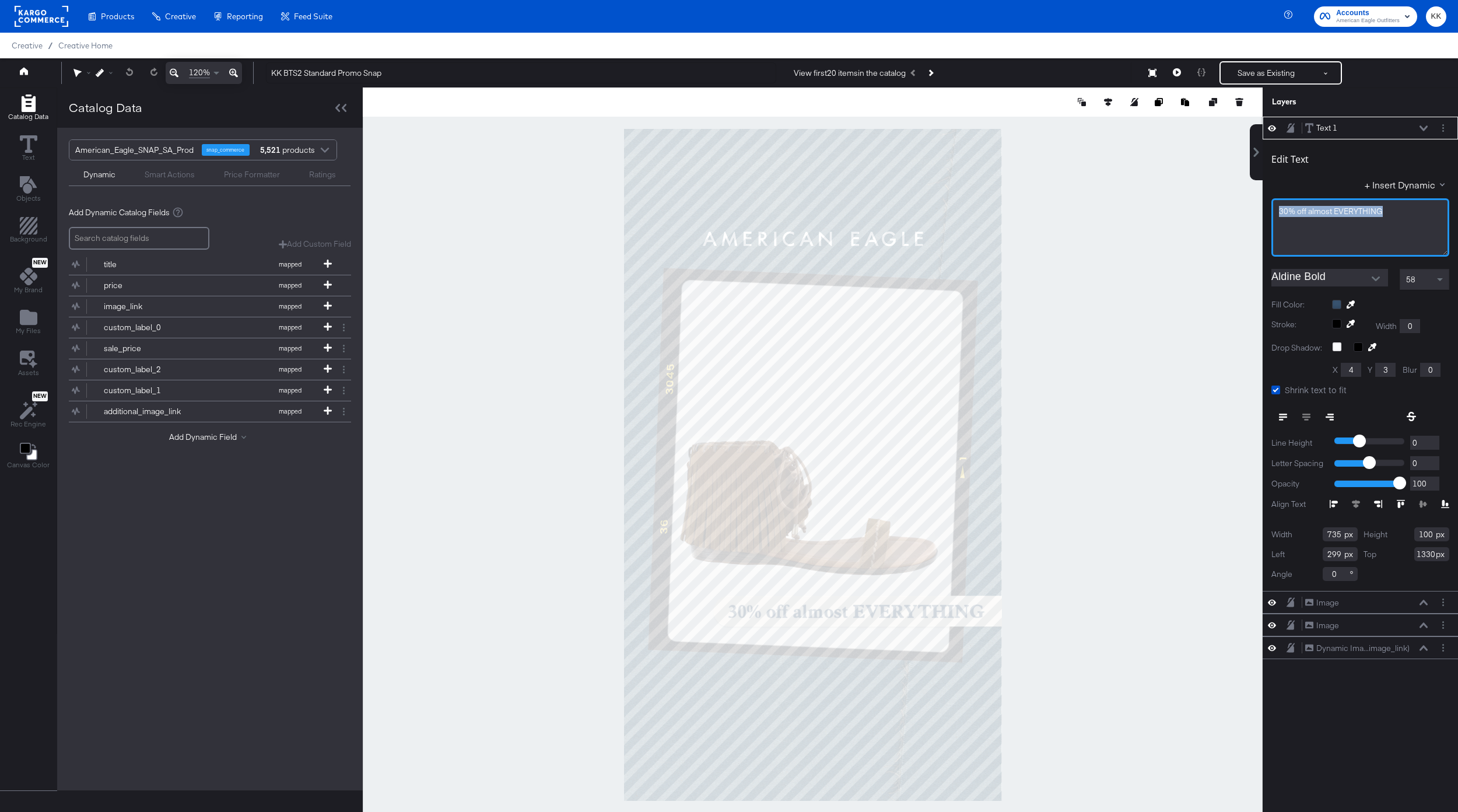
drag, startPoint x: 1391, startPoint y: 210, endPoint x: 1244, endPoint y: 211, distance: 147.0
click at [1244, 116] on div "Catalog Data Text Objects Background New My Brand My Files Assets New Rec Engin…" at bounding box center [729, 102] width 1458 height 29
click at [1162, 432] on div at bounding box center [813, 464] width 900 height 754
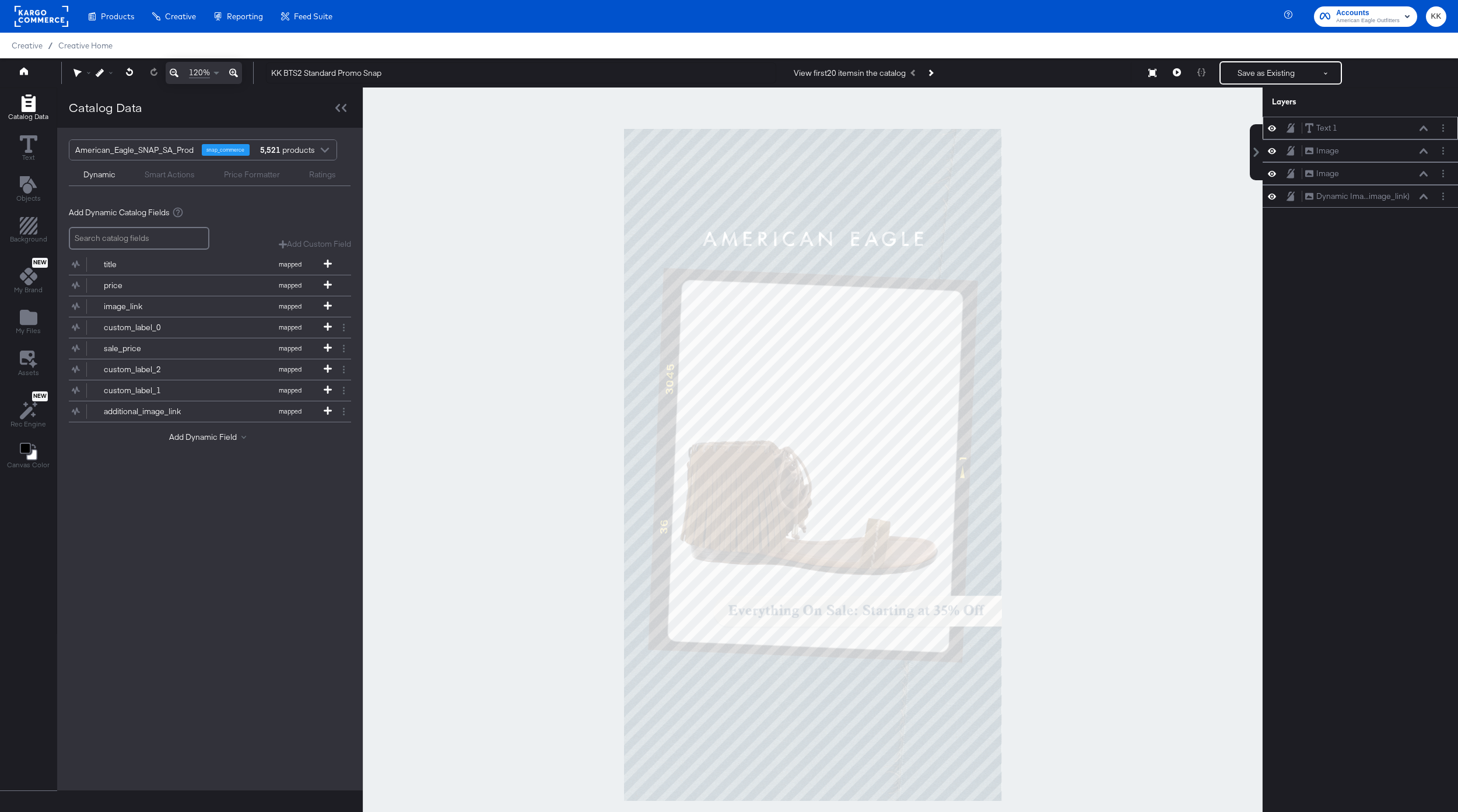
click at [1427, 130] on icon at bounding box center [1424, 128] width 8 height 5
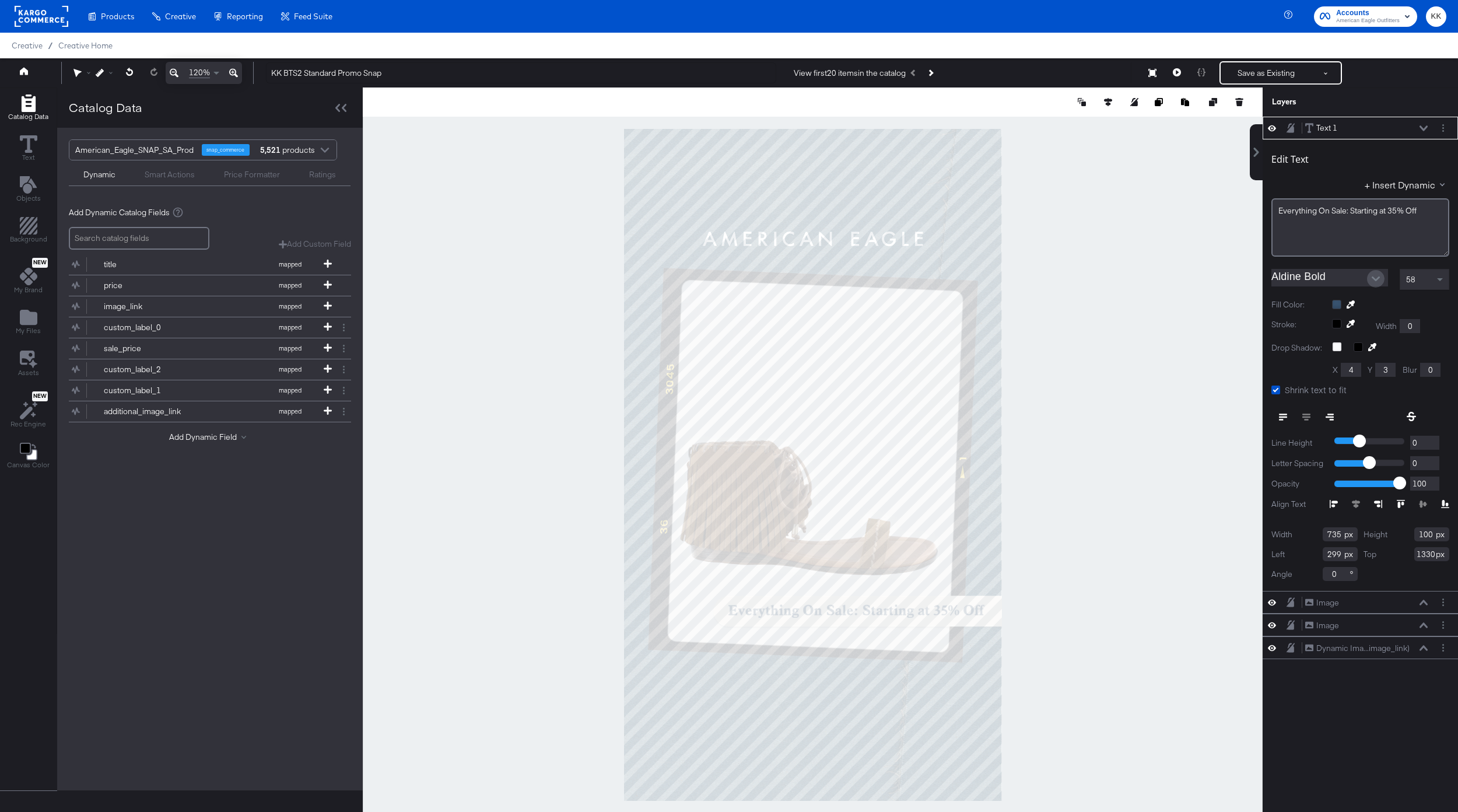
click at [1379, 280] on icon "Open" at bounding box center [1376, 279] width 8 height 8
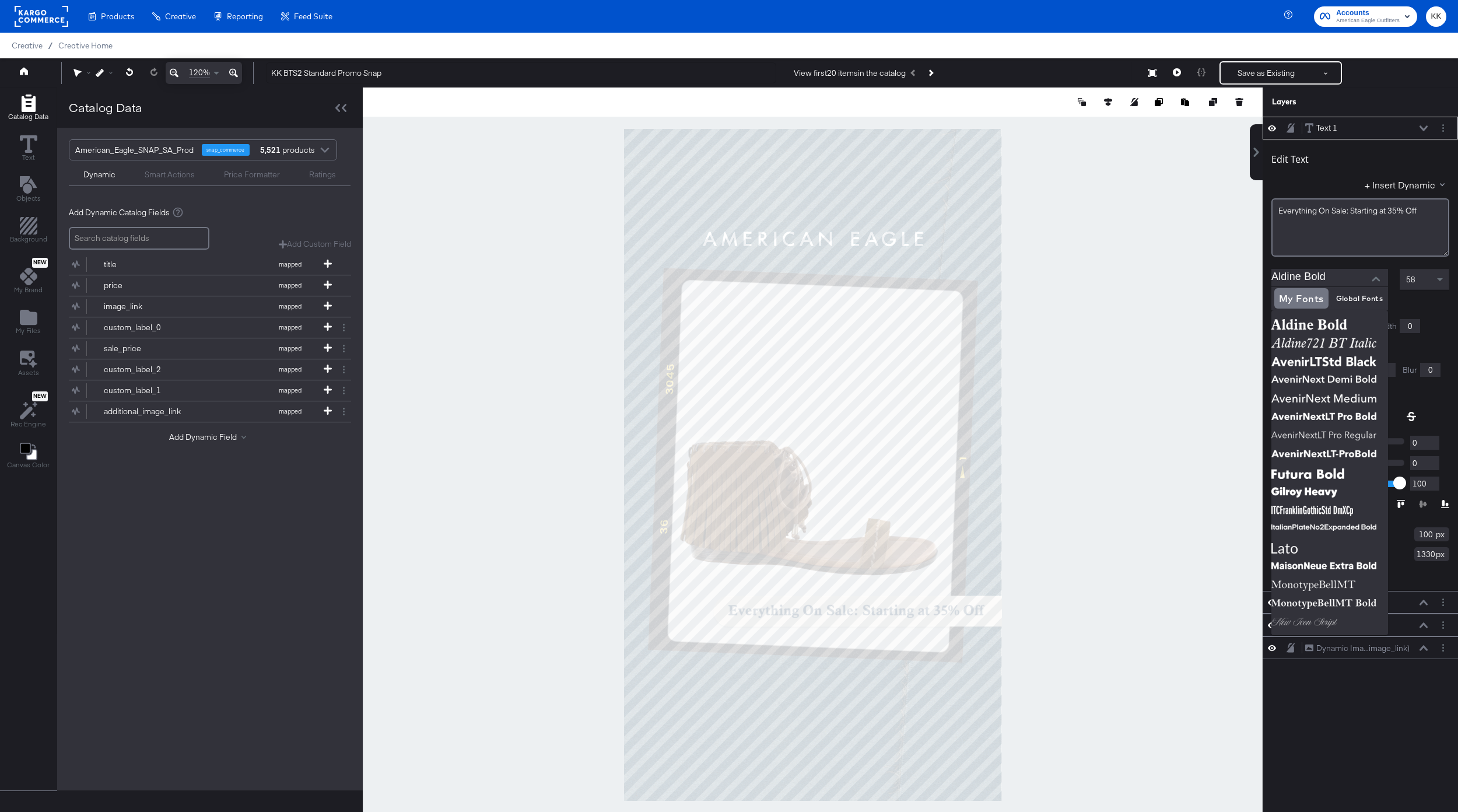
click at [1338, 278] on input "Aldine Bold" at bounding box center [1321, 278] width 99 height 17
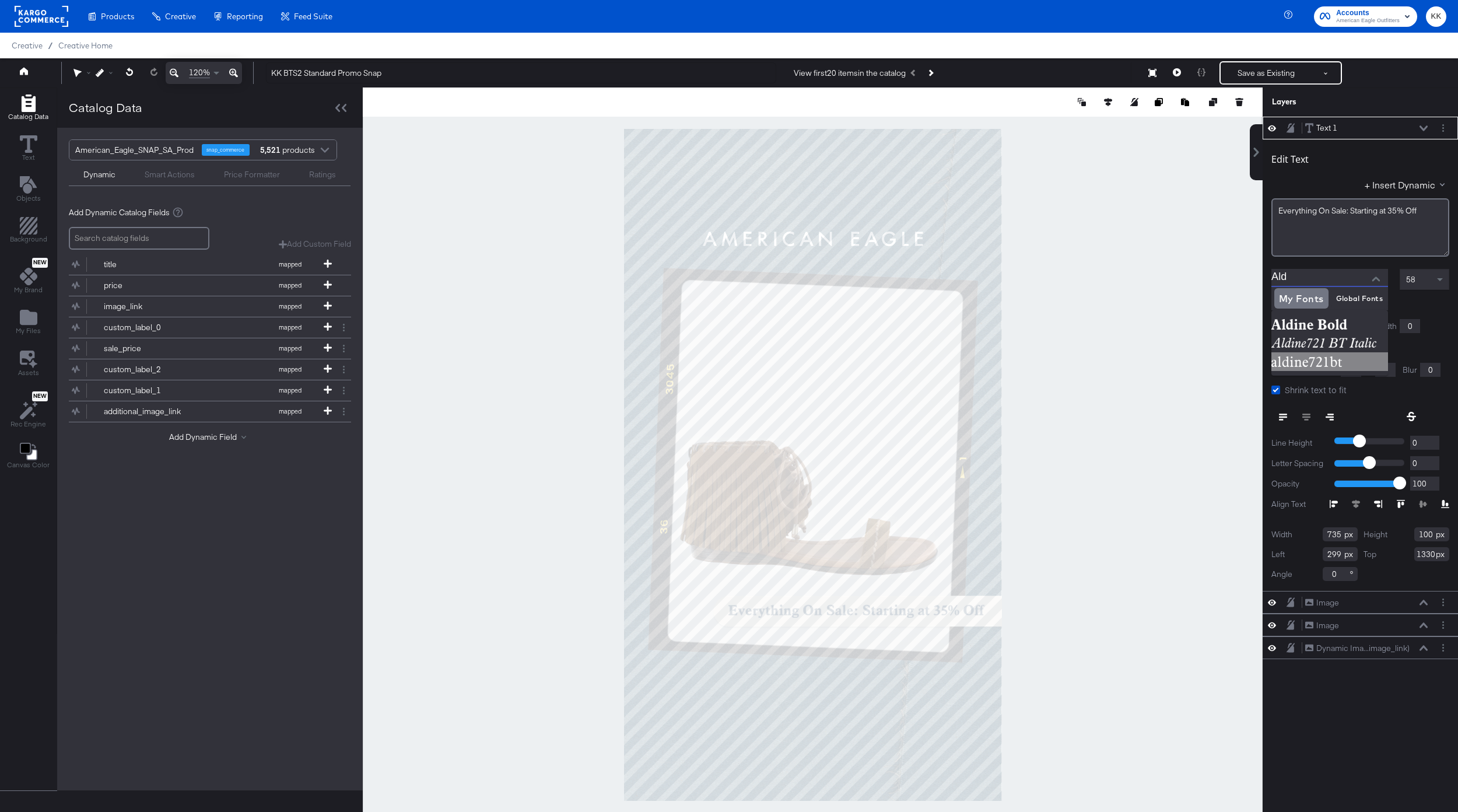
click at [1321, 359] on img at bounding box center [1330, 361] width 116 height 19
type input "aldine721bt"
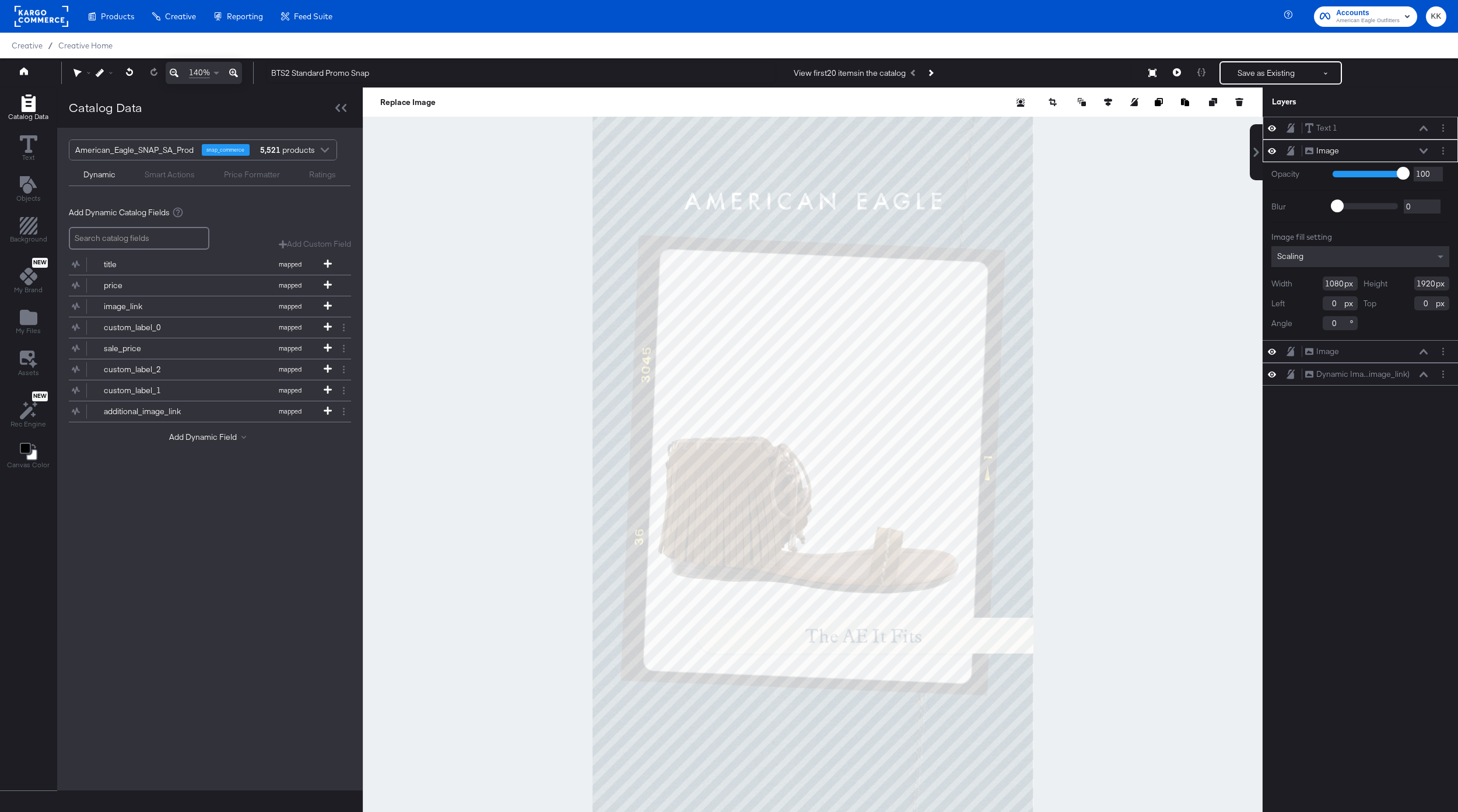
click at [1422, 124] on div "Text 1 Text 1" at bounding box center [1366, 127] width 124 height 12
click at [1422, 127] on icon at bounding box center [1424, 128] width 8 height 6
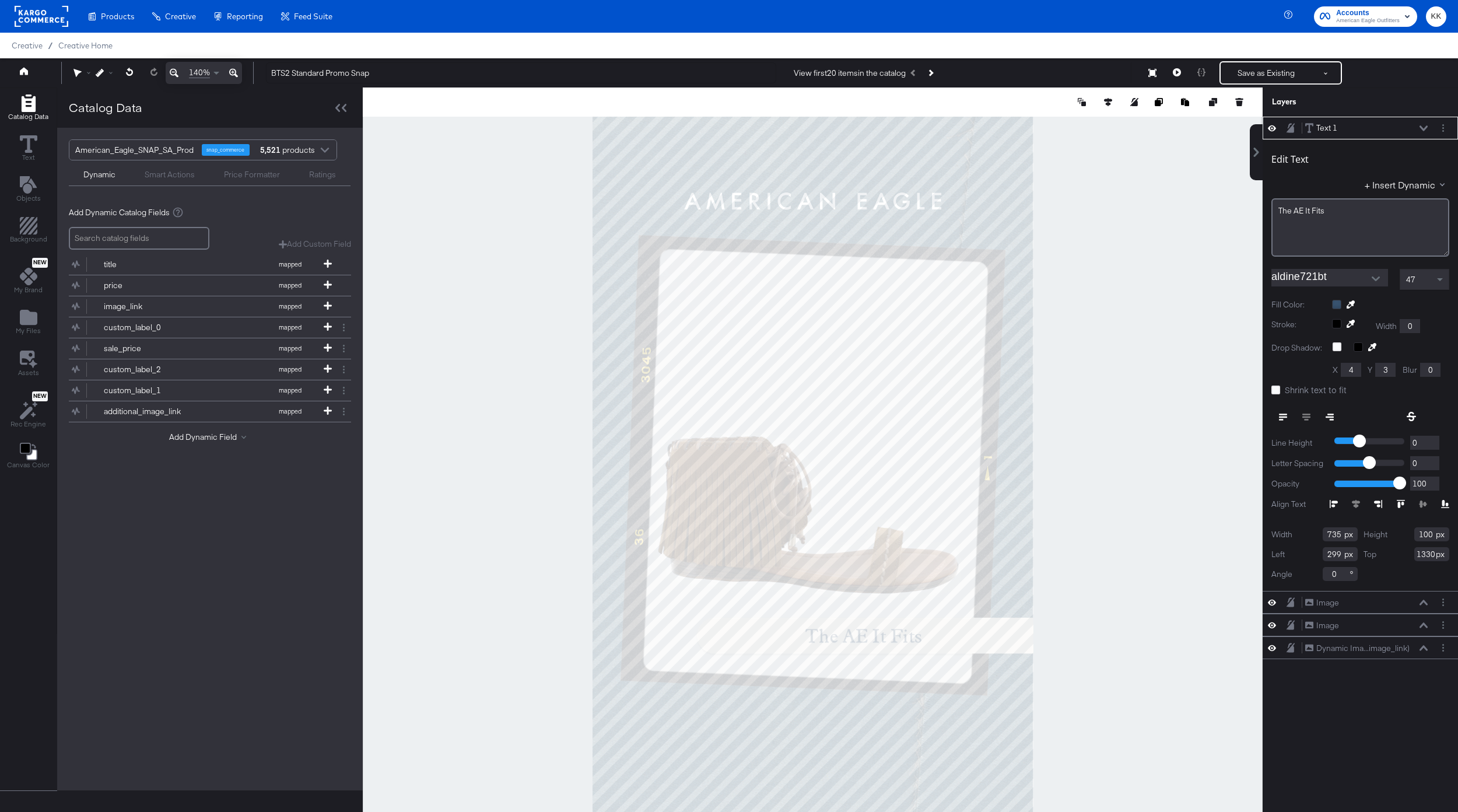
click at [1422, 127] on icon at bounding box center [1424, 128] width 8 height 5
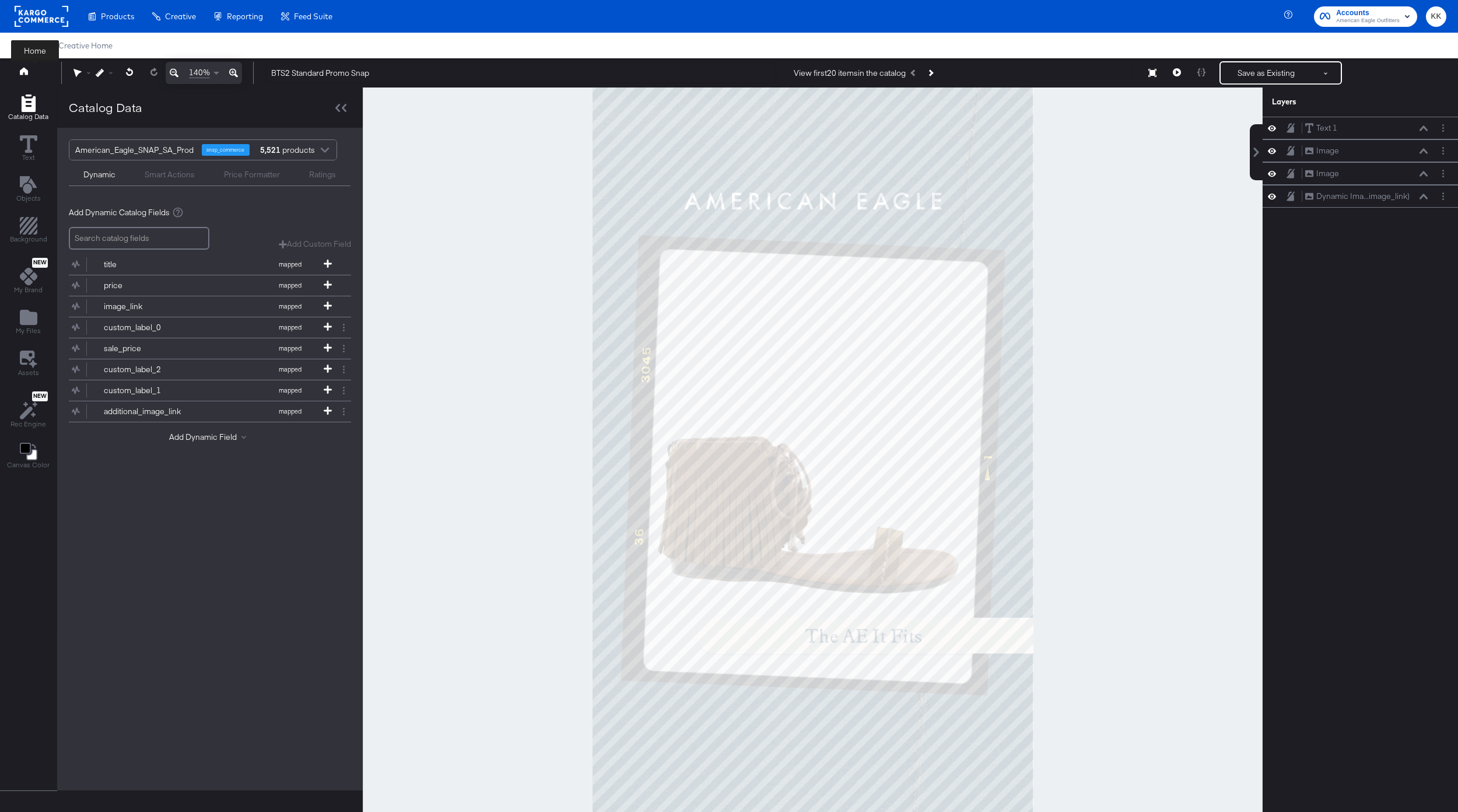
click at [25, 71] on icon at bounding box center [24, 71] width 8 height 8
